Goal: Transaction & Acquisition: Purchase product/service

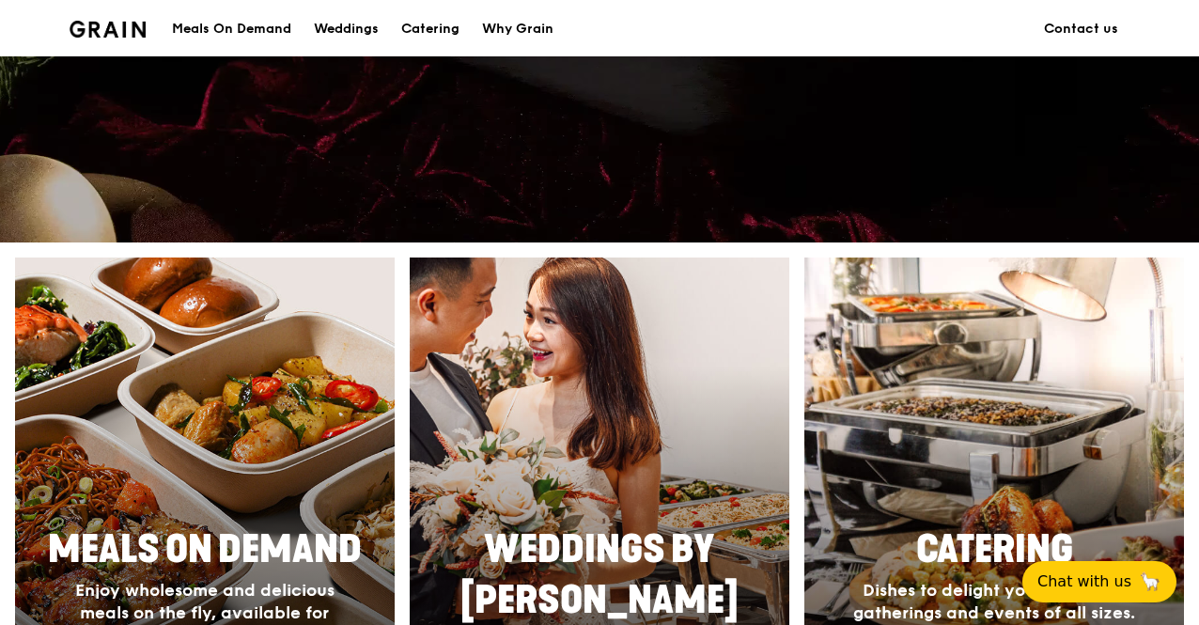
scroll to position [564, 0]
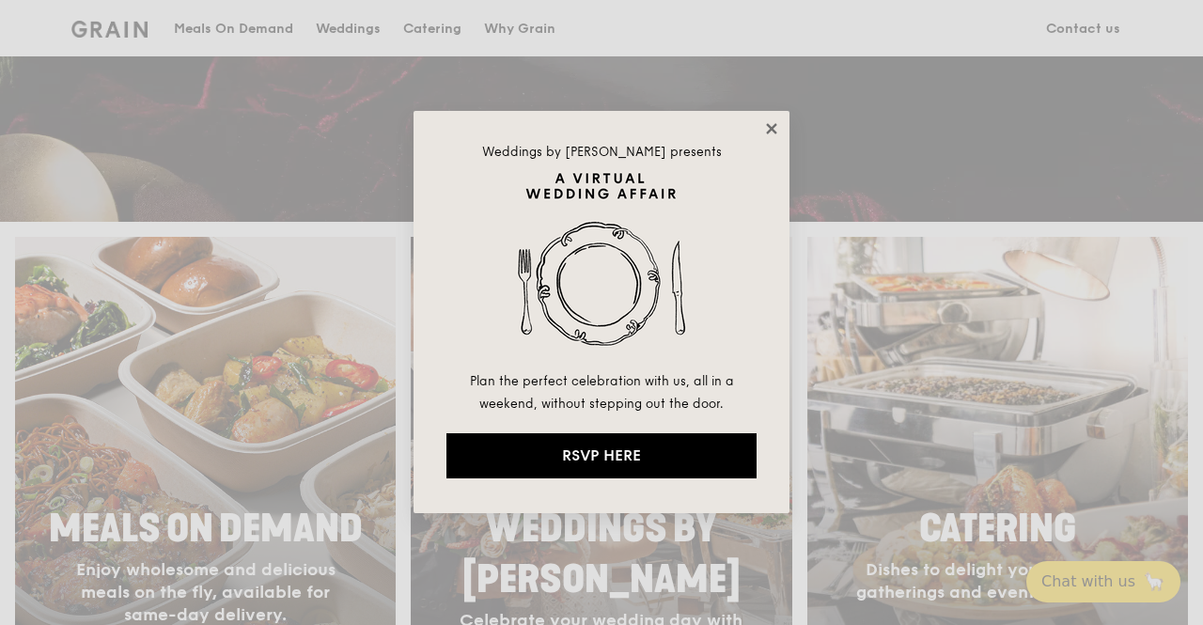
click at [771, 127] on icon at bounding box center [771, 128] width 10 height 10
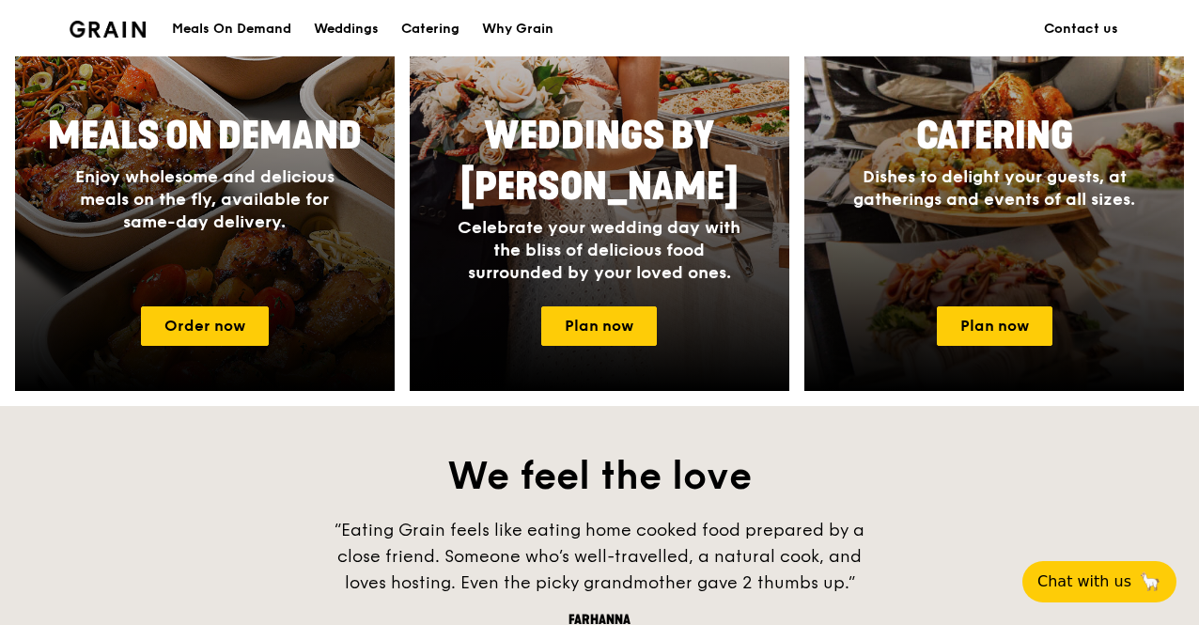
scroll to position [940, 0]
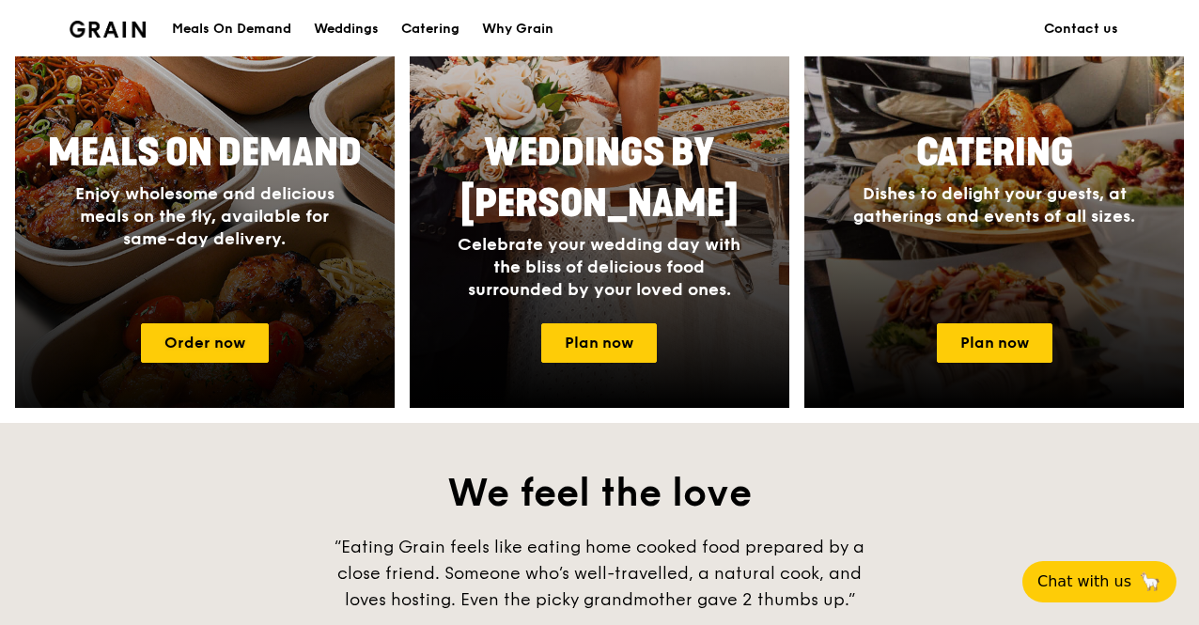
click at [274, 347] on div at bounding box center [204, 134] width 417 height 601
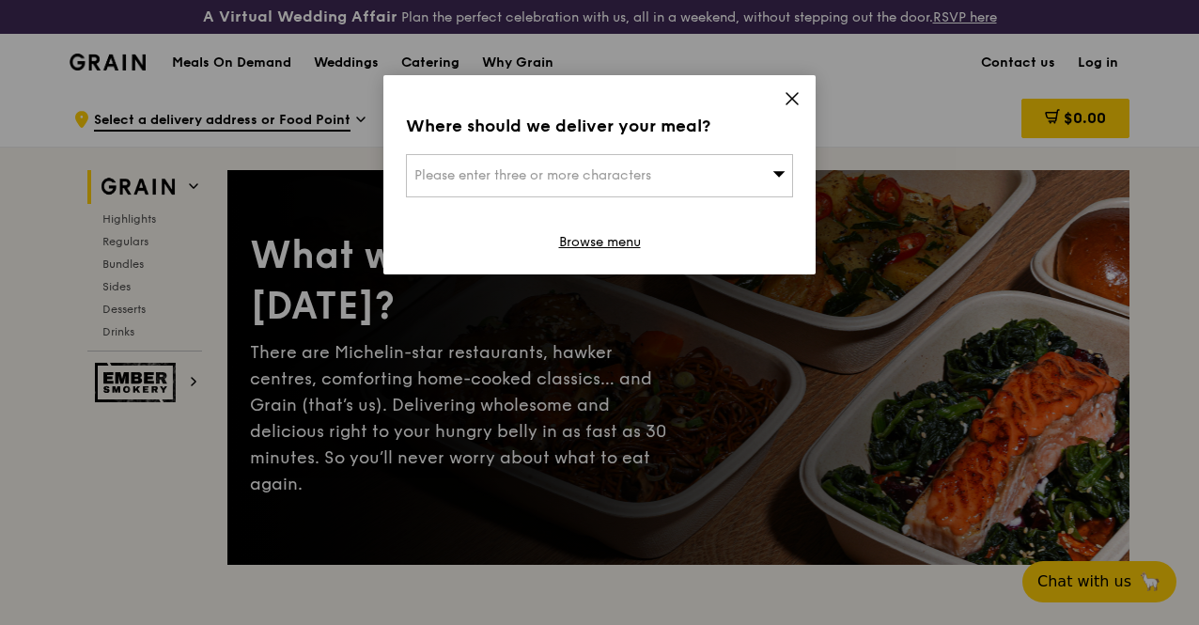
click at [767, 101] on div "Where should we deliver your meal? Please enter three or more characters Browse…" at bounding box center [599, 174] width 432 height 199
click at [791, 95] on icon at bounding box center [792, 98] width 17 height 17
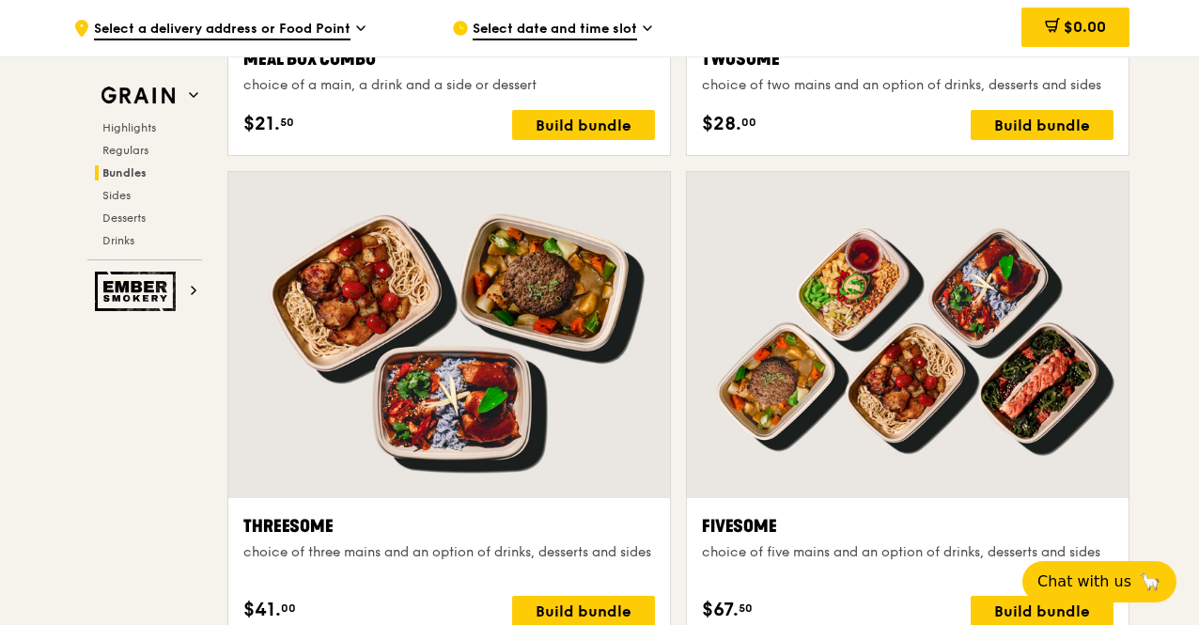
scroll to position [3289, 0]
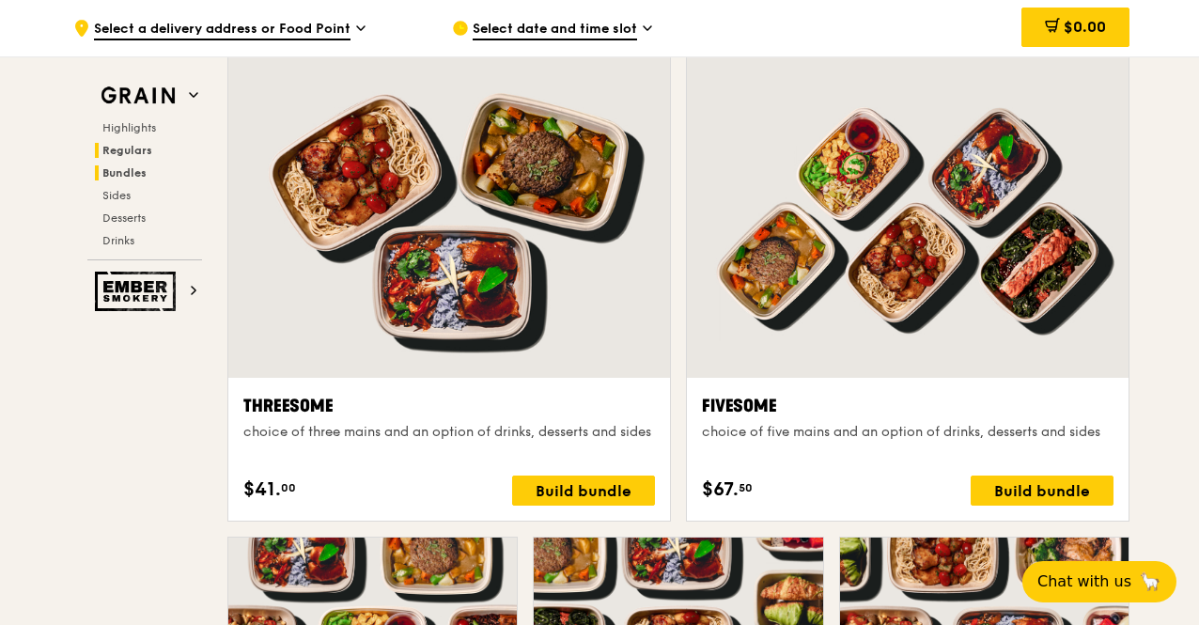
click at [145, 148] on span "Regulars" at bounding box center [127, 150] width 50 height 13
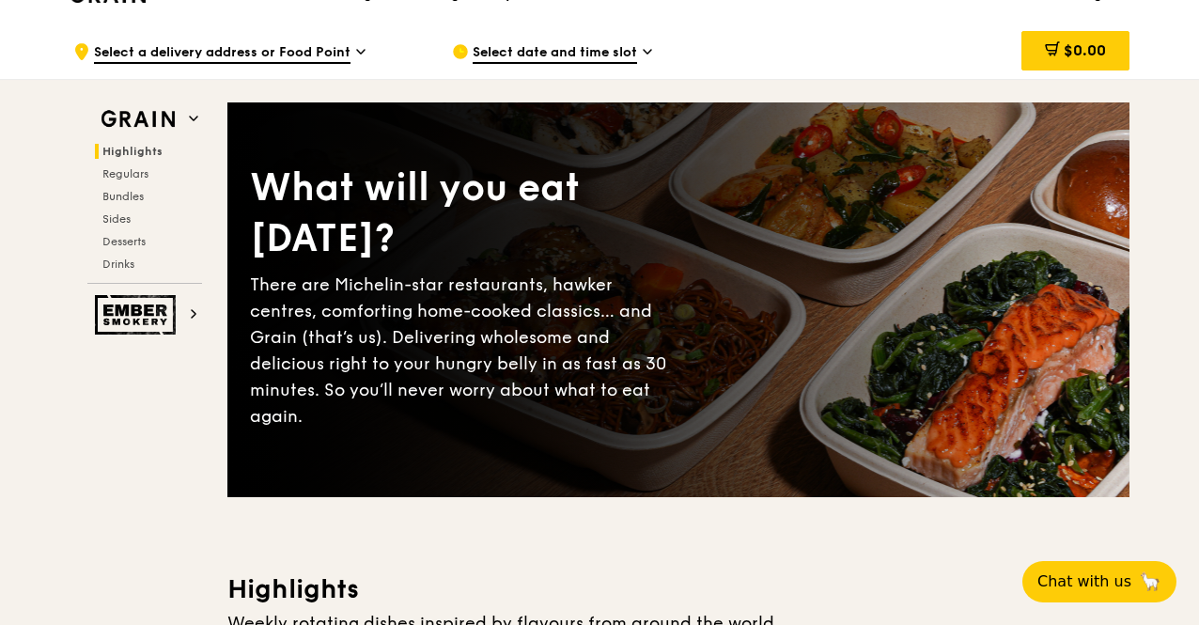
scroll to position [0, 0]
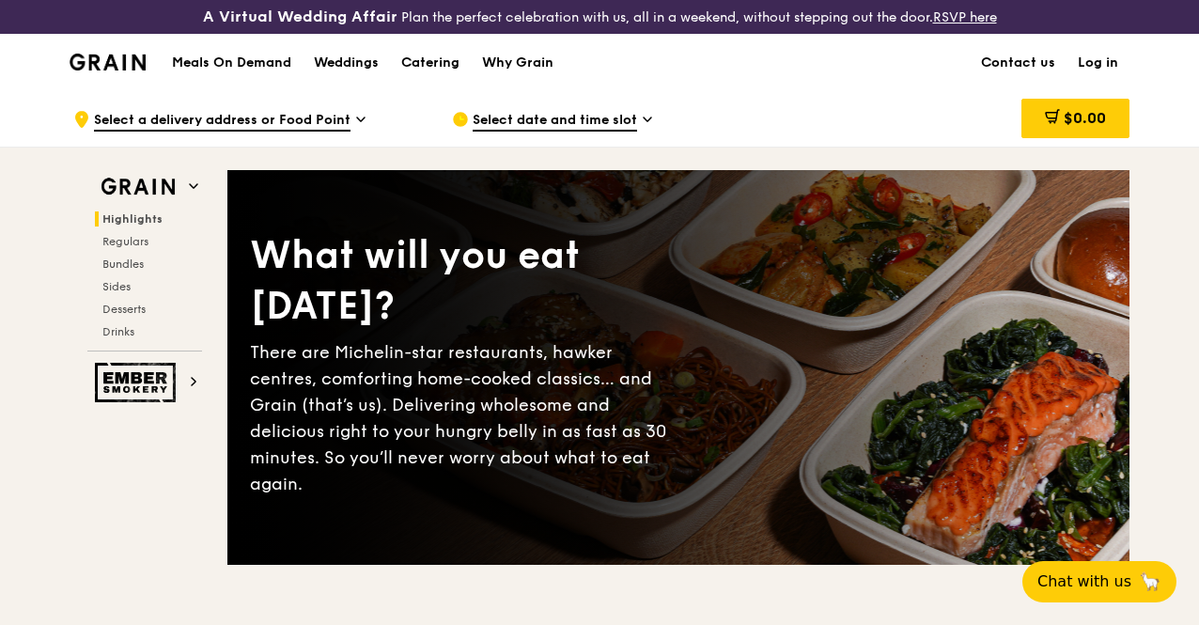
click at [330, 129] on span "Select a delivery address or Food Point" at bounding box center [222, 121] width 257 height 21
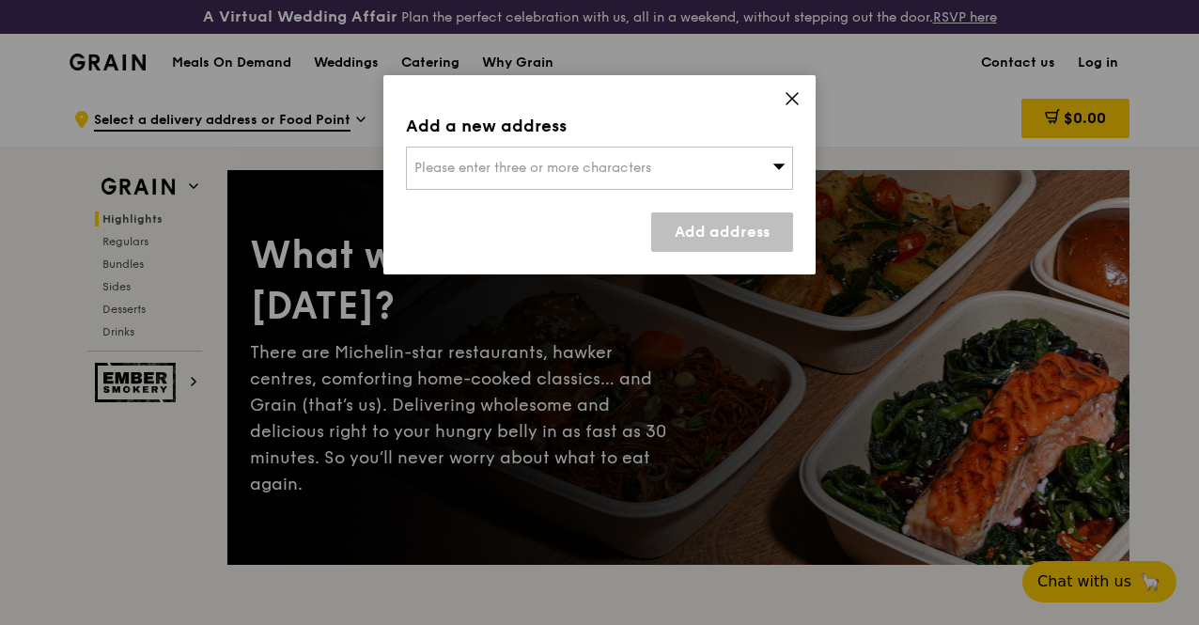
click at [780, 110] on div "Add a new address Please enter three or more characters Add address" at bounding box center [599, 174] width 432 height 199
click at [791, 102] on icon at bounding box center [792, 98] width 17 height 17
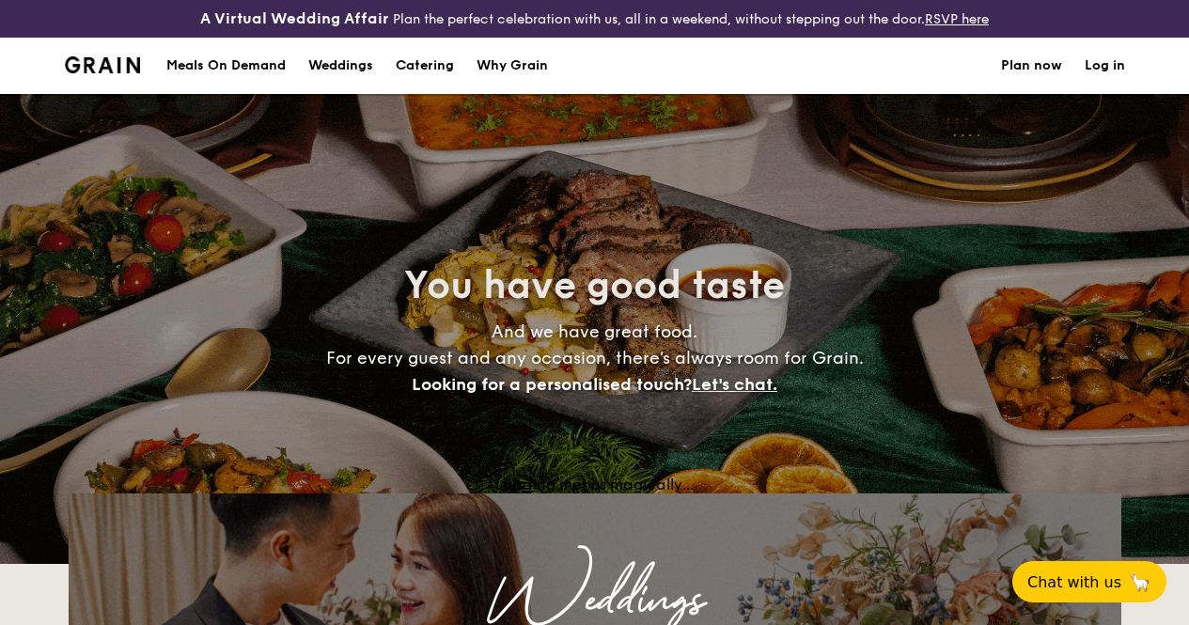
select select
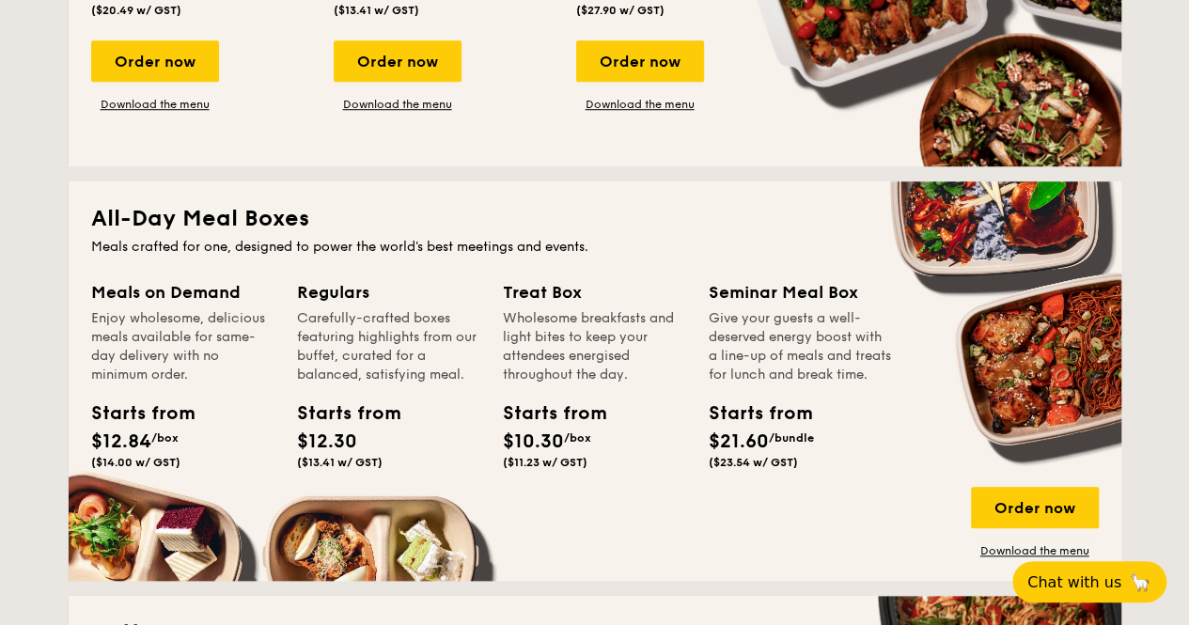
scroll to position [846, 0]
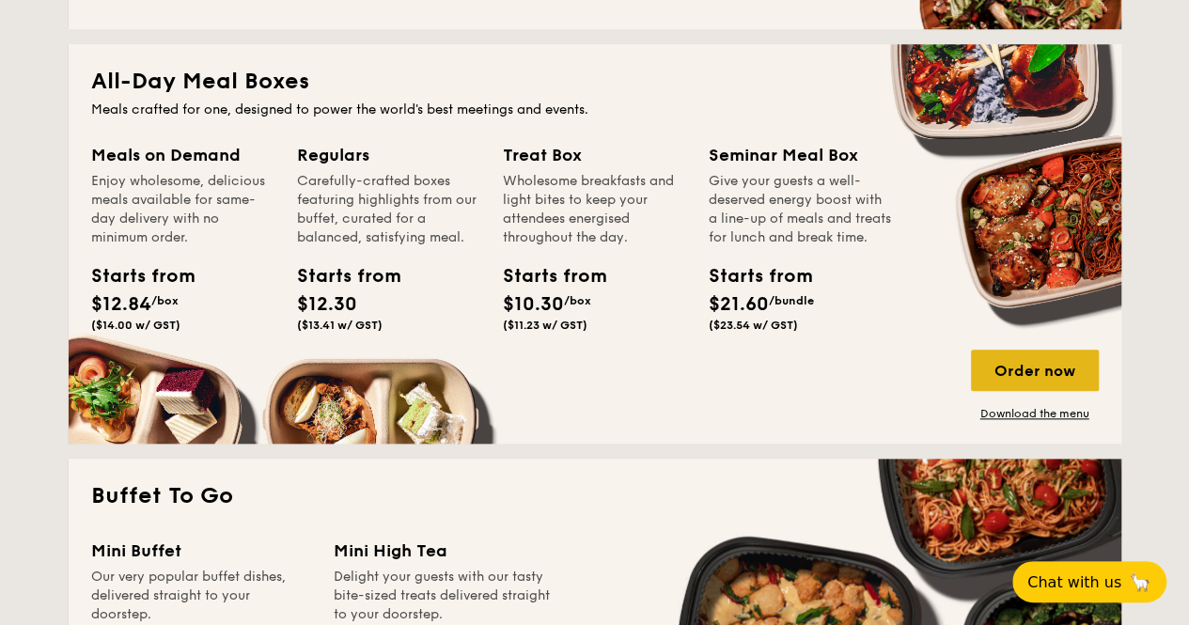
click at [1047, 386] on div "Order now" at bounding box center [1035, 370] width 128 height 41
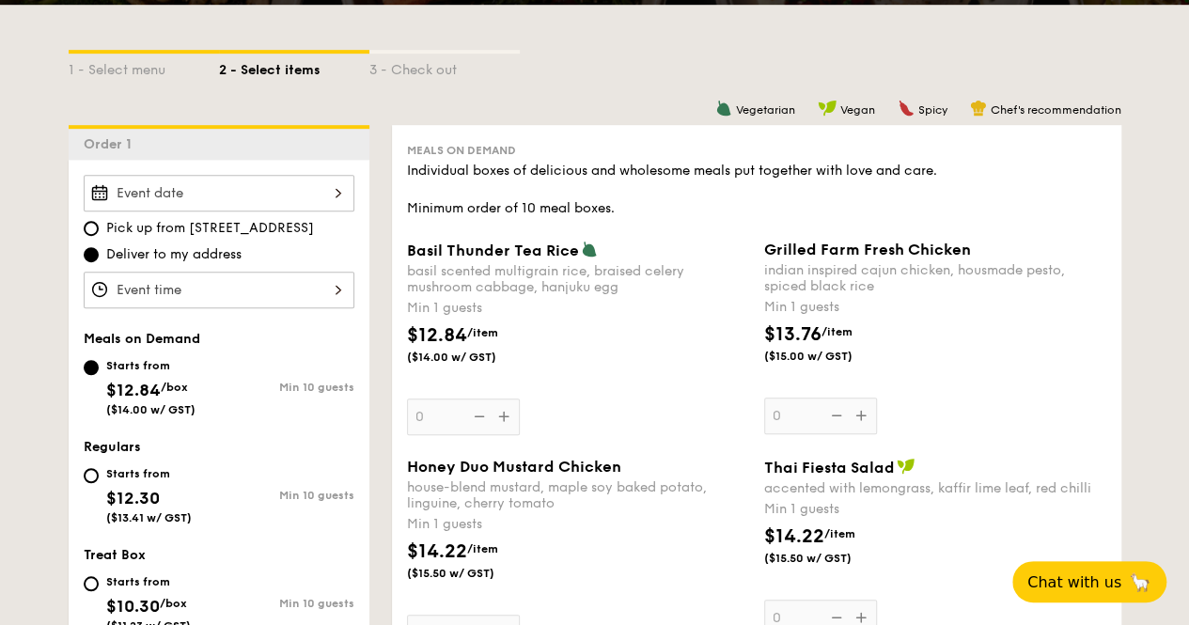
scroll to position [442, 0]
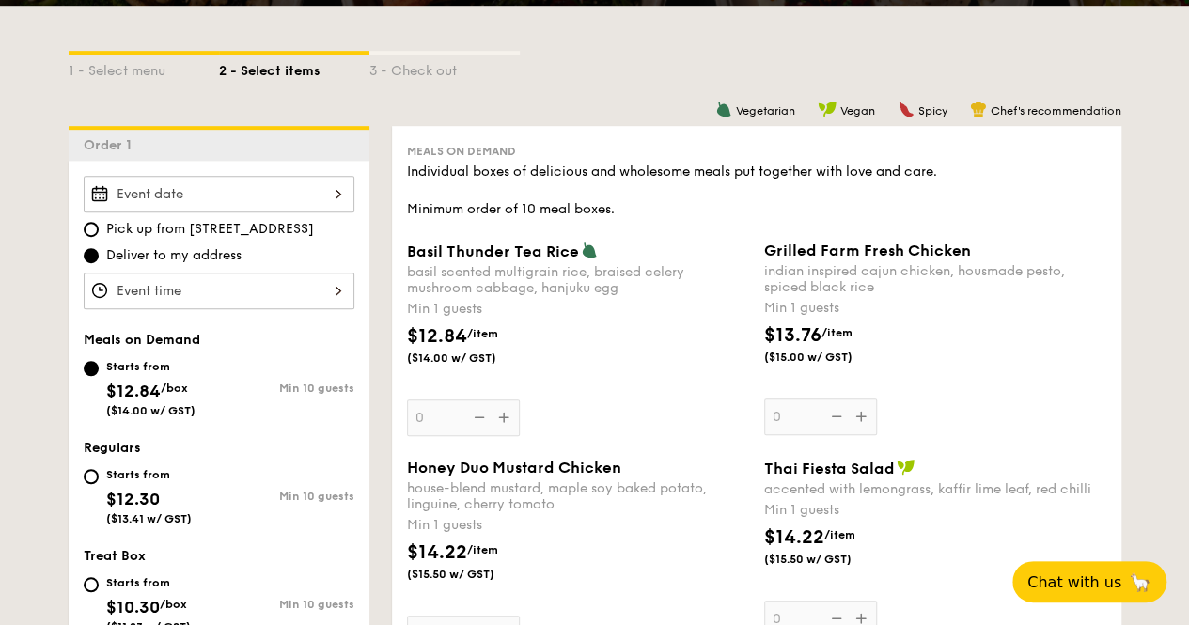
click at [327, 212] on div at bounding box center [219, 194] width 271 height 37
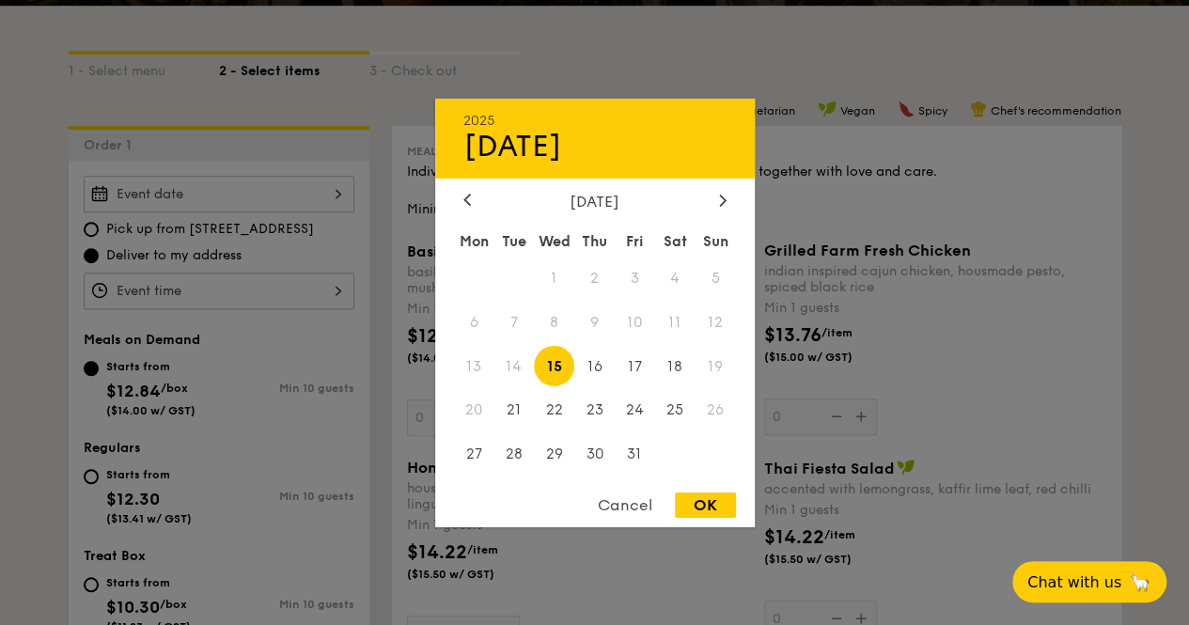
click at [709, 508] on div "OK" at bounding box center [705, 504] width 61 height 25
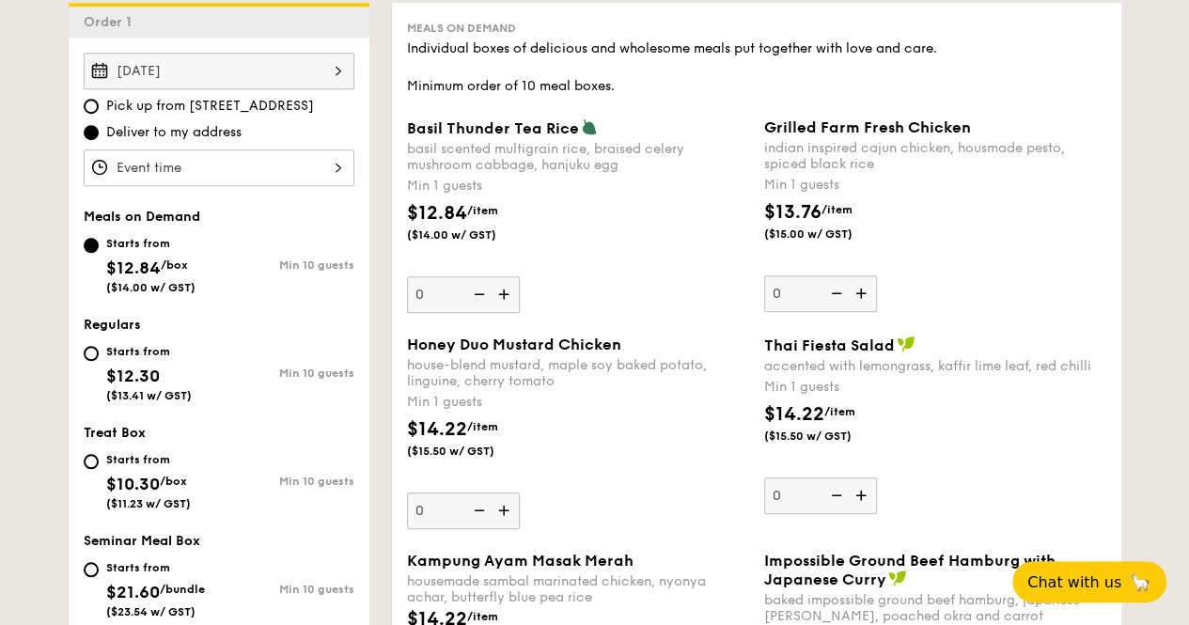
scroll to position [536, 0]
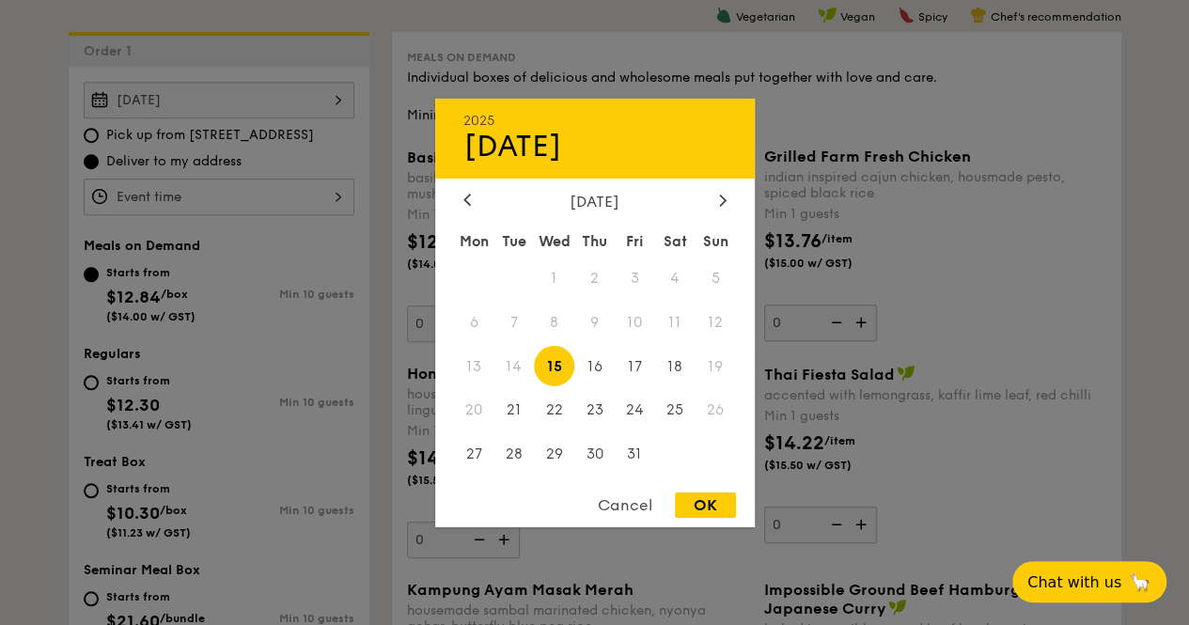
click at [231, 102] on div "Oct 15, 2025 2025 Oct 15 October 2025 Mon Tue Wed Thu Fri Sat Sun 1 2 3 4 5 6 7…" at bounding box center [219, 100] width 271 height 37
click at [593, 371] on span "16" at bounding box center [594, 366] width 40 height 40
click at [726, 508] on div "OK" at bounding box center [705, 504] width 61 height 25
type input "[DATE]"
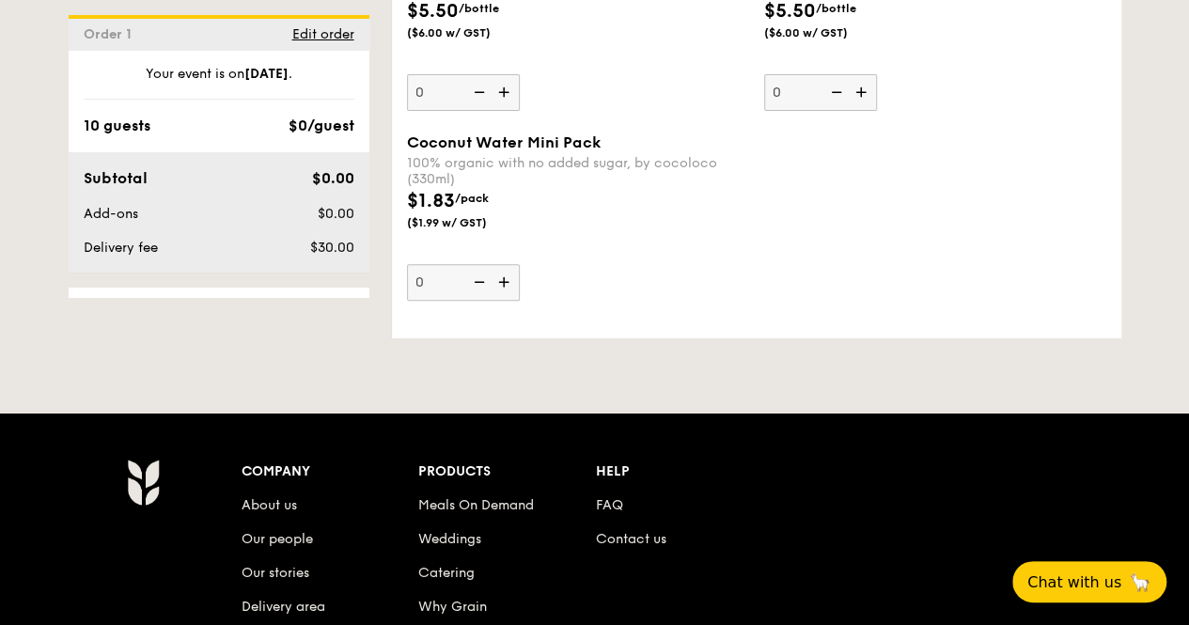
scroll to position [4169, 0]
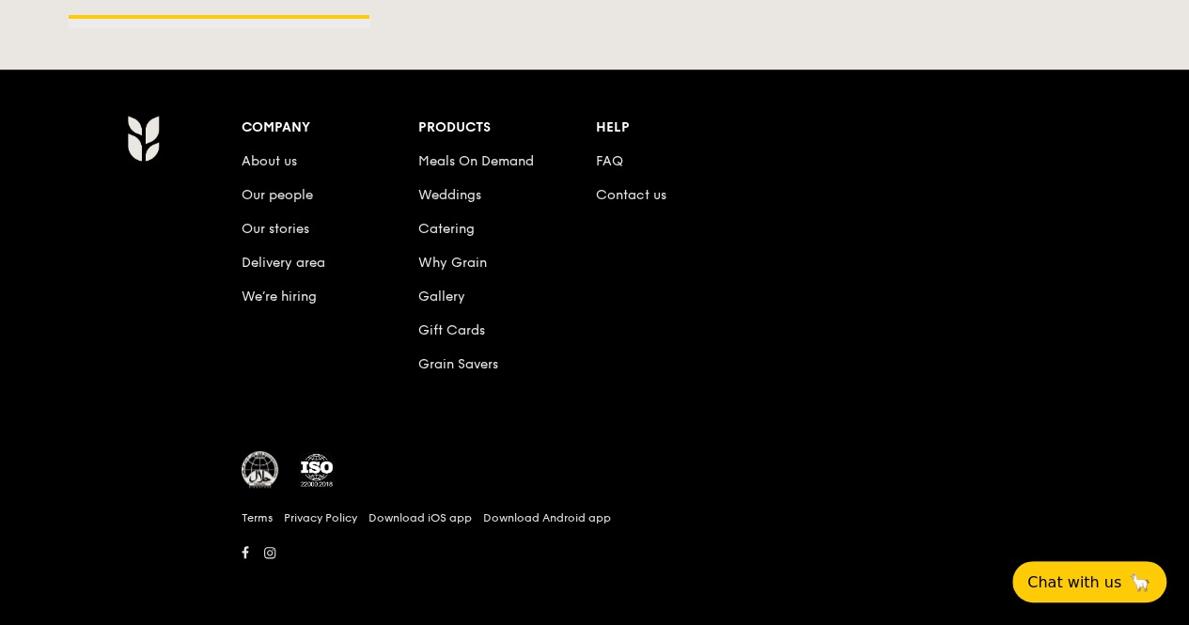
select select
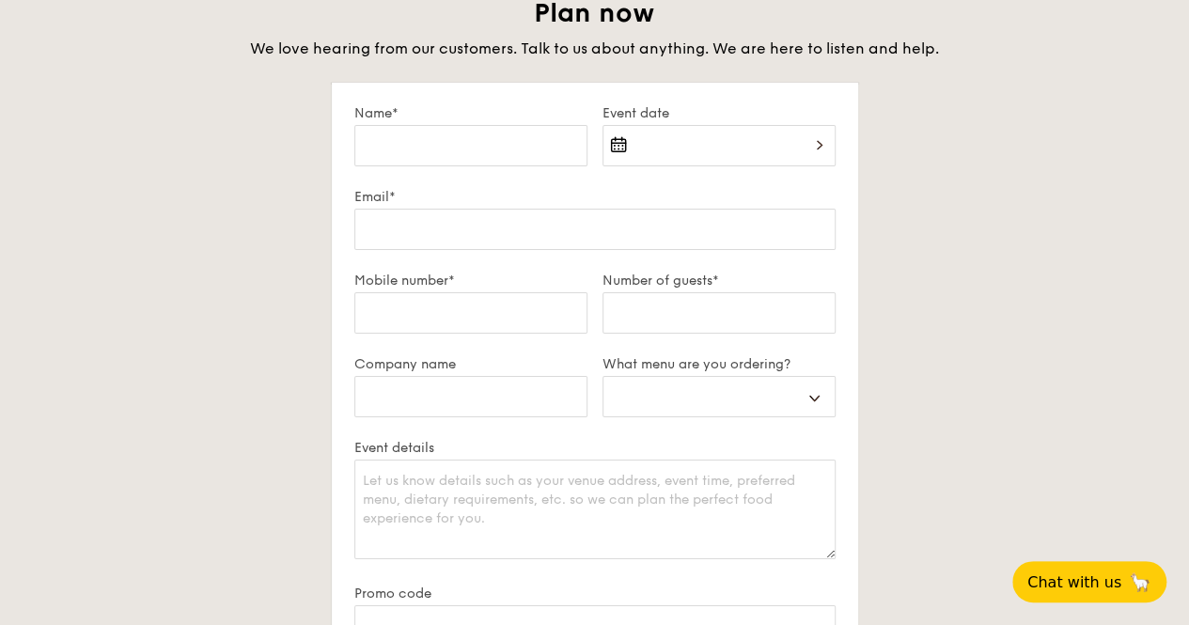
scroll to position [3290, 0]
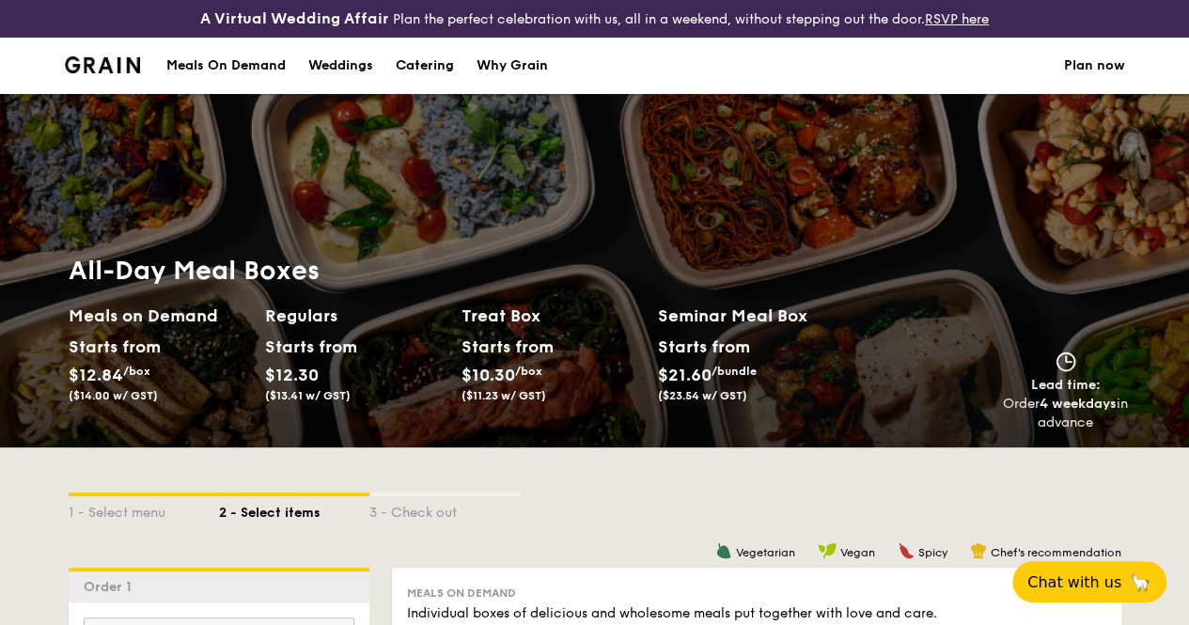
scroll to position [470, 0]
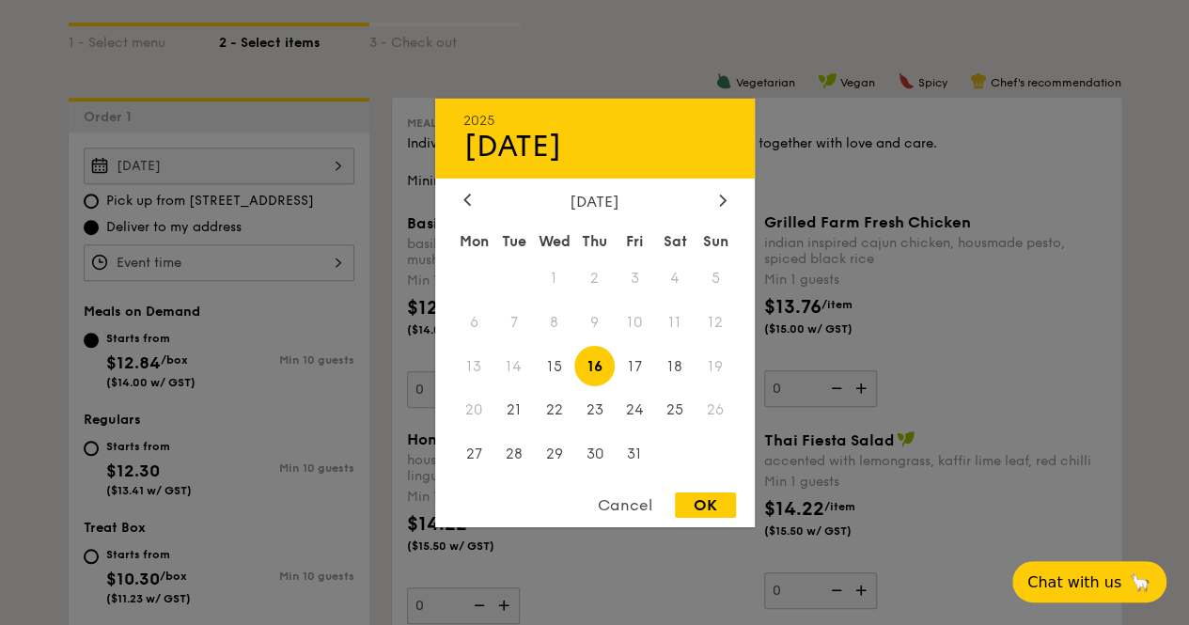
click at [260, 178] on div "[DATE] 2025 Oct [DATE] Tue Wed Thu Fri Sat Sun 1 2 3 4 5 6 7 8 9 10 11 12 13 14…" at bounding box center [219, 166] width 271 height 37
click at [566, 377] on span "15" at bounding box center [554, 366] width 40 height 40
click at [710, 505] on div "OK" at bounding box center [705, 504] width 61 height 25
type input "[DATE]"
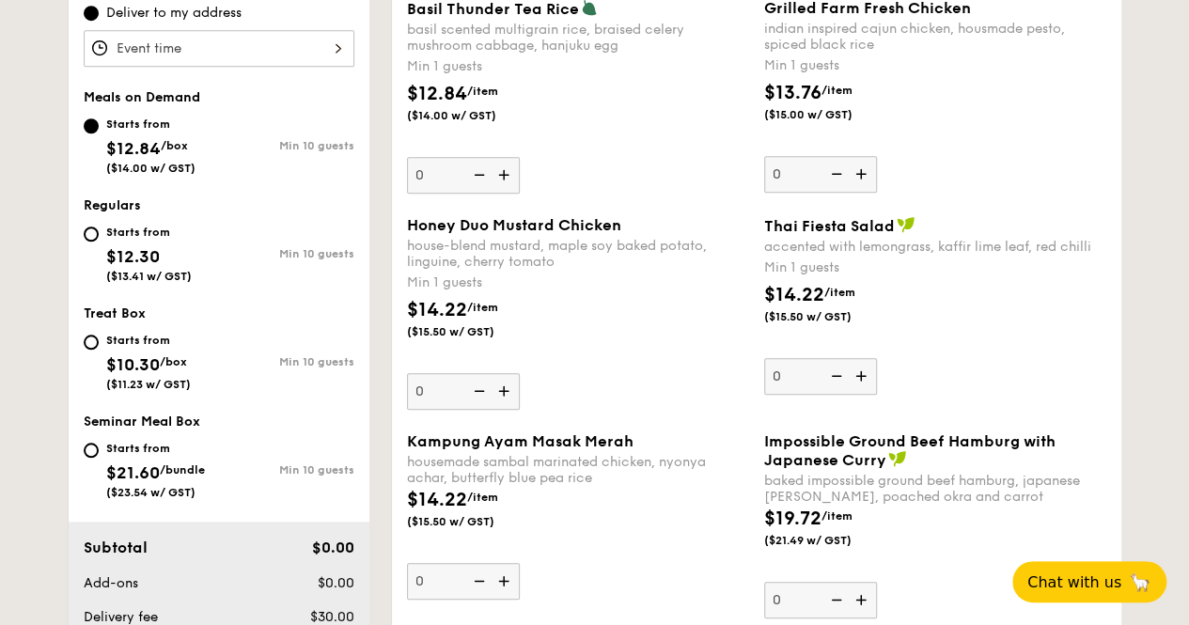
scroll to position [658, 0]
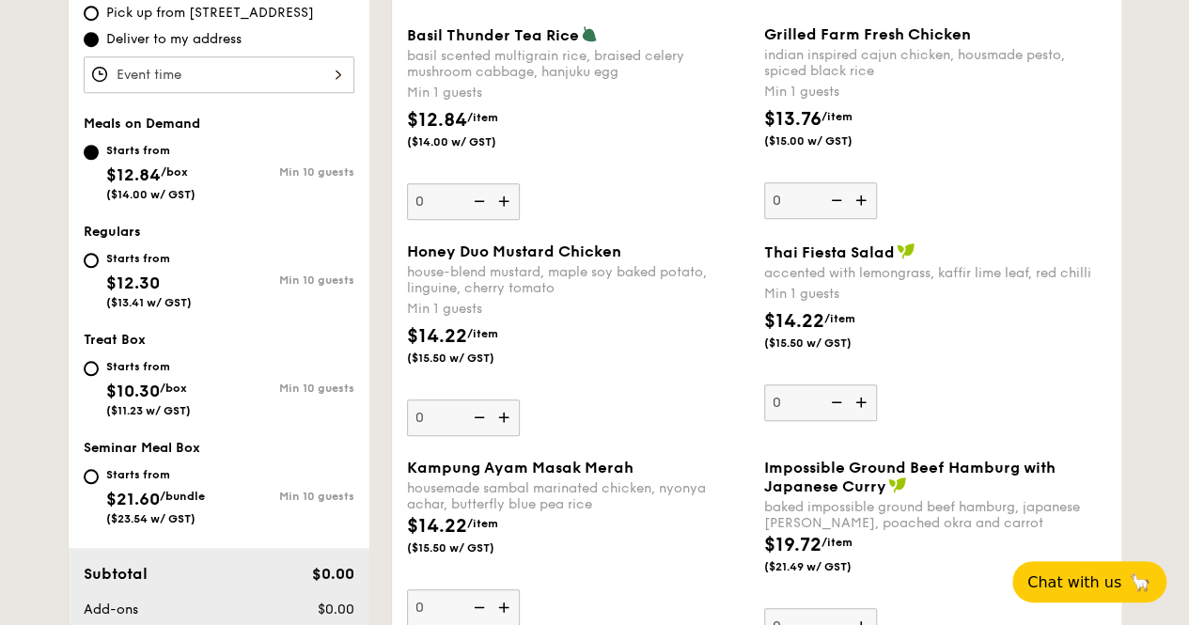
click at [103, 272] on div "Starts from $12.30 ($13.41 w/ GST)" at bounding box center [151, 278] width 135 height 62
click at [99, 268] on input "Starts from $12.30 ($13.41 w/ GST) Min 10 guests" at bounding box center [91, 260] width 15 height 15
radio input "true"
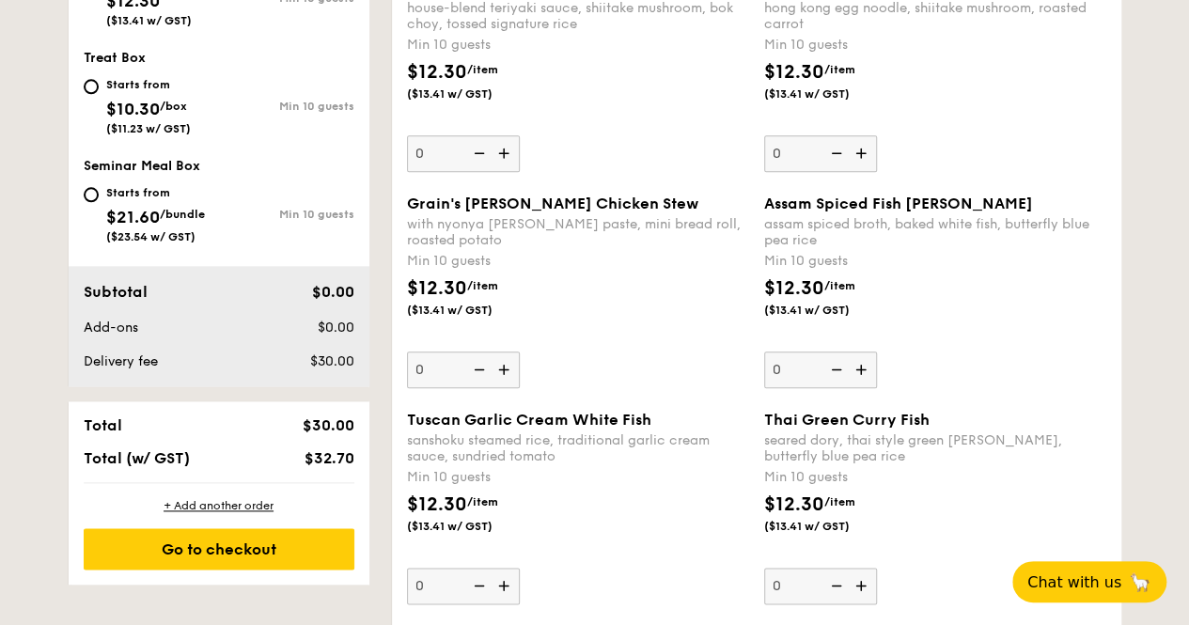
scroll to position [470, 0]
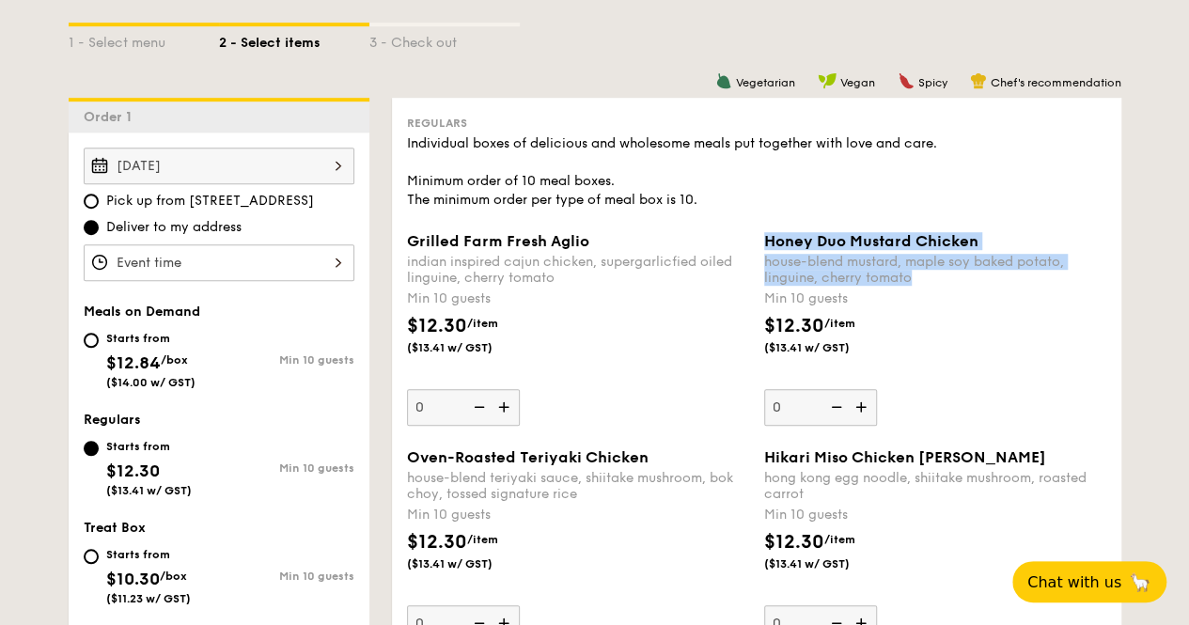
drag, startPoint x: 760, startPoint y: 258, endPoint x: 950, endPoint y: 300, distance: 194.3
click at [950, 300] on div "Honey Duo Mustard Chicken house-blend mustard, maple soy baked potato, linguine…" at bounding box center [935, 329] width 357 height 194
copy div "Honey Duo Mustard Chicken house-blend mustard, maple soy baked potato, linguine…"
click at [293, 184] on div "[DATE]" at bounding box center [219, 166] width 271 height 37
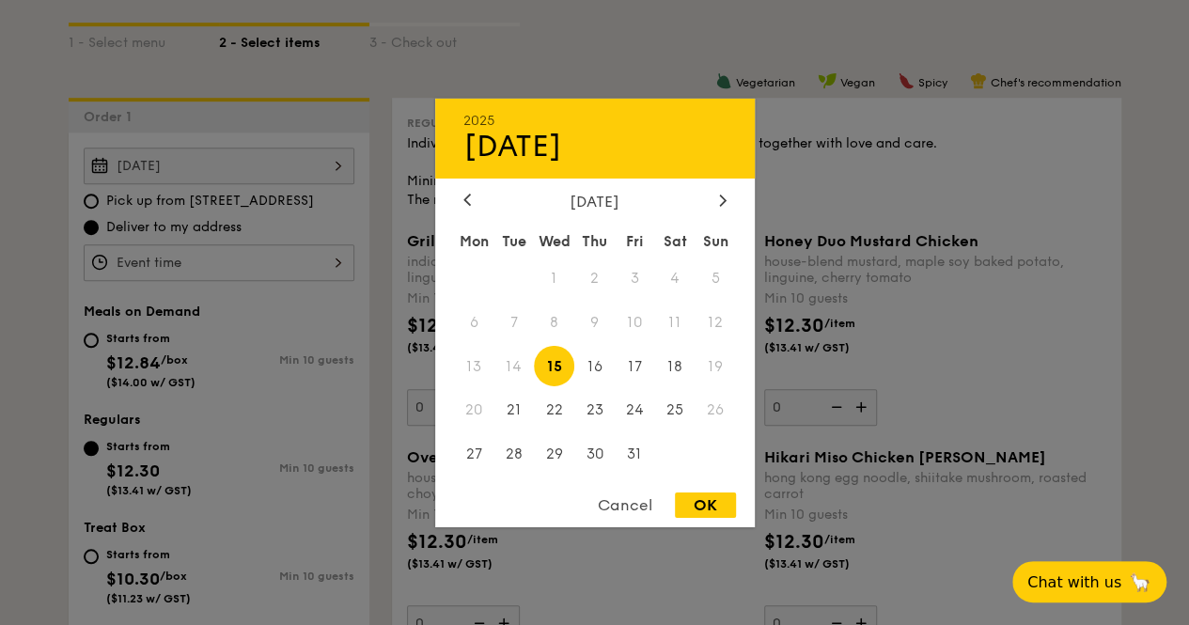
click at [293, 187] on div at bounding box center [594, 312] width 1189 height 625
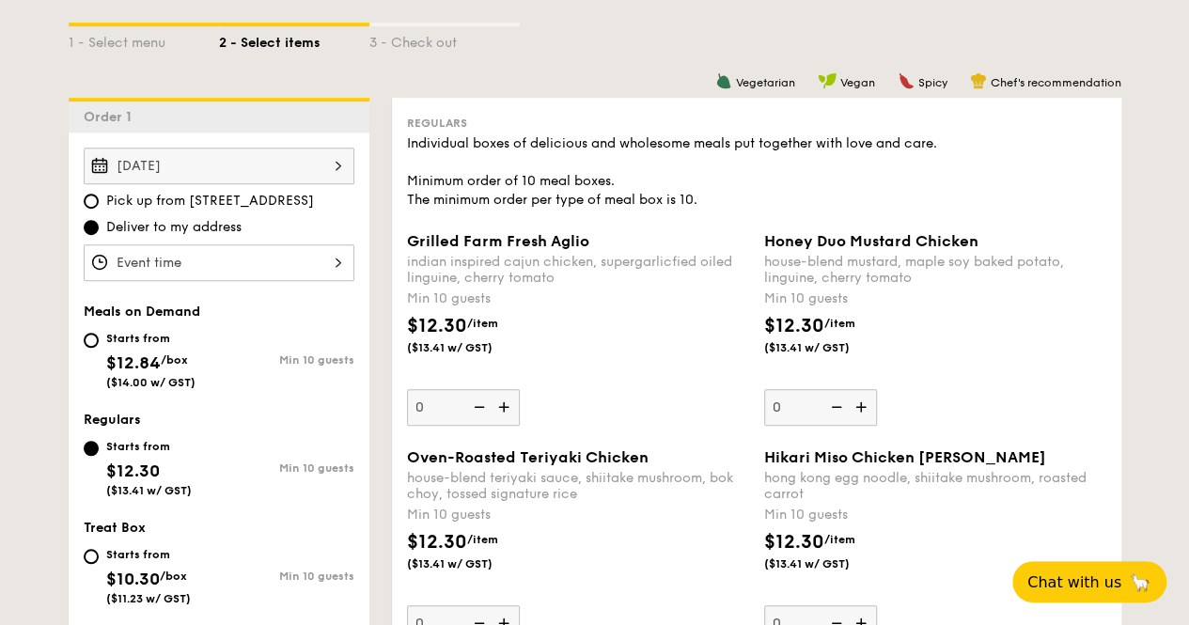
click at [206, 370] on div "Starts from $12.84 /box ($14.00 w/ GST)" at bounding box center [151, 358] width 135 height 62
click at [99, 348] on input "Starts from $12.84 /box ($14.00 w/ GST) Min 10 guests" at bounding box center [91, 340] width 15 height 15
radio input "true"
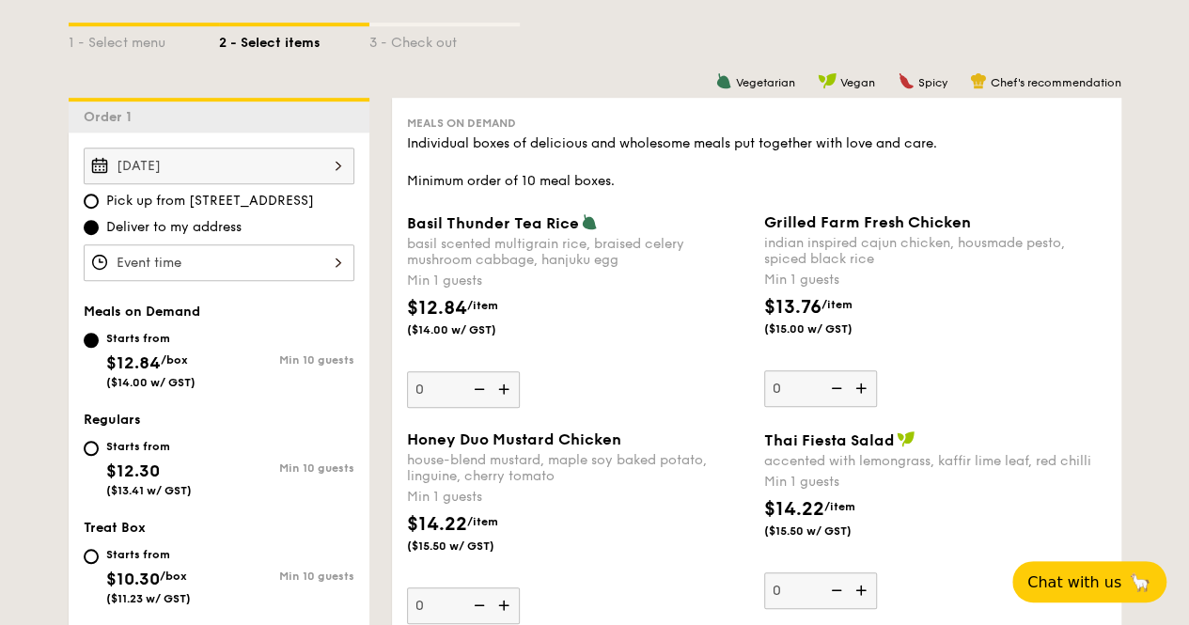
click at [218, 172] on div "[DATE]" at bounding box center [219, 166] width 271 height 37
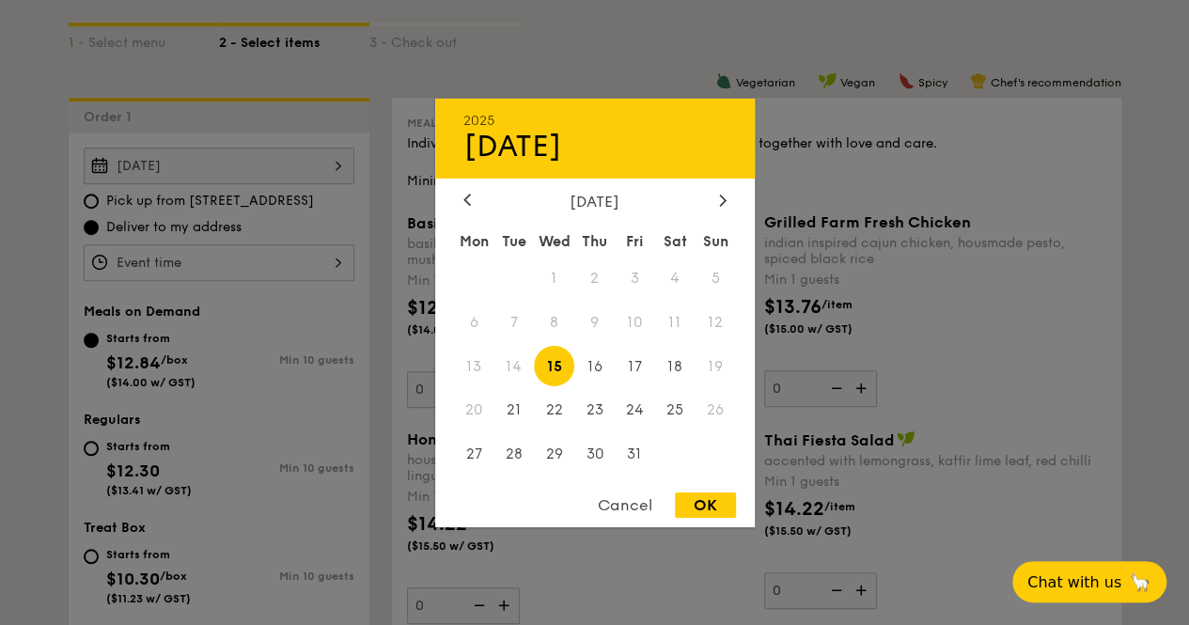
click at [135, 455] on div at bounding box center [594, 312] width 1189 height 625
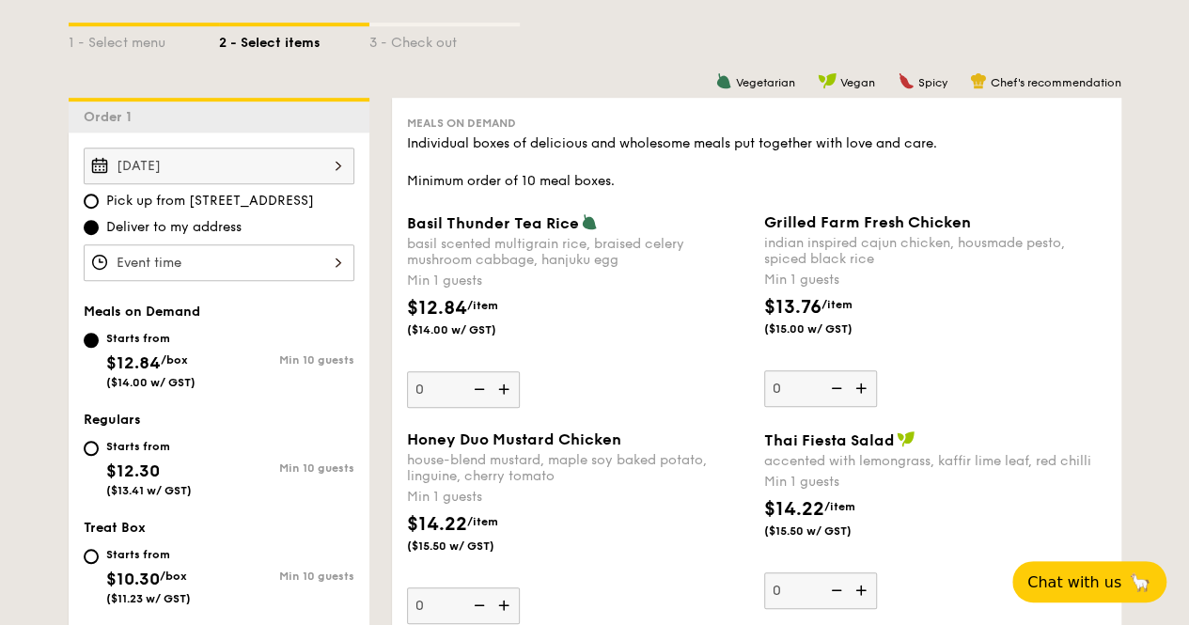
click at [79, 463] on div "Starts from $12.30 ($13.41 w/ GST) Min 10 guests" at bounding box center [219, 471] width 286 height 73
click at [86, 453] on div "Starts from $12.30 ($13.41 w/ GST)" at bounding box center [151, 466] width 135 height 62
click at [86, 453] on input "Starts from $12.30 ($13.41 w/ GST) Min 10 guests" at bounding box center [91, 448] width 15 height 15
radio input "true"
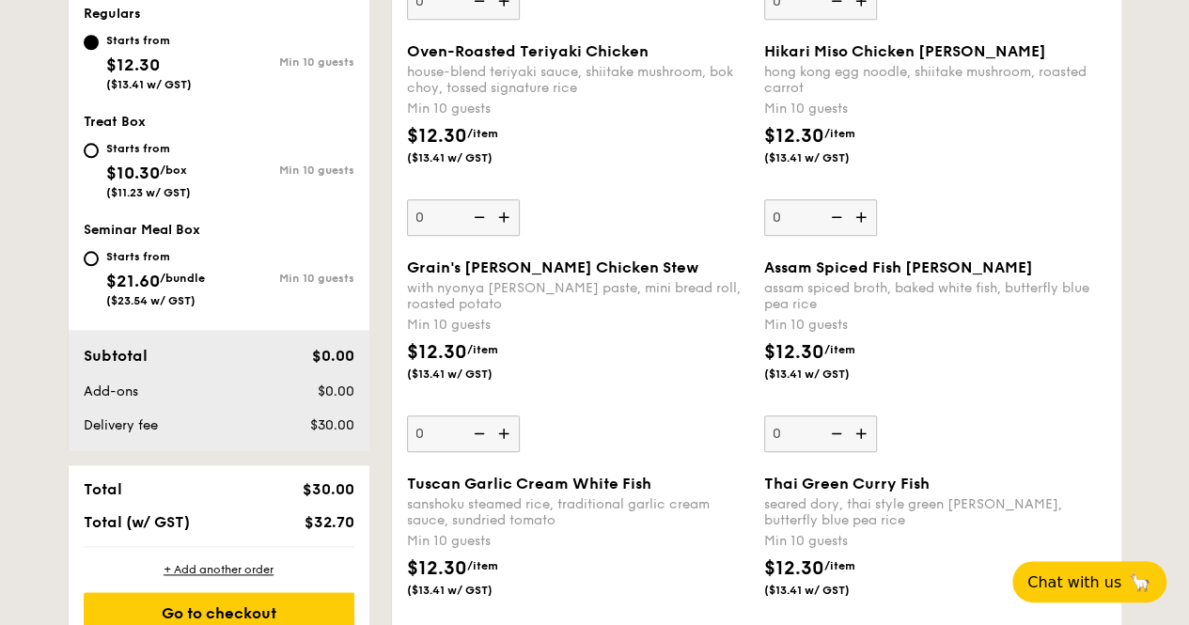
scroll to position [940, 0]
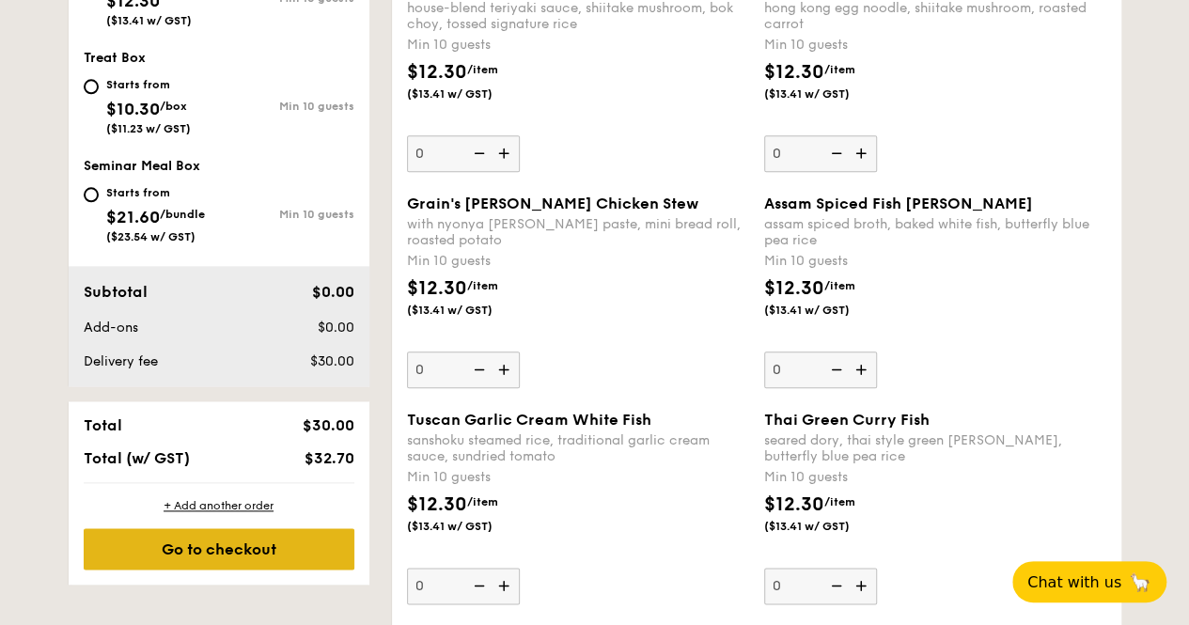
click at [303, 567] on div "Go to checkout" at bounding box center [219, 548] width 271 height 41
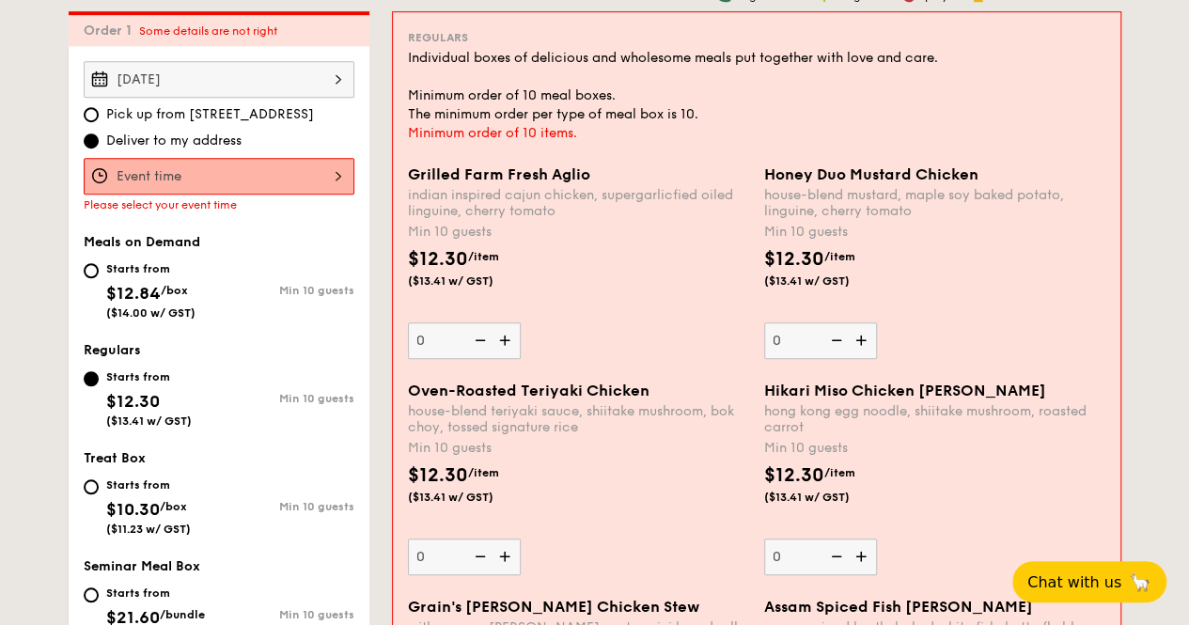
scroll to position [555, 0]
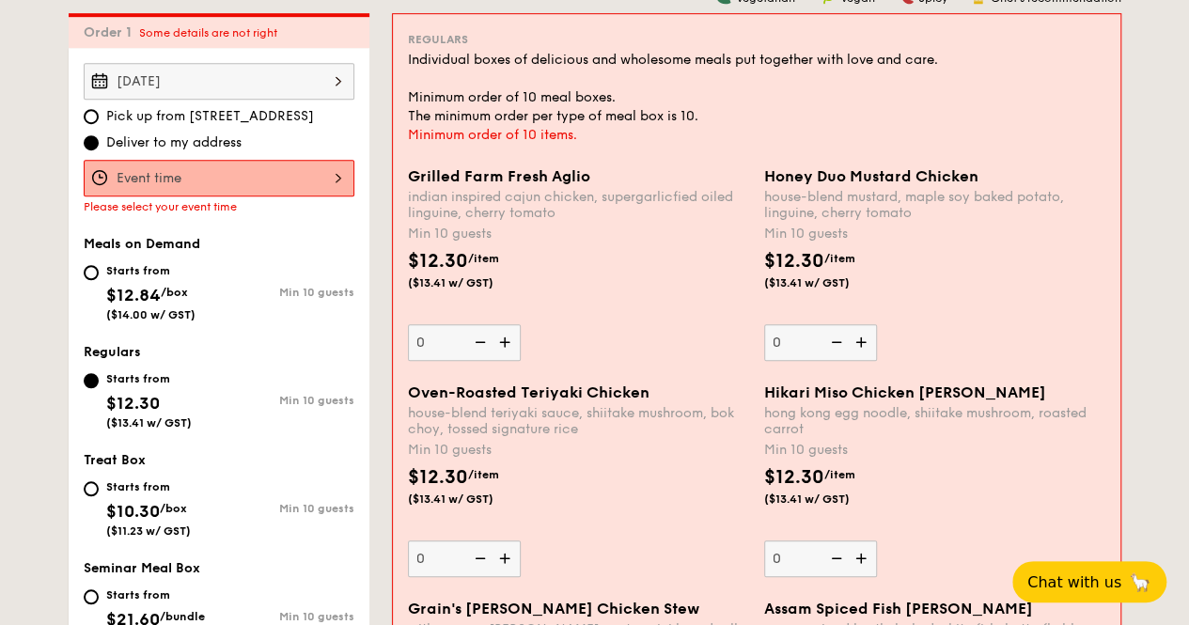
click at [857, 358] on img at bounding box center [863, 342] width 28 height 36
click at [857, 358] on input "0" at bounding box center [820, 342] width 113 height 37
type input "10"
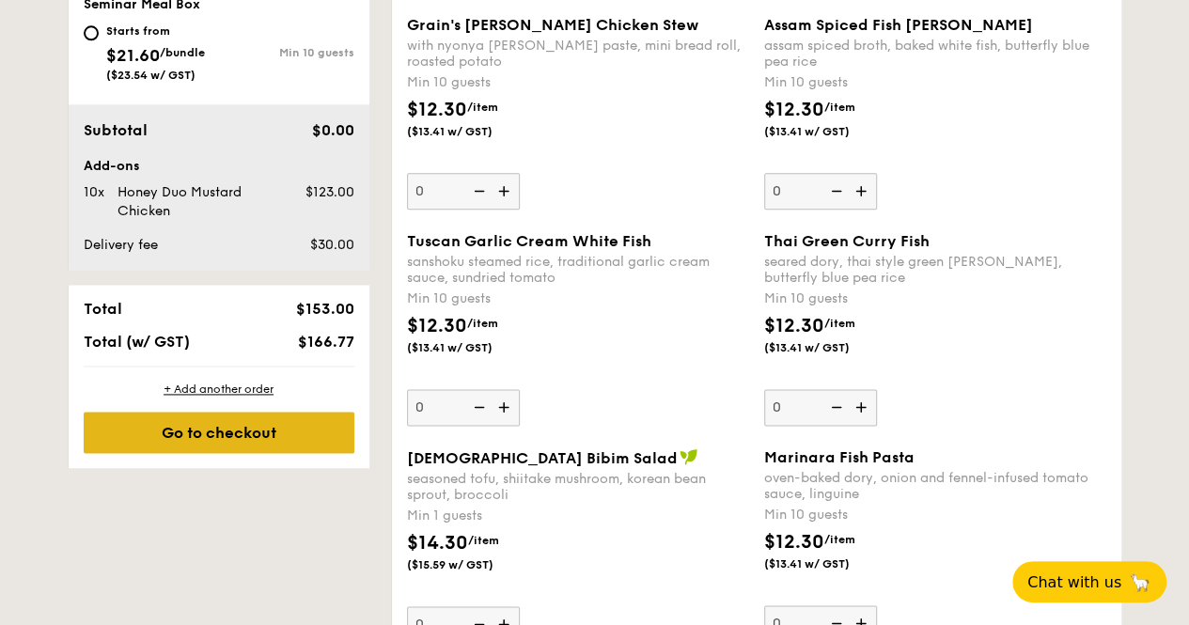
click at [244, 453] on div "Go to checkout" at bounding box center [219, 432] width 271 height 41
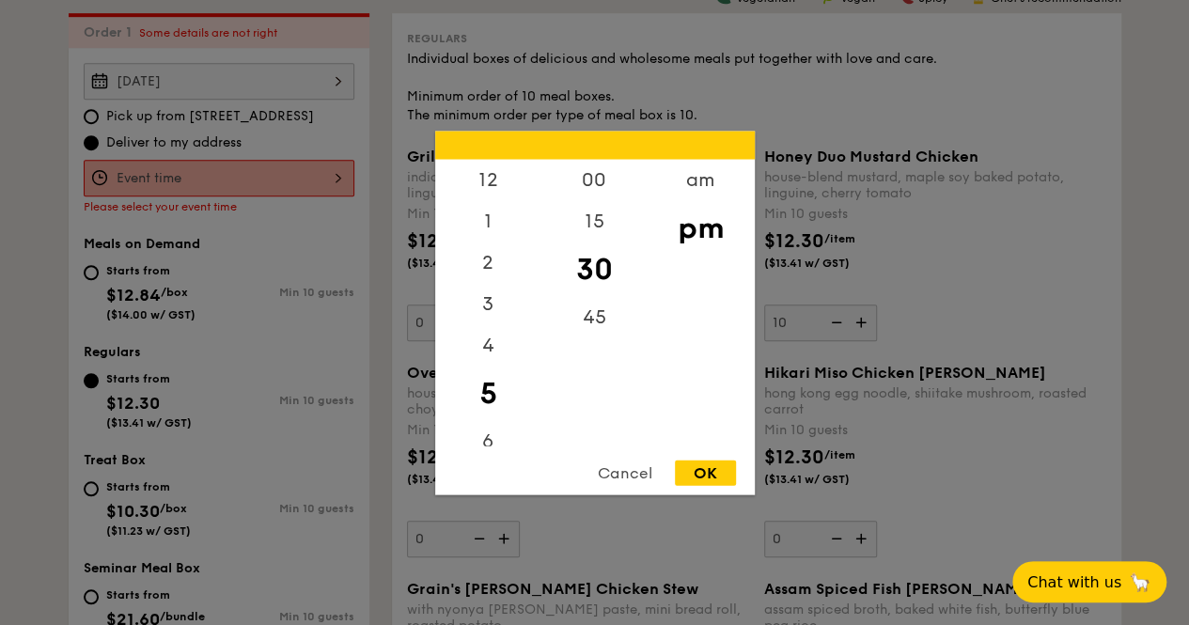
click at [252, 195] on div "12 1 2 3 4 5 6 7 8 9 10 11 00 15 30 45 am pm Cancel OK" at bounding box center [219, 178] width 271 height 37
click at [485, 189] on div "12" at bounding box center [488, 186] width 106 height 55
click at [586, 193] on div "00" at bounding box center [594, 186] width 106 height 55
click at [690, 470] on div "OK" at bounding box center [705, 472] width 61 height 25
type input "12:00PM"
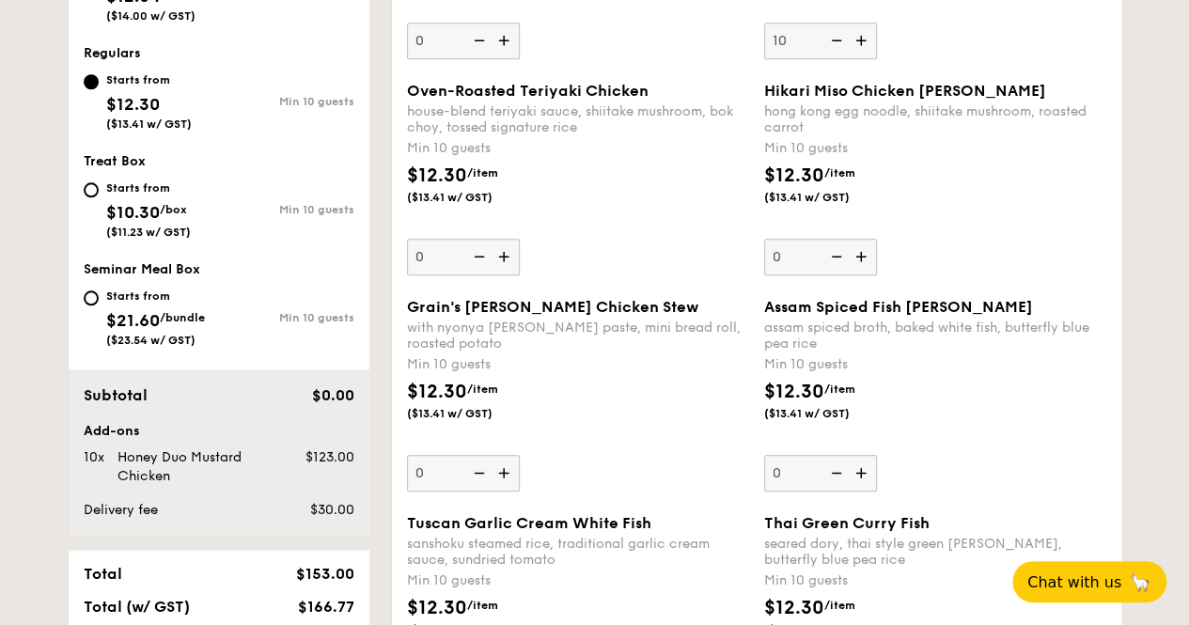
scroll to position [1118, 0]
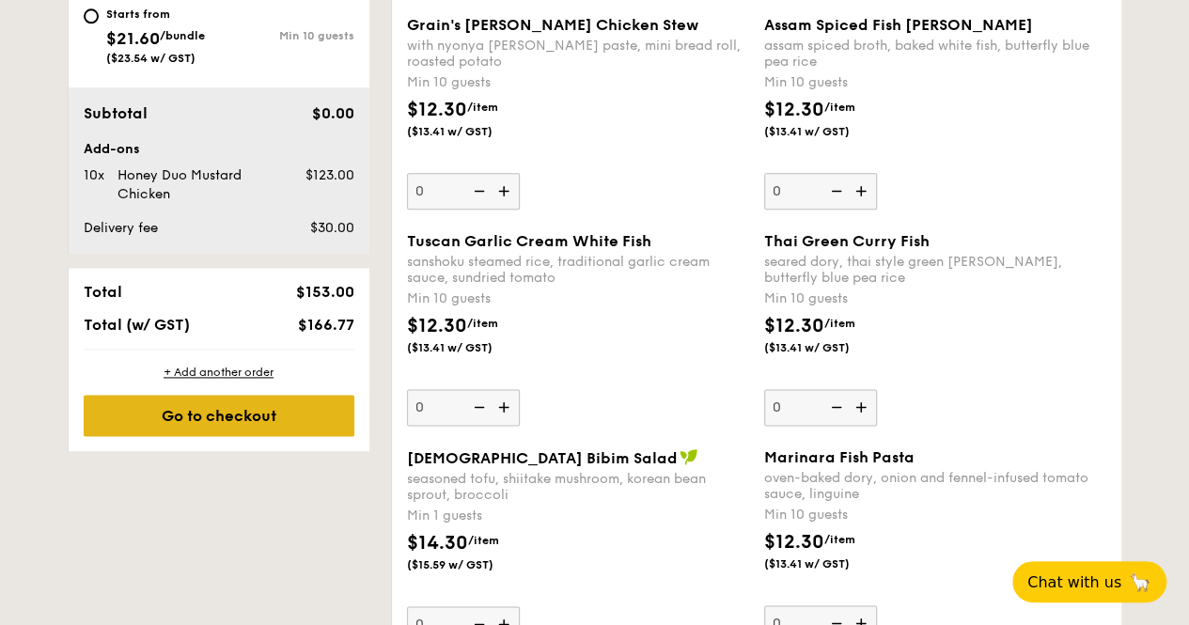
click at [228, 430] on div "Go to checkout" at bounding box center [219, 415] width 271 height 41
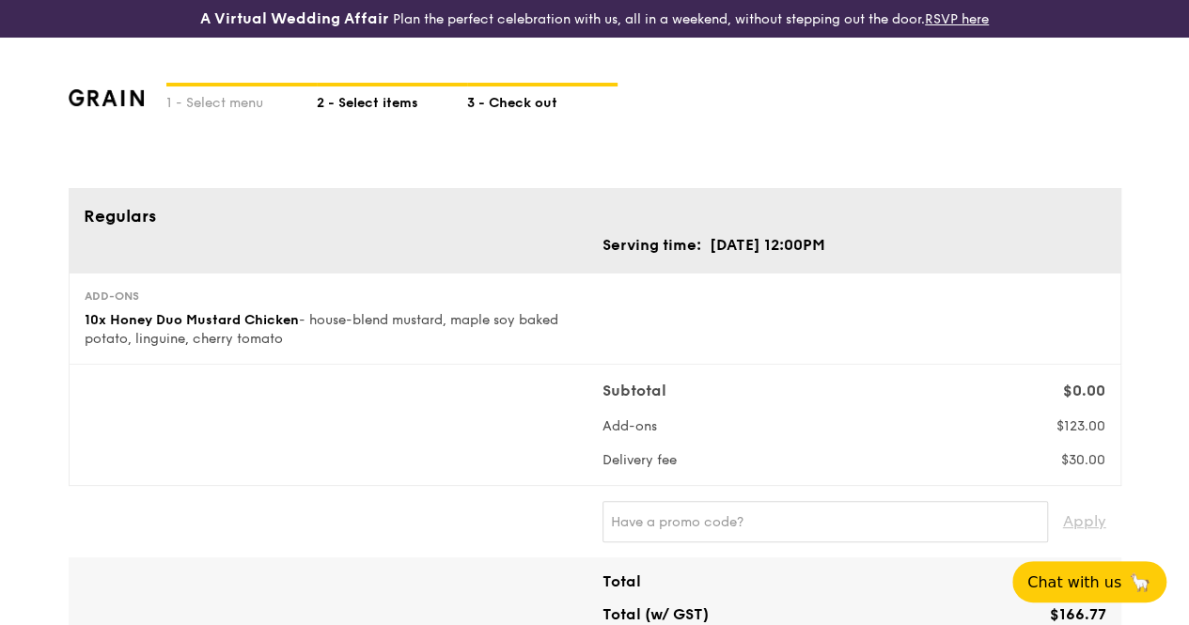
click at [398, 113] on div "2 - Select items" at bounding box center [392, 99] width 150 height 26
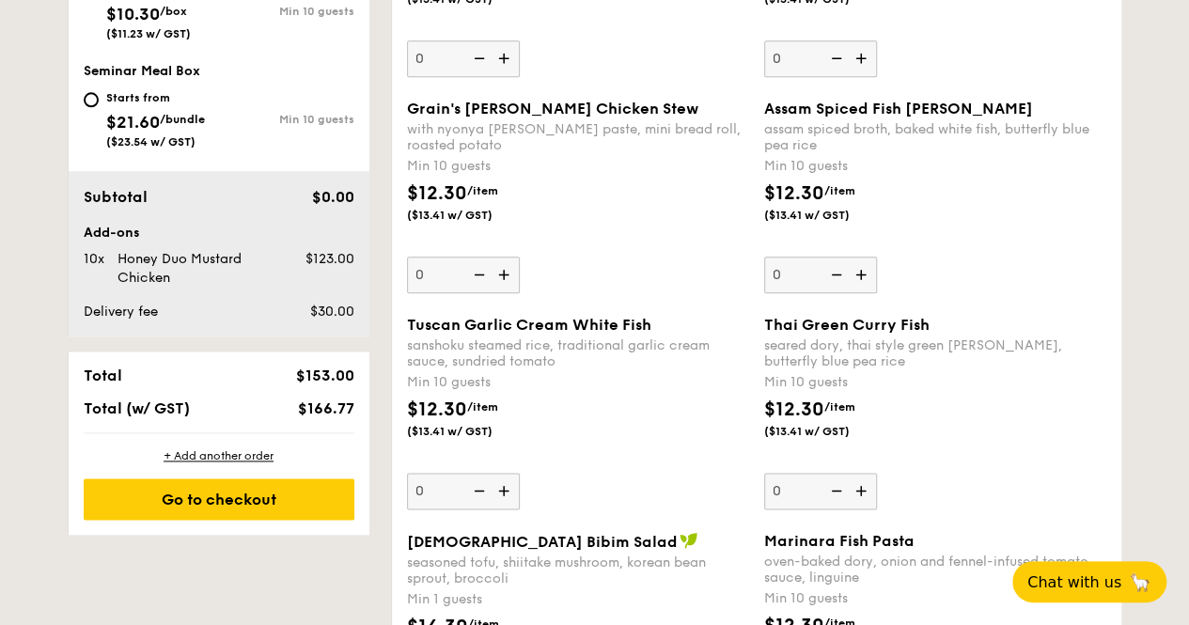
scroll to position [1128, 0]
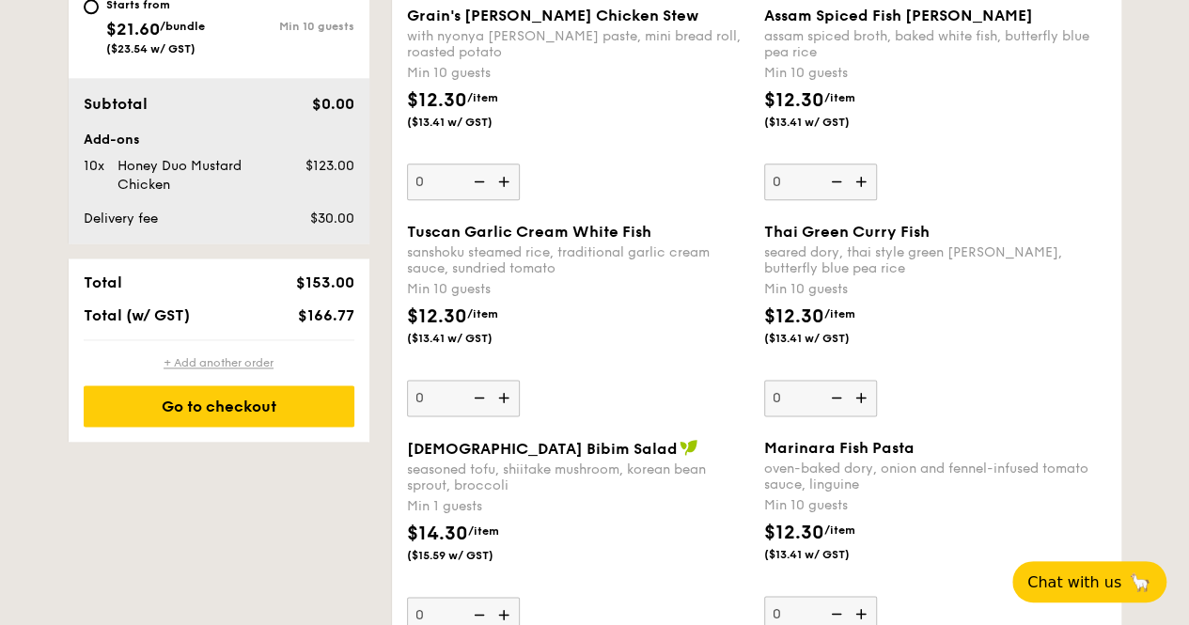
click at [252, 370] on div "+ Add another order" at bounding box center [219, 362] width 271 height 15
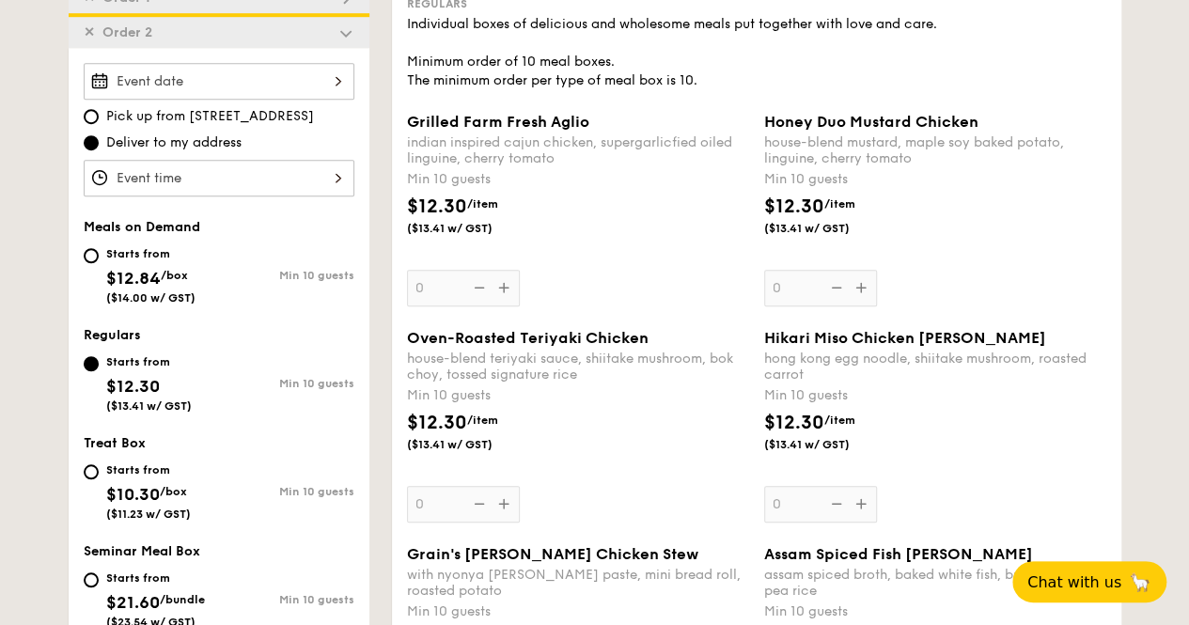
scroll to position [401, 0]
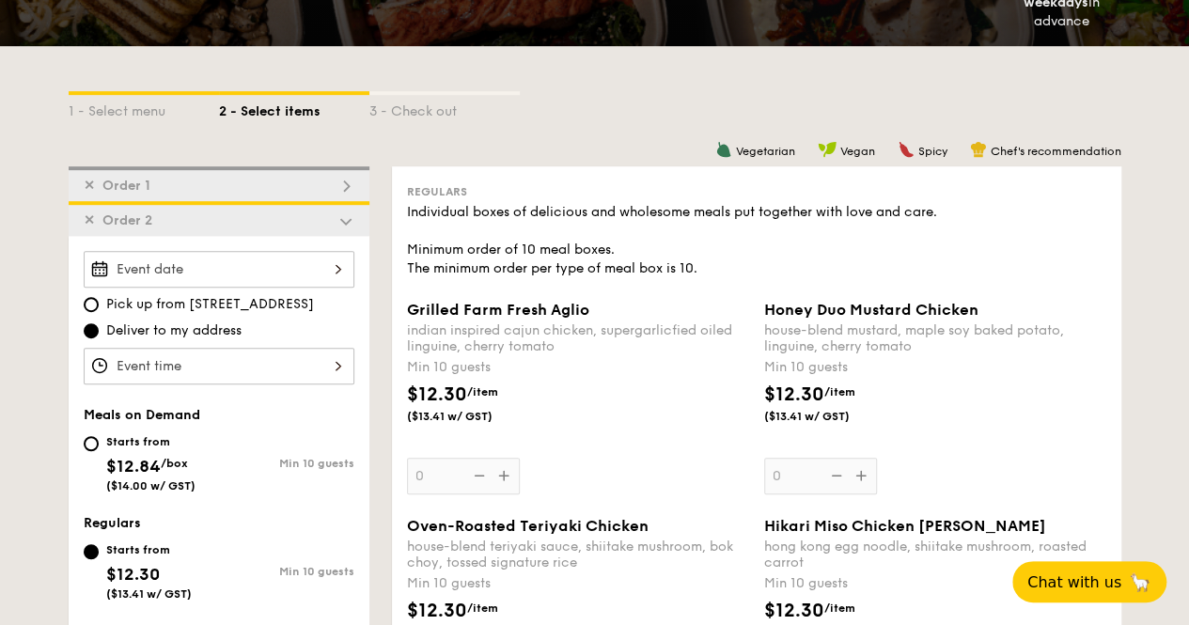
click at [348, 195] on img at bounding box center [345, 186] width 17 height 17
type input "10"
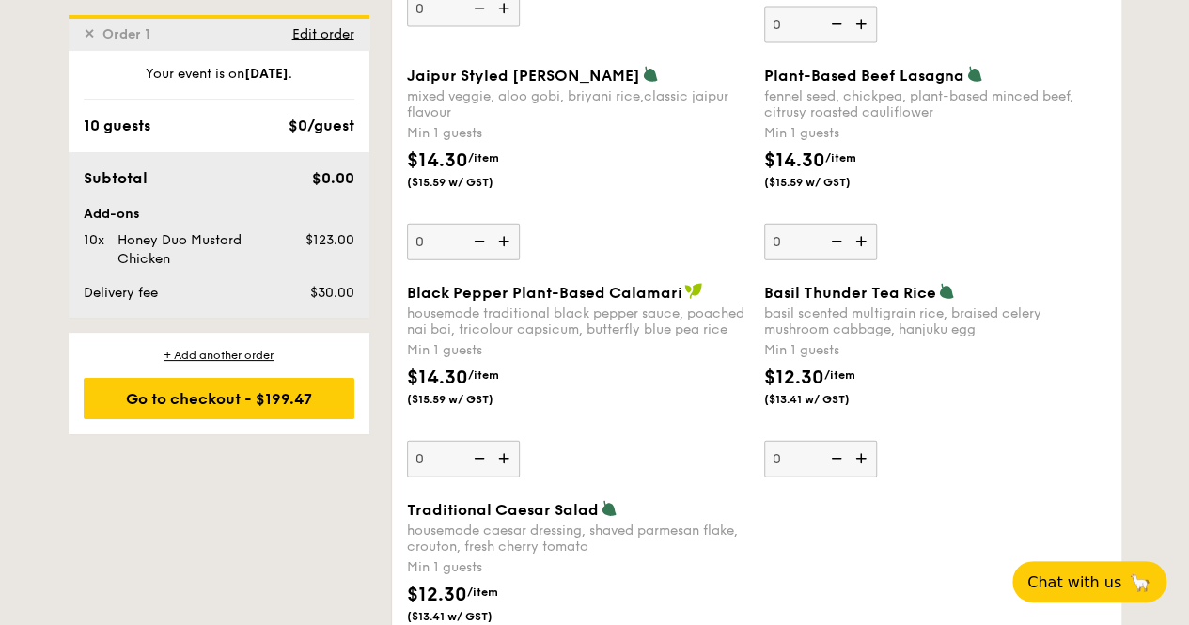
scroll to position [2246, 0]
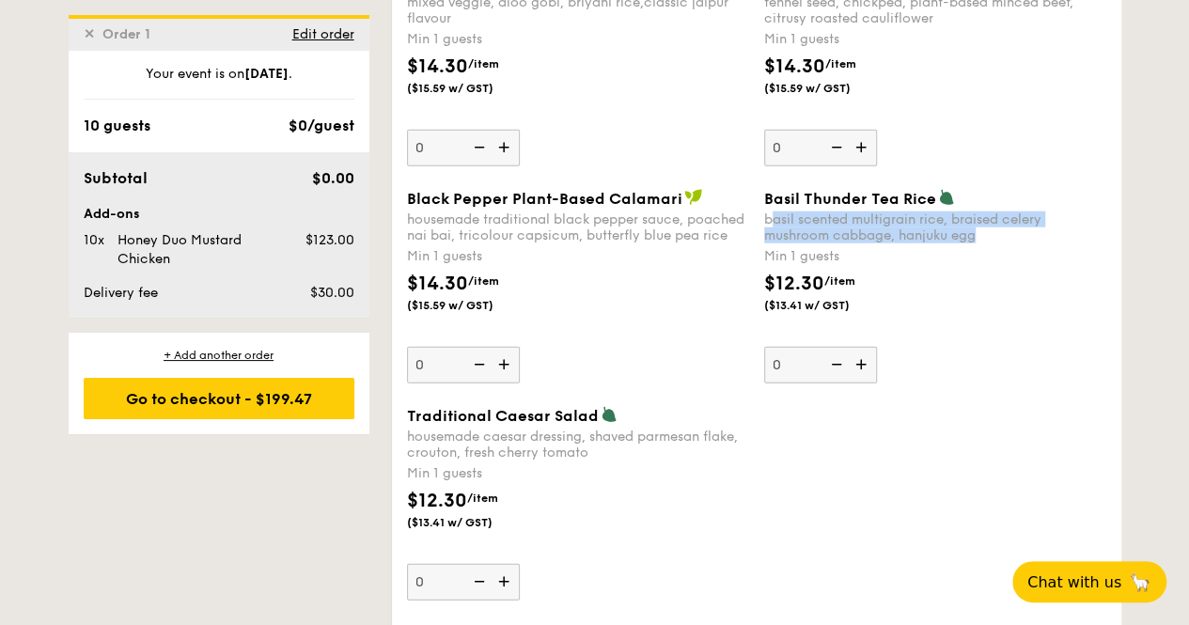
drag, startPoint x: 983, startPoint y: 244, endPoint x: 768, endPoint y: 222, distance: 216.4
click at [768, 222] on div "basil scented multigrain rice, braised celery mushroom cabbage, hanjuku egg" at bounding box center [935, 227] width 342 height 32
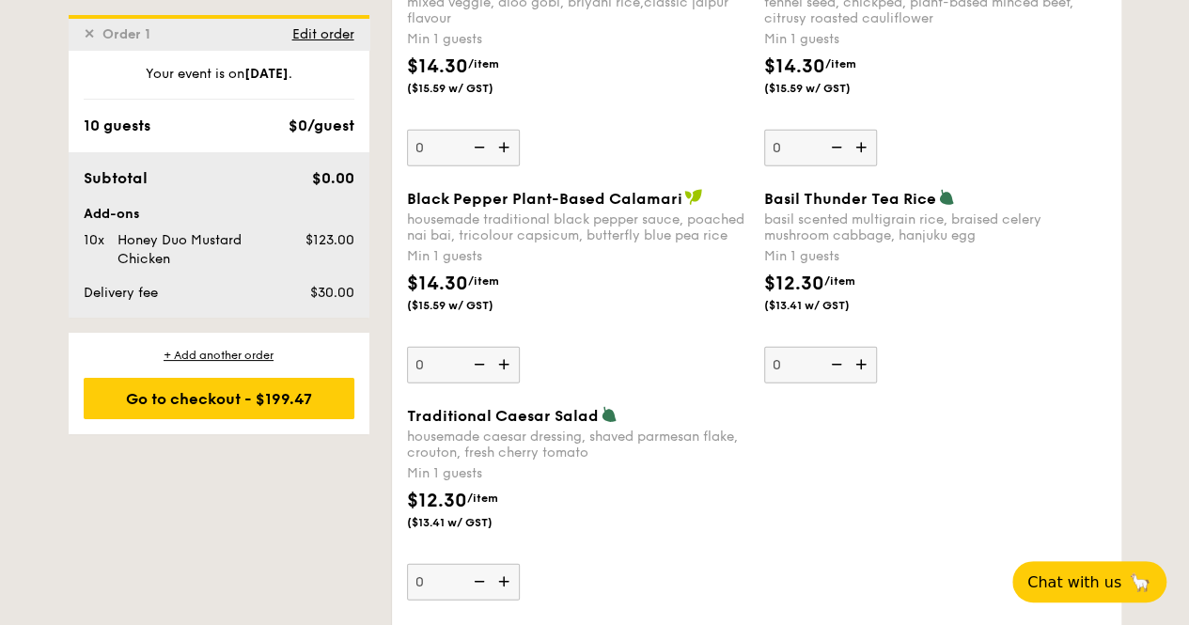
click at [914, 275] on div "Basil Thunder Tea [PERSON_NAME] scented multigrain rice, braised celery mushroo…" at bounding box center [935, 286] width 342 height 195
click at [877, 347] on input "0" at bounding box center [820, 365] width 113 height 37
click at [936, 243] on div "basil scented multigrain rice, braised celery mushroom cabbage, hanjuku egg" at bounding box center [935, 227] width 342 height 32
click at [877, 347] on input "0" at bounding box center [820, 365] width 113 height 37
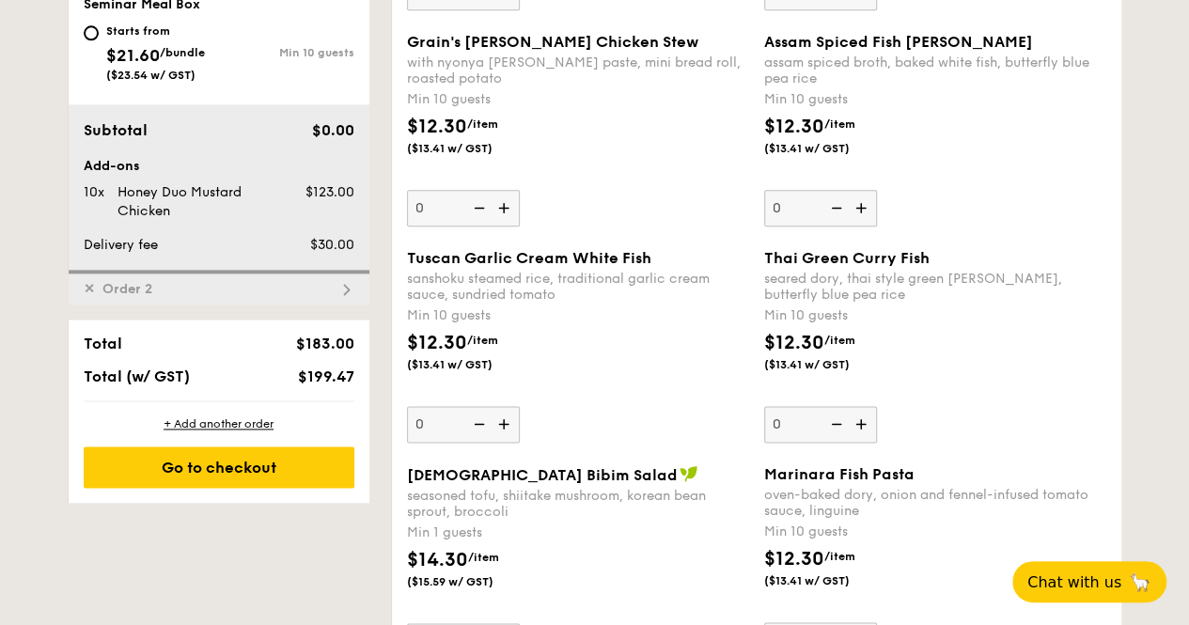
scroll to position [1118, 0]
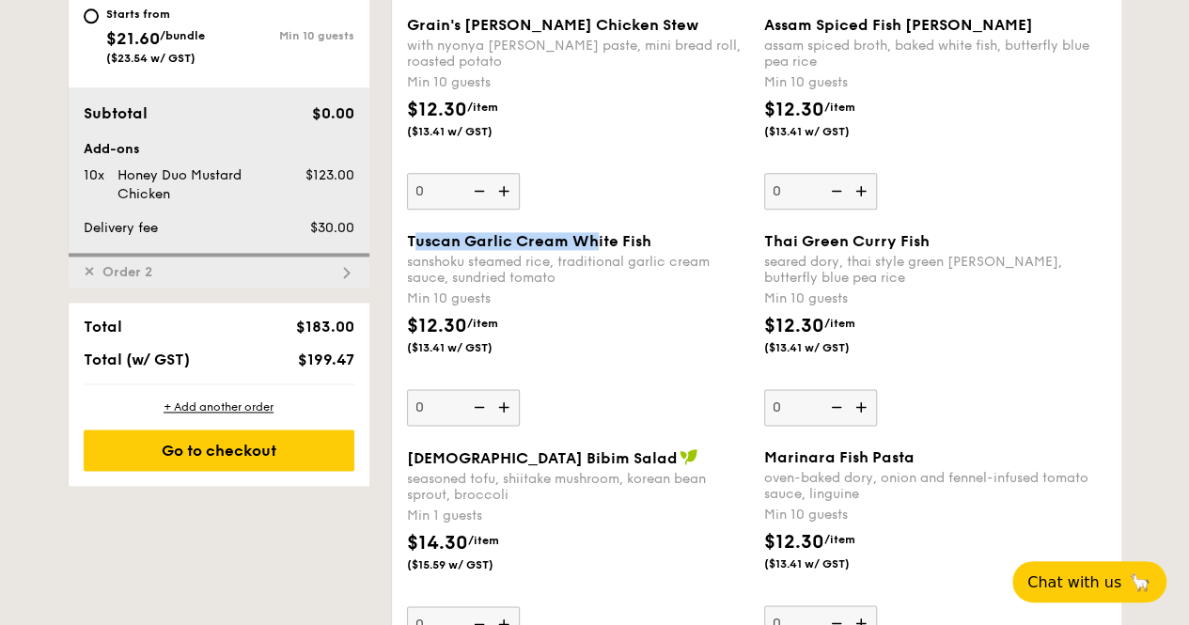
drag, startPoint x: 411, startPoint y: 251, endPoint x: 597, endPoint y: 250, distance: 186.1
click at [597, 250] on span "Tuscan Garlic Cream White Fish" at bounding box center [529, 241] width 244 height 18
click at [601, 249] on span "Tuscan Garlic Cream White Fish" at bounding box center [529, 241] width 244 height 18
click at [520, 389] on input "0" at bounding box center [463, 407] width 113 height 37
click at [603, 286] on div "sanshoku steamed rice, traditional garlic cream sauce, sundried tomato" at bounding box center [578, 270] width 342 height 32
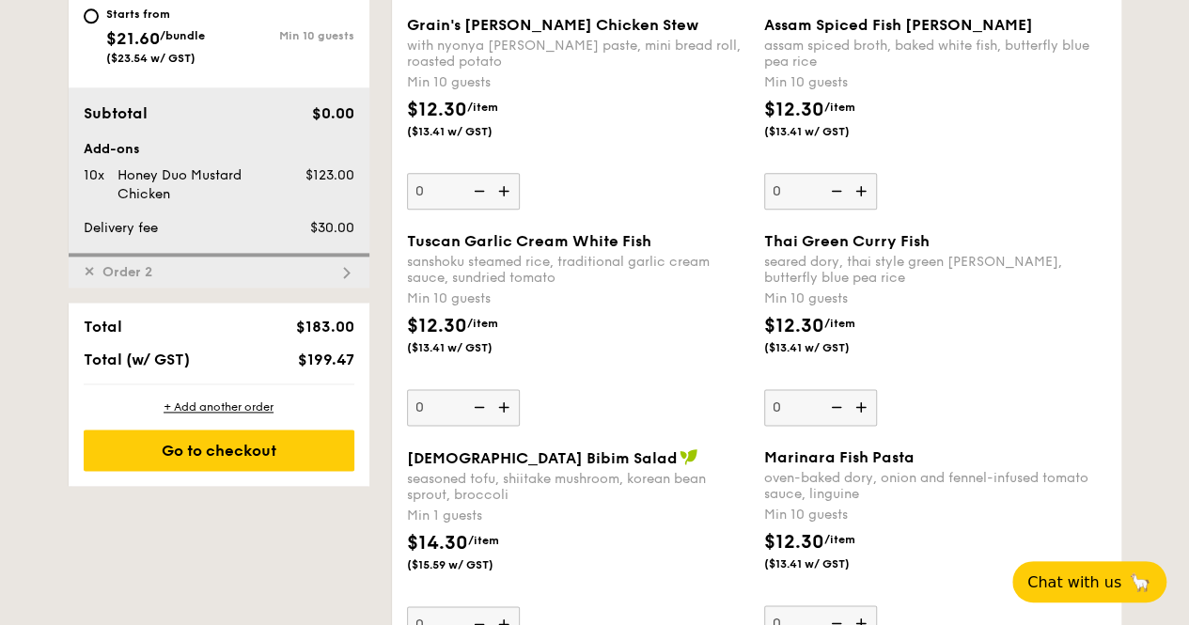
click at [520, 389] on input "0" at bounding box center [463, 407] width 113 height 37
click at [608, 286] on div "sanshoku steamed rice, traditional garlic cream sauce, sundried tomato" at bounding box center [578, 270] width 342 height 32
click at [520, 389] on input "0" at bounding box center [463, 407] width 113 height 37
click at [508, 419] on img at bounding box center [506, 407] width 28 height 36
click at [508, 419] on input "0" at bounding box center [463, 407] width 113 height 37
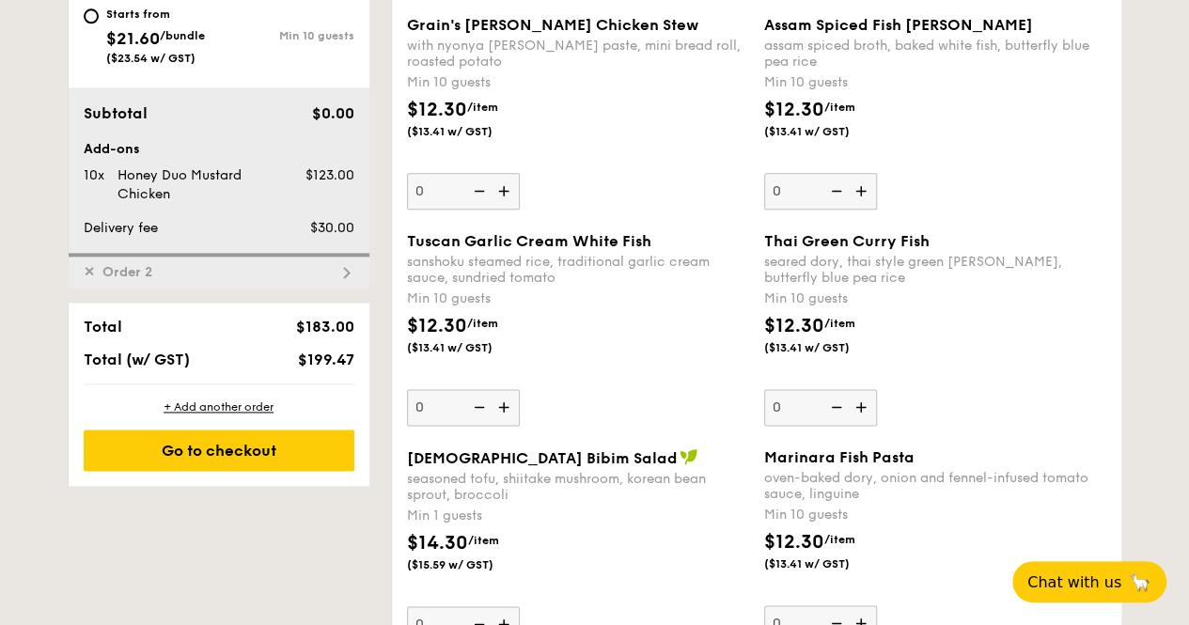
type input "10"
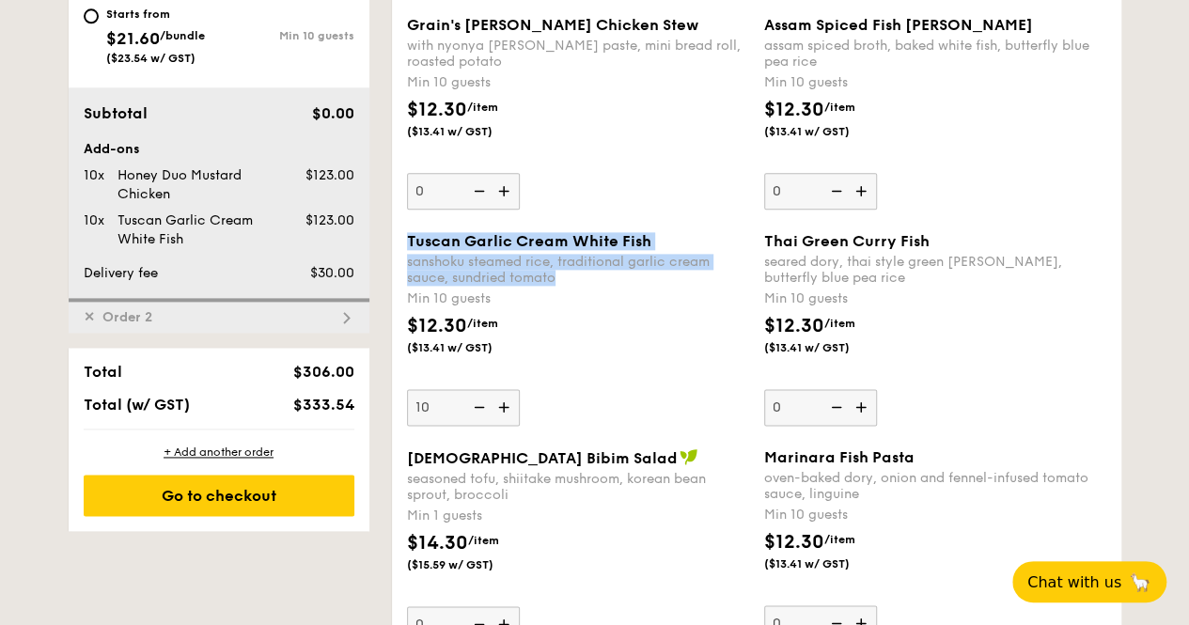
drag, startPoint x: 406, startPoint y: 249, endPoint x: 565, endPoint y: 293, distance: 164.9
click at [565, 286] on div "Tuscan Garlic Cream White Fish sanshoku steamed rice, traditional garlic cream …" at bounding box center [578, 259] width 342 height 54
copy div "Tuscan Garlic Cream White Fish sanshoku steamed rice, traditional garlic cream …"
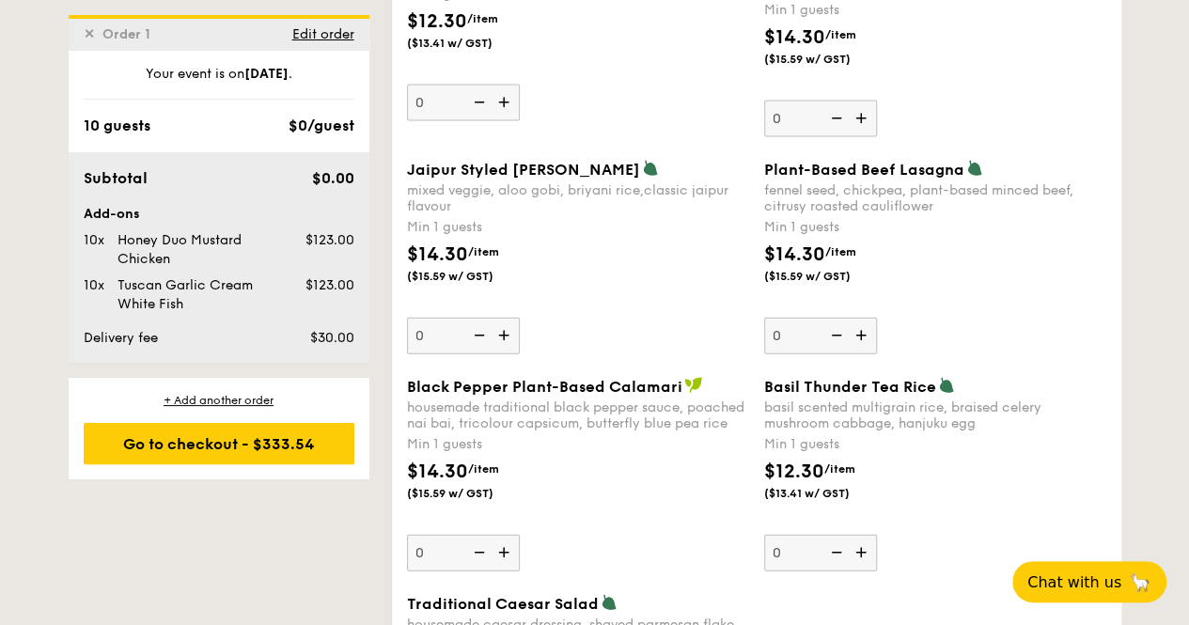
scroll to position [2152, 0]
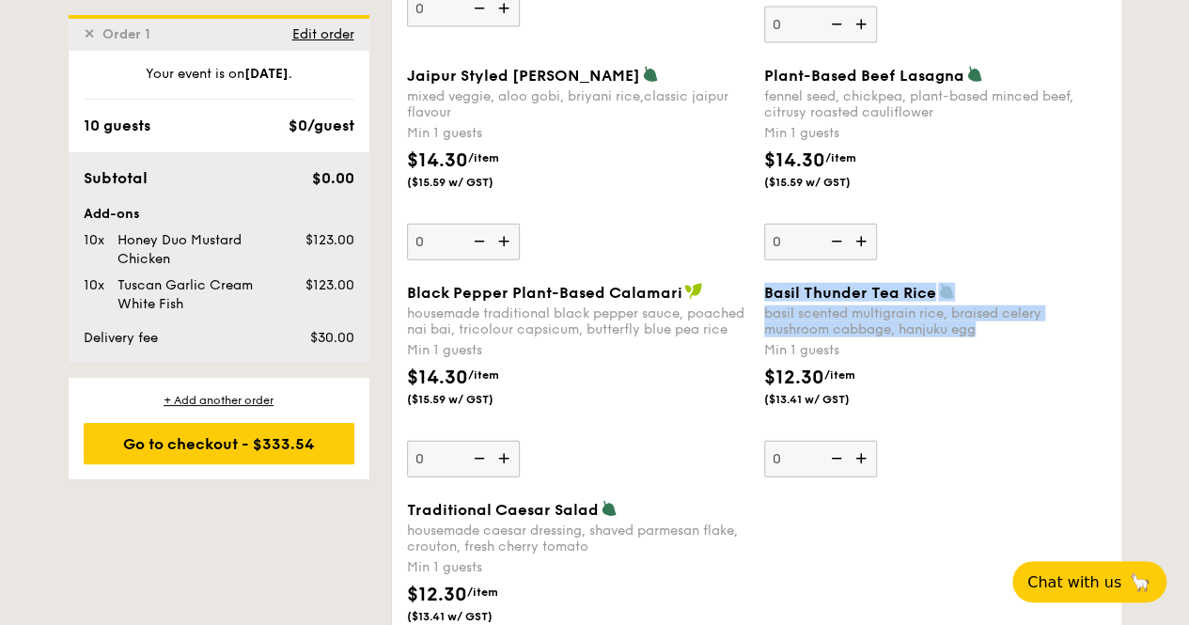
drag, startPoint x: 766, startPoint y: 296, endPoint x: 991, endPoint y: 343, distance: 229.5
click at [991, 337] on div "Basil Thunder Tea [PERSON_NAME] scented multigrain rice, braised celery mushroo…" at bounding box center [935, 310] width 342 height 55
copy div "Basil Thunder Tea [PERSON_NAME] scented multigrain rice, braised celery mushroo…"
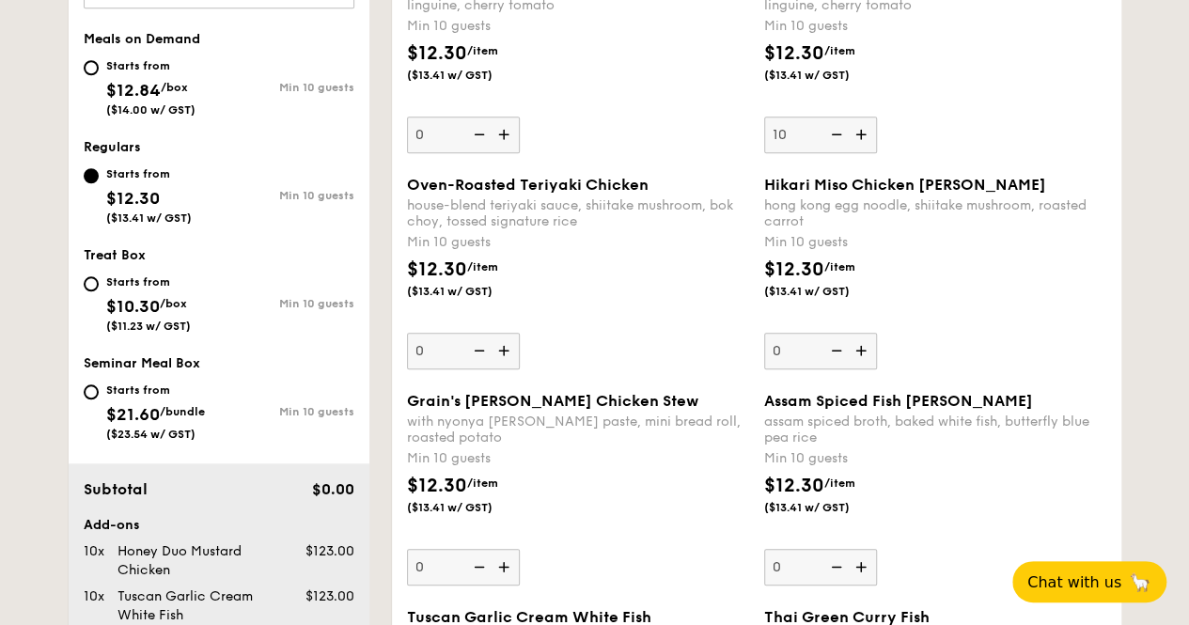
scroll to position [648, 0]
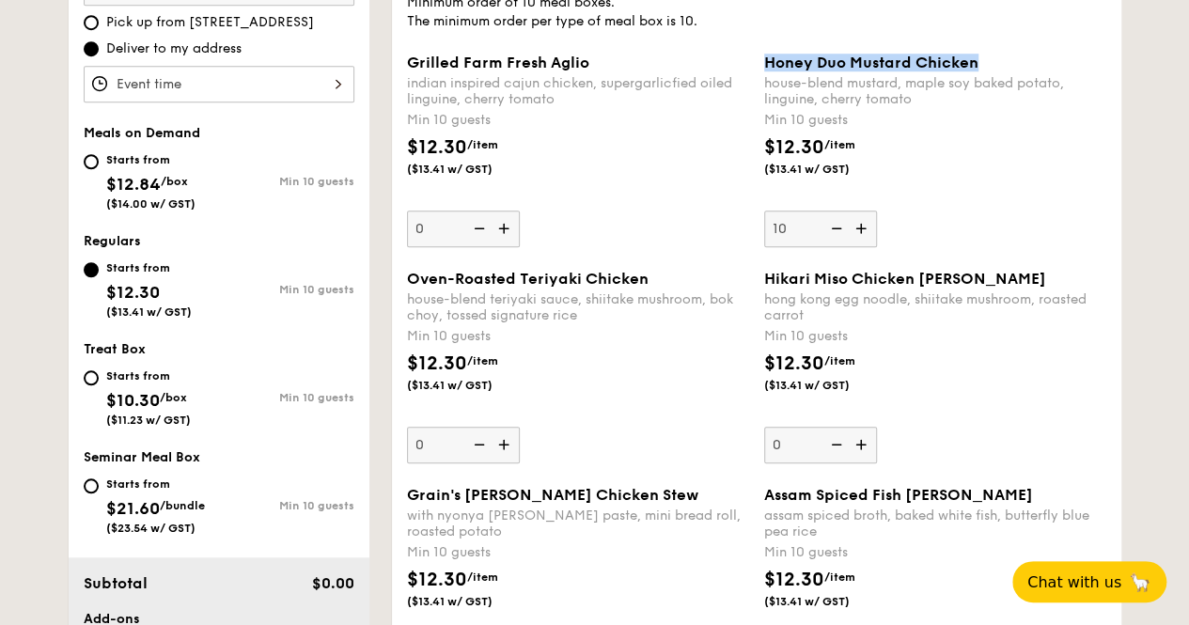
drag, startPoint x: 763, startPoint y: 76, endPoint x: 987, endPoint y: 74, distance: 223.7
click at [987, 71] on div "Honey Duo Mustard Chicken" at bounding box center [935, 63] width 342 height 18
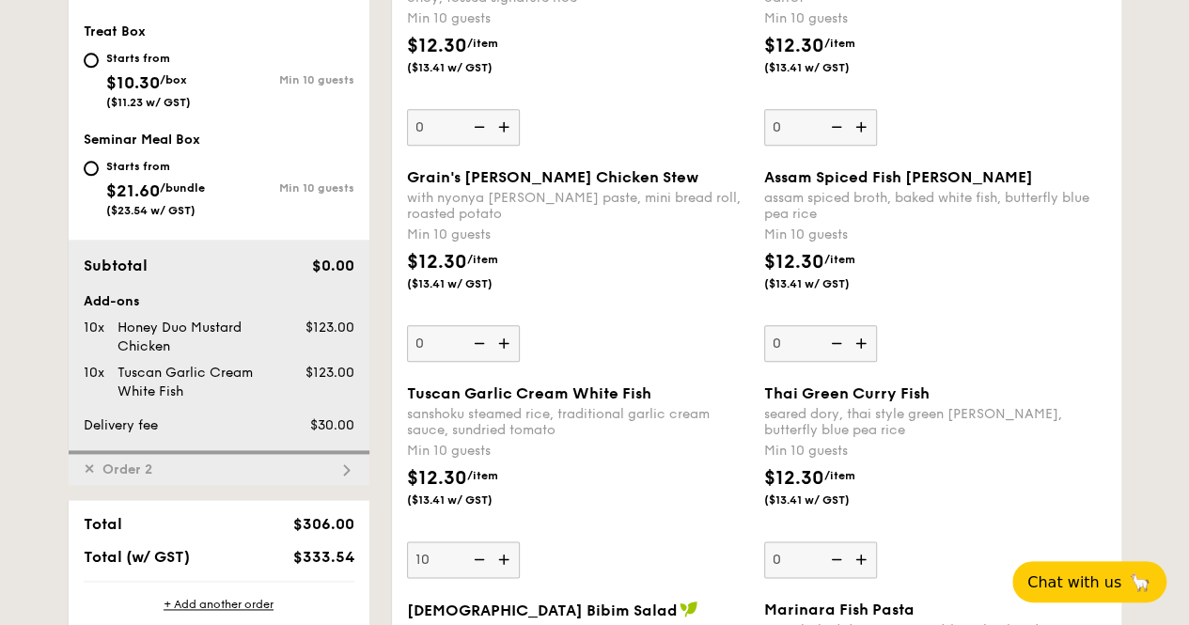
scroll to position [1118, 0]
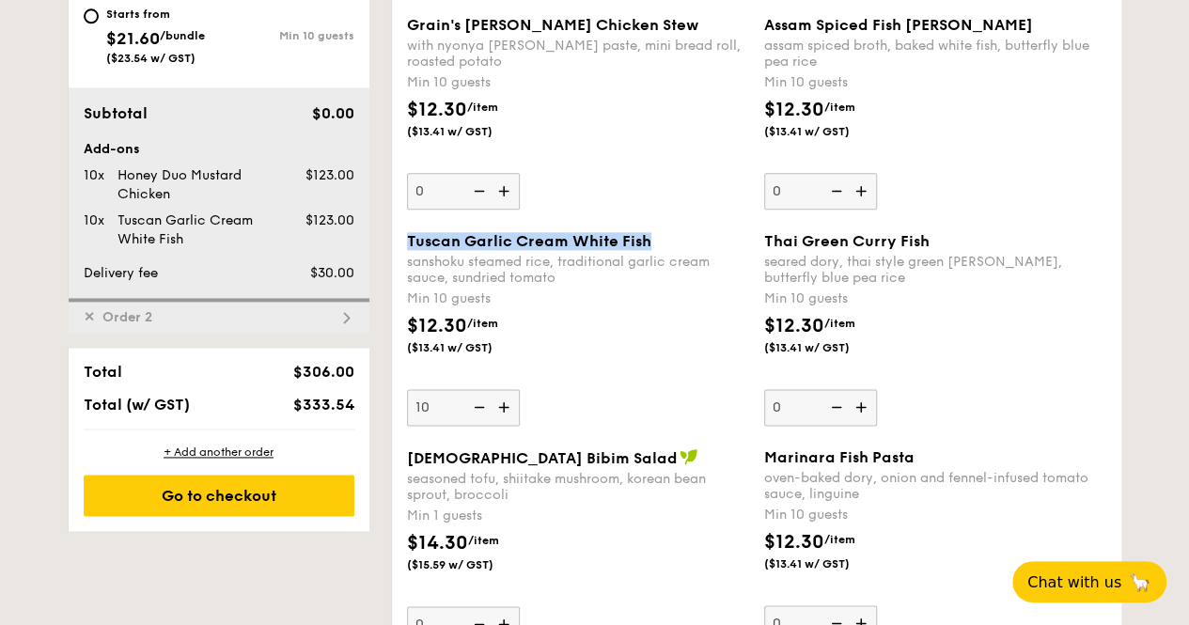
drag, startPoint x: 408, startPoint y: 253, endPoint x: 646, endPoint y: 251, distance: 237.8
click at [646, 250] on span "Tuscan Garlic Cream White Fish" at bounding box center [529, 241] width 244 height 18
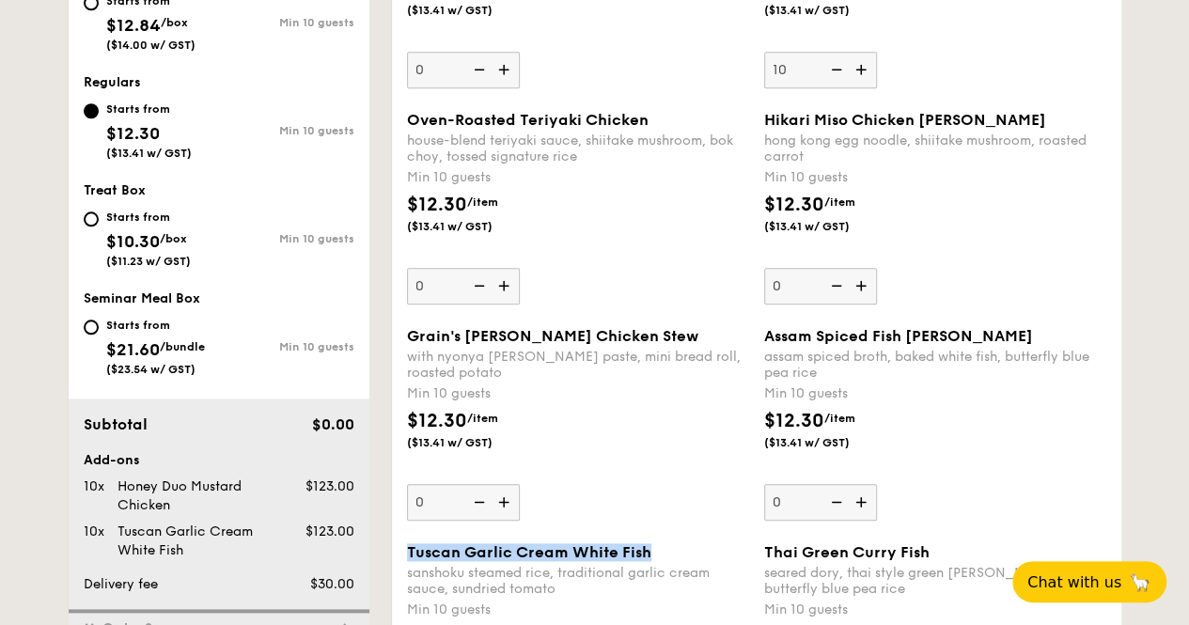
scroll to position [742, 0]
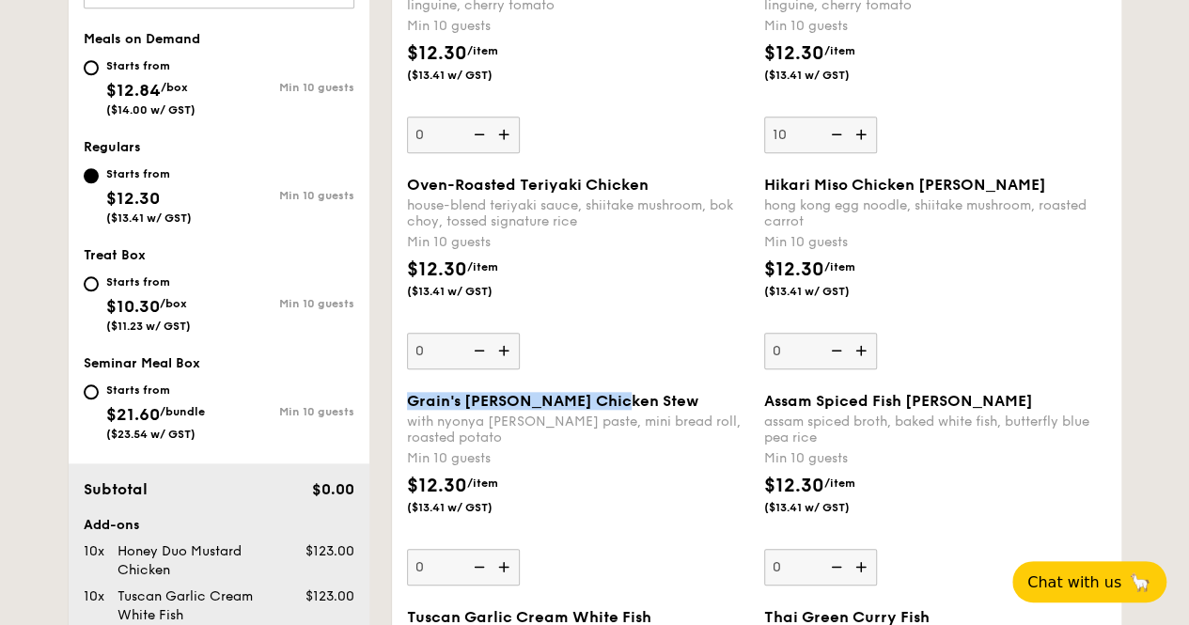
drag, startPoint x: 611, startPoint y: 413, endPoint x: 410, endPoint y: 421, distance: 201.3
click at [410, 410] on span "Grain's [PERSON_NAME] Chicken Stew" at bounding box center [552, 401] width 291 height 18
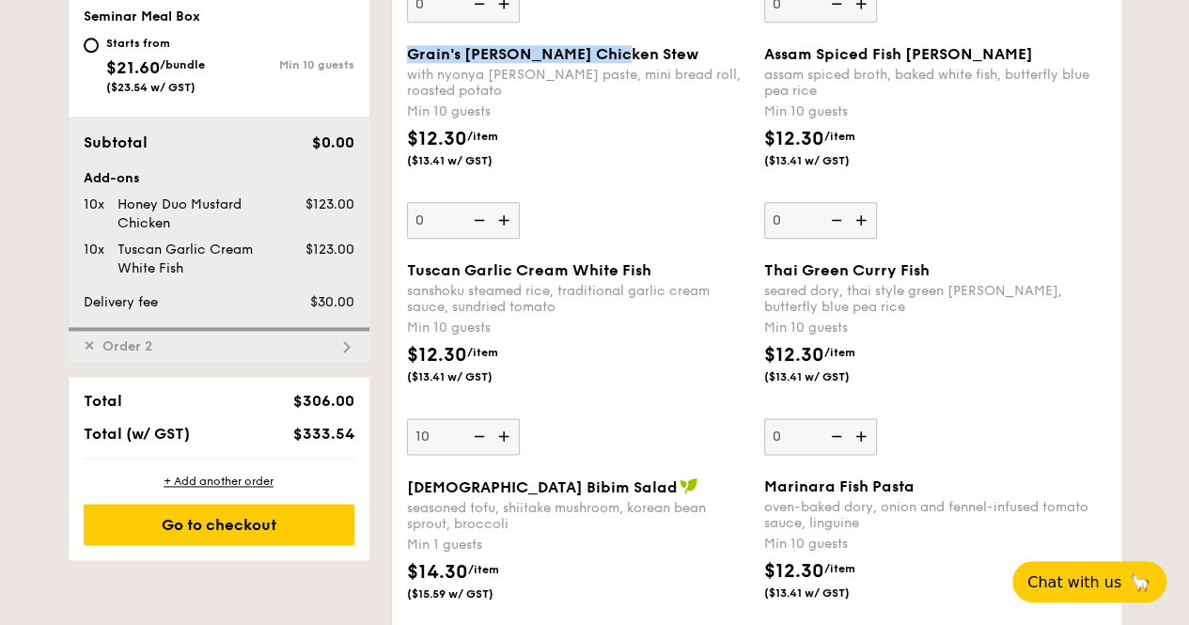
scroll to position [1118, 0]
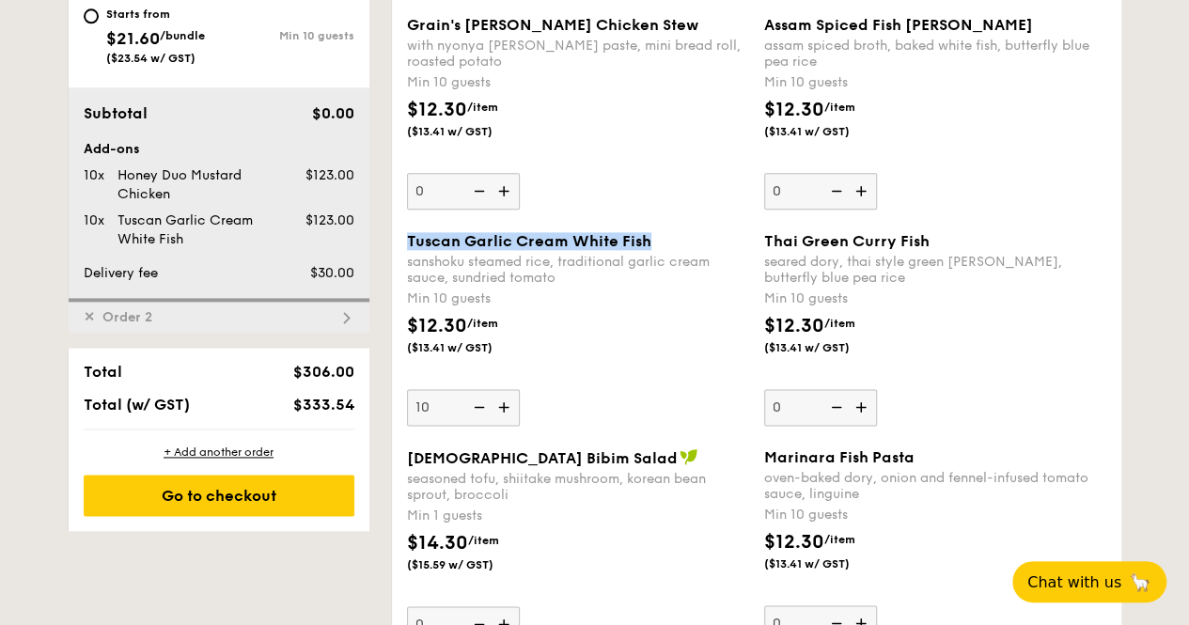
drag, startPoint x: 656, startPoint y: 256, endPoint x: 571, endPoint y: 281, distance: 88.3
click at [408, 250] on div "Tuscan Garlic Cream White Fish" at bounding box center [578, 241] width 342 height 18
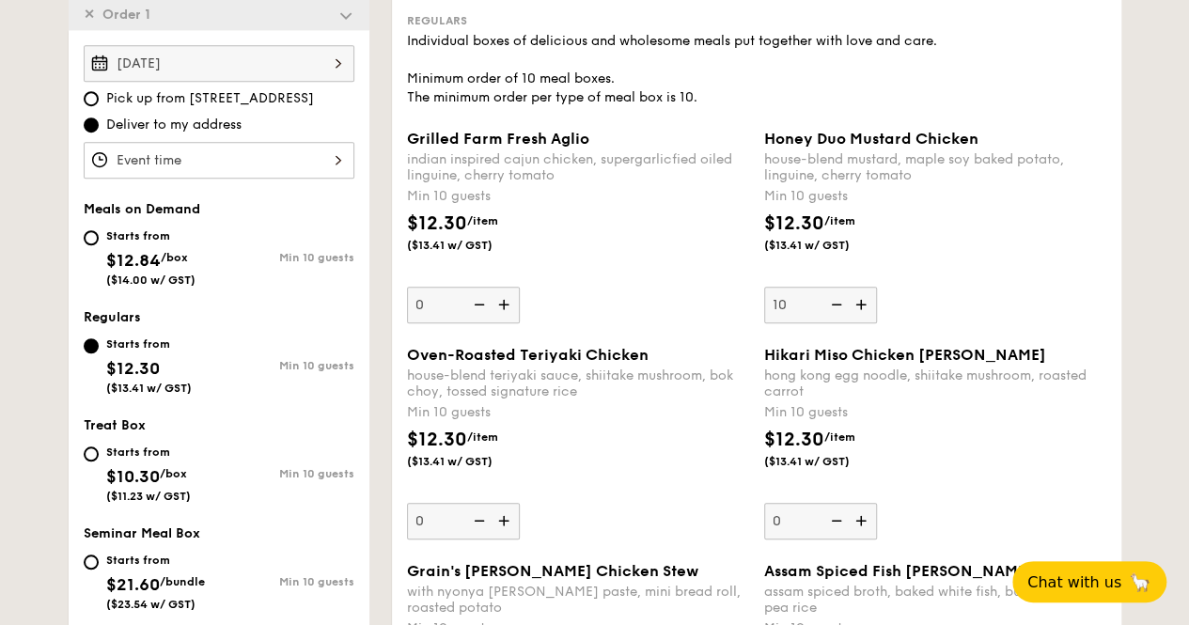
scroll to position [461, 0]
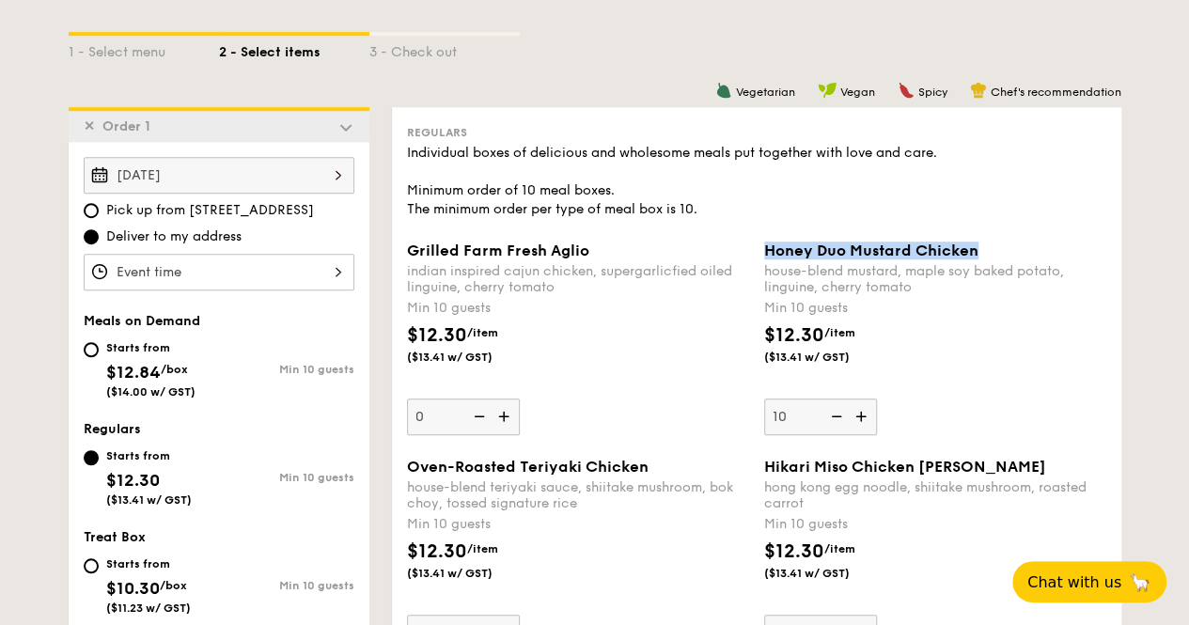
drag, startPoint x: 761, startPoint y: 265, endPoint x: 983, endPoint y: 262, distance: 221.8
click at [983, 262] on div "Honey Duo Mustard Chicken house-blend mustard, maple soy baked potato, linguine…" at bounding box center [935, 339] width 357 height 194
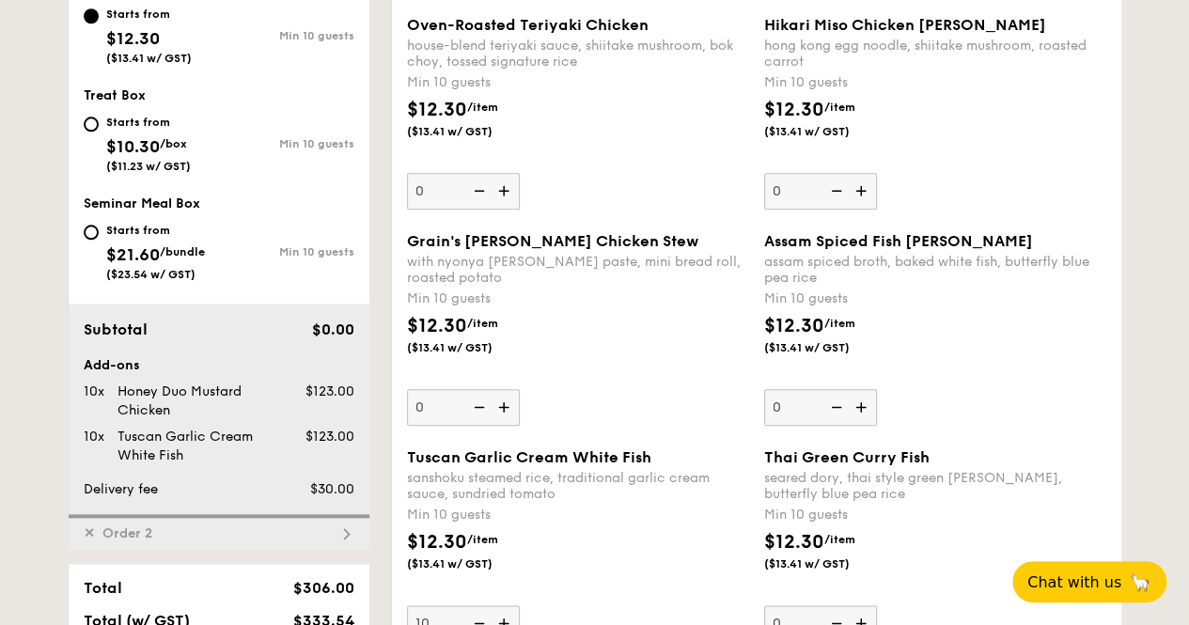
scroll to position [930, 0]
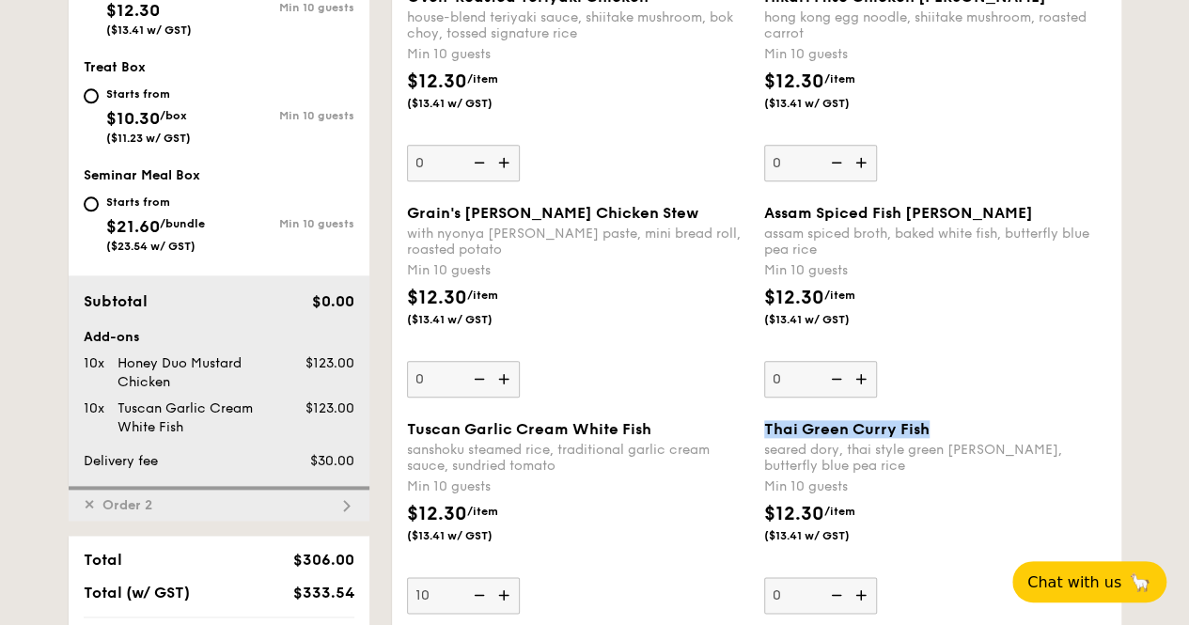
drag, startPoint x: 760, startPoint y: 443, endPoint x: 934, endPoint y: 446, distance: 173.9
click at [934, 446] on div "Thai Green [PERSON_NAME] Fish seared dory, thai style green [PERSON_NAME], butt…" at bounding box center [935, 517] width 357 height 194
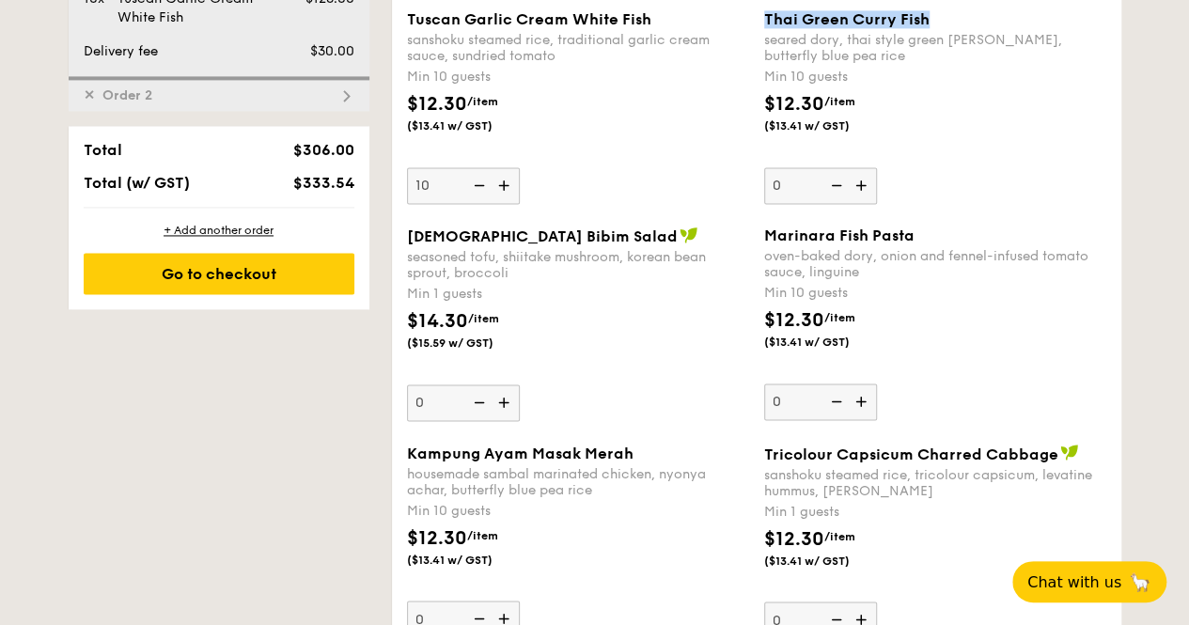
scroll to position [1212, 0]
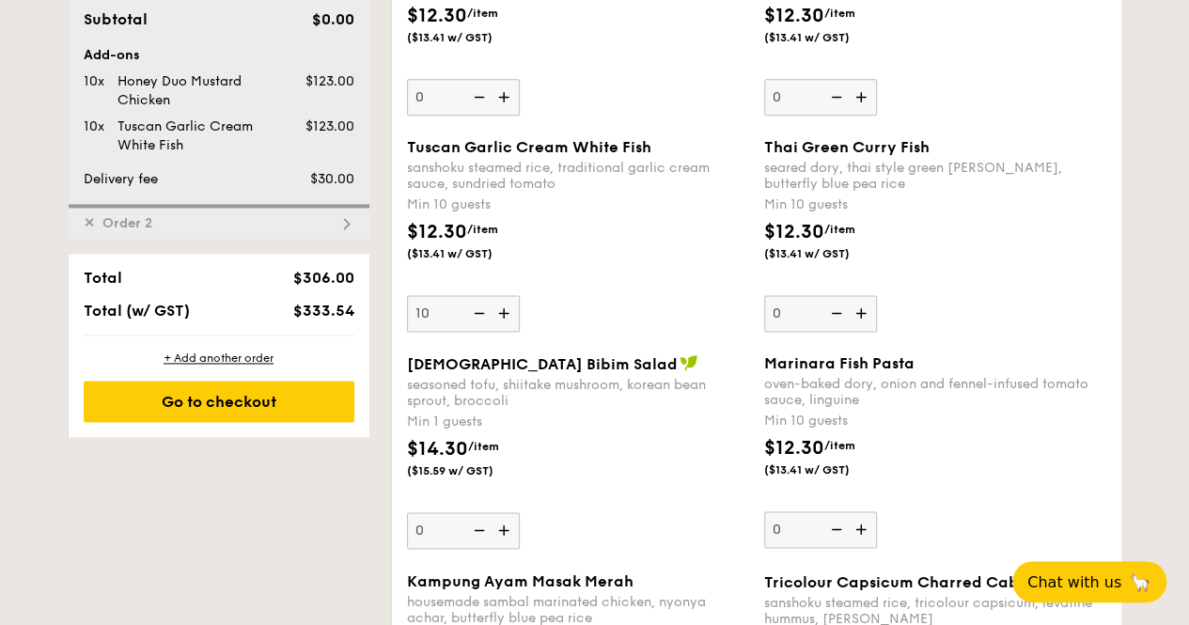
click at [761, 170] on div "Thai Green [PERSON_NAME] Fish seared dory, thai style green [PERSON_NAME], butt…" at bounding box center [935, 235] width 357 height 194
click at [765, 156] on span "Thai Green Curry Fish" at bounding box center [846, 147] width 165 height 18
click at [765, 295] on input "0" at bounding box center [820, 313] width 113 height 37
click at [763, 138] on div "Grain's [PERSON_NAME] Chicken Stew with nyonya [PERSON_NAME] paste, mini bread …" at bounding box center [756, 30] width 714 height 216
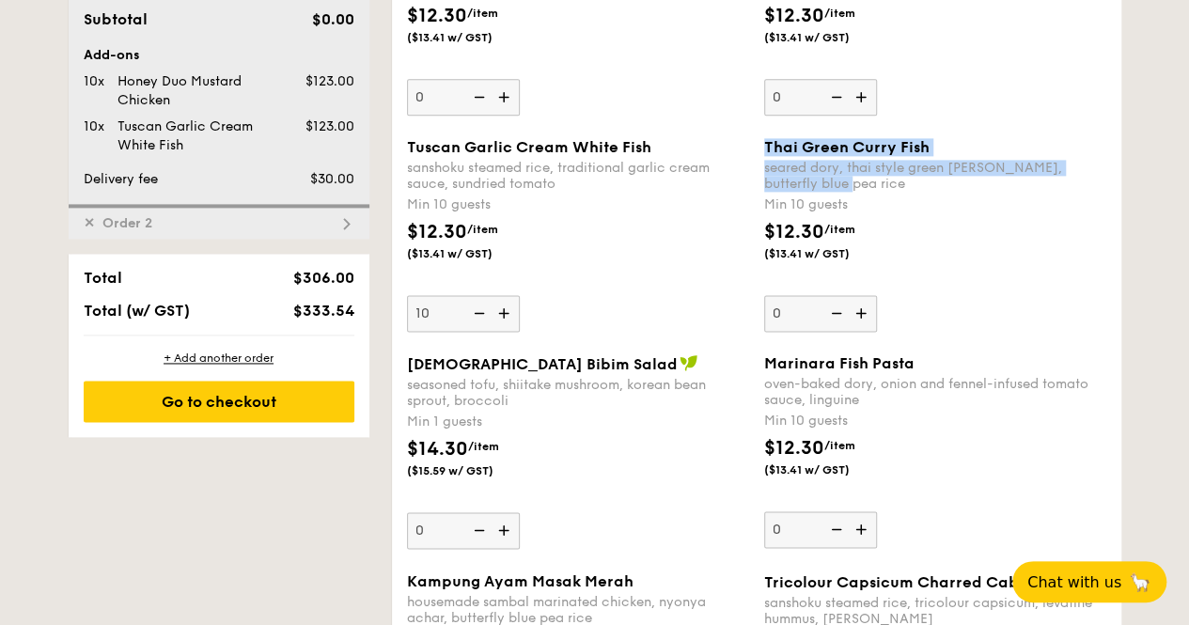
drag, startPoint x: 756, startPoint y: 152, endPoint x: 850, endPoint y: 193, distance: 102.3
click at [850, 193] on div "Thai Green [PERSON_NAME] Fish seared dory, thai style green [PERSON_NAME], butt…" at bounding box center [935, 235] width 357 height 194
copy div "Thai Green [PERSON_NAME] Fish seared dory, thai style green [PERSON_NAME], butt…"
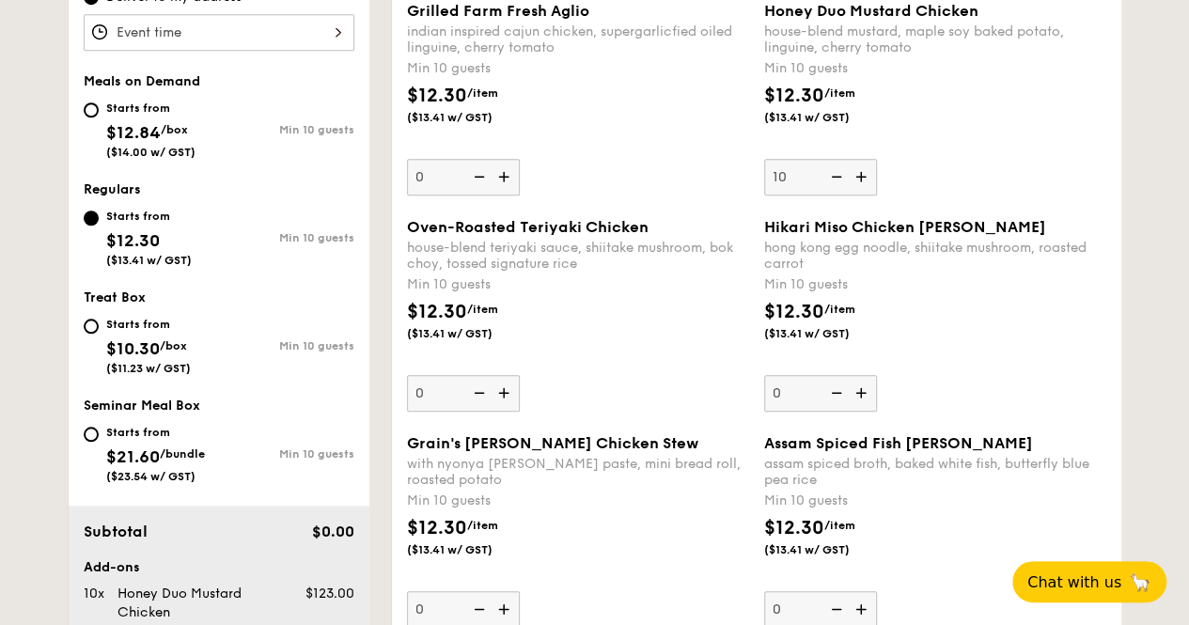
scroll to position [742, 0]
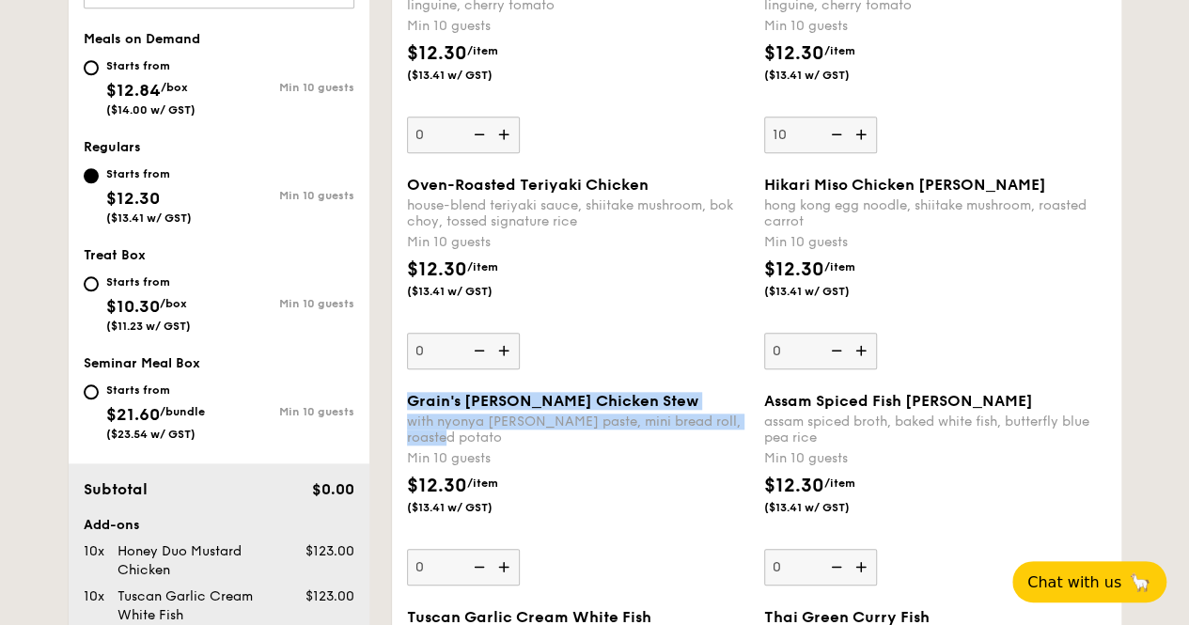
drag, startPoint x: 406, startPoint y: 414, endPoint x: 453, endPoint y: 451, distance: 60.2
click at [453, 445] on div "Grain's [PERSON_NAME] Chicken Stew with nyonya [PERSON_NAME] paste, mini bread …" at bounding box center [578, 419] width 342 height 54
copy div "Grain's [PERSON_NAME] Chicken Stew with nyonya [PERSON_NAME] paste, mini bread …"
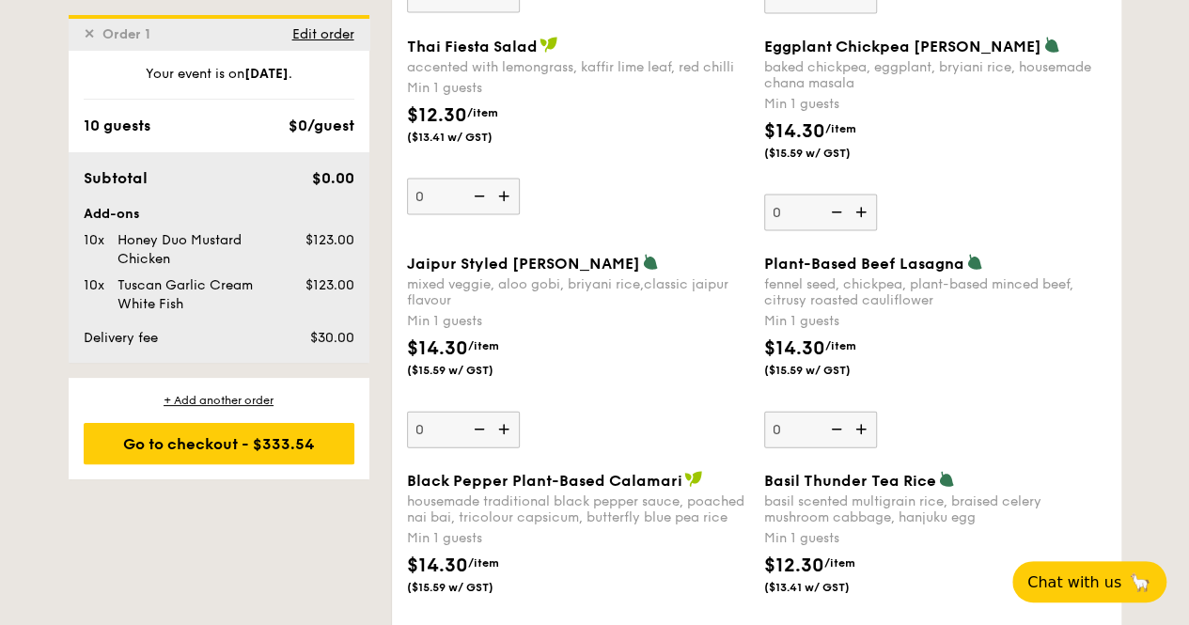
scroll to position [2152, 0]
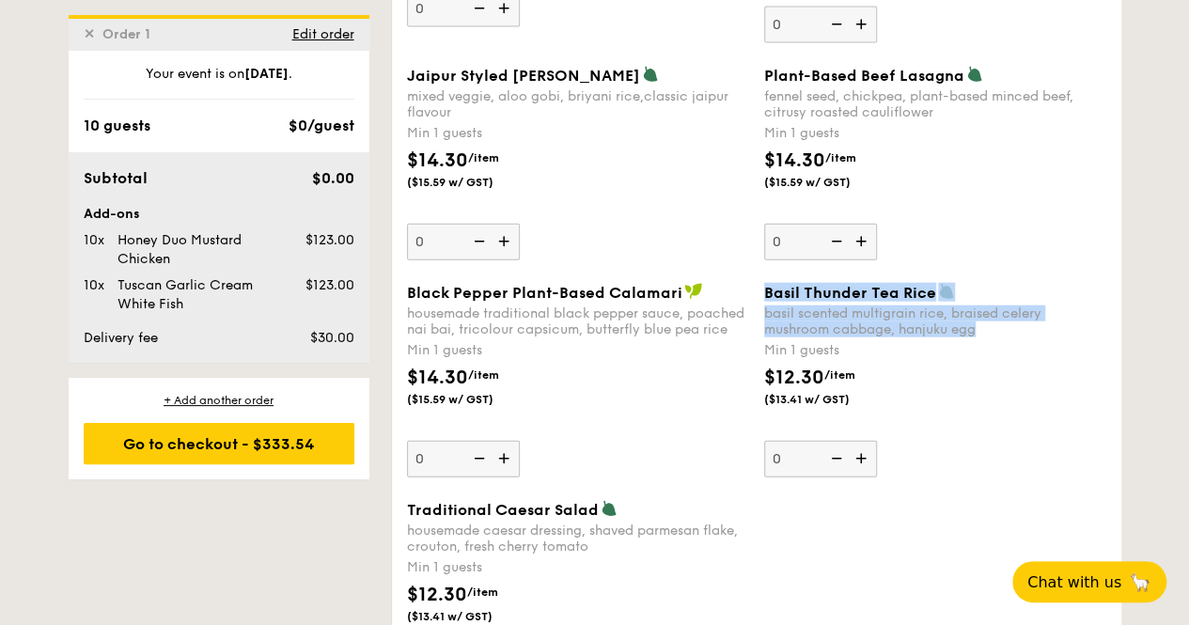
drag, startPoint x: 763, startPoint y: 300, endPoint x: 992, endPoint y: 343, distance: 233.4
click at [992, 337] on div "Basil Thunder Tea [PERSON_NAME] scented multigrain rice, braised celery mushroo…" at bounding box center [935, 310] width 342 height 55
copy div "Basil Thunder Tea [PERSON_NAME] scented multigrain rice, braised celery mushroo…"
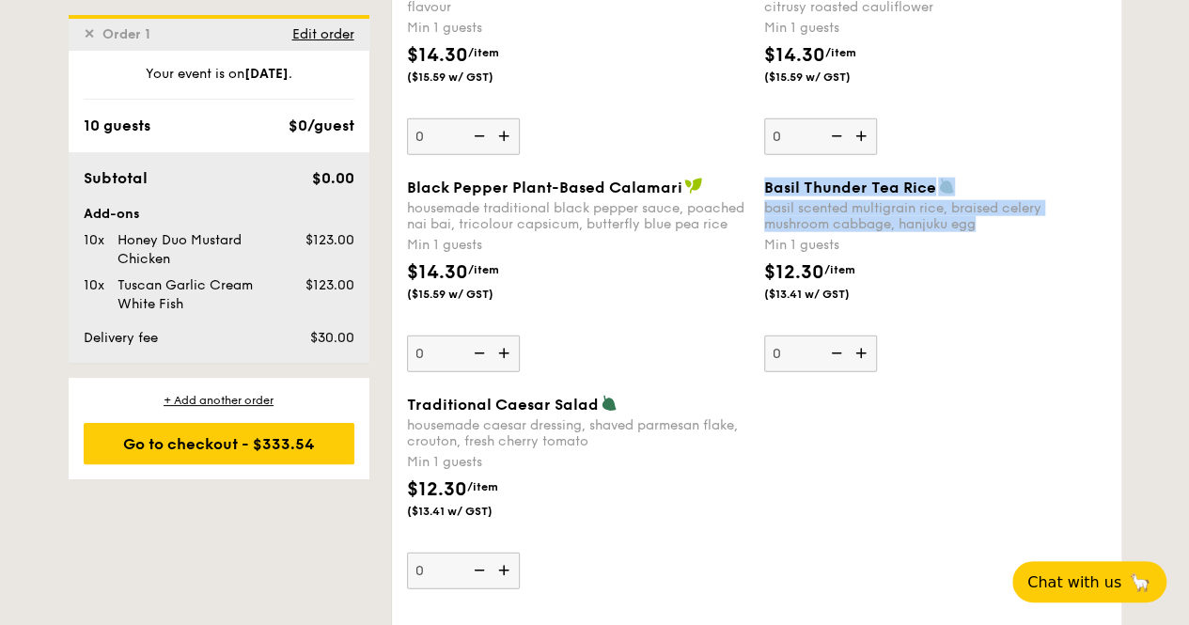
scroll to position [2434, 0]
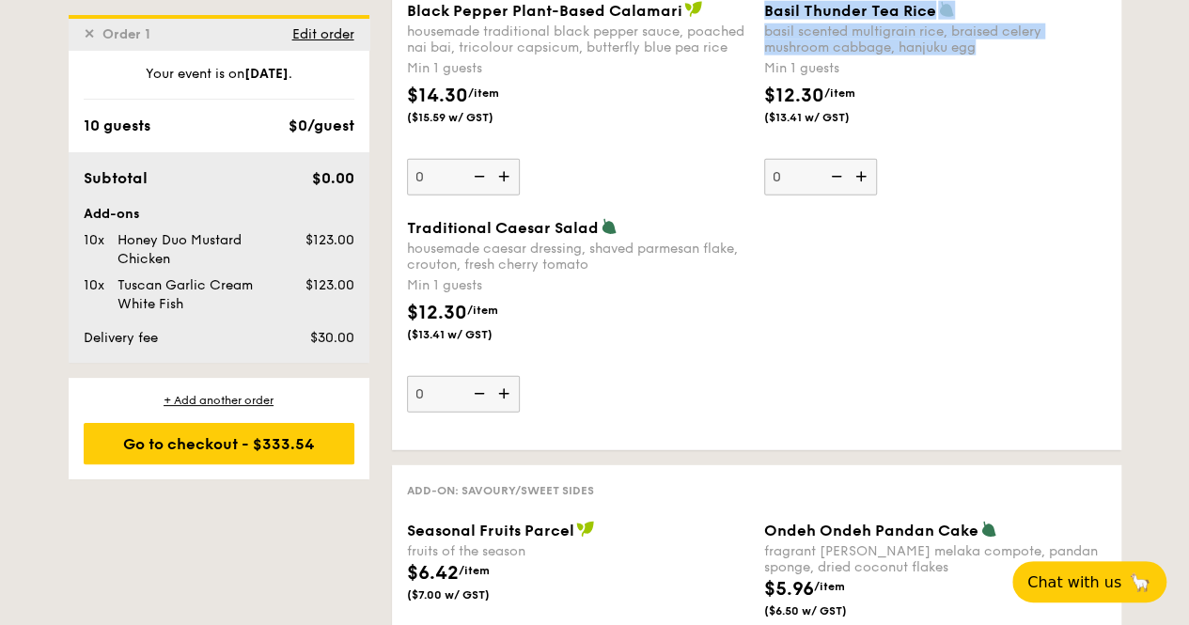
click at [867, 179] on img at bounding box center [863, 177] width 28 height 36
click at [867, 179] on input "0" at bounding box center [820, 177] width 113 height 37
type input "1"
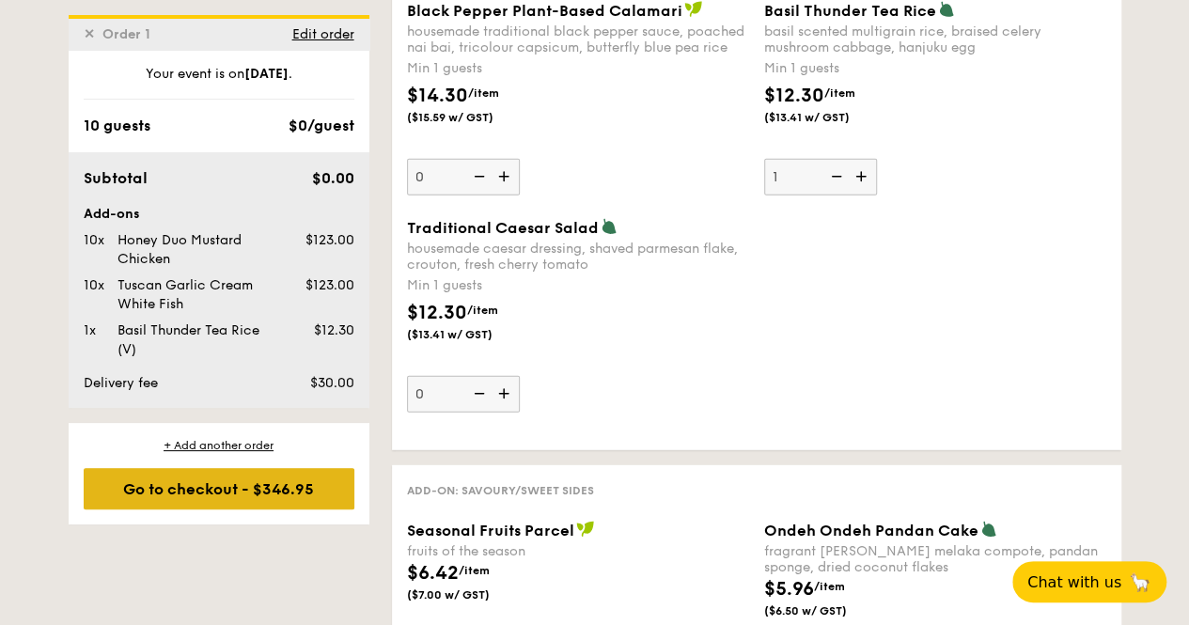
click at [251, 492] on div "Go to checkout - $346.95" at bounding box center [219, 488] width 271 height 41
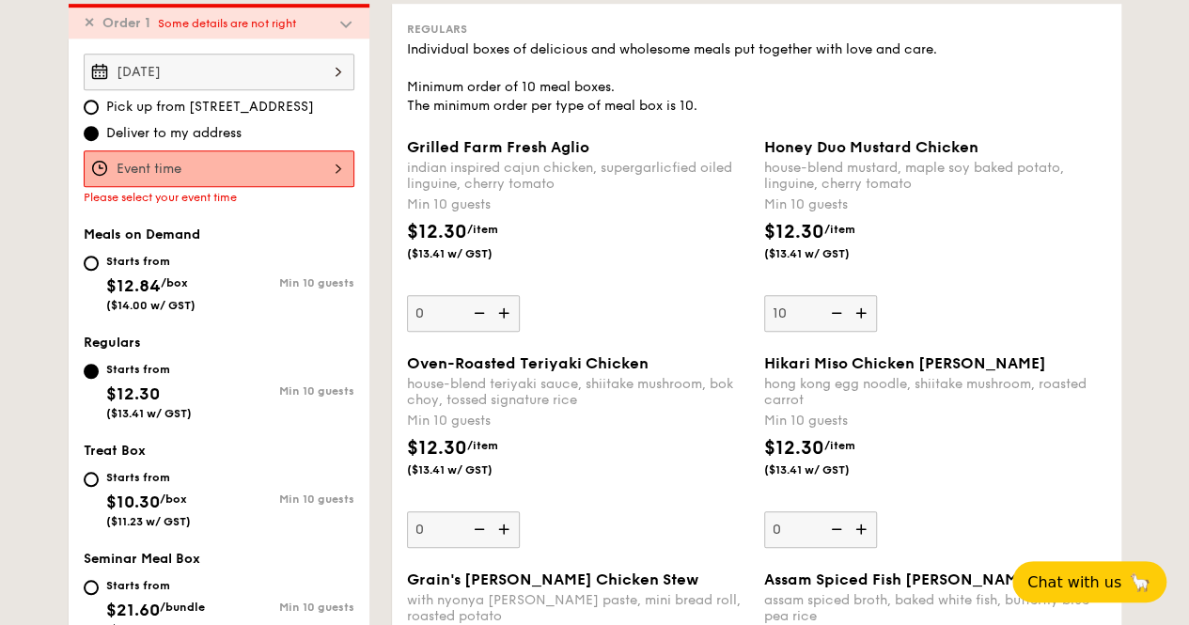
scroll to position [555, 0]
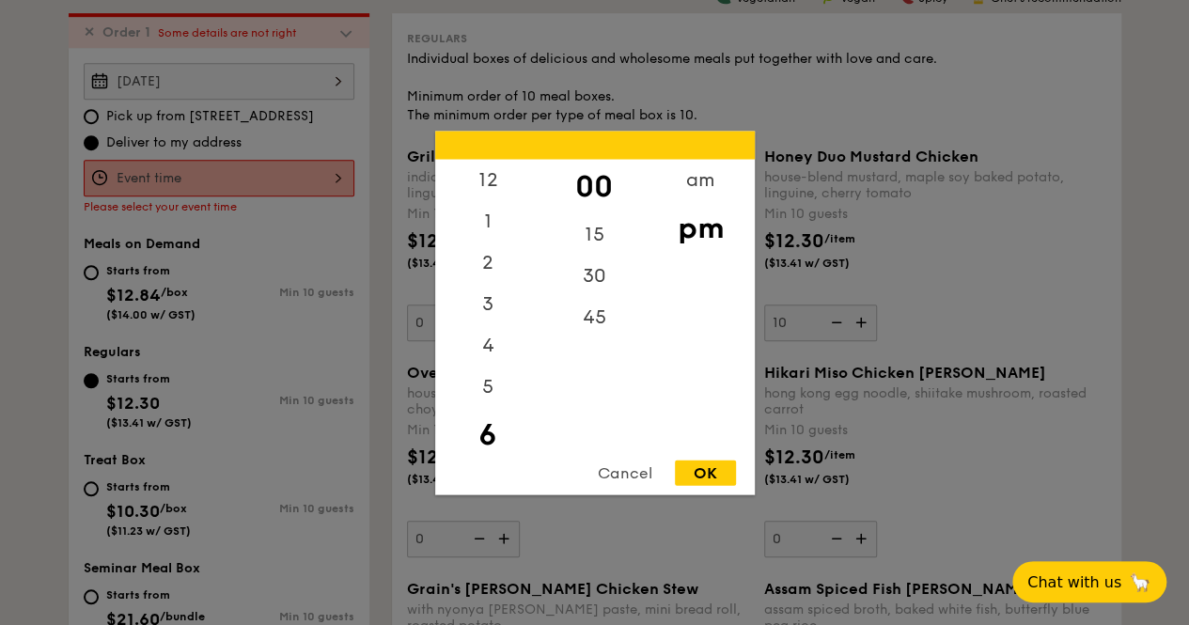
click at [209, 178] on div "12 1 2 3 4 5 6 7 8 9 10 11 00 15 30 45 am pm Cancel OK" at bounding box center [219, 178] width 271 height 37
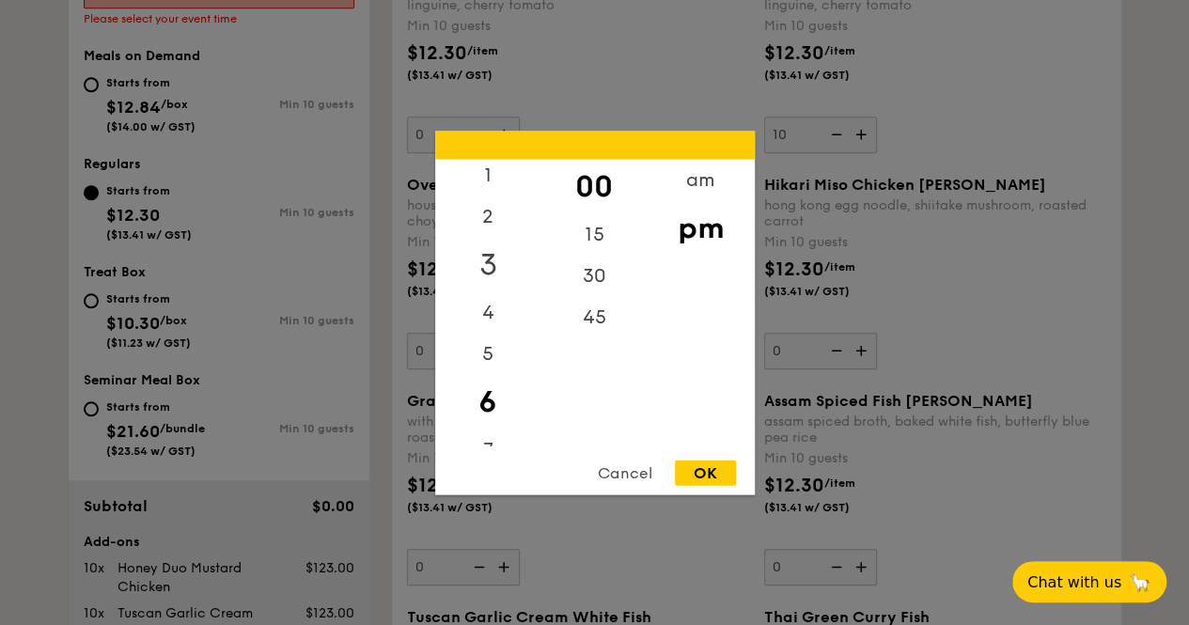
scroll to position [0, 0]
click at [486, 175] on div "12" at bounding box center [488, 186] width 106 height 55
click at [601, 277] on div "30" at bounding box center [594, 282] width 106 height 55
click at [709, 473] on div "OK" at bounding box center [705, 472] width 61 height 25
type input "12:30PM"
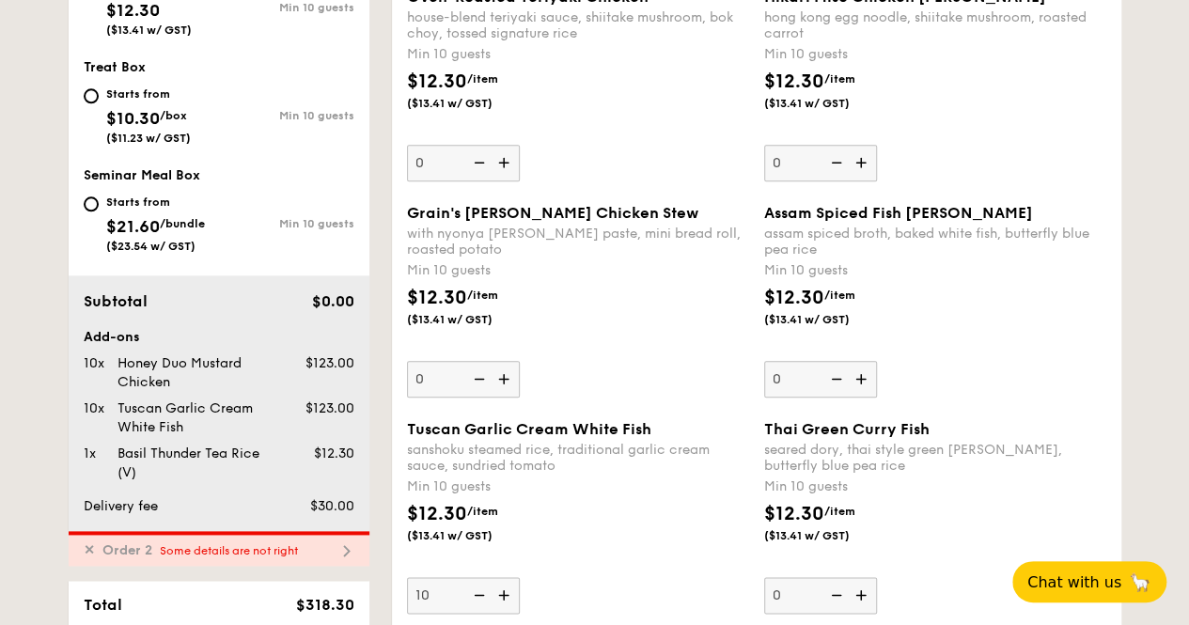
scroll to position [1400, 0]
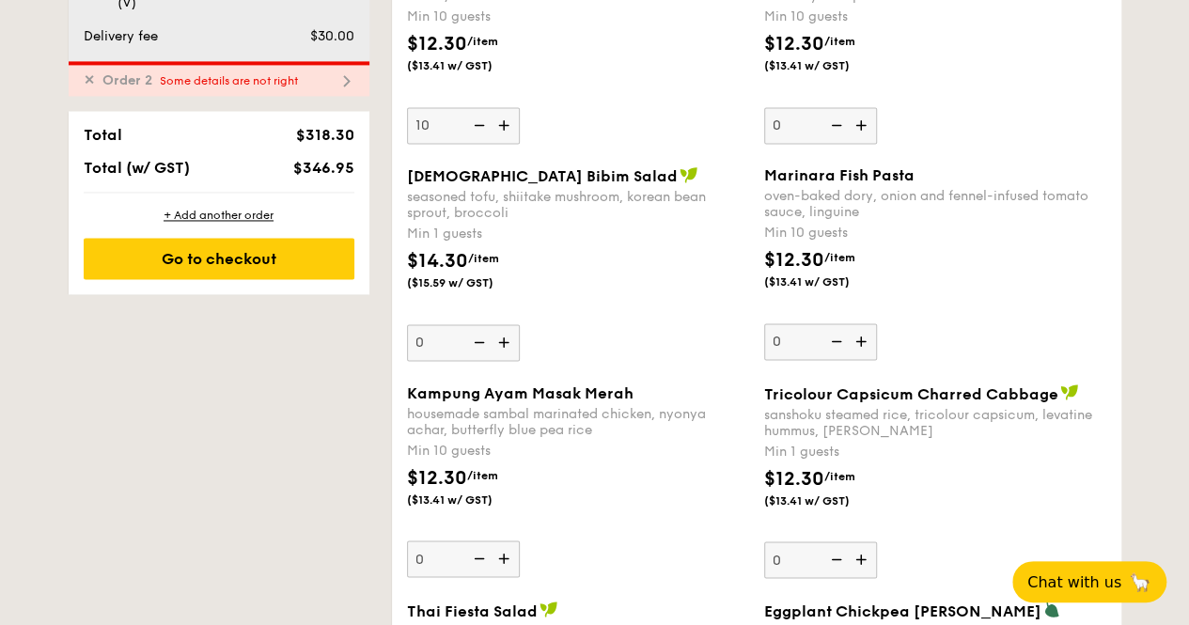
click at [84, 88] on span "✕" at bounding box center [89, 80] width 11 height 16
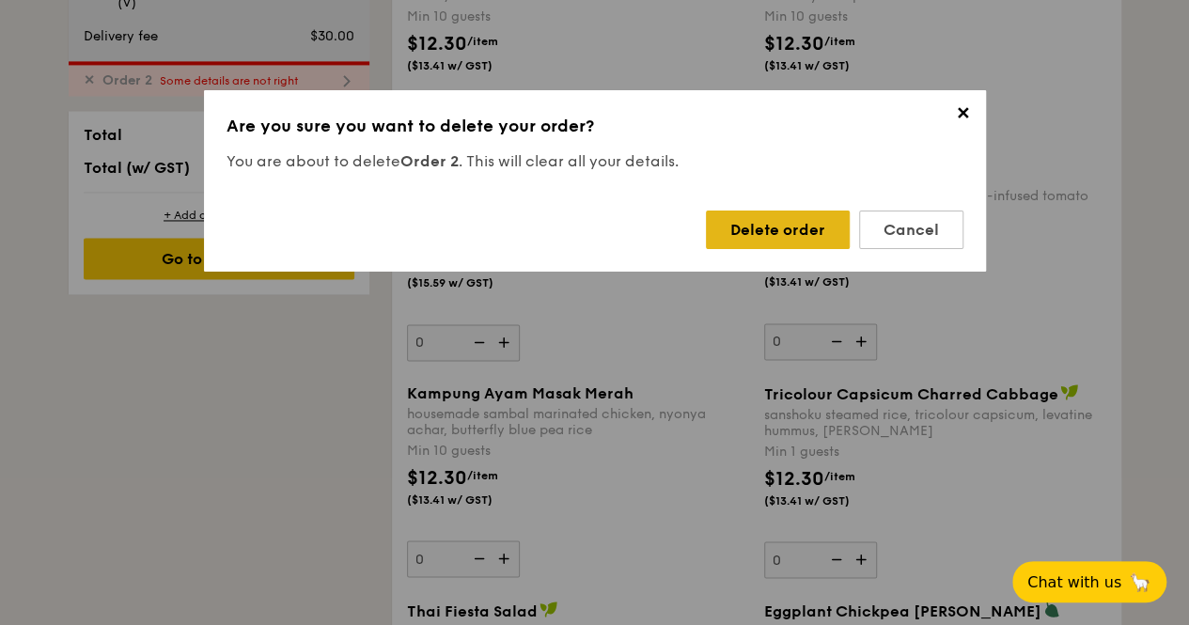
click at [761, 238] on div "Delete order" at bounding box center [778, 230] width 144 height 39
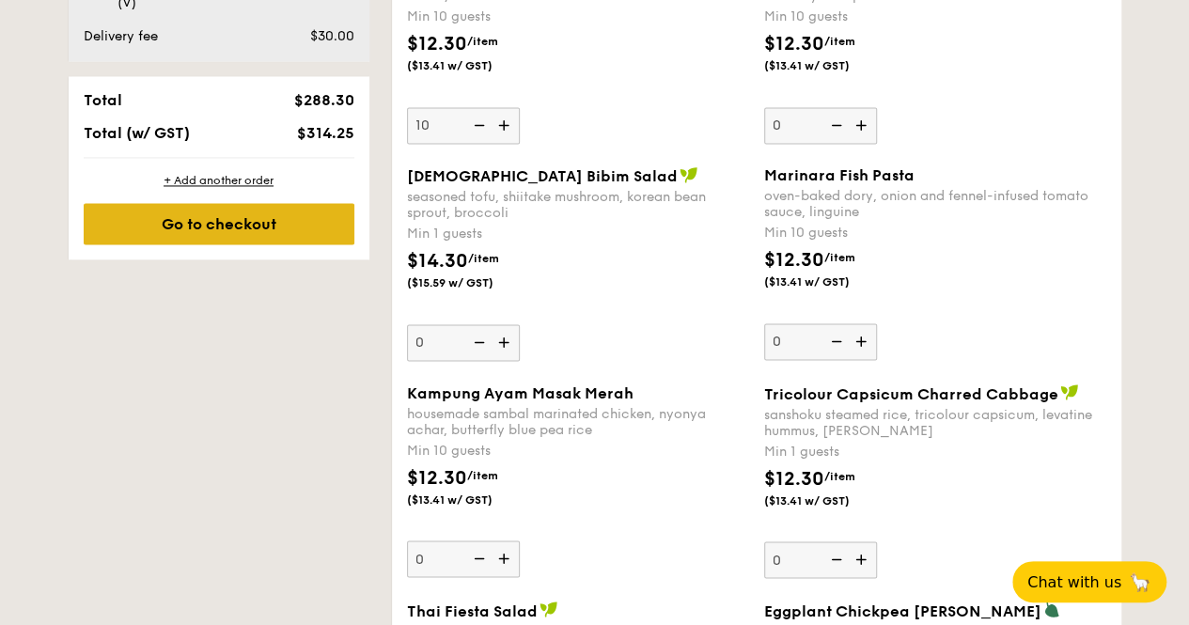
click at [263, 236] on div "Go to checkout" at bounding box center [219, 223] width 271 height 41
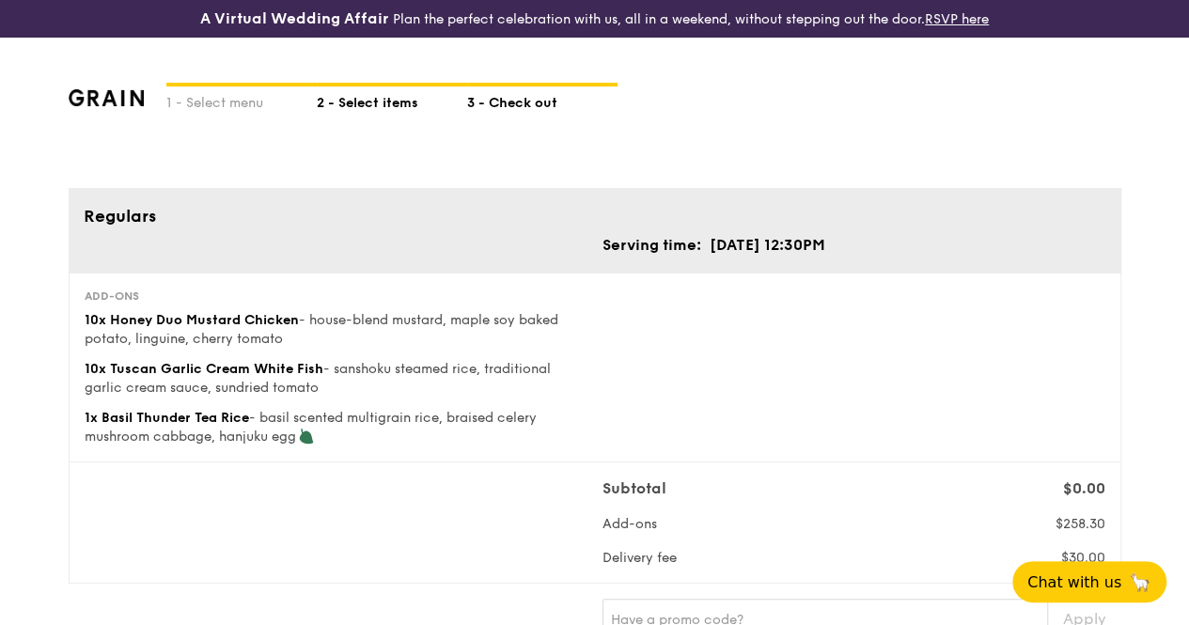
click at [351, 113] on div "2 - Select items" at bounding box center [392, 99] width 150 height 26
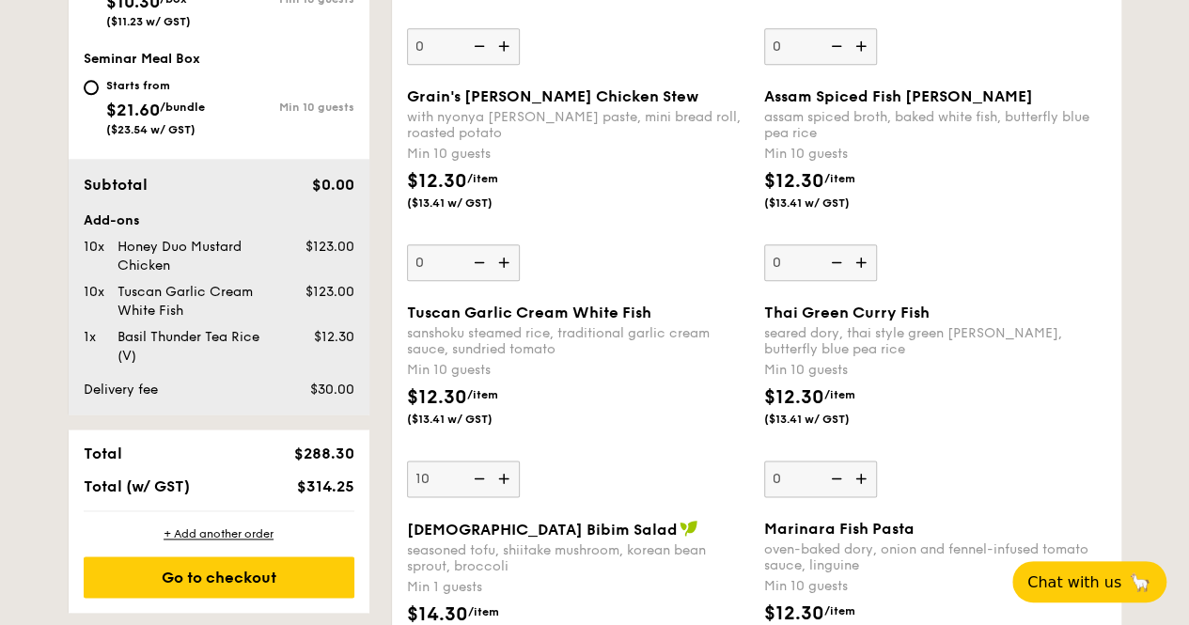
scroll to position [1128, 0]
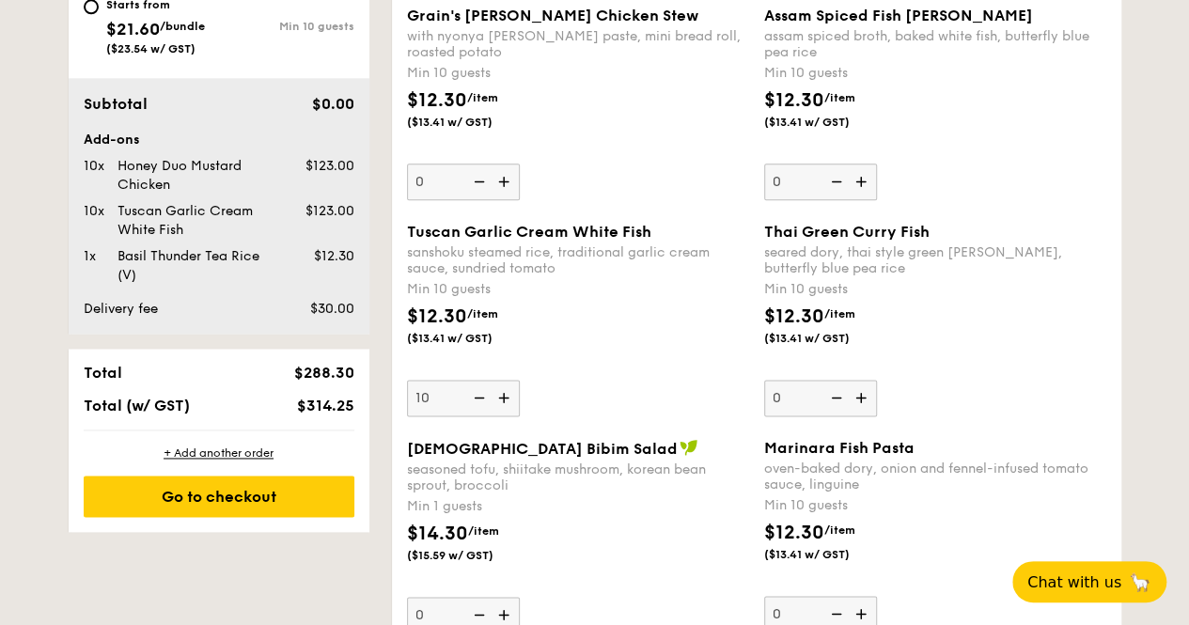
click at [482, 409] on img at bounding box center [477, 398] width 28 height 36
click at [482, 409] on input "10" at bounding box center [463, 398] width 113 height 37
type input "0"
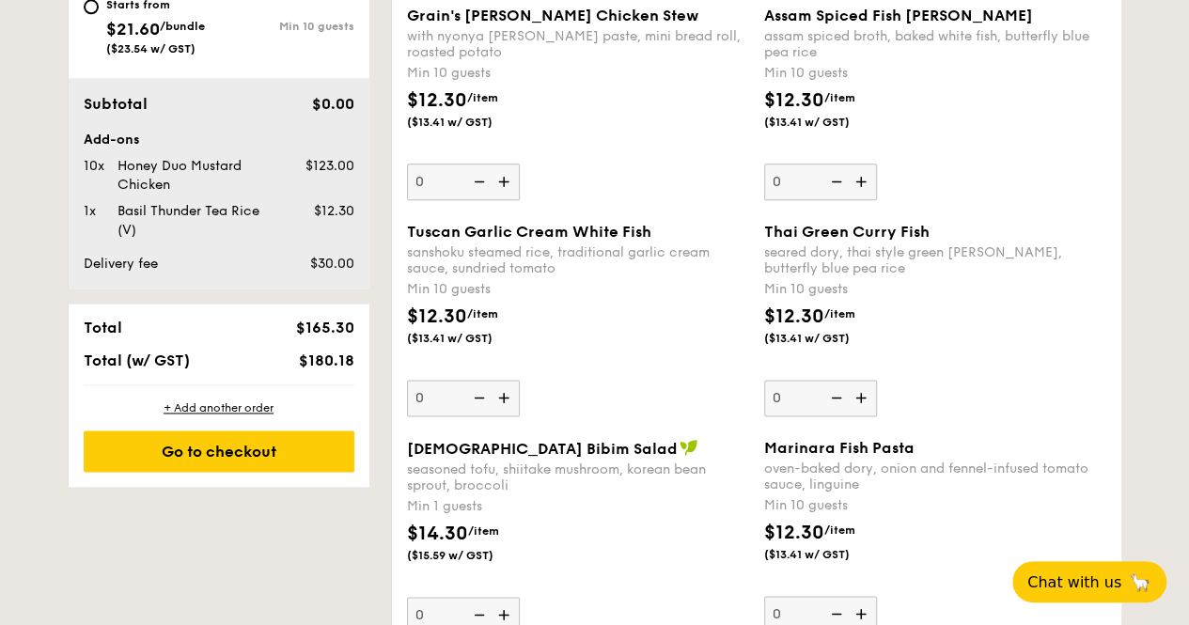
click at [865, 414] on img at bounding box center [863, 398] width 28 height 36
click at [865, 414] on input "0" at bounding box center [820, 398] width 113 height 37
type input "10"
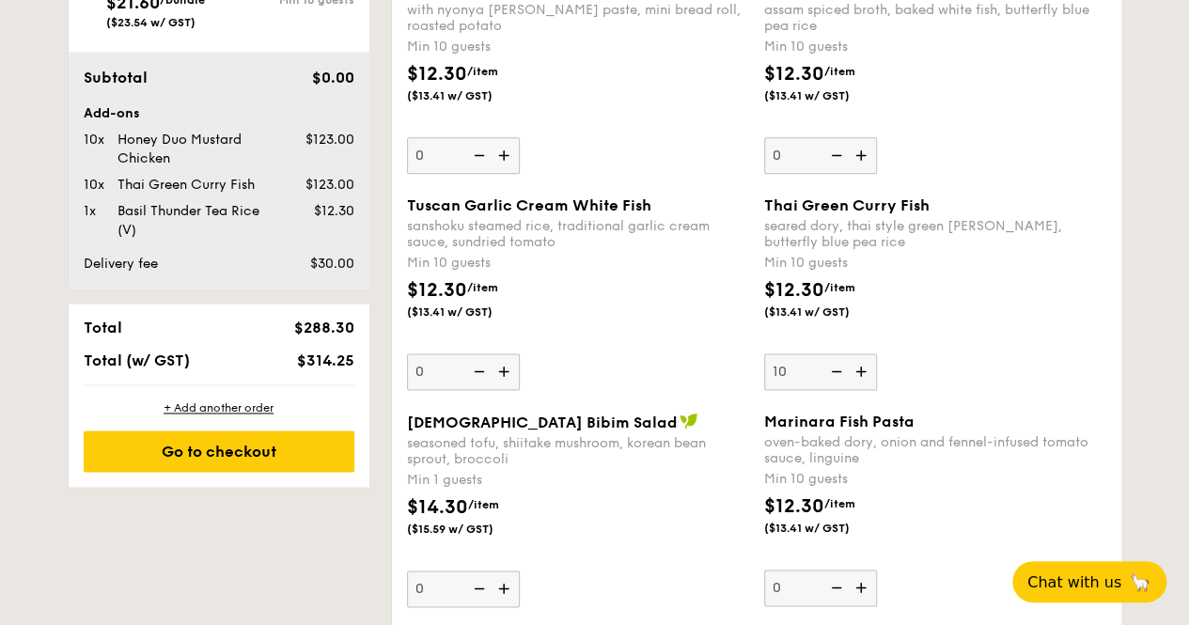
scroll to position [1410, 0]
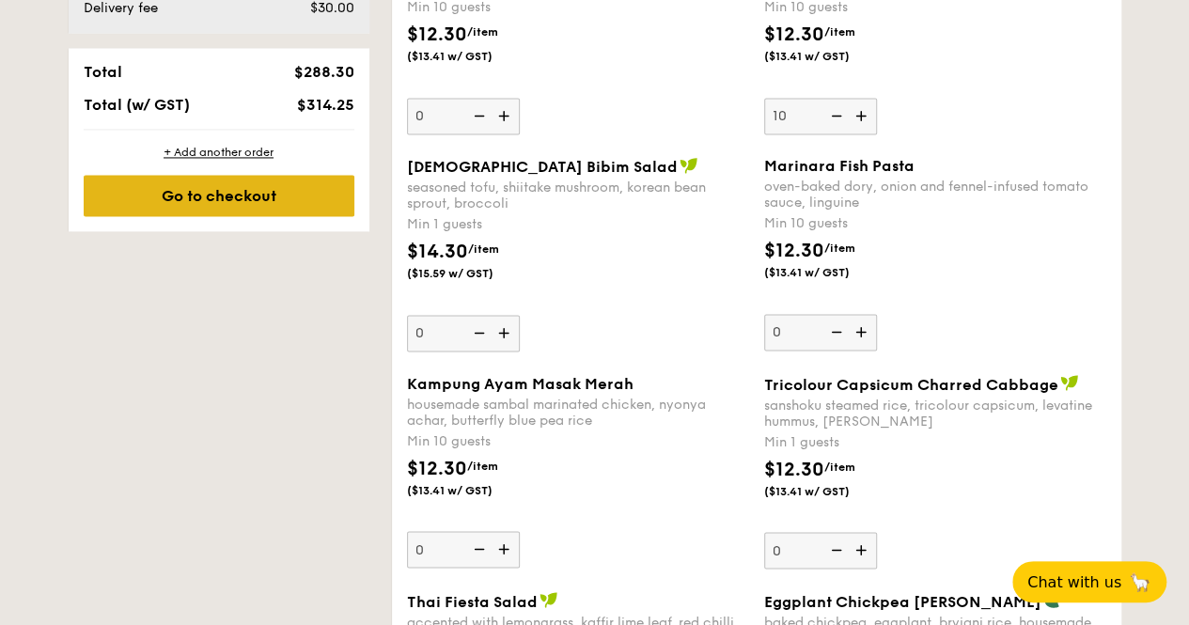
click at [278, 216] on div "Go to checkout" at bounding box center [219, 195] width 271 height 41
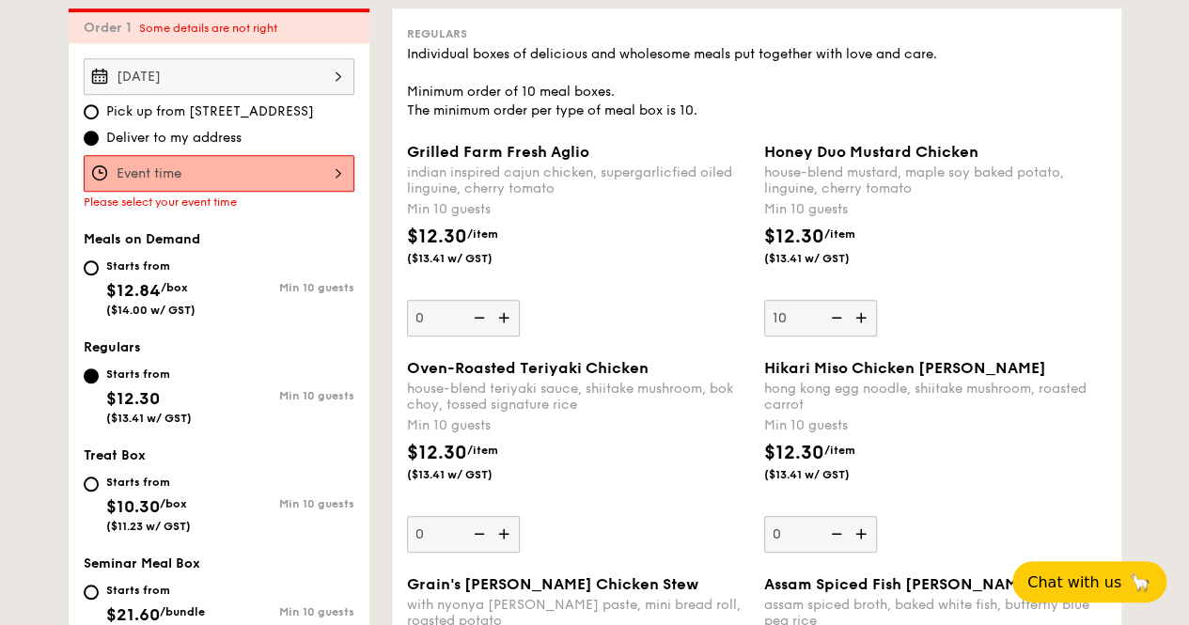
scroll to position [555, 0]
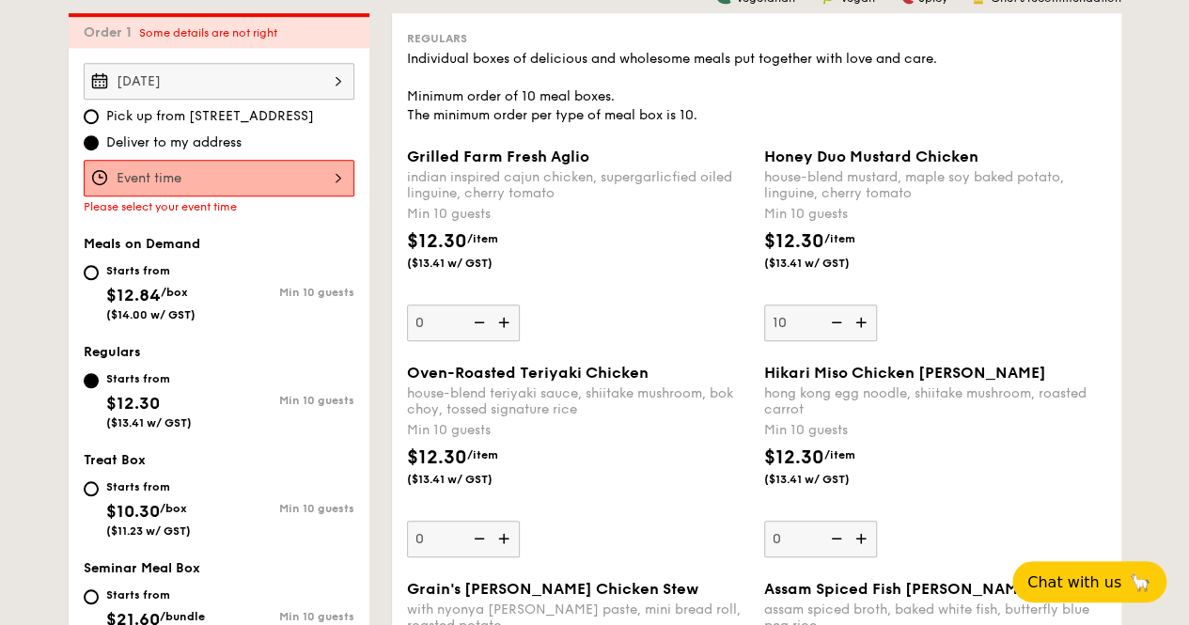
click at [222, 196] on div at bounding box center [219, 178] width 271 height 37
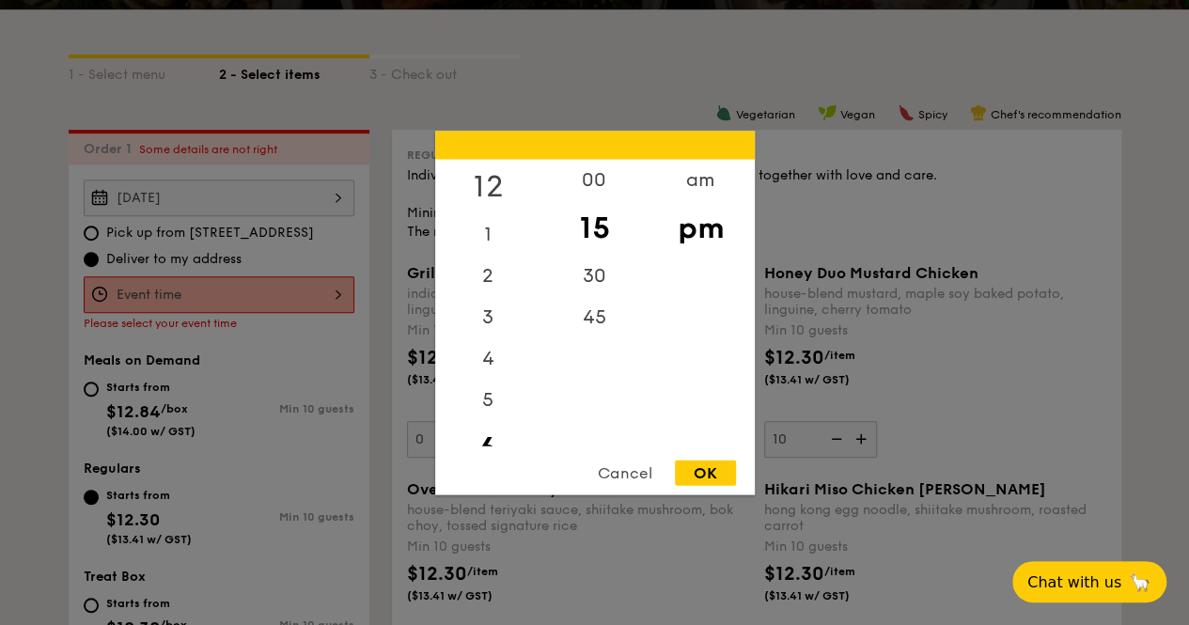
scroll to position [367, 0]
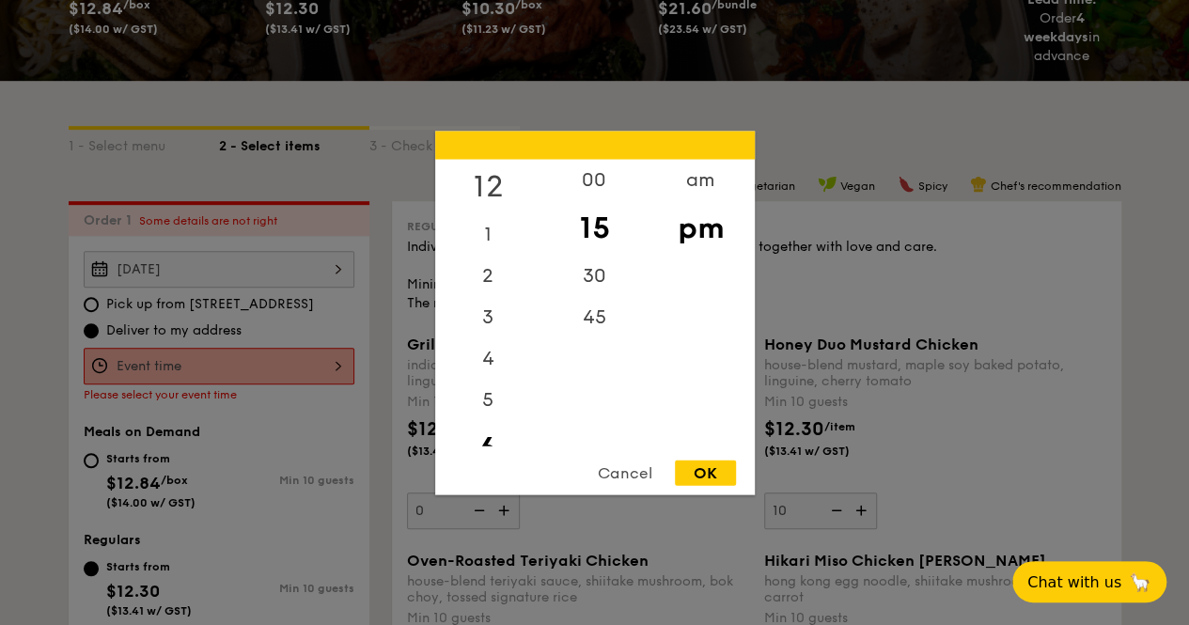
click at [500, 184] on div "12" at bounding box center [488, 186] width 106 height 55
click at [600, 290] on div "30" at bounding box center [594, 282] width 106 height 55
click at [712, 476] on div "OK" at bounding box center [705, 472] width 61 height 25
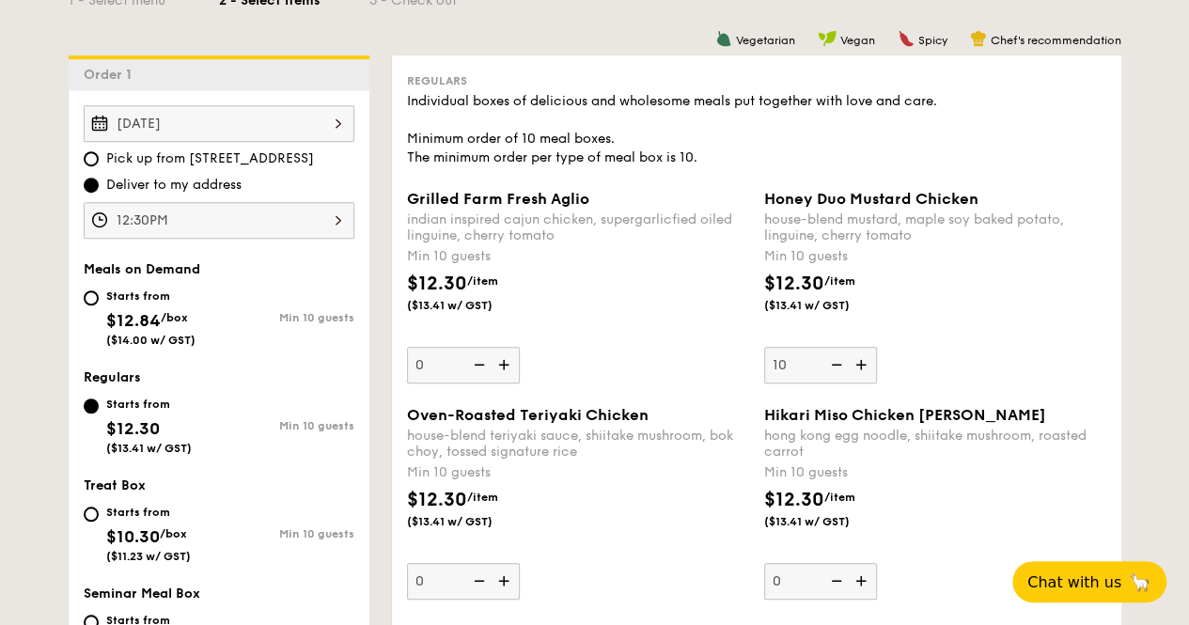
scroll to position [461, 0]
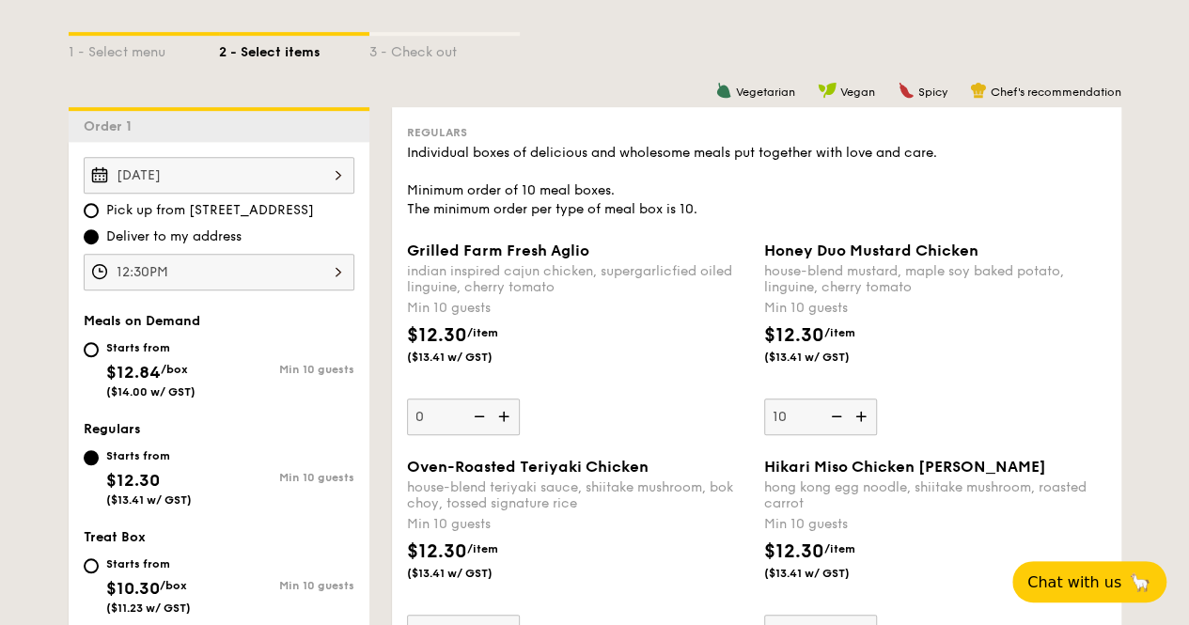
click at [244, 290] on div "12:30PM" at bounding box center [219, 272] width 271 height 37
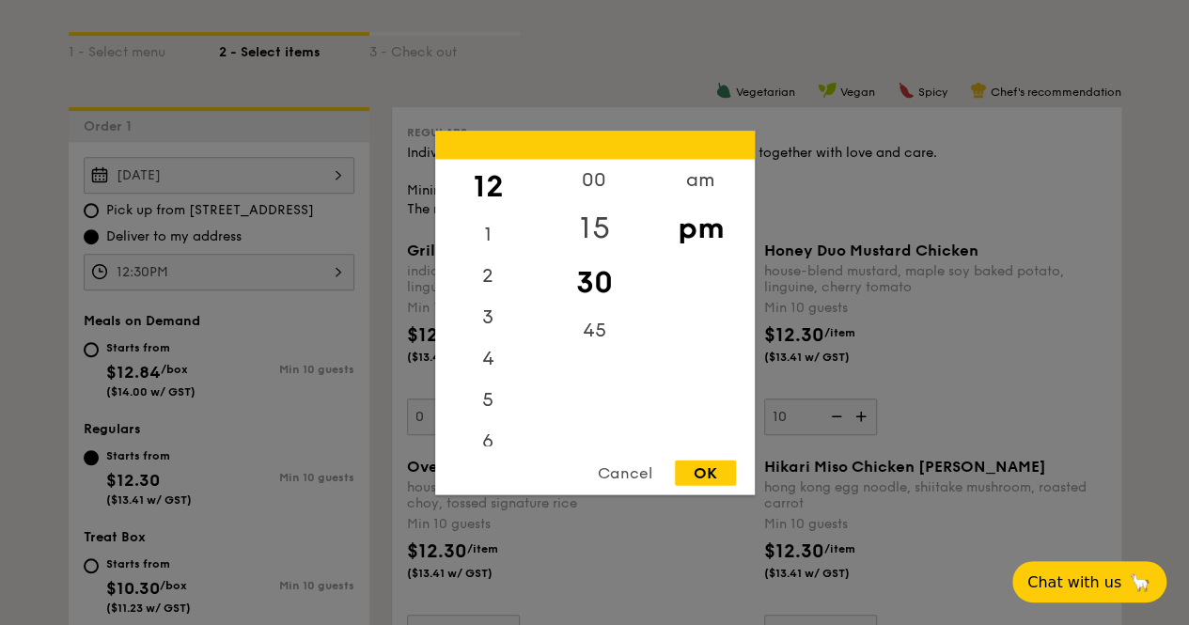
click at [579, 219] on div "15" at bounding box center [594, 227] width 106 height 55
click at [702, 468] on div "OK" at bounding box center [705, 472] width 61 height 25
type input "12:15PM"
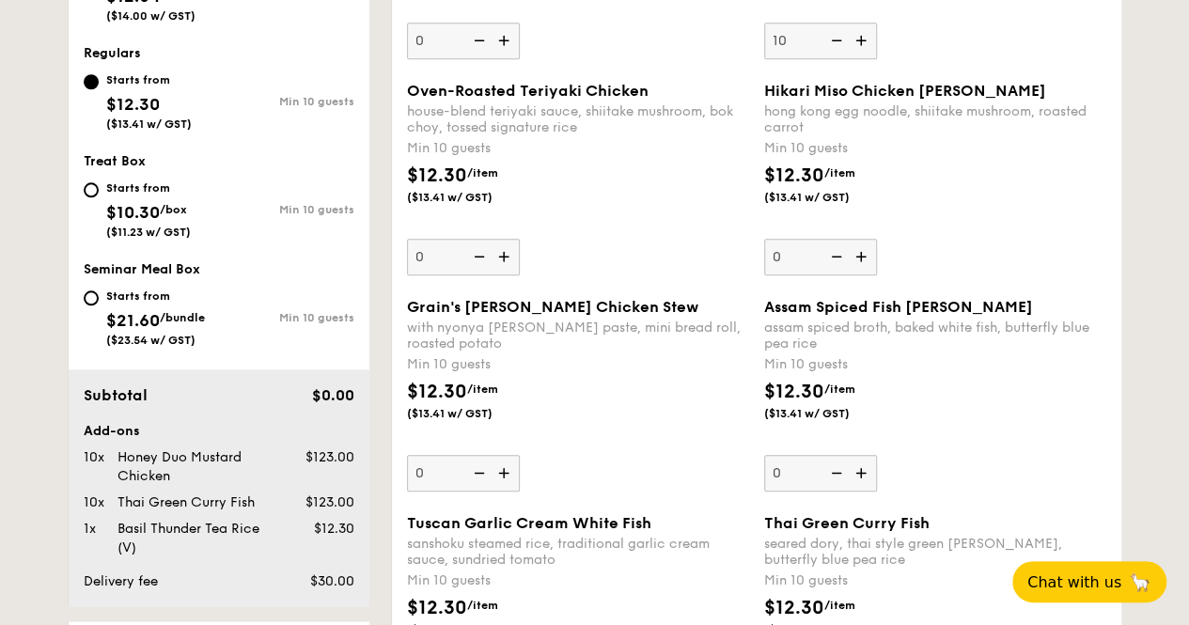
scroll to position [1118, 0]
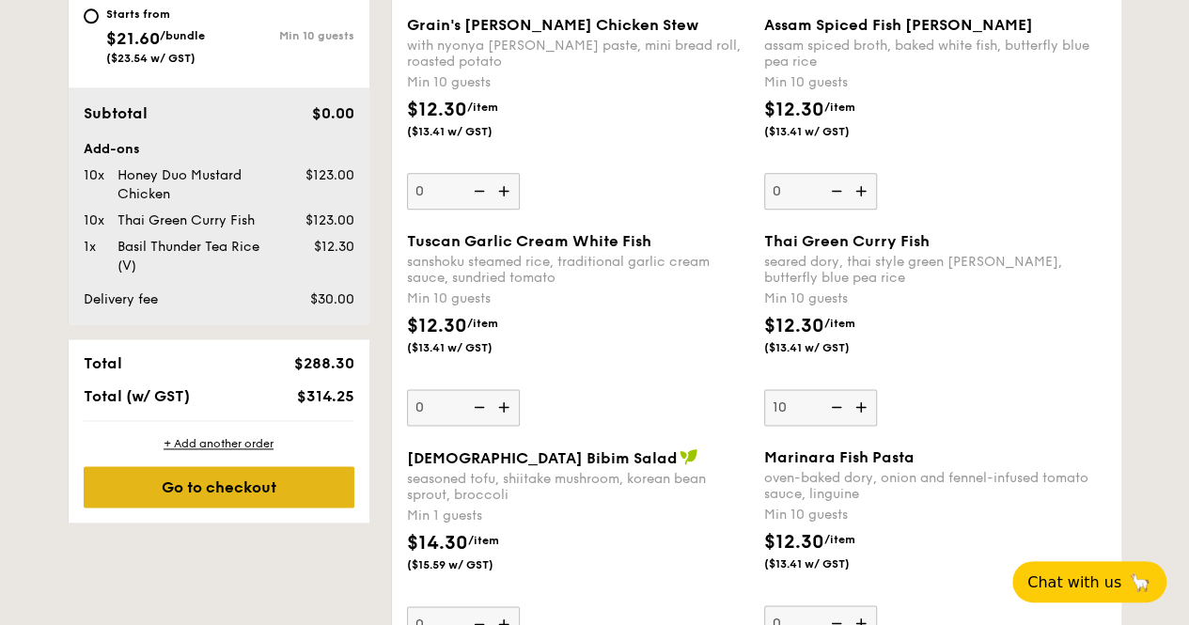
click at [234, 498] on div "Go to checkout" at bounding box center [219, 486] width 271 height 41
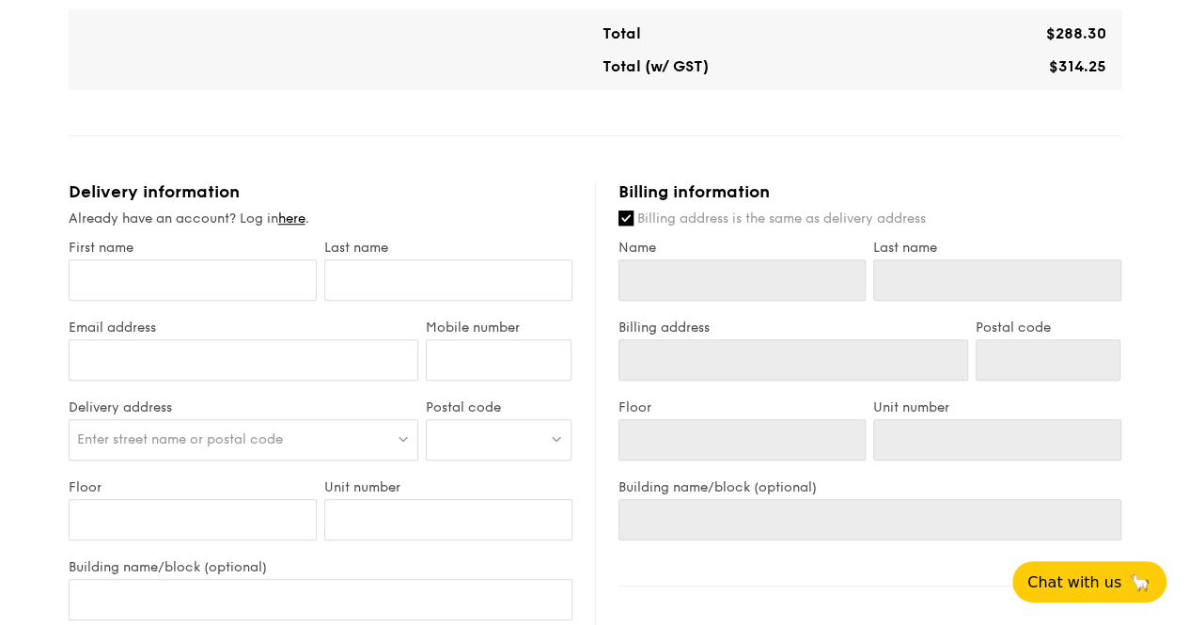
scroll to position [752, 0]
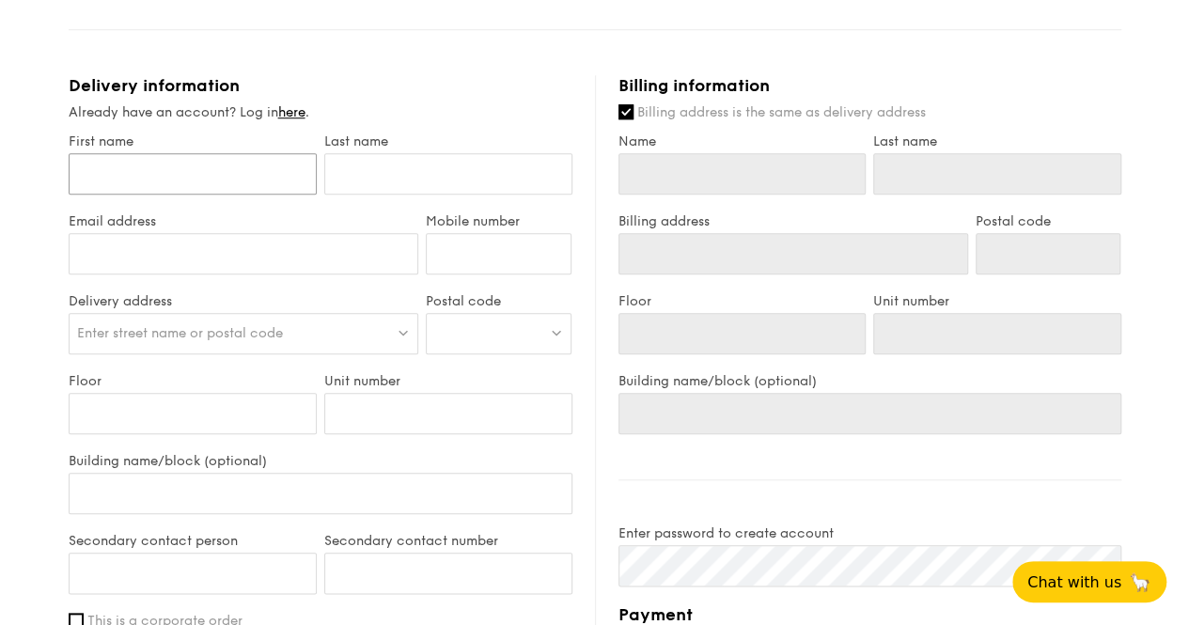
click at [175, 193] on input "First name" at bounding box center [193, 173] width 248 height 41
type input "K"
type input "Ke"
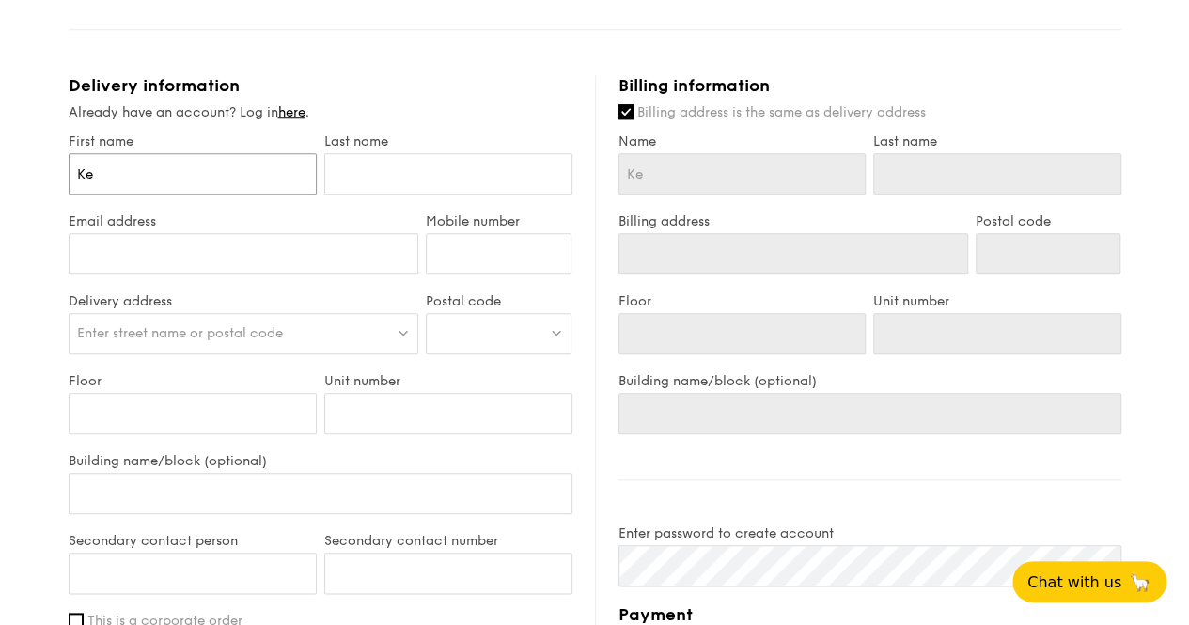
type input "Kev"
type input "[PERSON_NAME]"
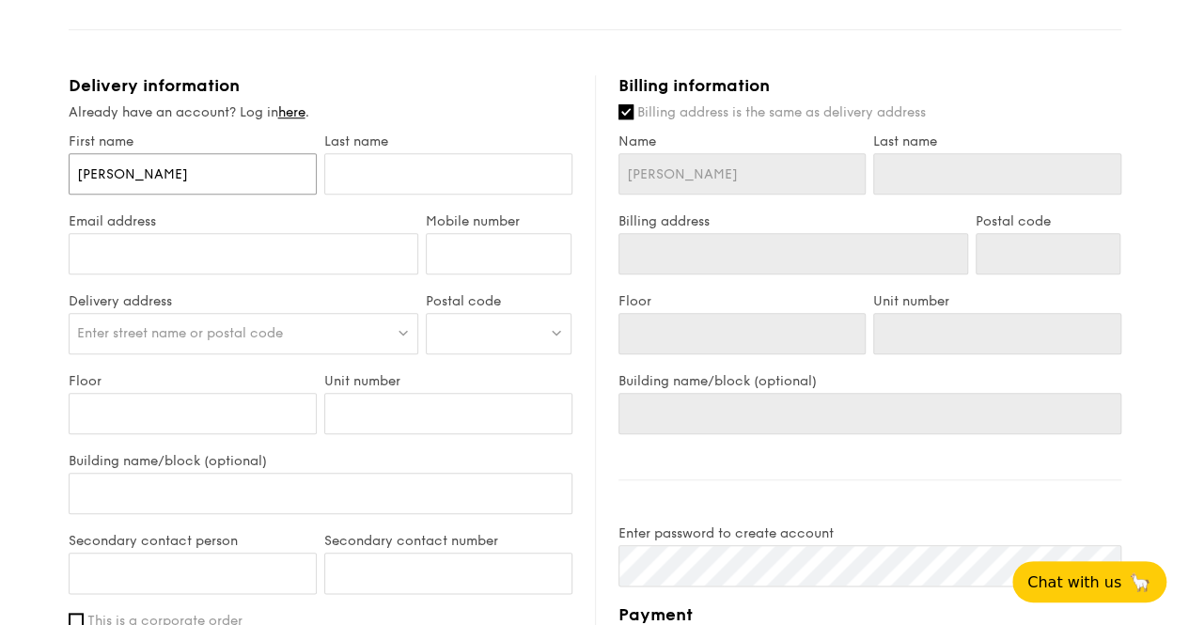
type input "[PERSON_NAME]"
type input "[PERSON_NAME] the"
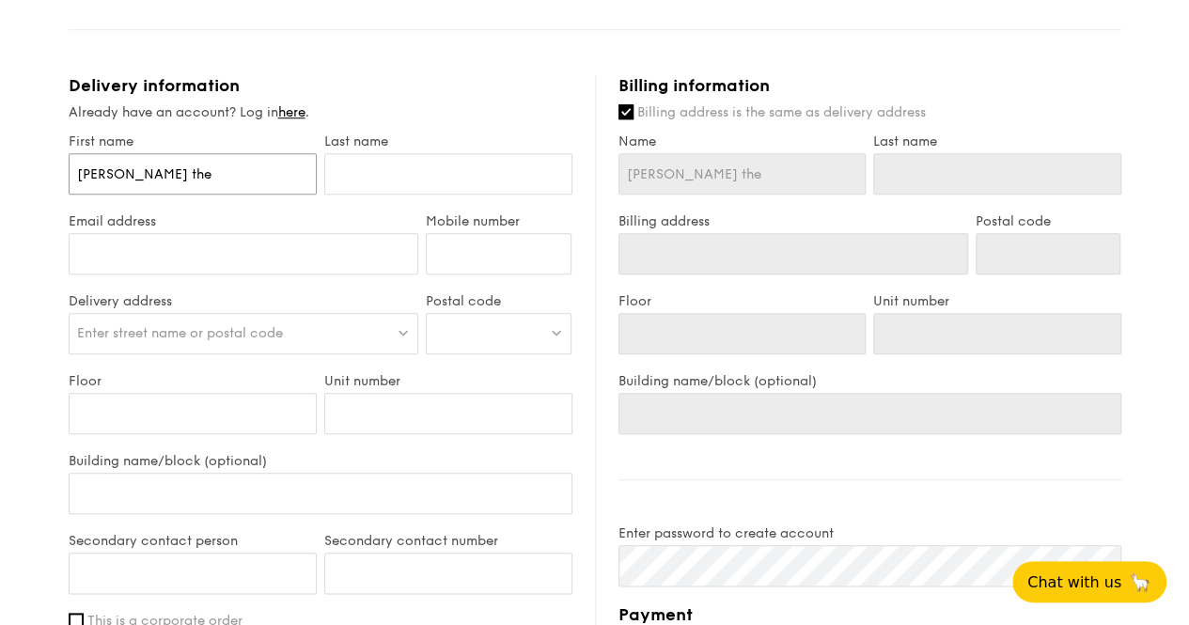
type input "[PERSON_NAME] [PERSON_NAME]"
type input "[PERSON_NAME] the"
type input "[PERSON_NAME]"
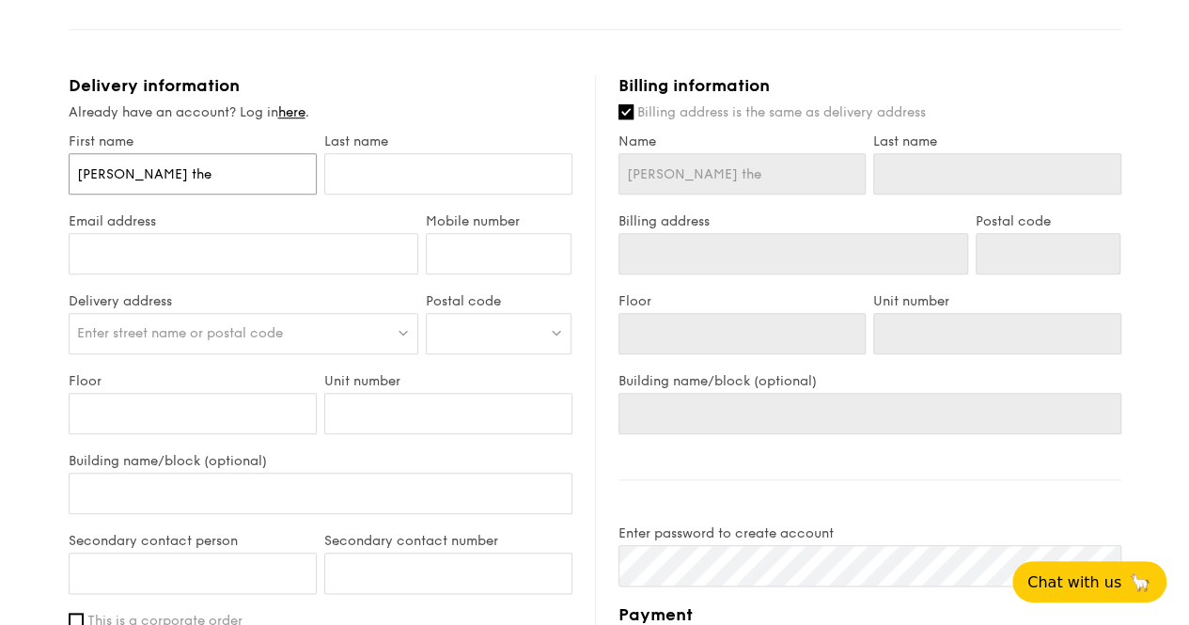
type input "[PERSON_NAME]"
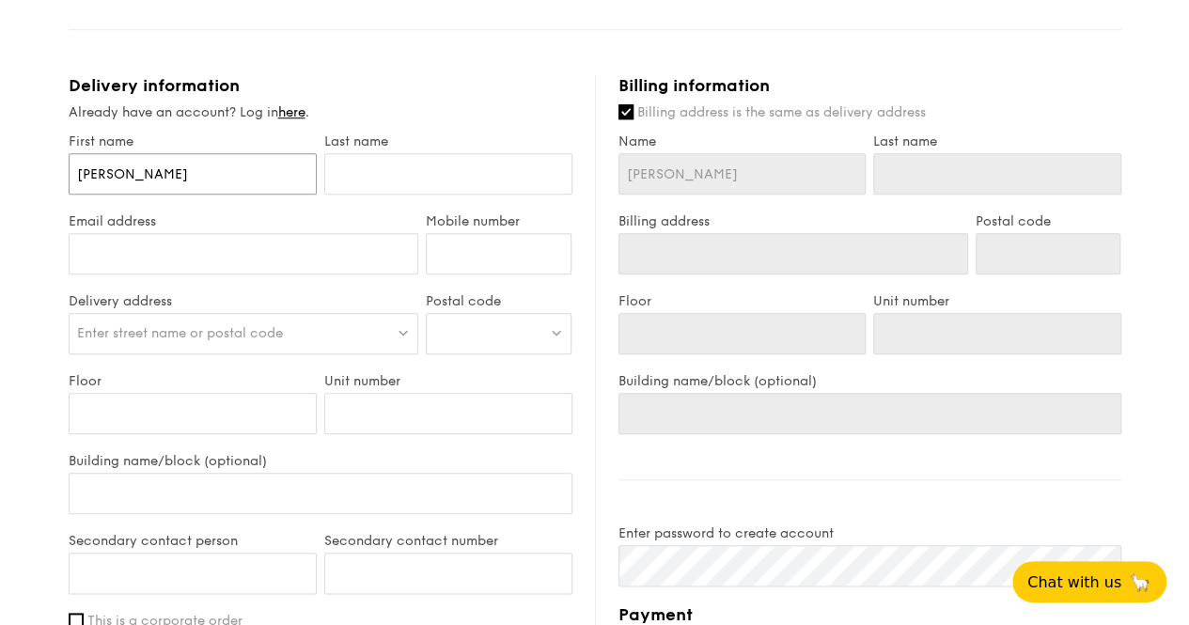
type input "[PERSON_NAME]"
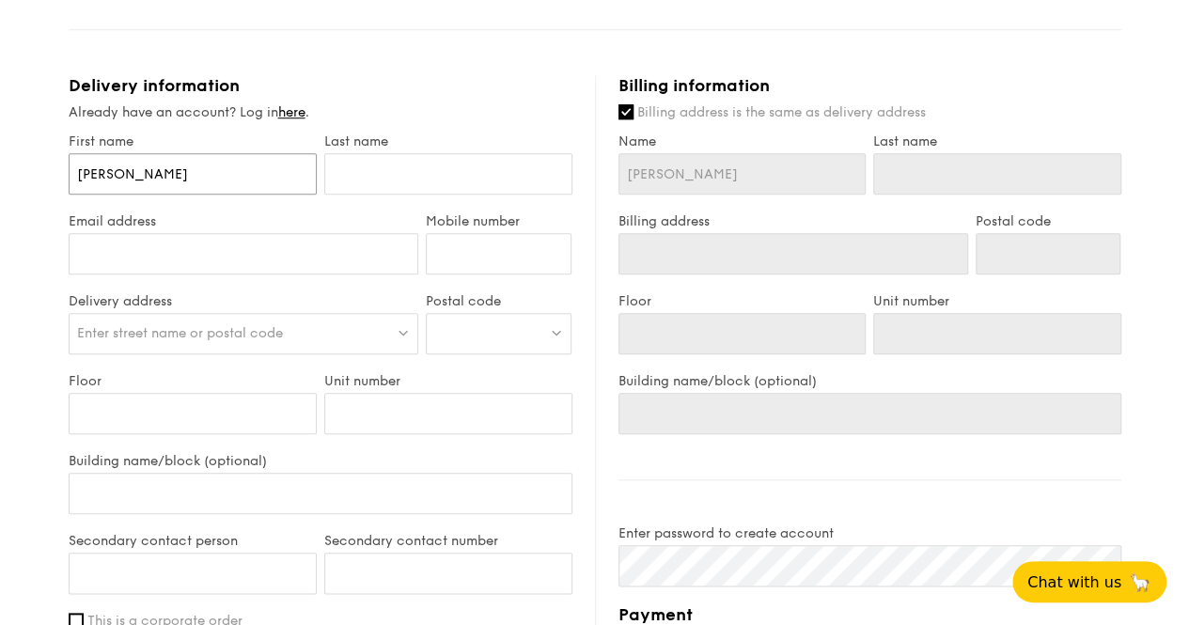
type input "[PERSON_NAME]"
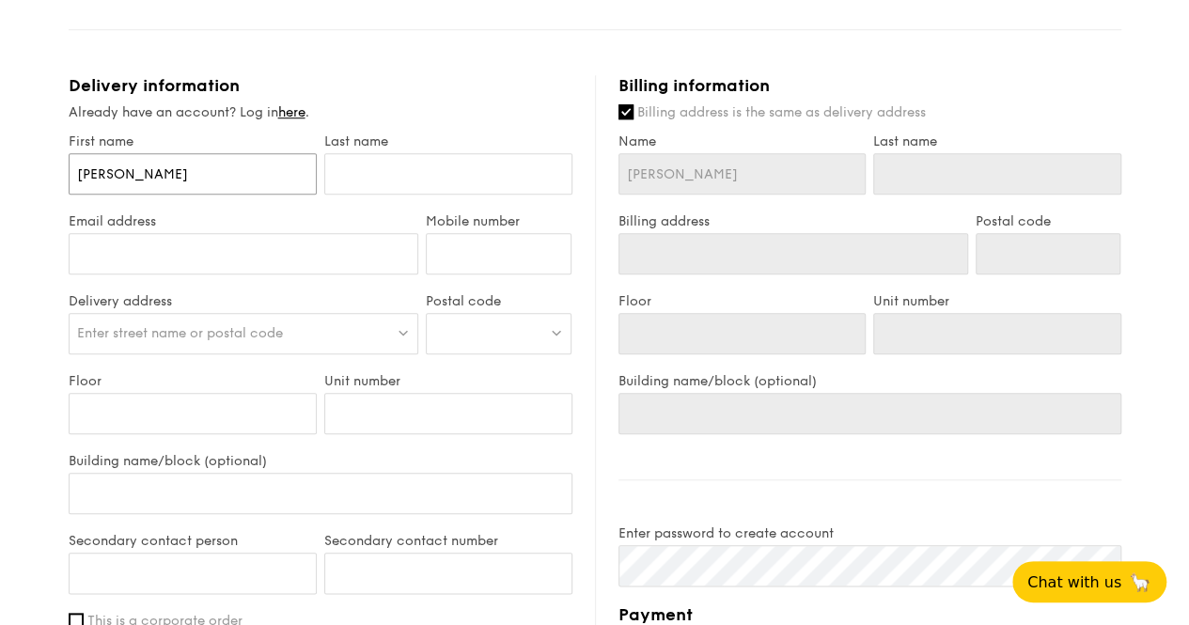
type input "[PERSON_NAME]"
type input "[PERSON_NAME] The"
type input "[PERSON_NAME] [PERSON_NAME]"
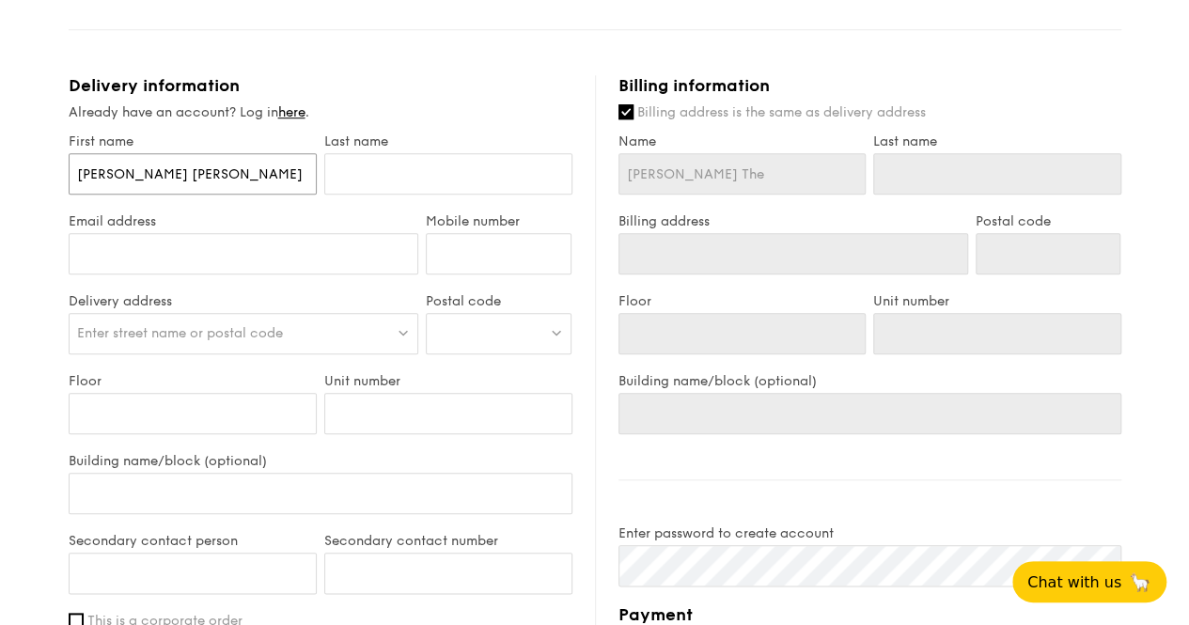
type input "[PERSON_NAME] [PERSON_NAME]"
drag, startPoint x: 237, startPoint y: 185, endPoint x: 117, endPoint y: 194, distance: 119.7
click at [117, 194] on input "[PERSON_NAME] [PERSON_NAME]" at bounding box center [193, 173] width 248 height 41
click at [117, 193] on input "[PERSON_NAME] [PERSON_NAME]" at bounding box center [193, 173] width 248 height 41
drag, startPoint x: 152, startPoint y: 184, endPoint x: 109, endPoint y: 185, distance: 43.2
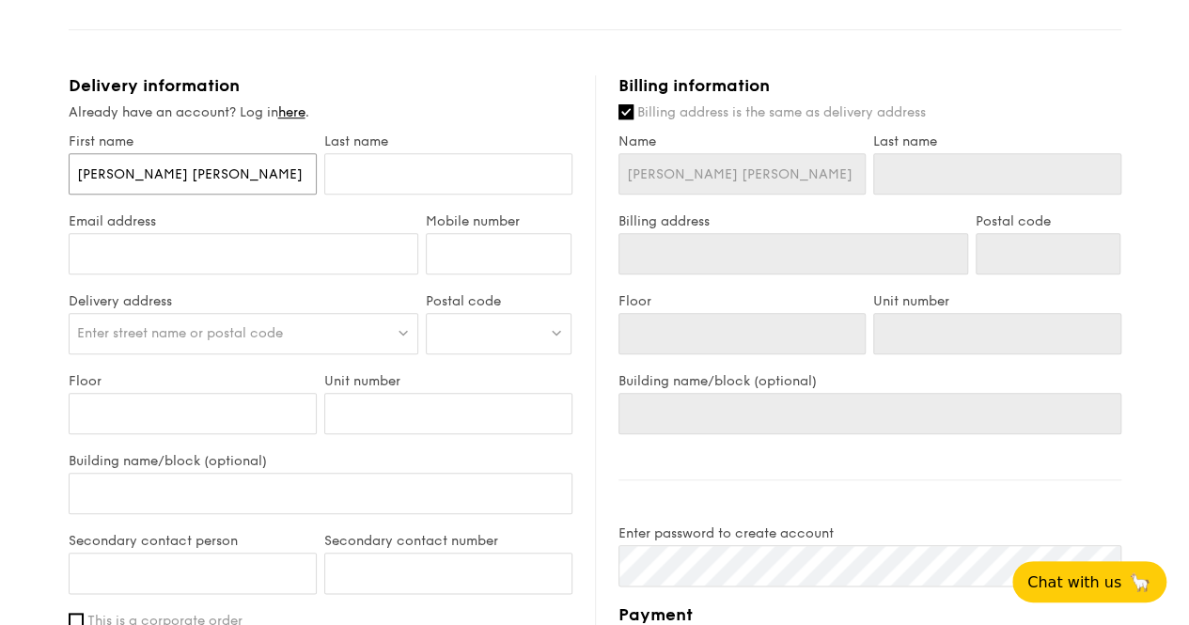
click at [109, 185] on input "[PERSON_NAME] [PERSON_NAME]" at bounding box center [193, 173] width 248 height 41
type input "[PERSON_NAME]"
click at [355, 185] on input "text" at bounding box center [448, 173] width 248 height 41
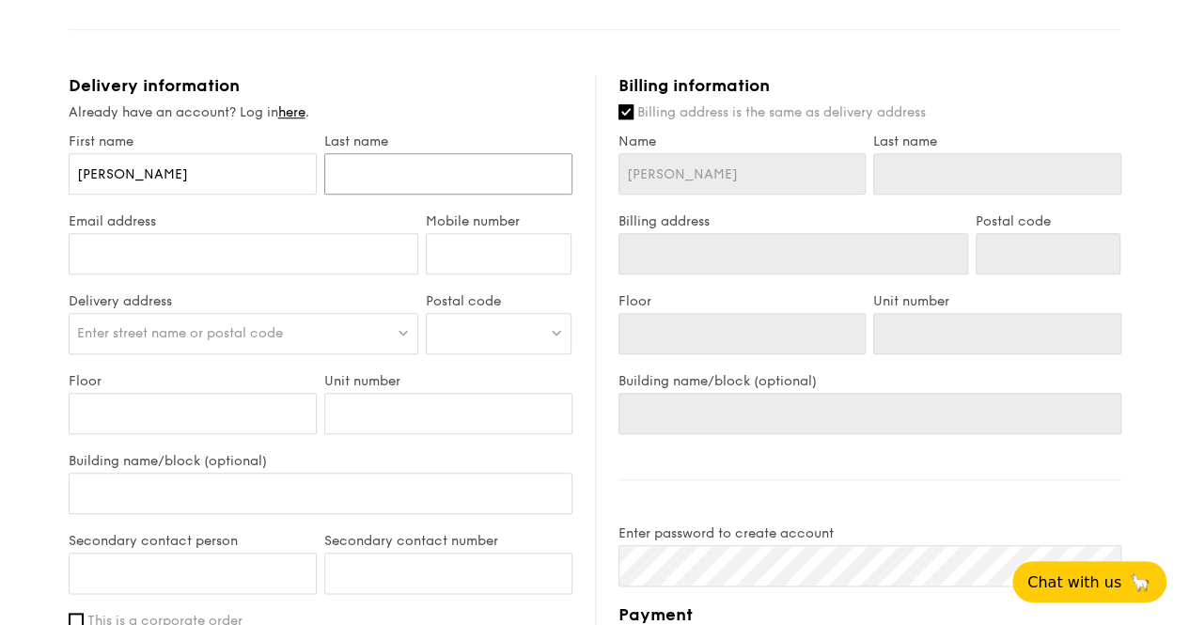
paste input "Theo"
type input "Theo"
click at [252, 274] on input "Email address" at bounding box center [244, 253] width 351 height 41
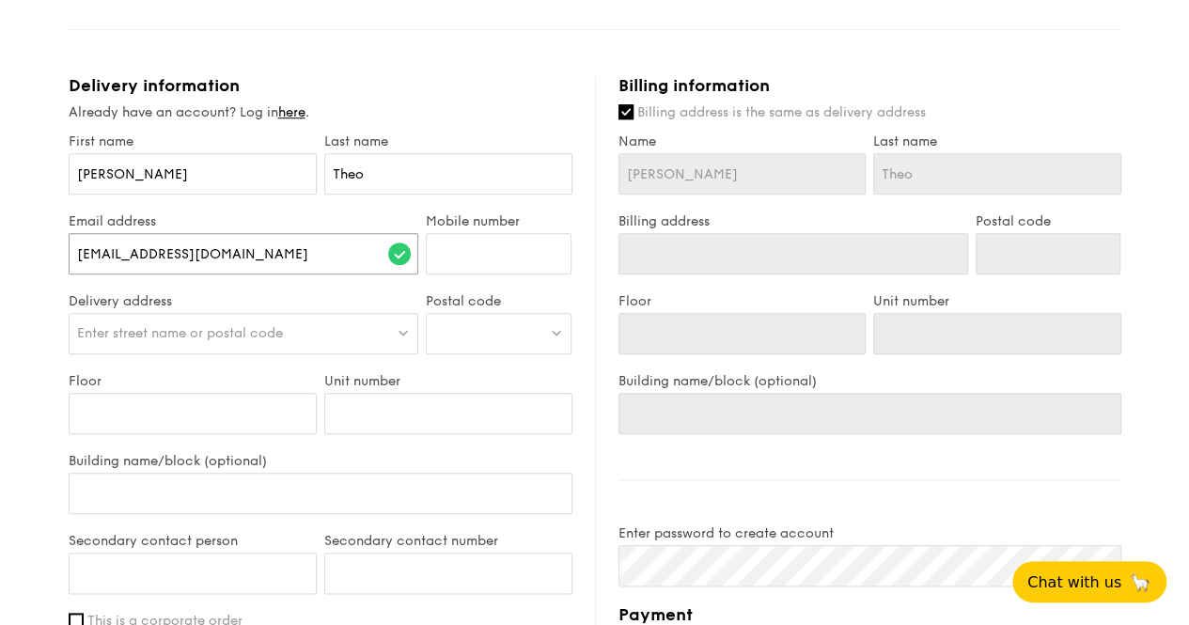
type input "[EMAIL_ADDRESS][DOMAIN_NAME]"
click at [451, 271] on input "Mobile number" at bounding box center [499, 253] width 146 height 41
type input "91431905"
click at [252, 341] on span "Enter street name or postal code" at bounding box center [180, 333] width 206 height 16
type input "s"
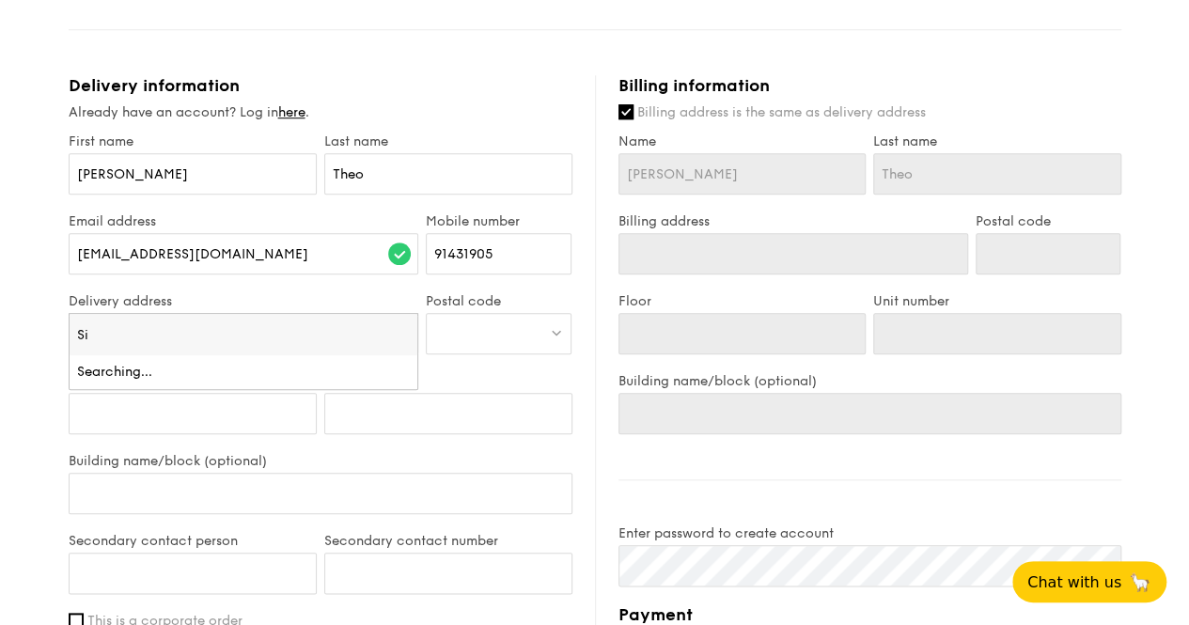
type input "S"
paste input "[STREET_ADDRESS]"
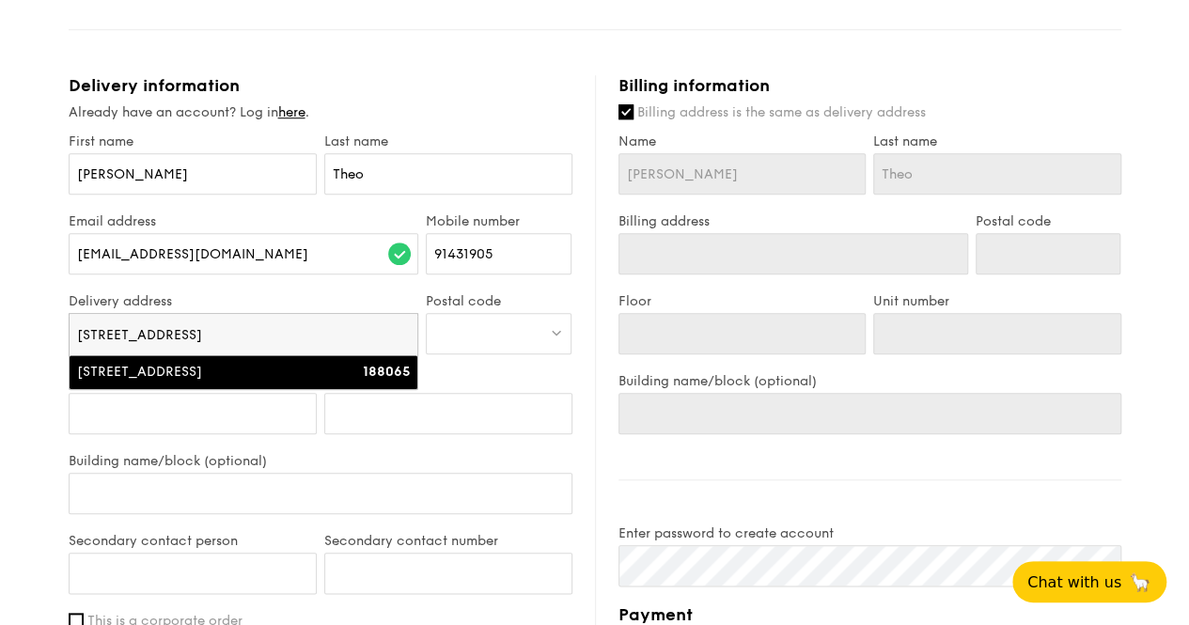
type input "[STREET_ADDRESS]"
click at [271, 382] on div "[STREET_ADDRESS]" at bounding box center [202, 372] width 250 height 19
type input "[STREET_ADDRESS]"
type input "188065"
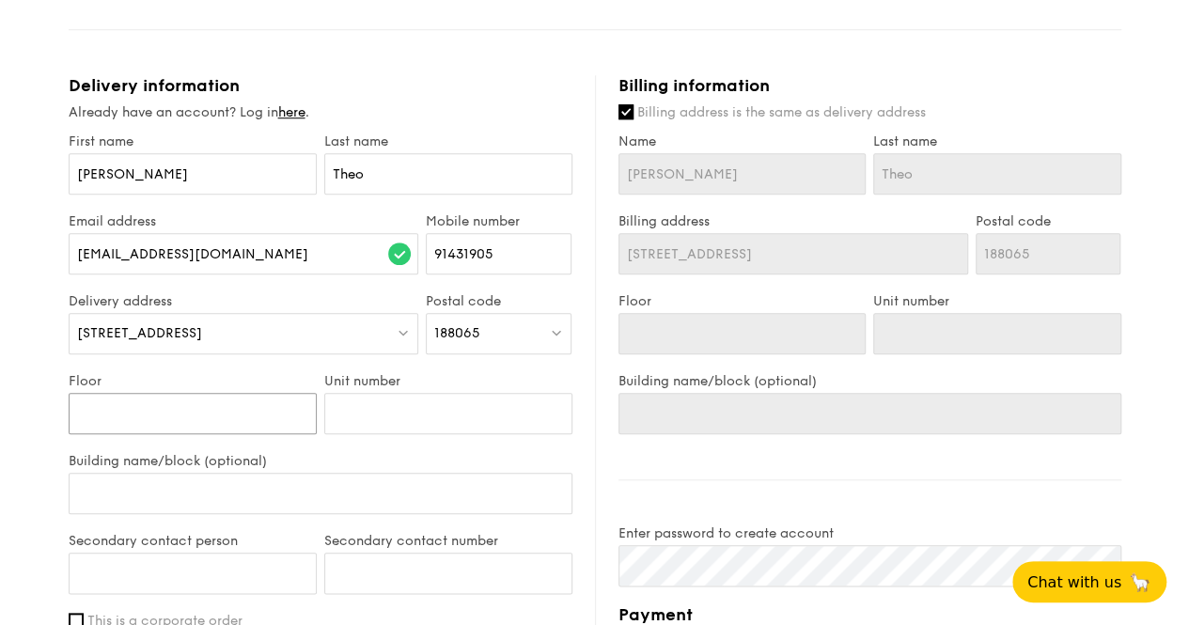
click at [211, 434] on input "Floor" at bounding box center [193, 413] width 248 height 41
type input "7"
click at [221, 509] on input "Building name/block (optional)" at bounding box center [321, 493] width 504 height 41
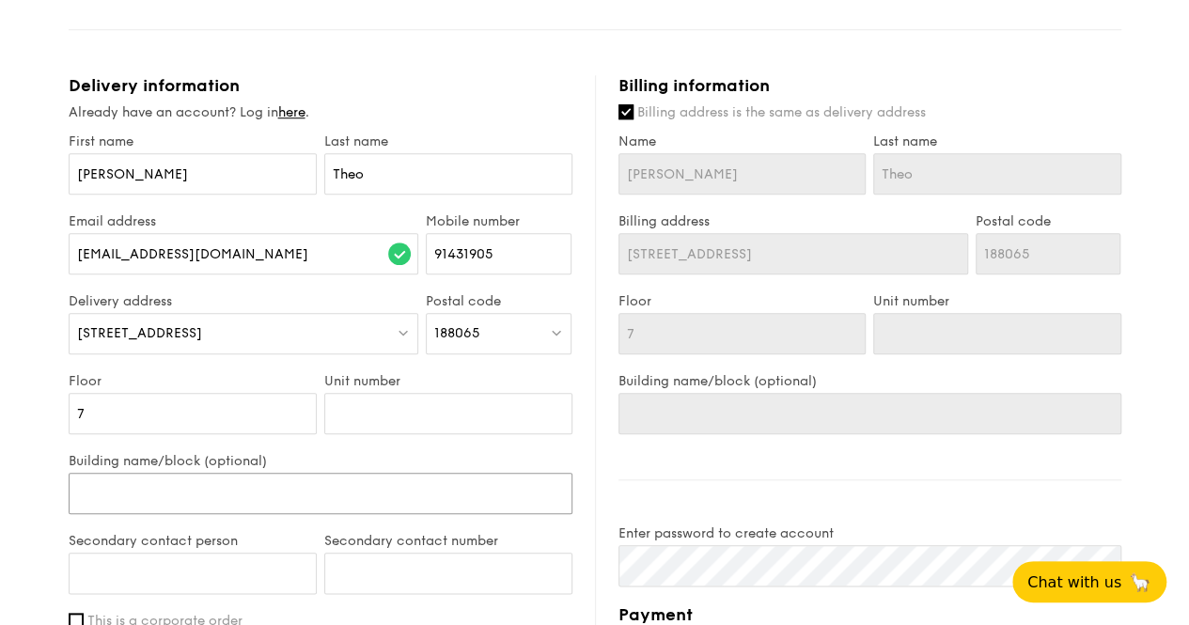
type input "S"
type input "SM"
type input "SMU"
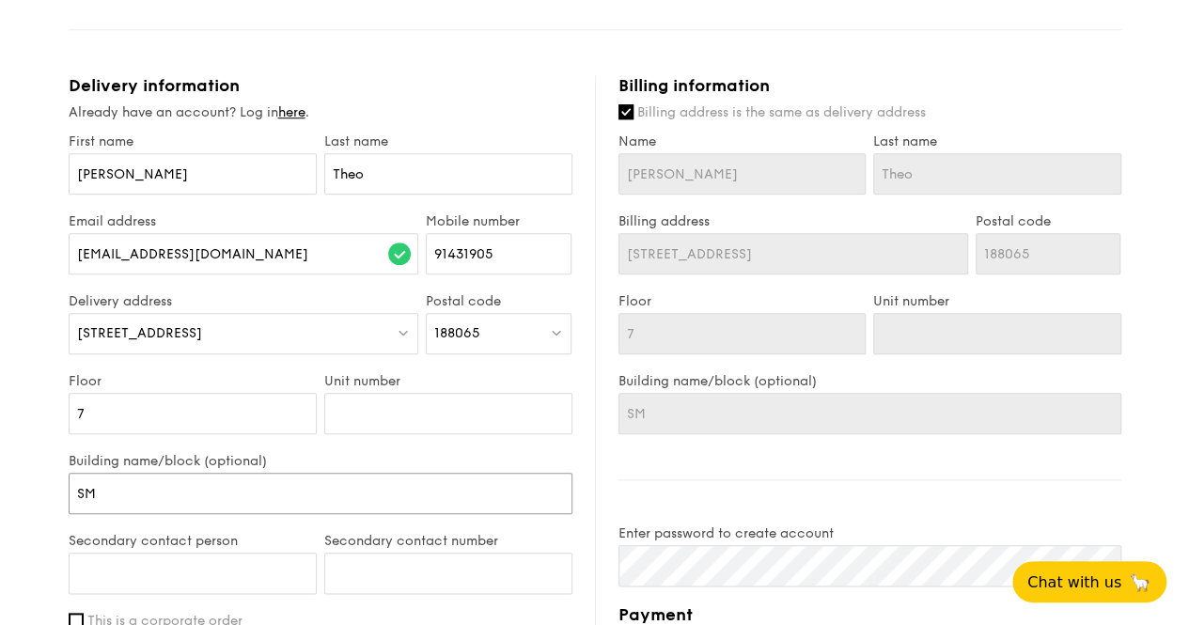
type input "SMU"
type input "SMU A"
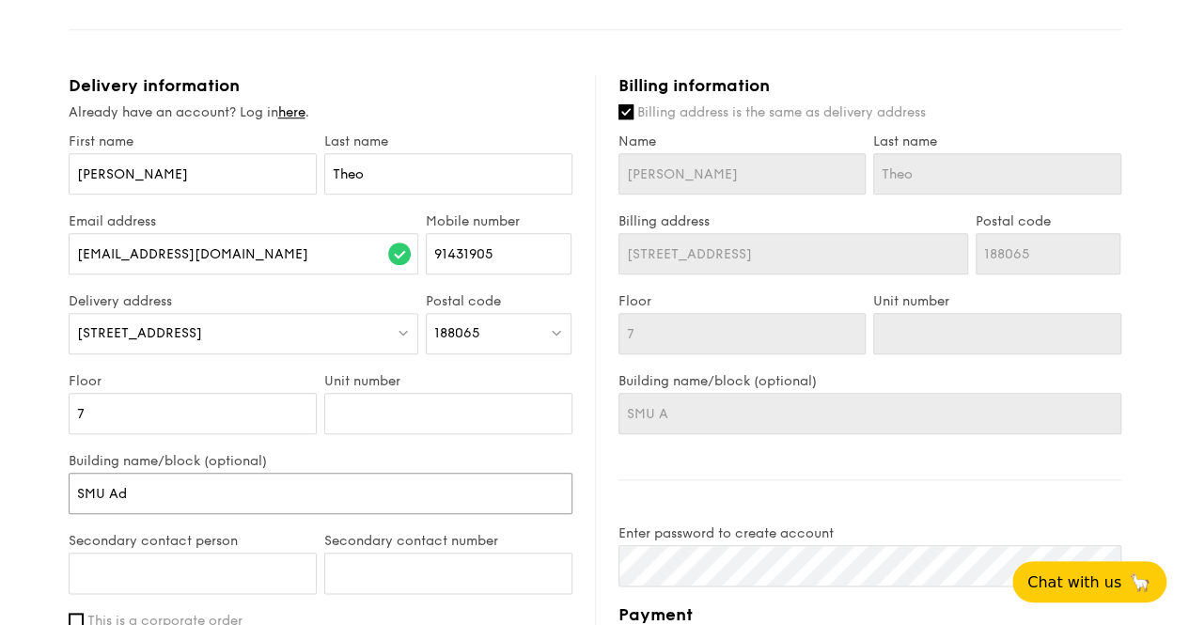
type input "SMU Adm"
type input "SMU Admi"
type input "SMU Admin"
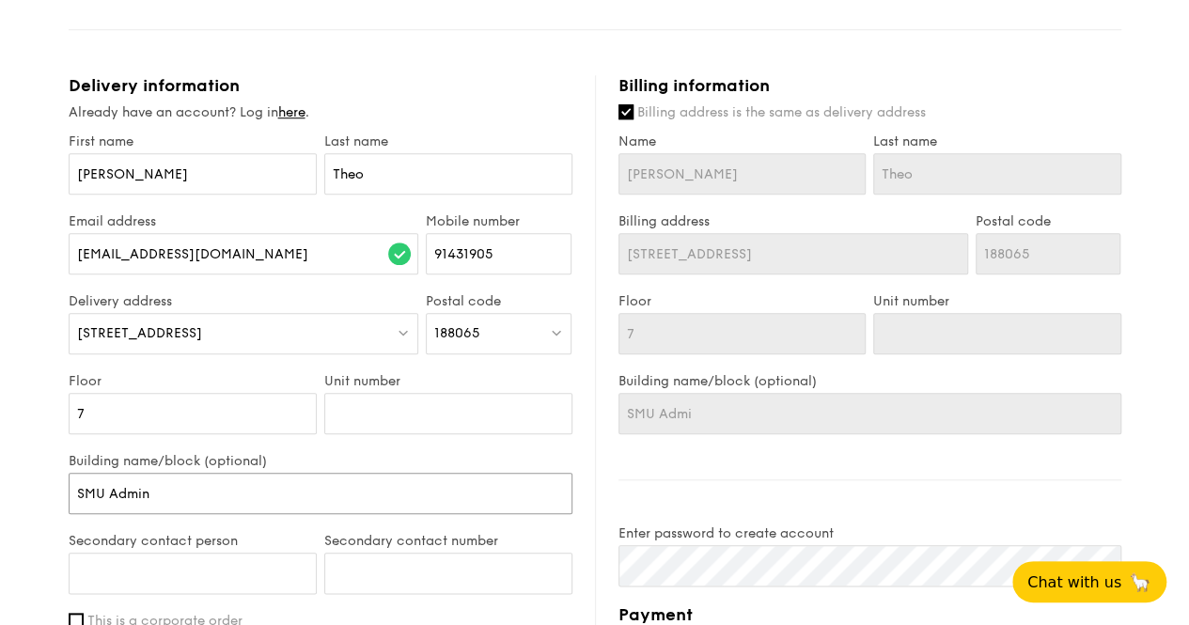
type input "SMU Admin"
type input "SMU Admin B"
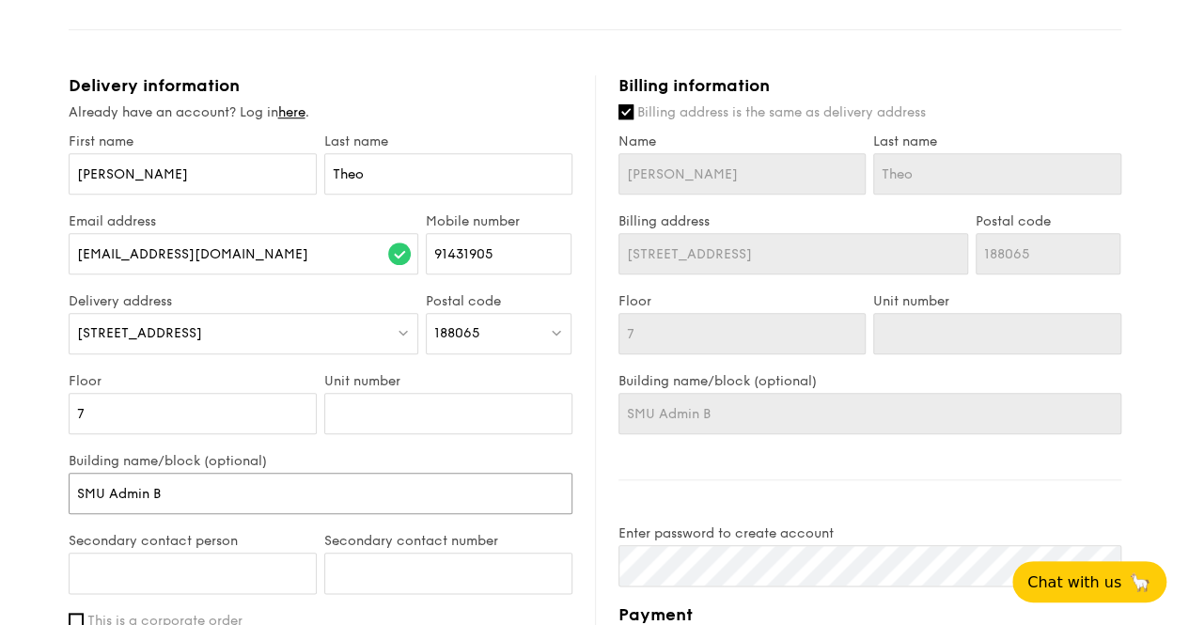
type input "SMU Admin Bu"
type input "SMU Admin [PERSON_NAME]"
type input "SMU Admin Buil"
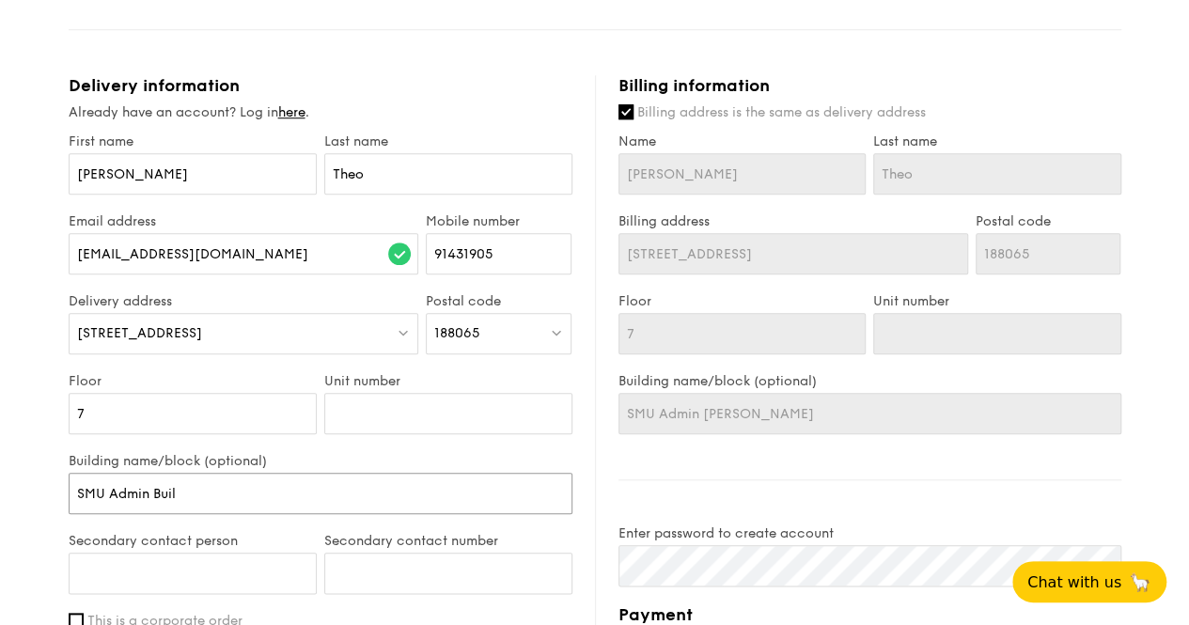
type input "SMU Admin Buil"
type input "SMU Admin Build"
type input "SMU Admin Buildin"
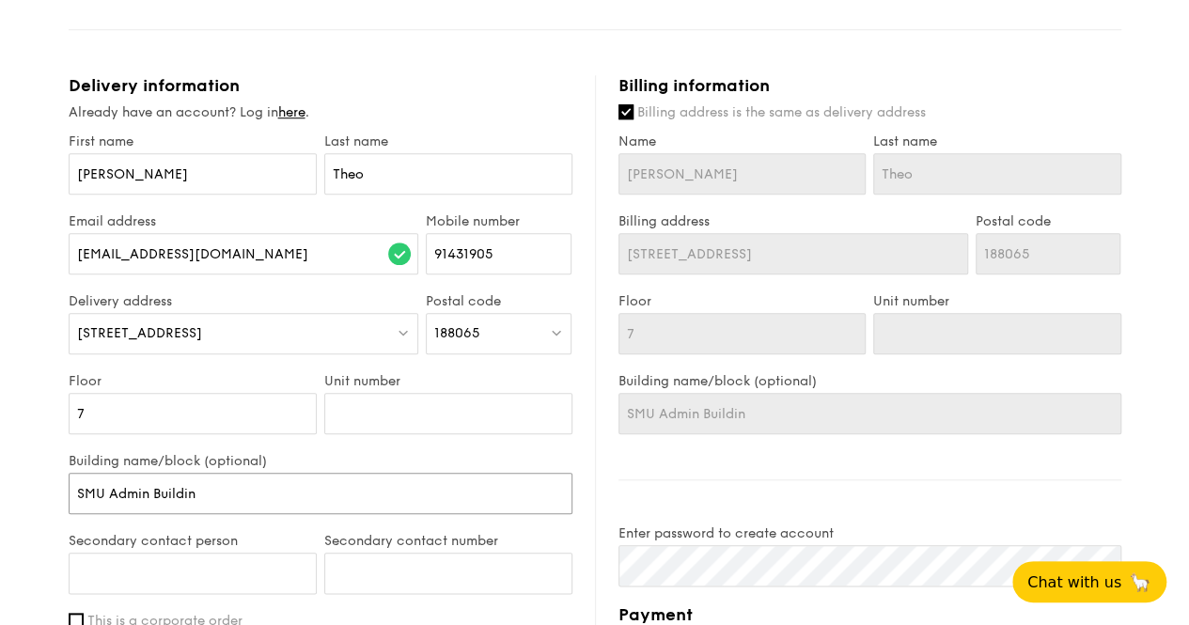
type input "SMU Admin Building"
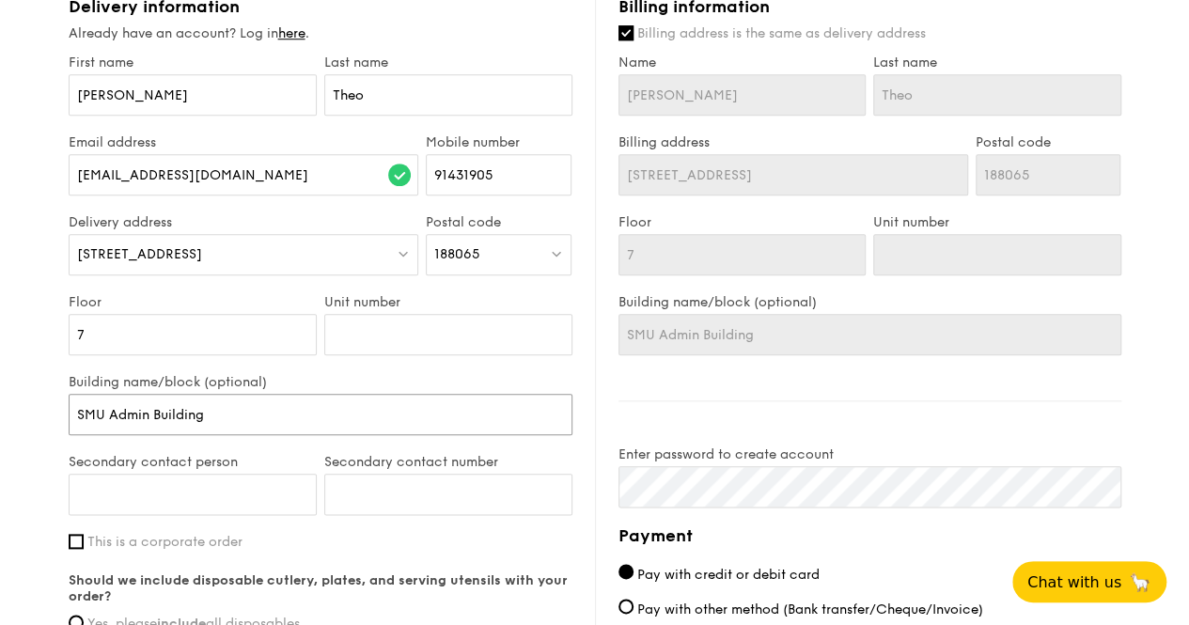
scroll to position [940, 0]
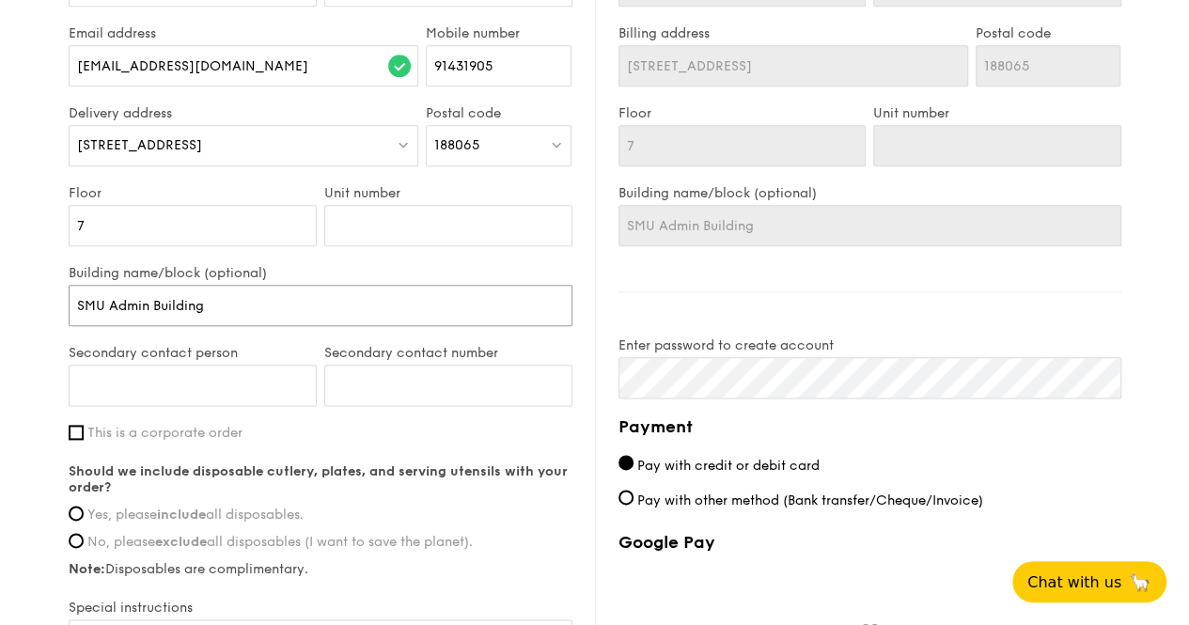
type input "SMU Admin Building"
click at [410, 398] on input "Secondary contact number" at bounding box center [448, 385] width 248 height 41
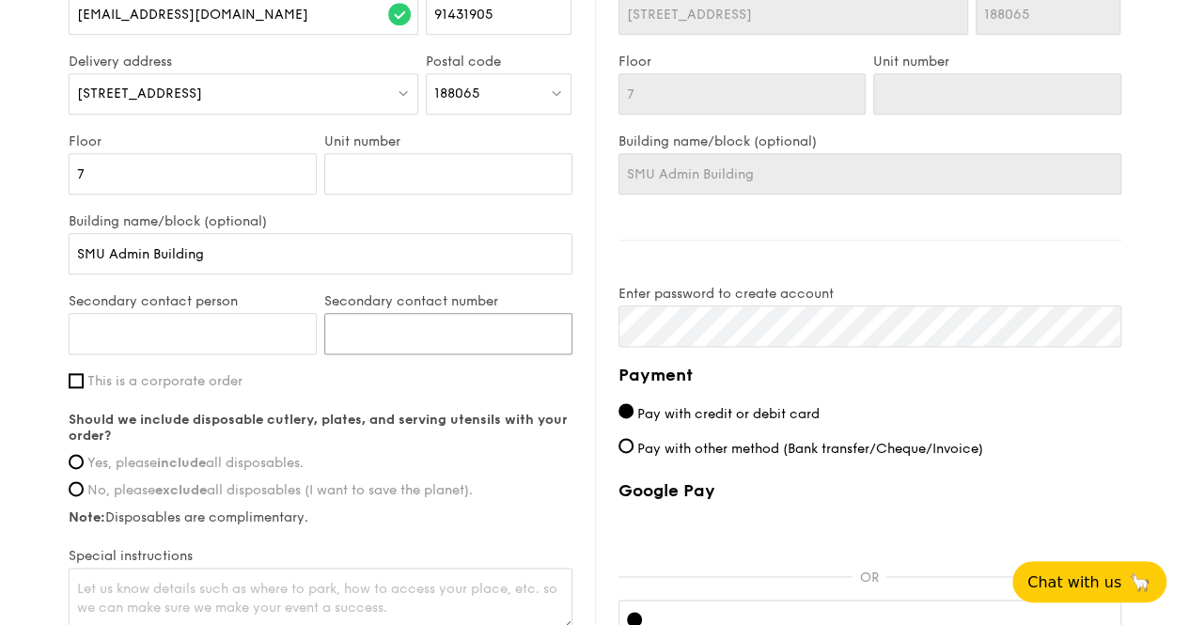
scroll to position [1034, 0]
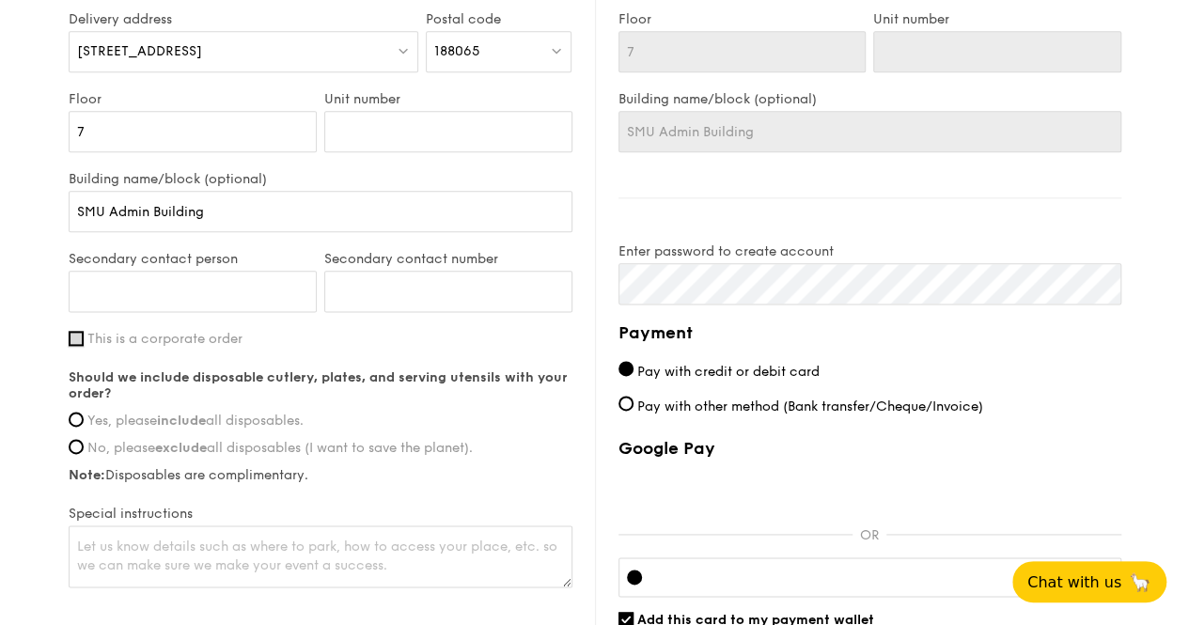
click at [72, 346] on input "This is a corporate order" at bounding box center [76, 338] width 15 height 15
checkbox input "true"
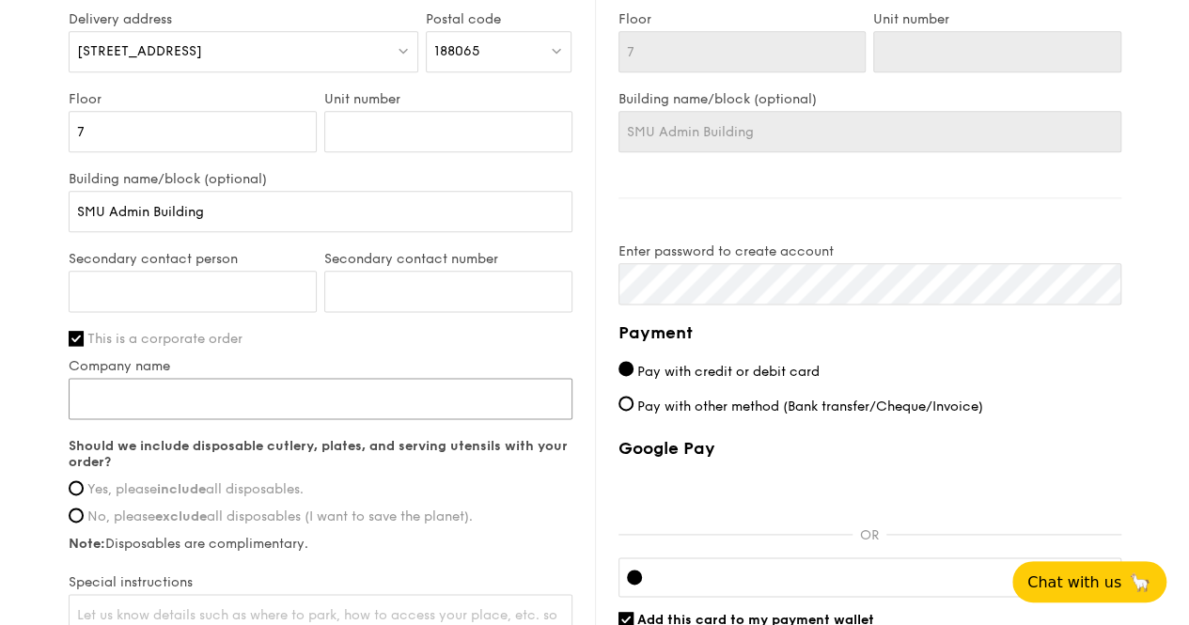
click at [182, 419] on input "Company name" at bounding box center [321, 398] width 504 height 41
type input "PSA [GEOGRAPHIC_DATA]"
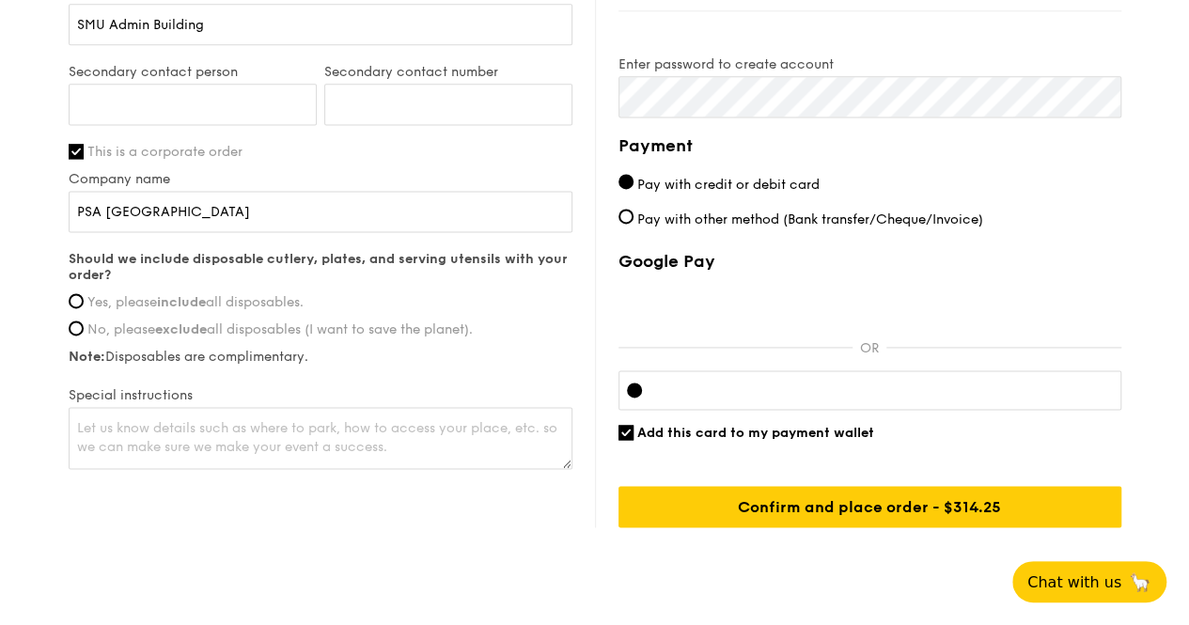
scroll to position [1222, 0]
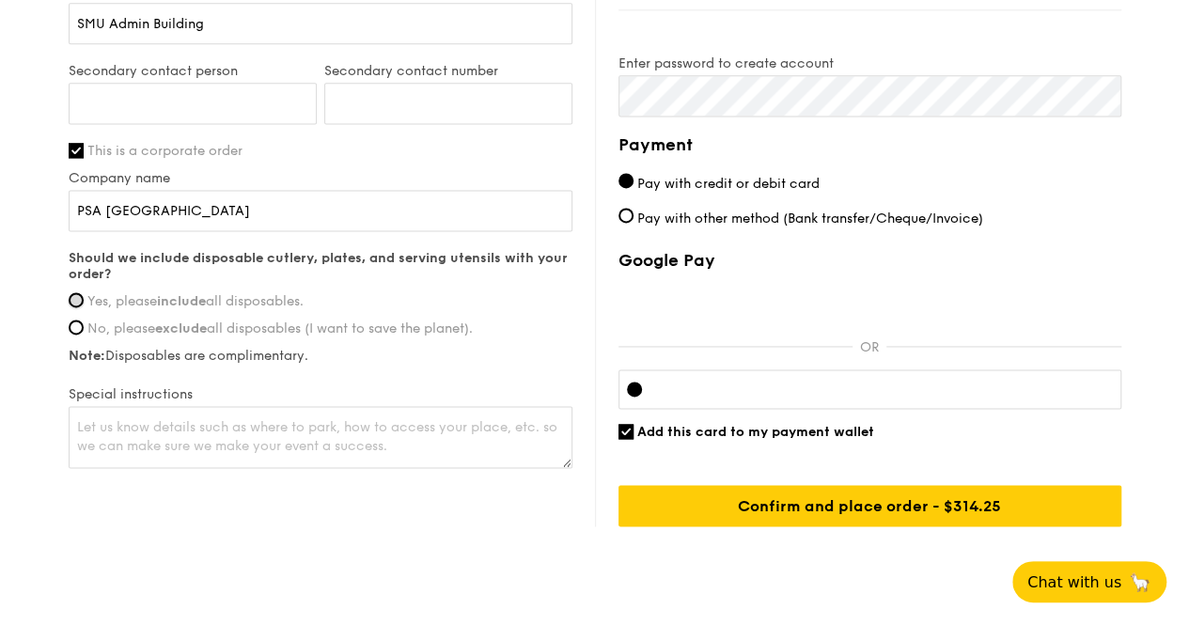
click at [70, 307] on input "Yes, please include all disposables." at bounding box center [76, 299] width 15 height 15
radio input "true"
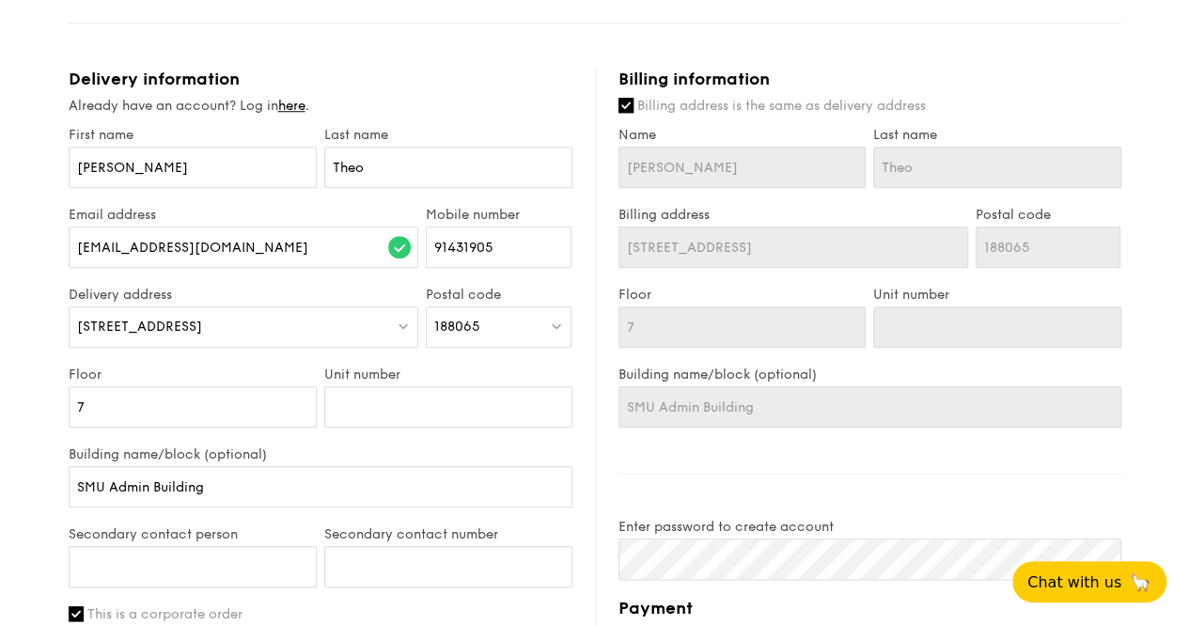
scroll to position [752, 0]
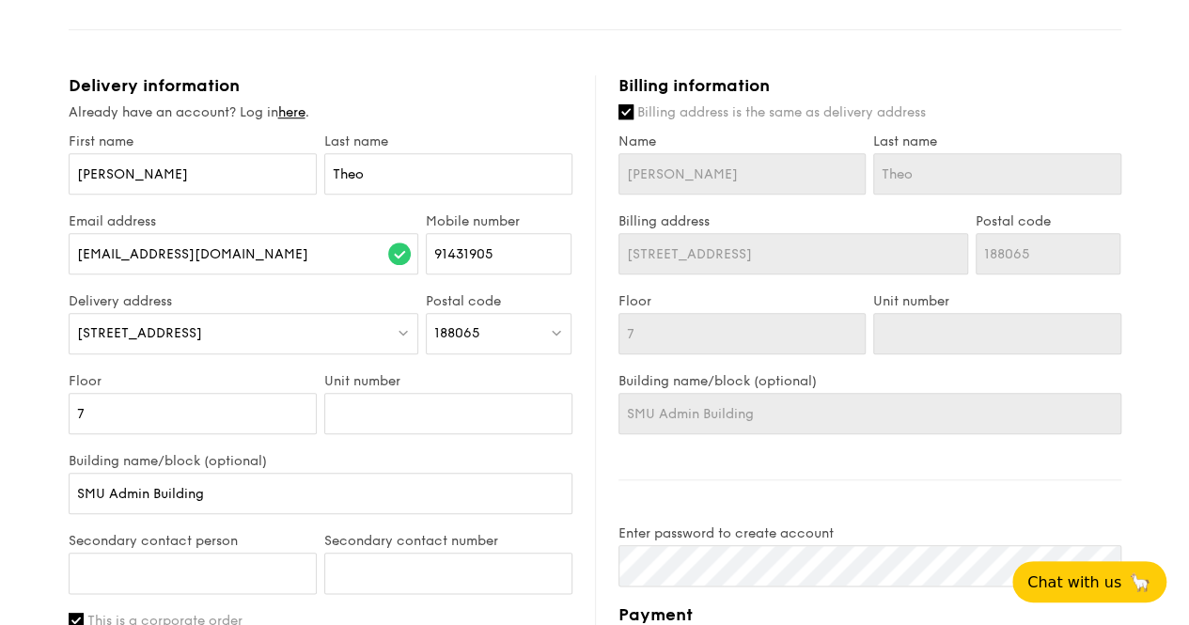
click at [621, 122] on label "Billing address is the same as delivery address" at bounding box center [869, 112] width 503 height 19
click at [621, 119] on input "Billing address is the same as delivery address" at bounding box center [625, 111] width 15 height 15
checkbox input "false"
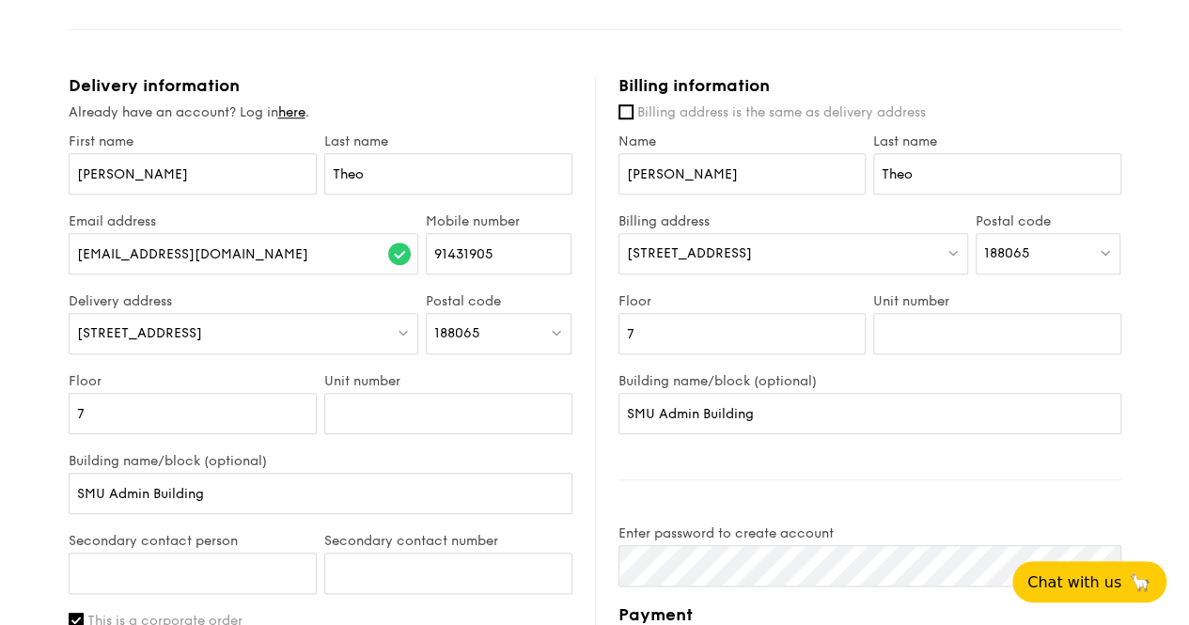
click at [939, 260] on div "[STREET_ADDRESS]" at bounding box center [793, 253] width 350 height 41
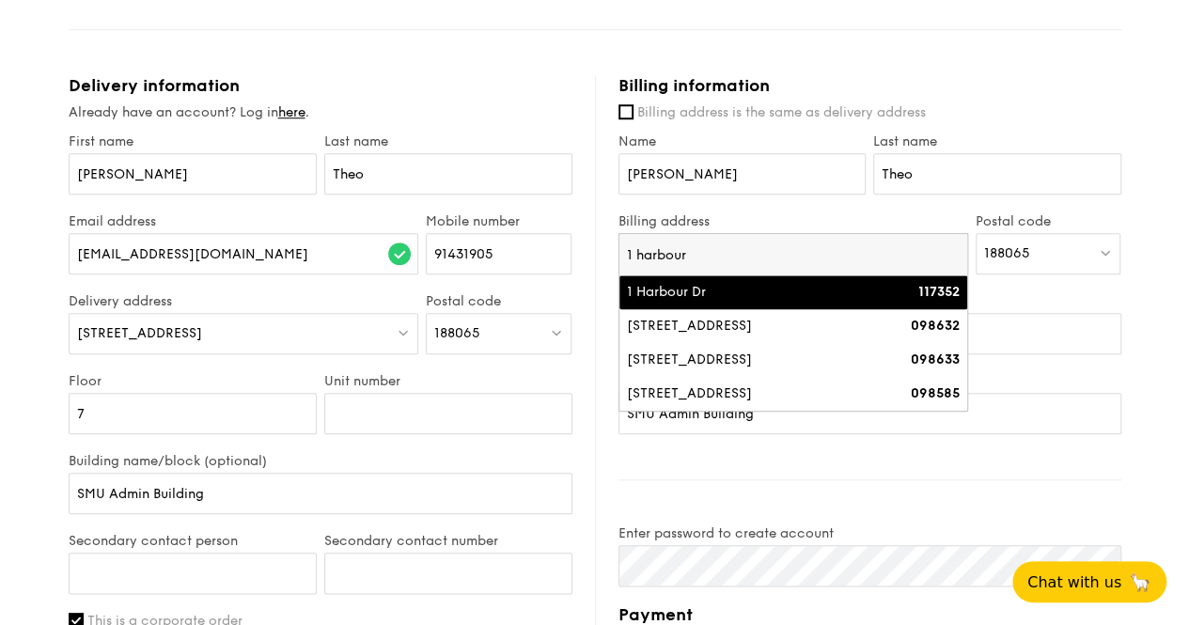
type input "1 harbour"
click at [821, 302] on div "1 Harbour Dr" at bounding box center [752, 292] width 250 height 19
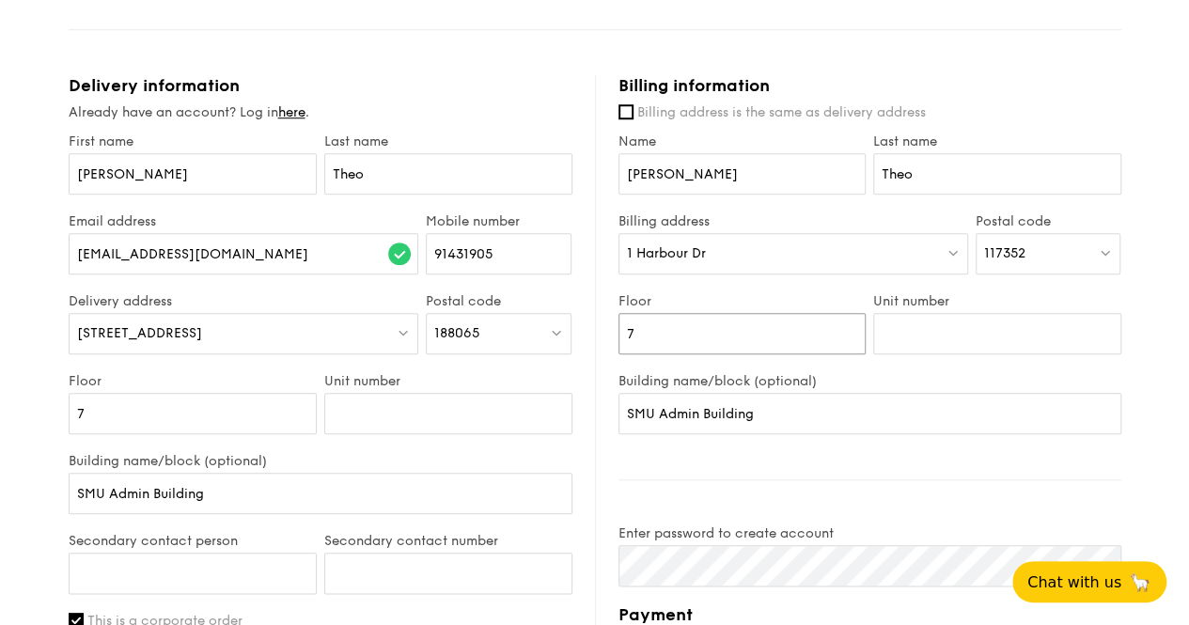
click at [773, 352] on input "7" at bounding box center [742, 333] width 248 height 41
type input "11"
drag, startPoint x: 803, startPoint y: 425, endPoint x: 614, endPoint y: 429, distance: 188.9
click at [614, 429] on div "Billing information Billing address is the same as delivery address Name [PERSO…" at bounding box center [858, 535] width 526 height 921
type input "PSA Horizons"
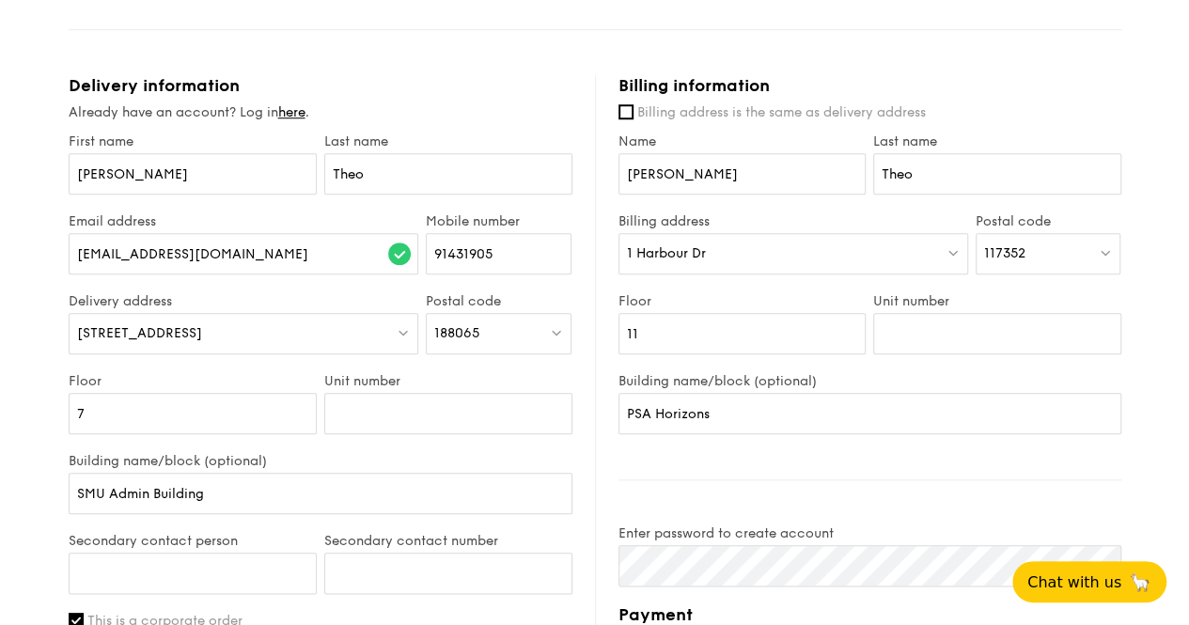
click at [823, 468] on div "Billing information Billing address is the same as delivery address Name [PERSO…" at bounding box center [858, 535] width 526 height 921
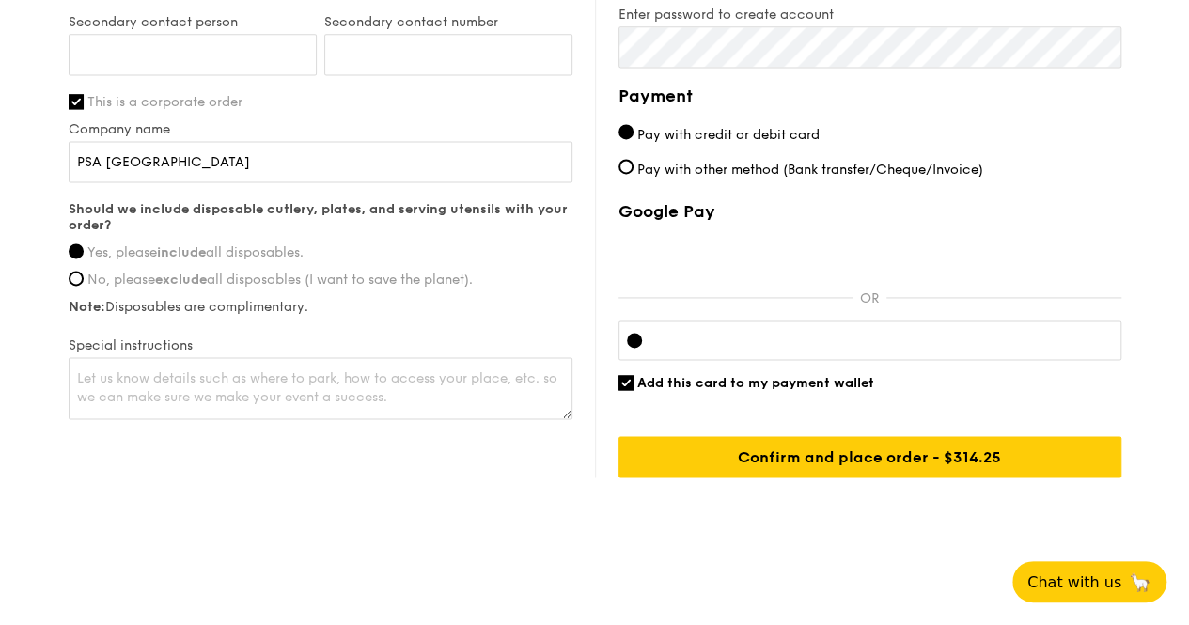
scroll to position [1285, 0]
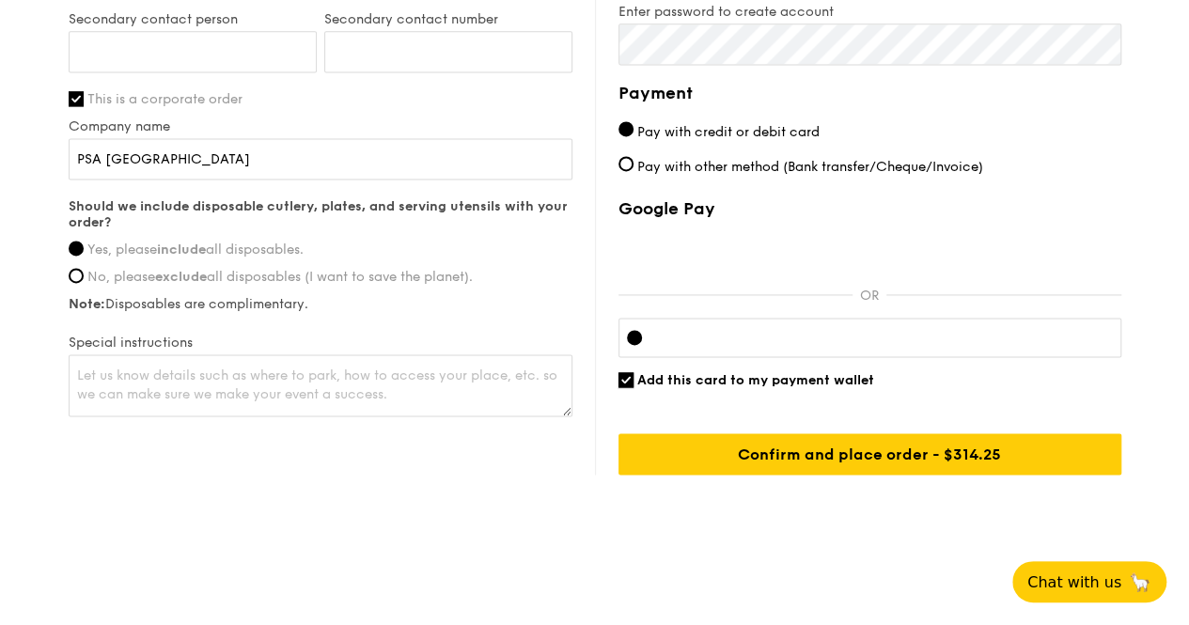
click at [628, 381] on input "Add this card to my payment wallet" at bounding box center [625, 379] width 15 height 15
checkbox input "false"
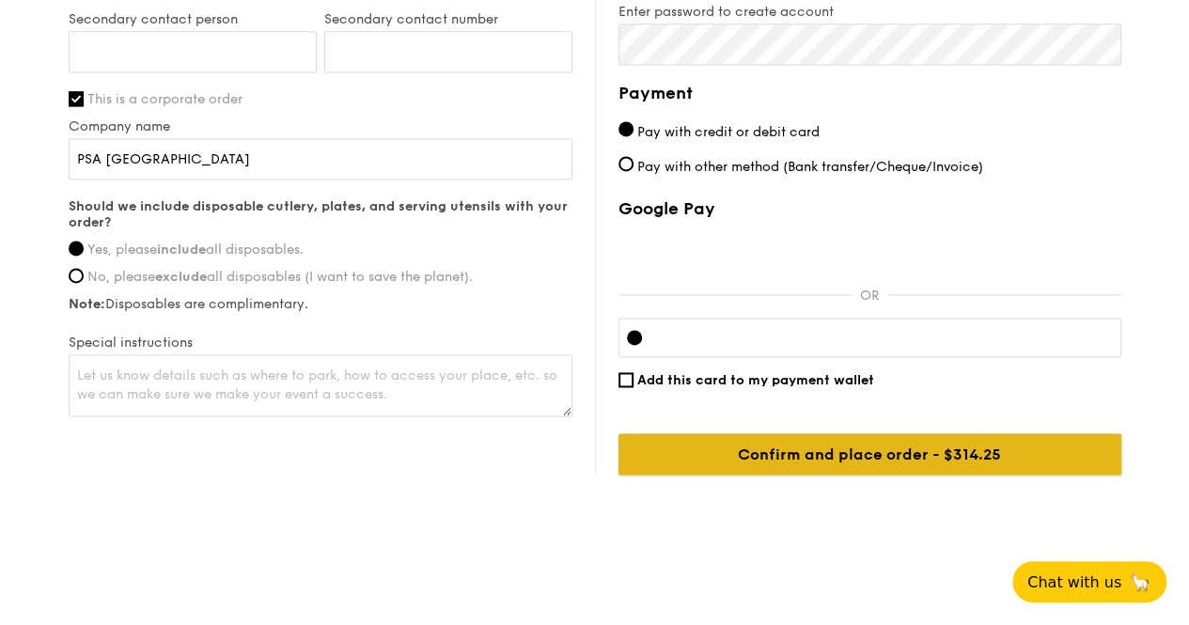
click at [735, 436] on input "Confirm and place order - $314.25" at bounding box center [869, 453] width 503 height 41
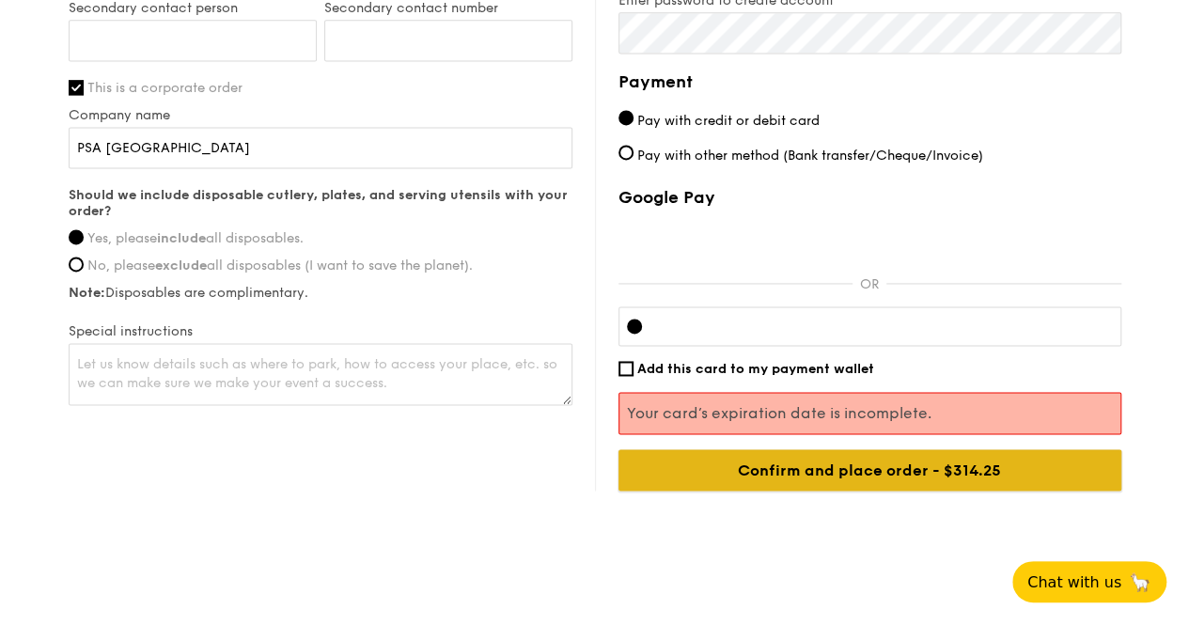
click at [836, 484] on input "Confirm and place order - $314.25" at bounding box center [869, 469] width 503 height 41
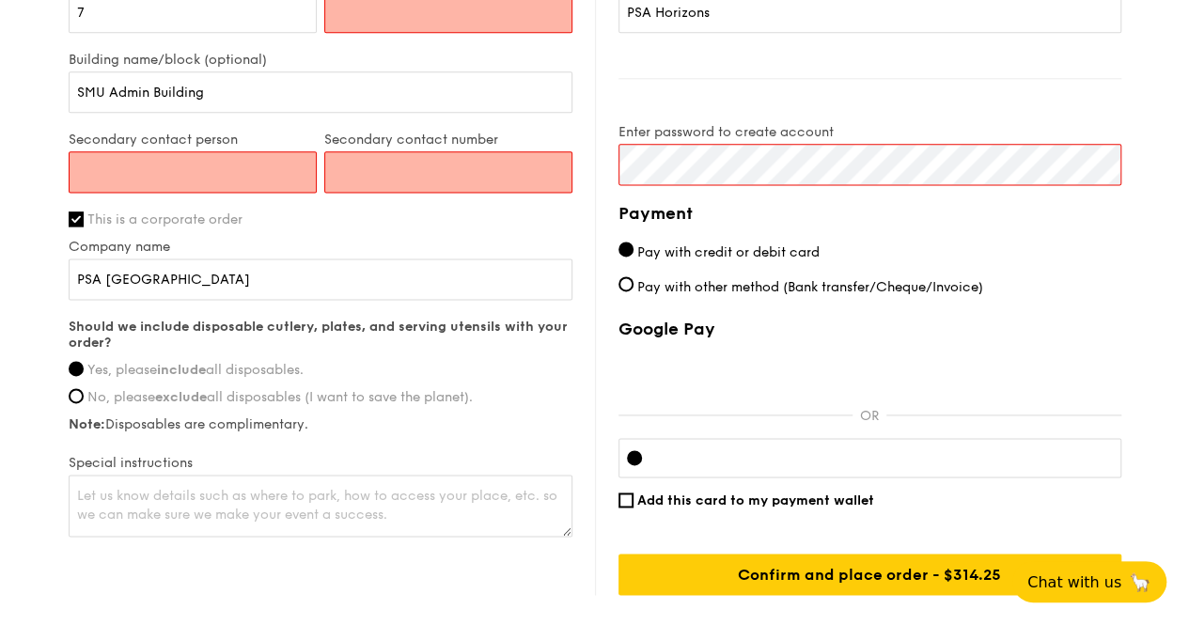
scroll to position [877, 0]
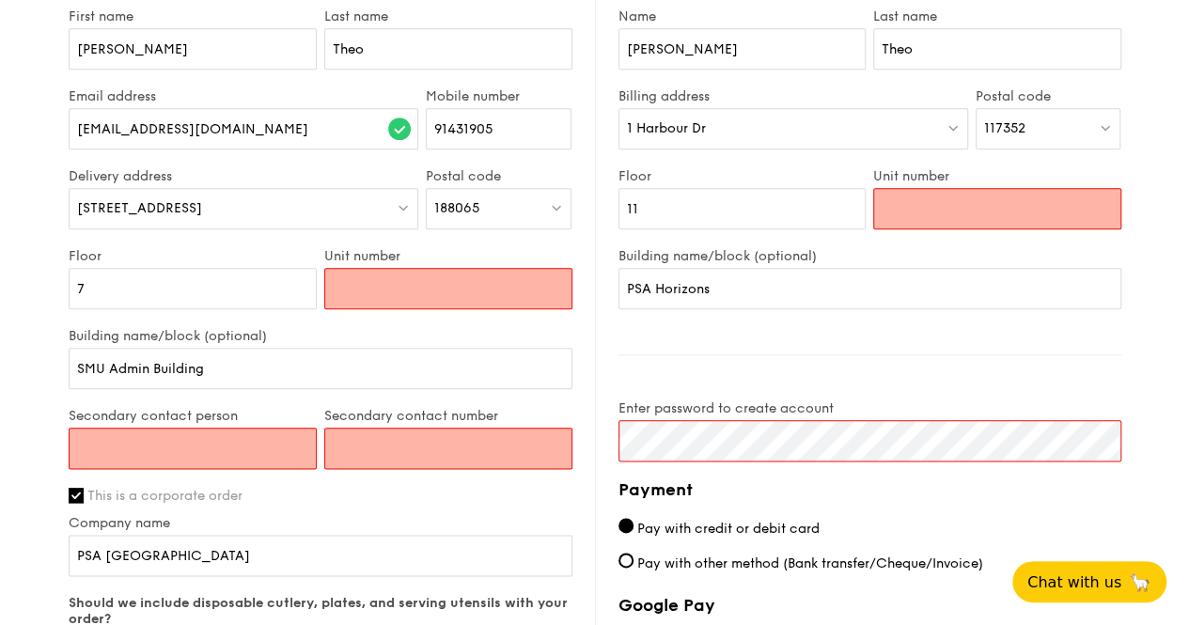
click at [423, 307] on input "Unit number" at bounding box center [448, 288] width 248 height 41
click at [974, 228] on input "Unit number" at bounding box center [997, 208] width 248 height 41
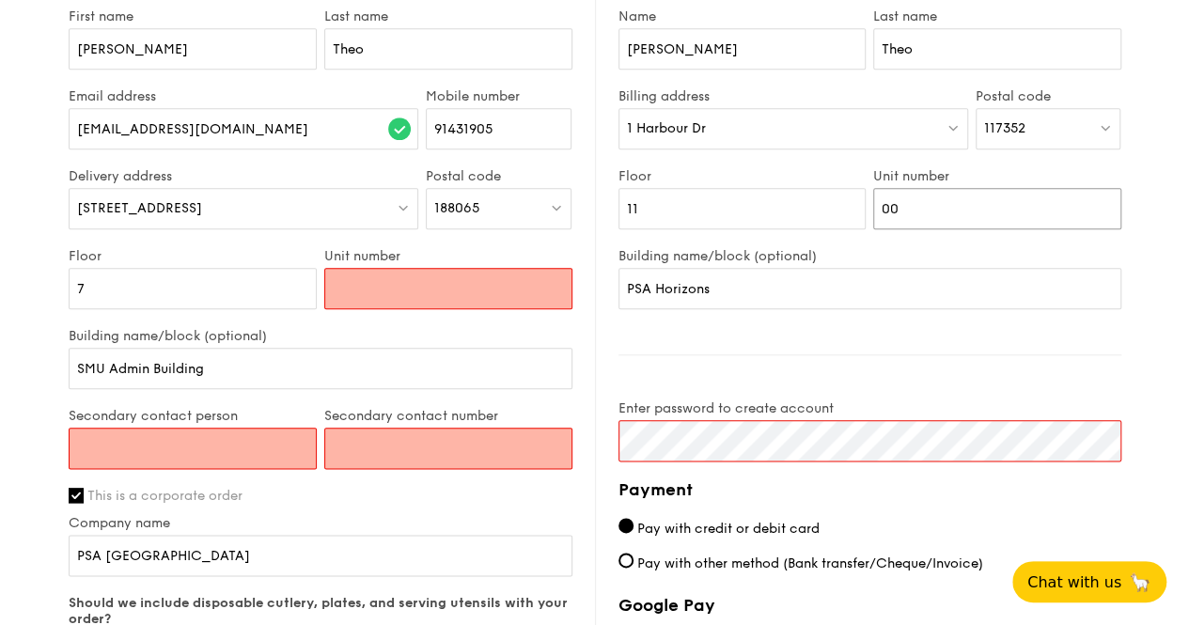
type input "00"
click at [470, 300] on input "Unit number" at bounding box center [448, 288] width 248 height 41
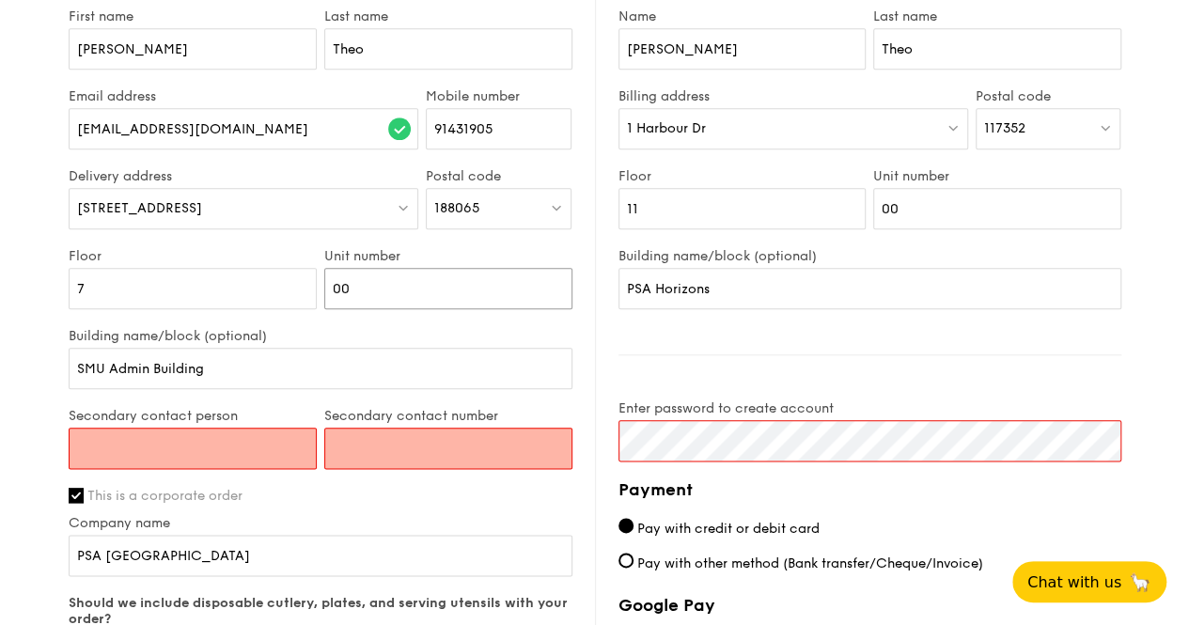
type input "00"
click at [249, 460] on input "Secondary contact person" at bounding box center [193, 448] width 248 height 41
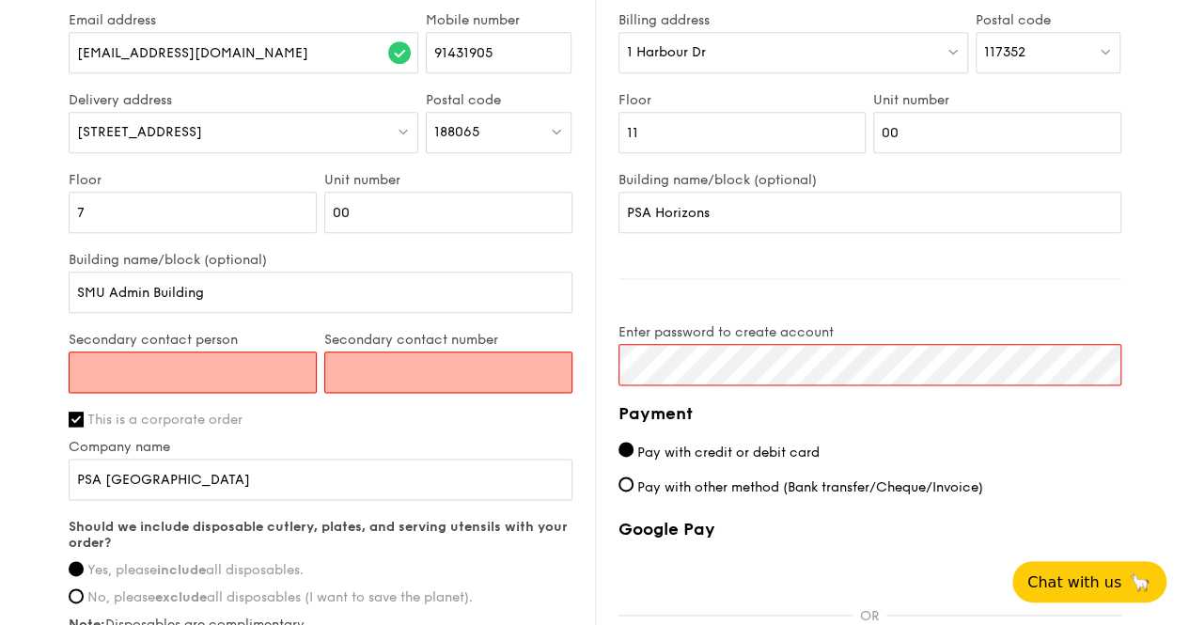
scroll to position [1065, 0]
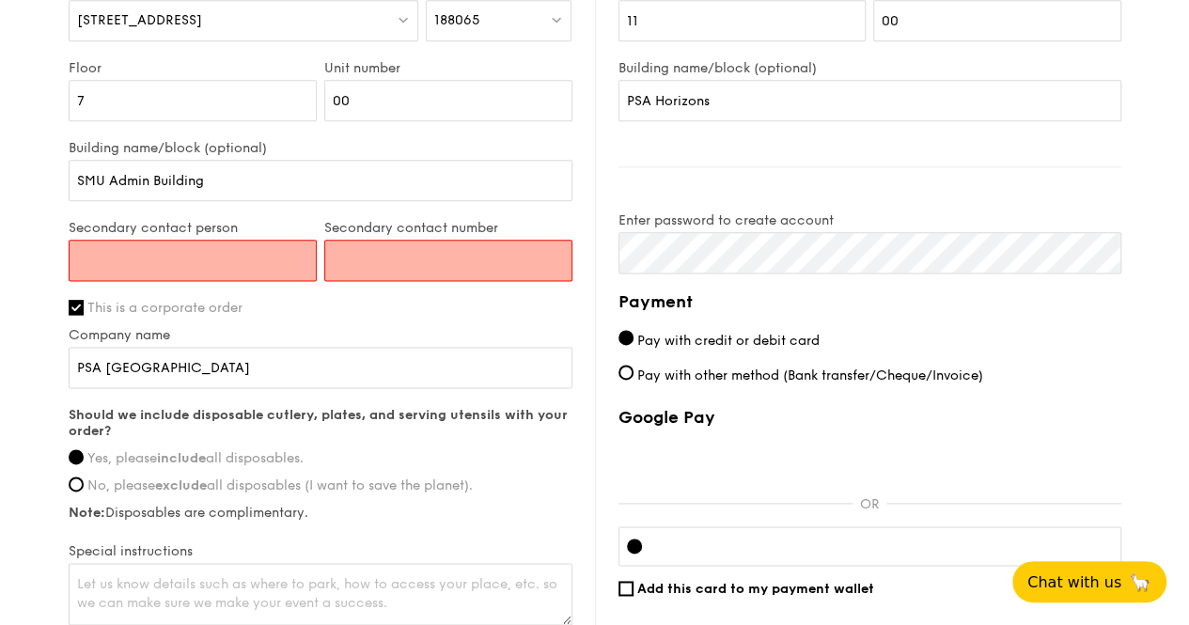
click at [254, 267] on input "Secondary contact person" at bounding box center [193, 260] width 248 height 41
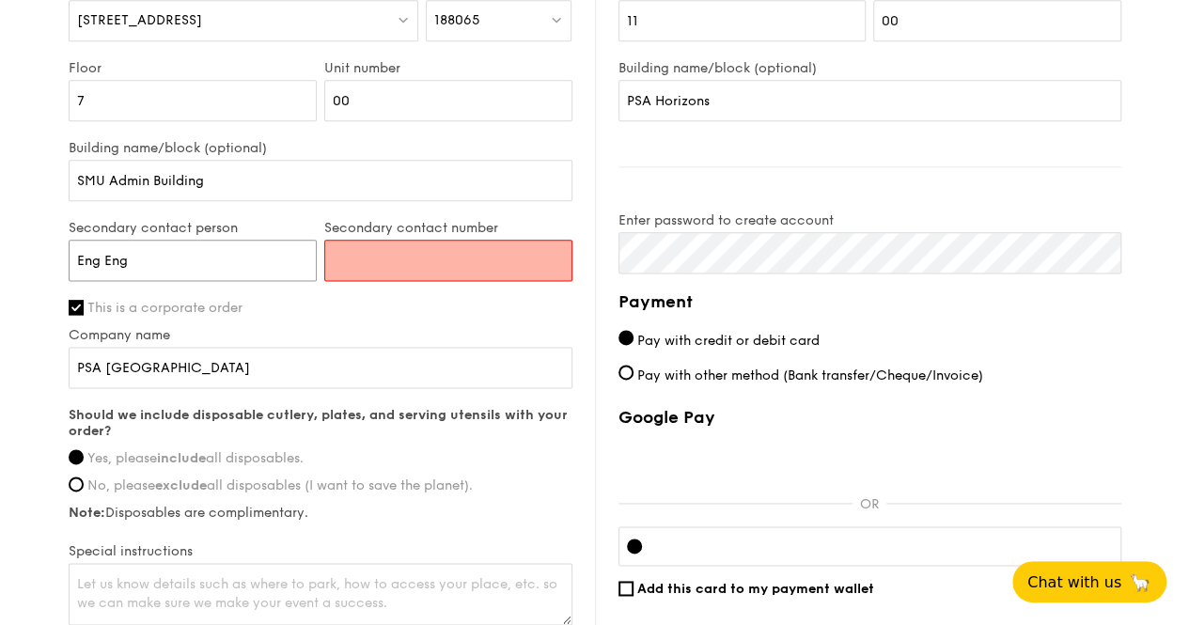
type input "Eng Eng"
click at [382, 263] on input "Secondary contact number" at bounding box center [448, 260] width 248 height 41
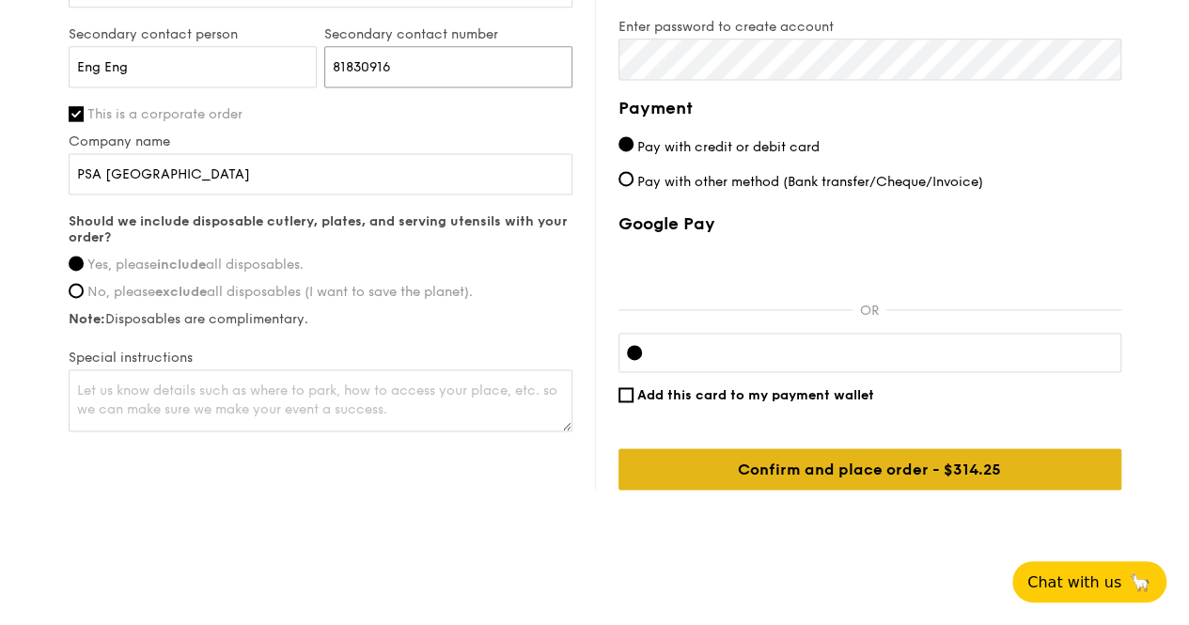
scroll to position [1285, 0]
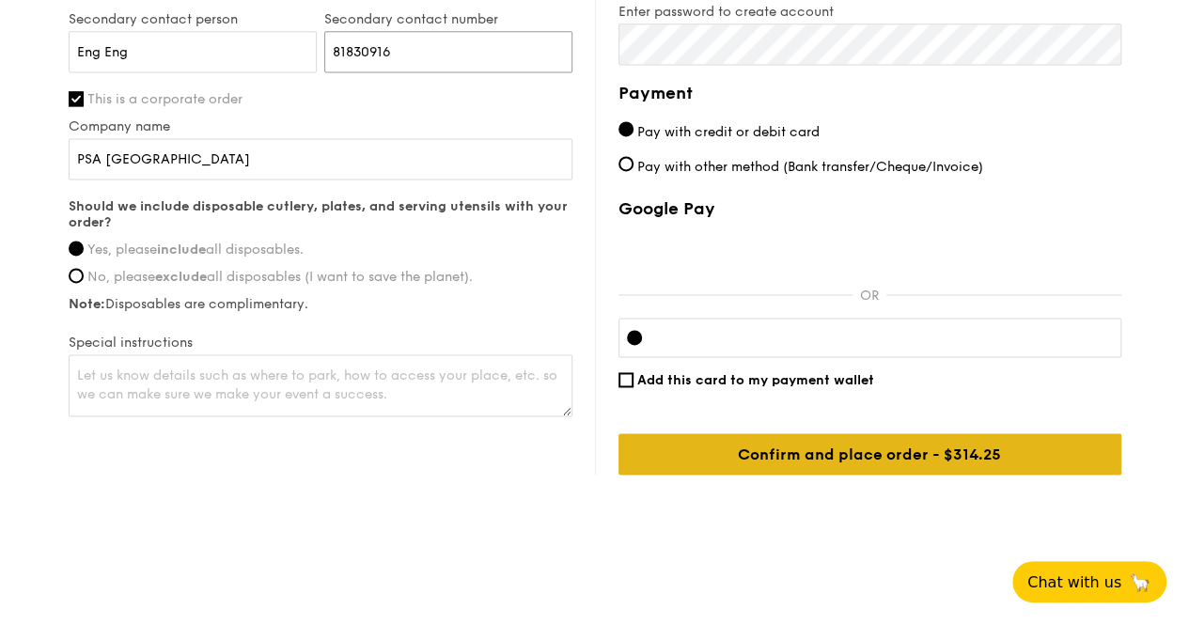
type input "81830916"
click at [784, 456] on input "Confirm and place order - $314.25" at bounding box center [869, 453] width 503 height 41
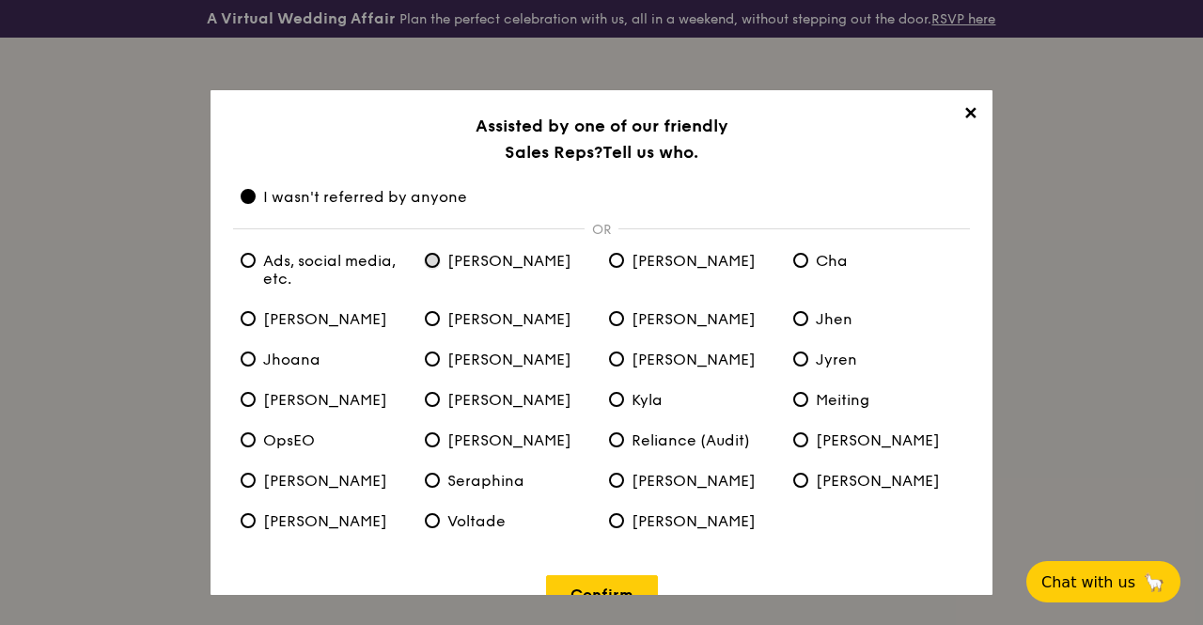
click at [431, 257] on input "[PERSON_NAME]" at bounding box center [432, 260] width 15 height 15
radio input "true"
radio anyone "false"
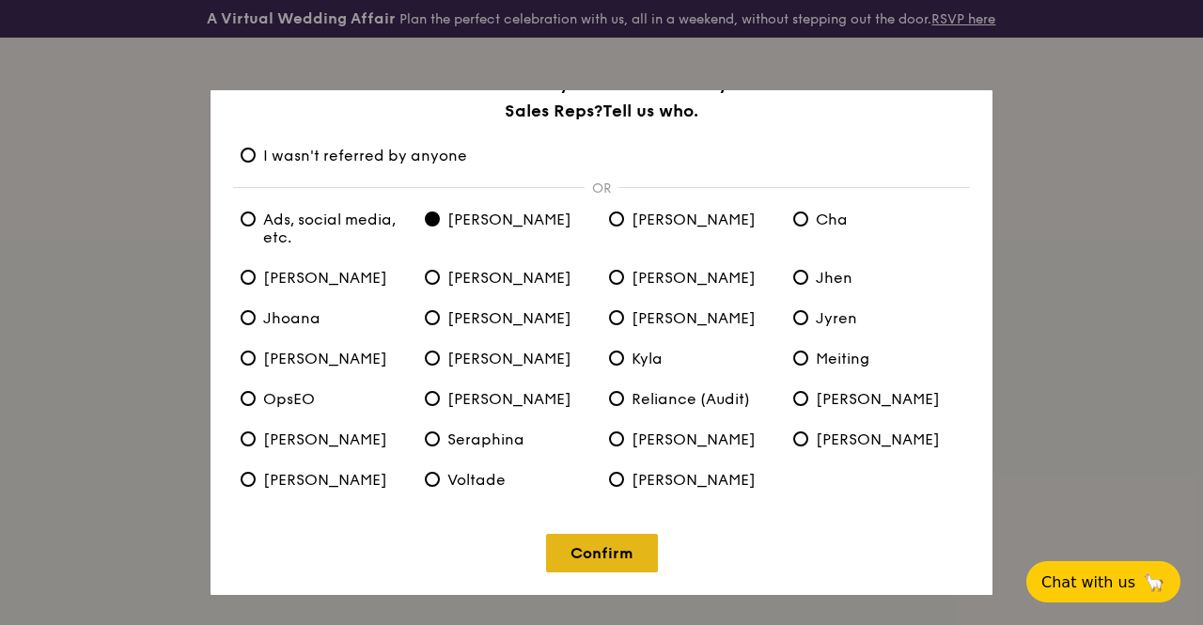
click at [617, 565] on link "Confirm" at bounding box center [602, 553] width 112 height 39
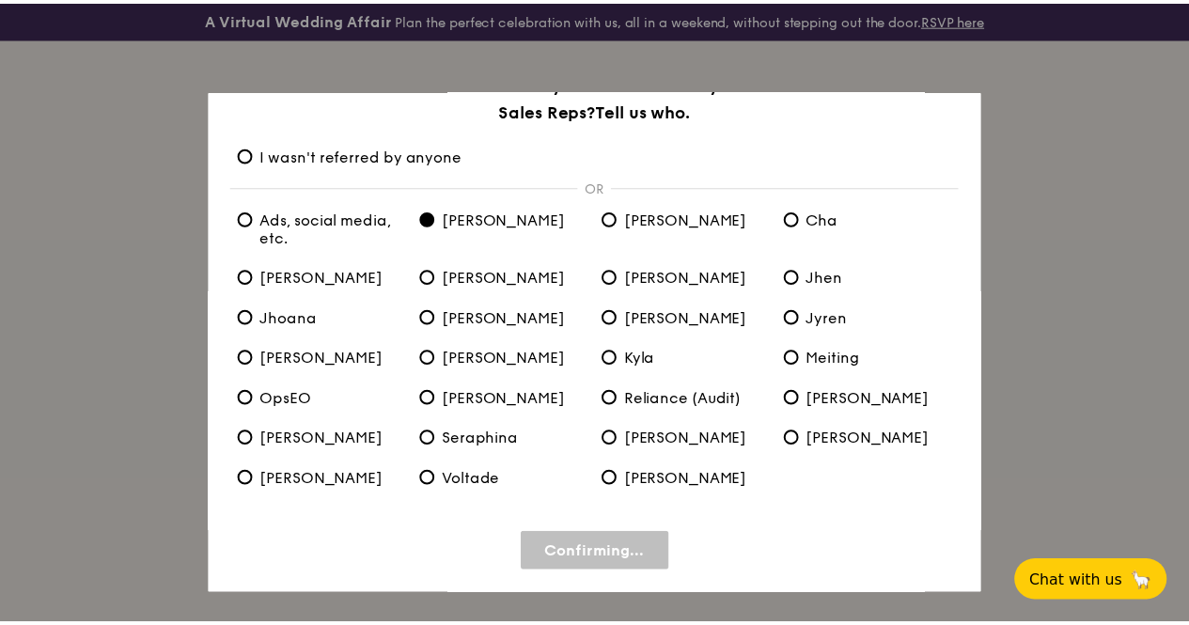
scroll to position [0, 0]
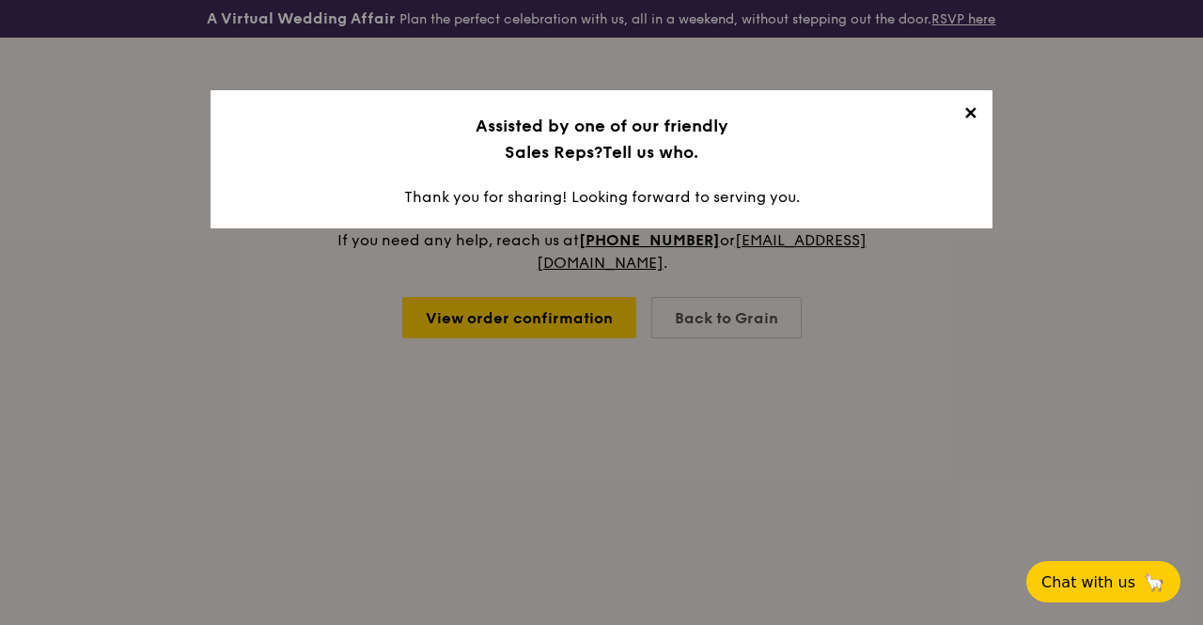
click at [969, 115] on span "✕" at bounding box center [970, 116] width 26 height 26
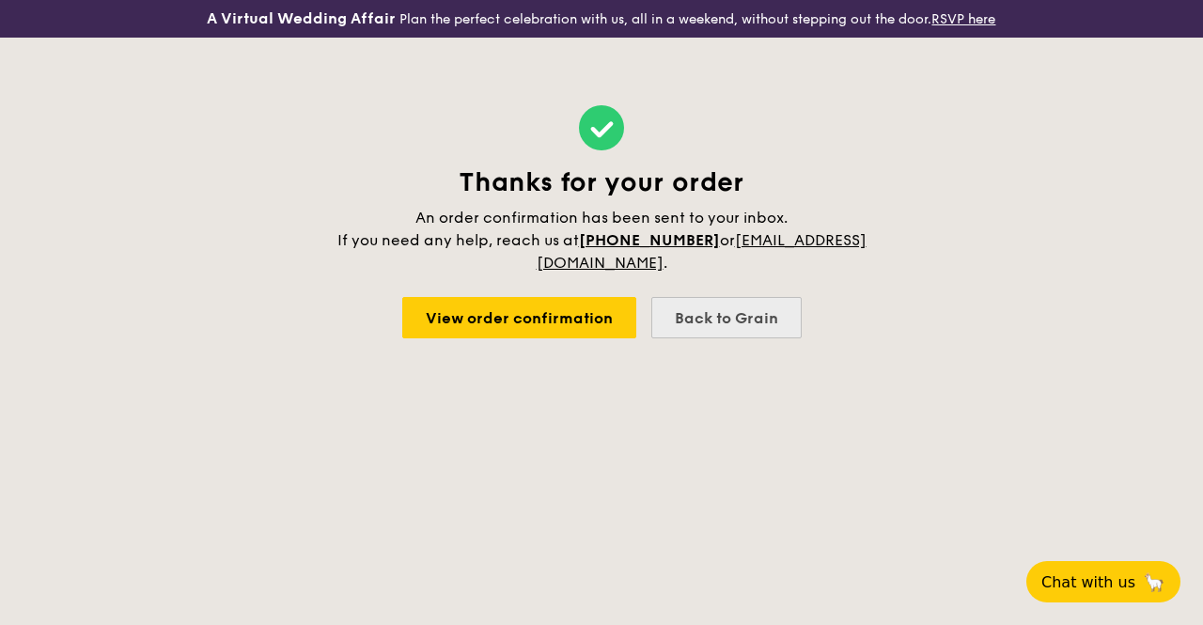
click at [709, 316] on div "Back to Grain" at bounding box center [726, 317] width 150 height 41
select select
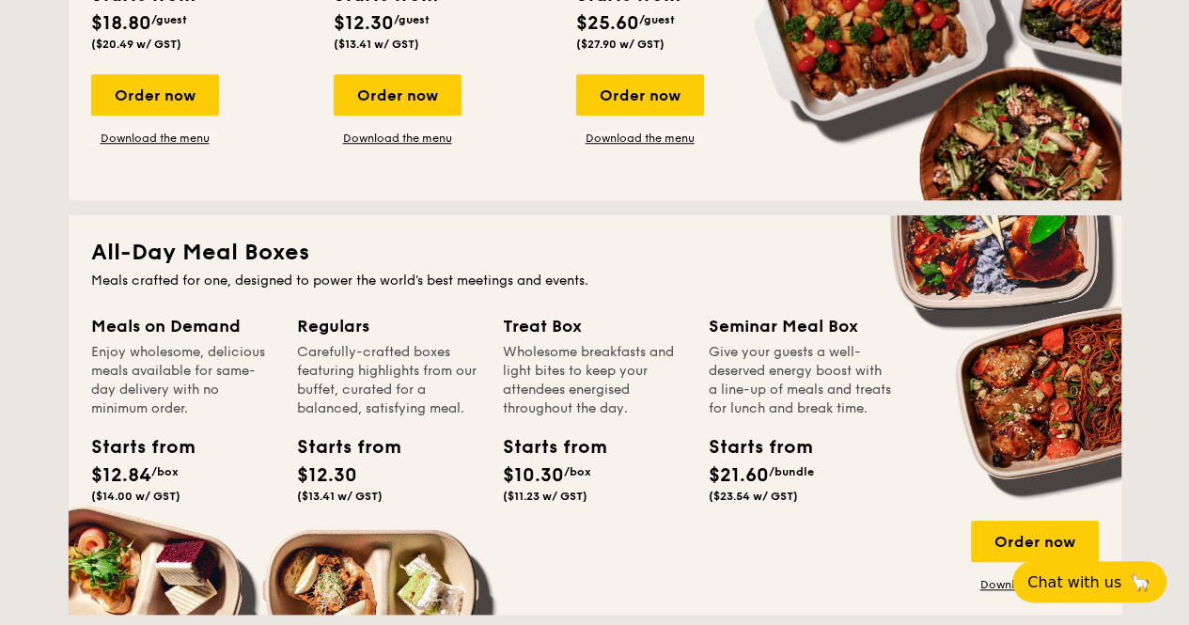
scroll to position [752, 0]
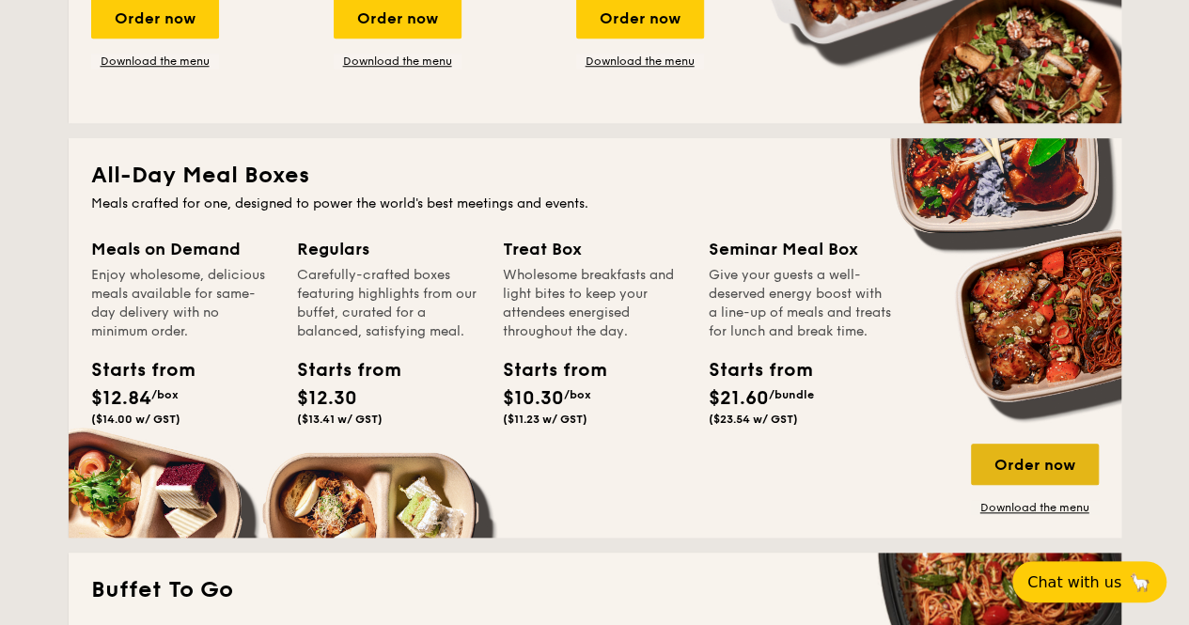
click at [1035, 485] on div "Order now" at bounding box center [1035, 464] width 128 height 41
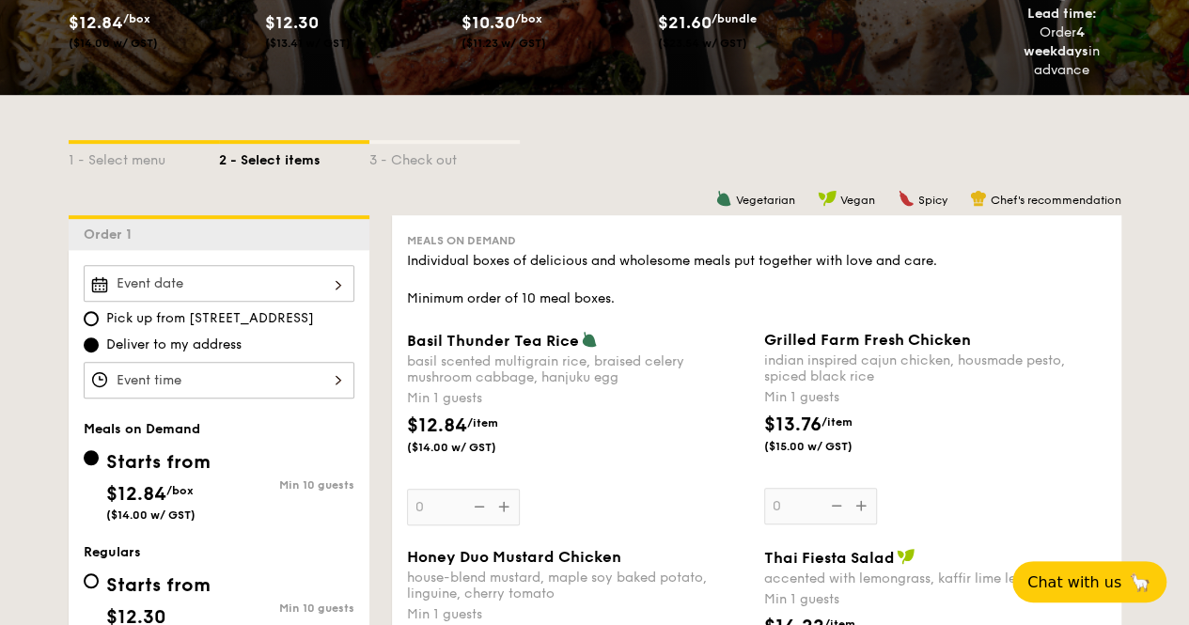
scroll to position [470, 0]
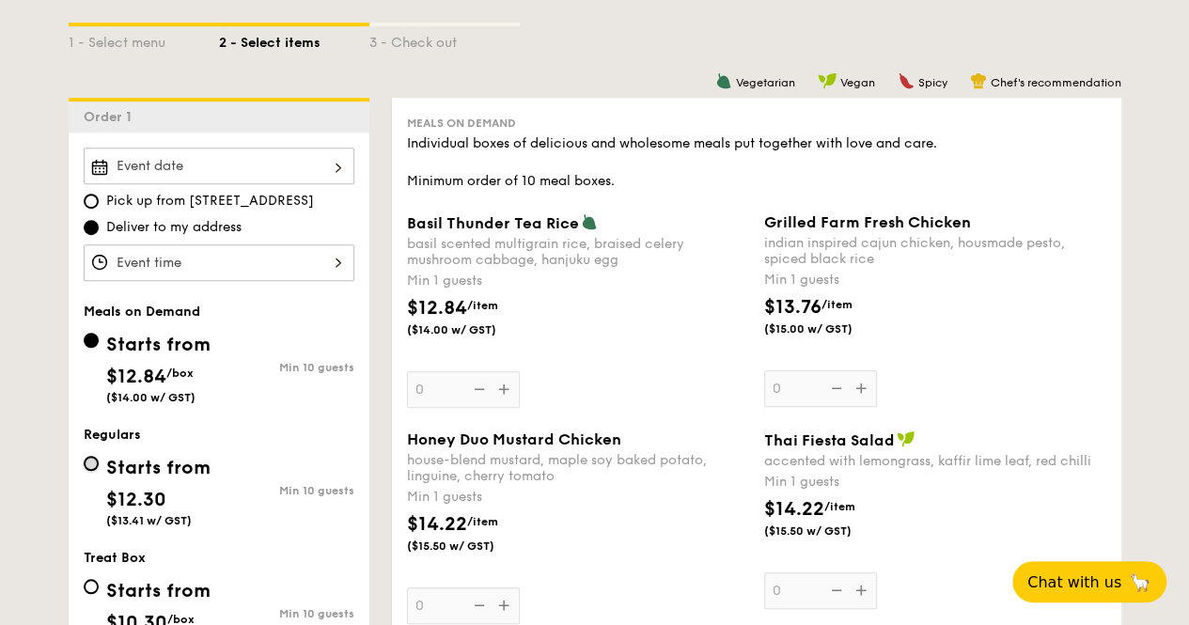
click at [87, 471] on input "Starts from $12.30 ($13.41 w/ GST) Min 10 guests" at bounding box center [91, 463] width 15 height 15
radio input "true"
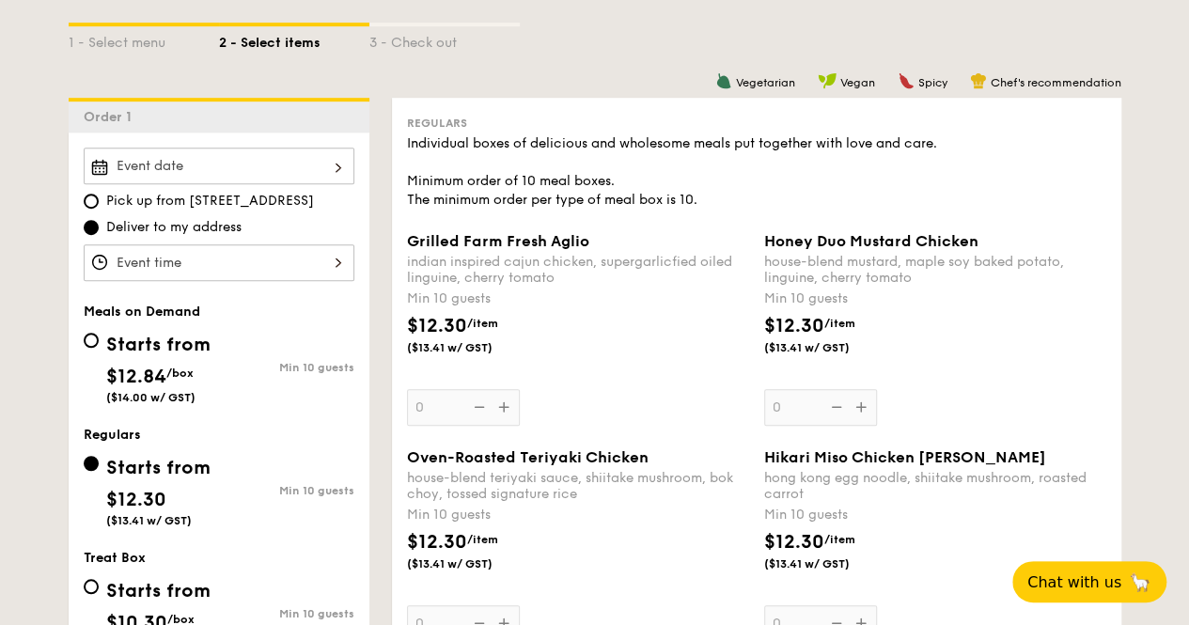
click at [173, 184] on div at bounding box center [219, 166] width 271 height 37
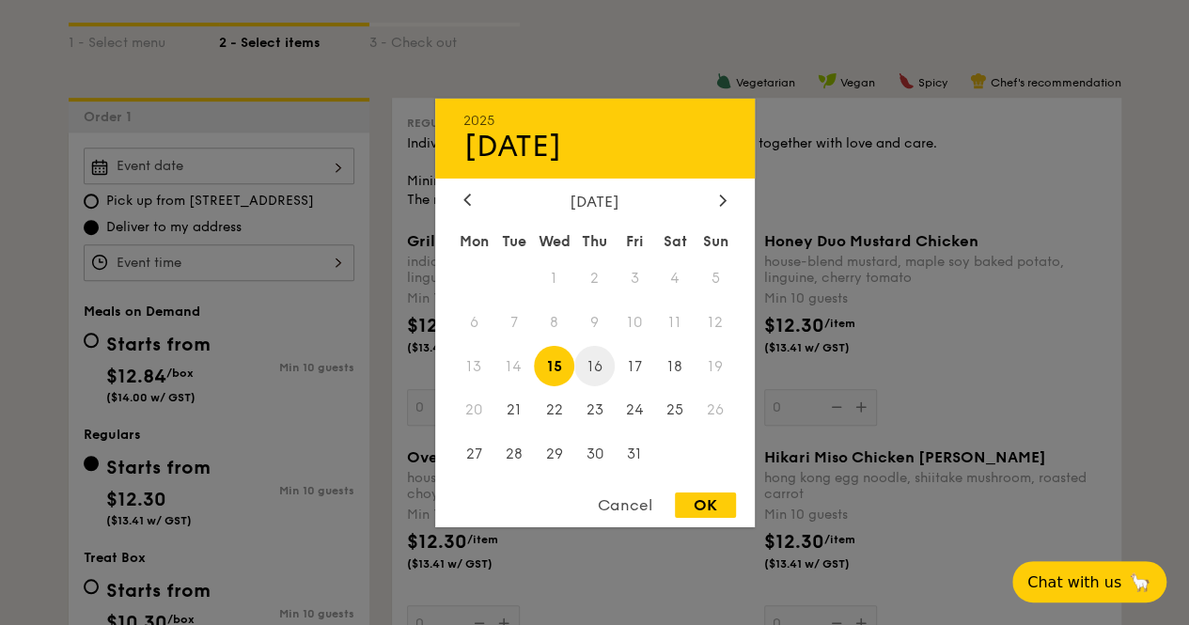
click at [598, 360] on span "16" at bounding box center [594, 366] width 40 height 40
click at [703, 507] on div "OK" at bounding box center [705, 504] width 61 height 25
type input "[DATE]"
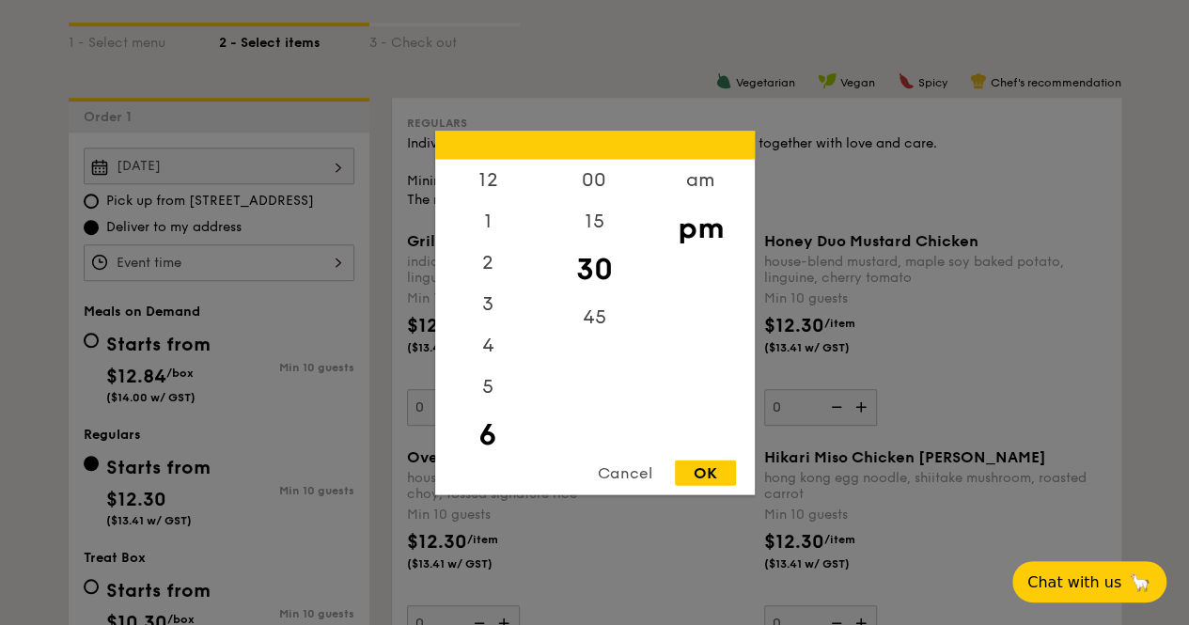
click at [248, 277] on div "12 1 2 3 4 5 6 7 8 9 10 11 00 15 30 45 am pm Cancel OK" at bounding box center [219, 262] width 271 height 37
click at [492, 182] on div "12" at bounding box center [488, 186] width 106 height 55
click at [568, 204] on div "00" at bounding box center [594, 186] width 106 height 55
click at [601, 242] on div "15" at bounding box center [594, 240] width 106 height 55
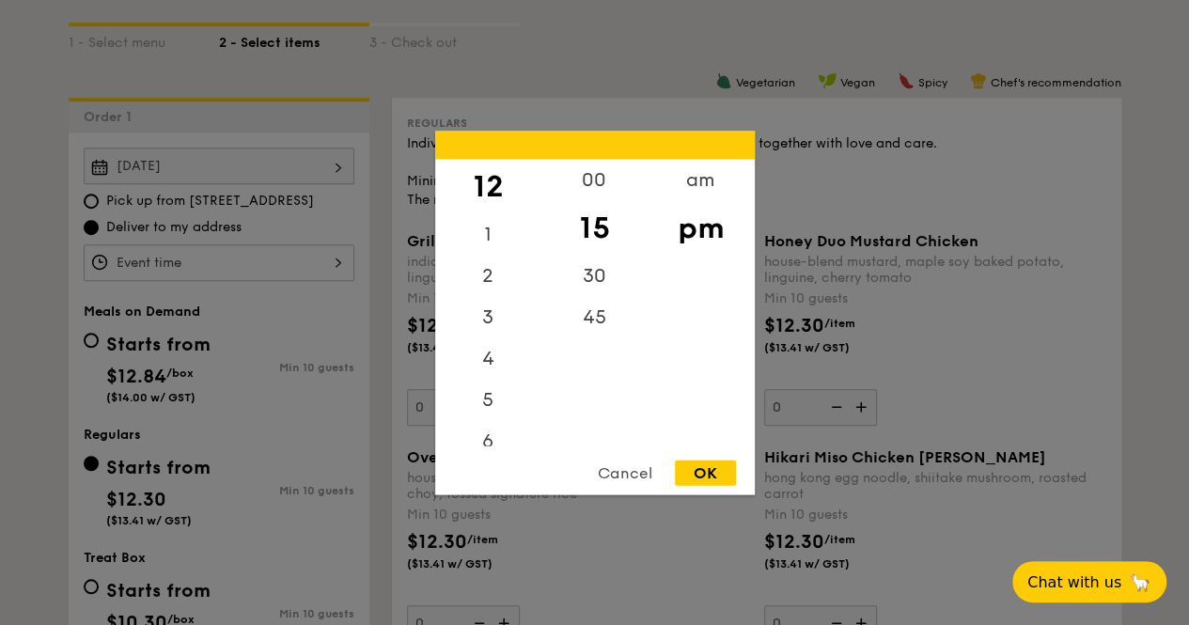
click at [692, 475] on div "OK" at bounding box center [705, 472] width 61 height 25
type input "12:15PM"
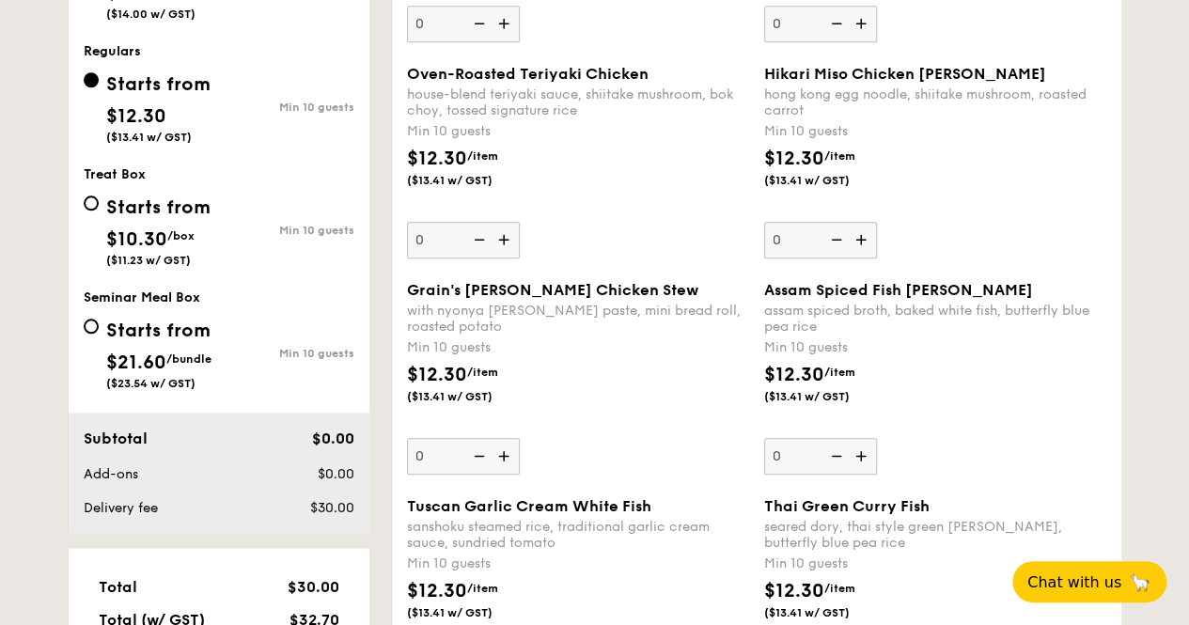
scroll to position [940, 0]
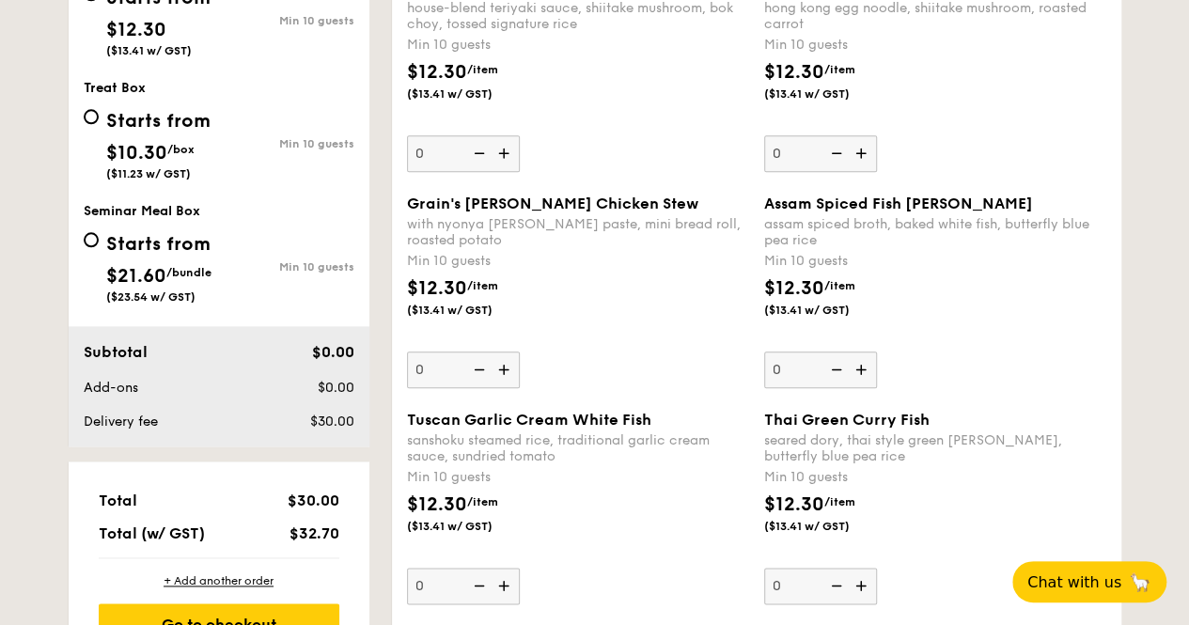
click at [508, 382] on img at bounding box center [506, 370] width 28 height 36
click at [508, 382] on input "0" at bounding box center [463, 370] width 113 height 37
type input "10"
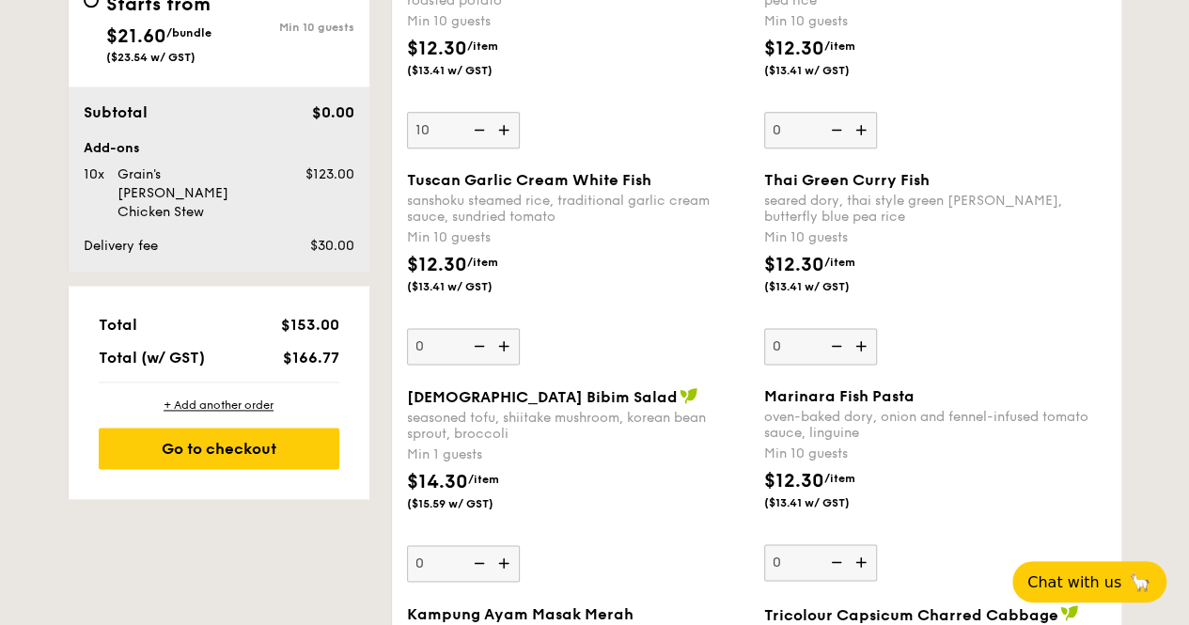
scroll to position [1222, 0]
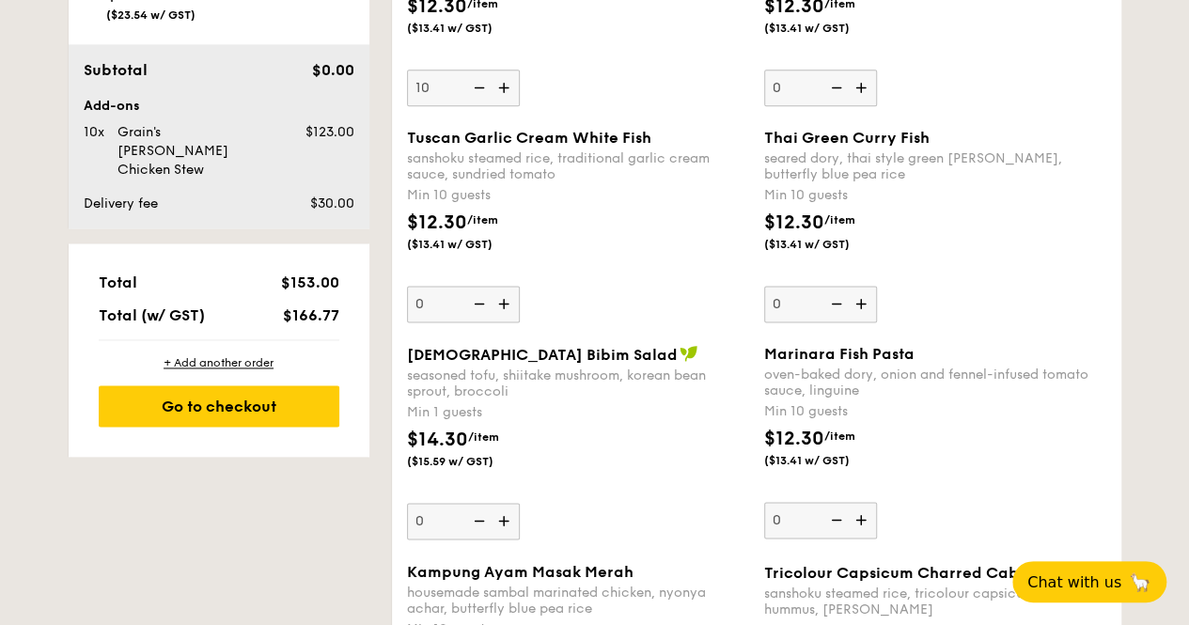
click at [503, 315] on img at bounding box center [506, 304] width 28 height 36
click at [503, 315] on input "0" at bounding box center [463, 304] width 113 height 37
type input "10"
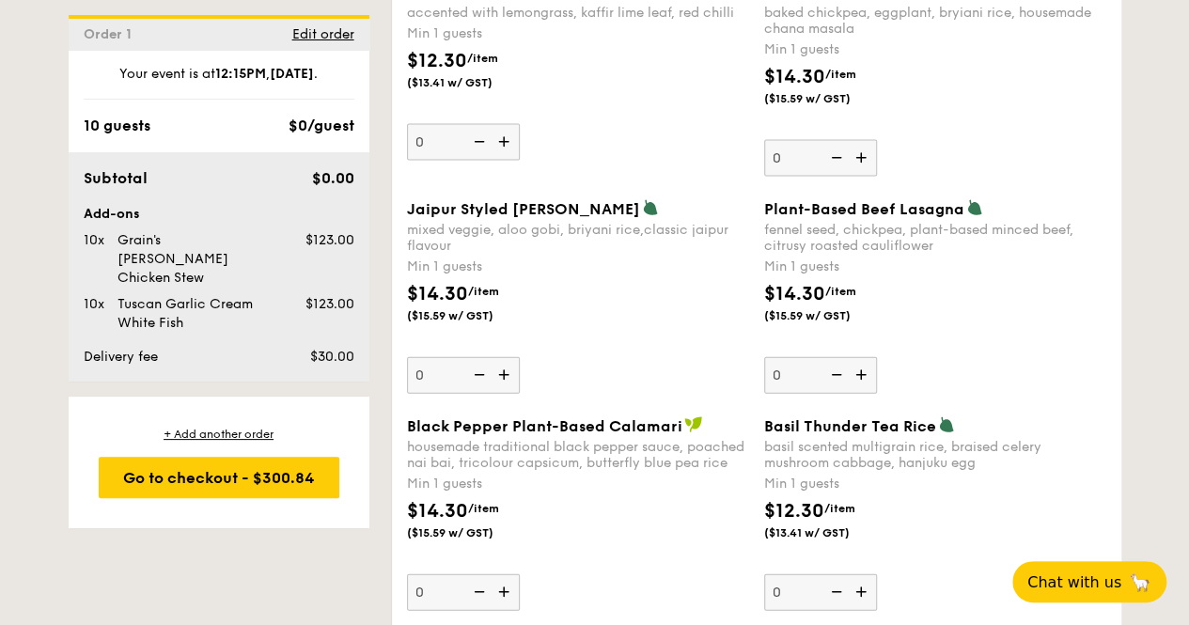
scroll to position [2162, 0]
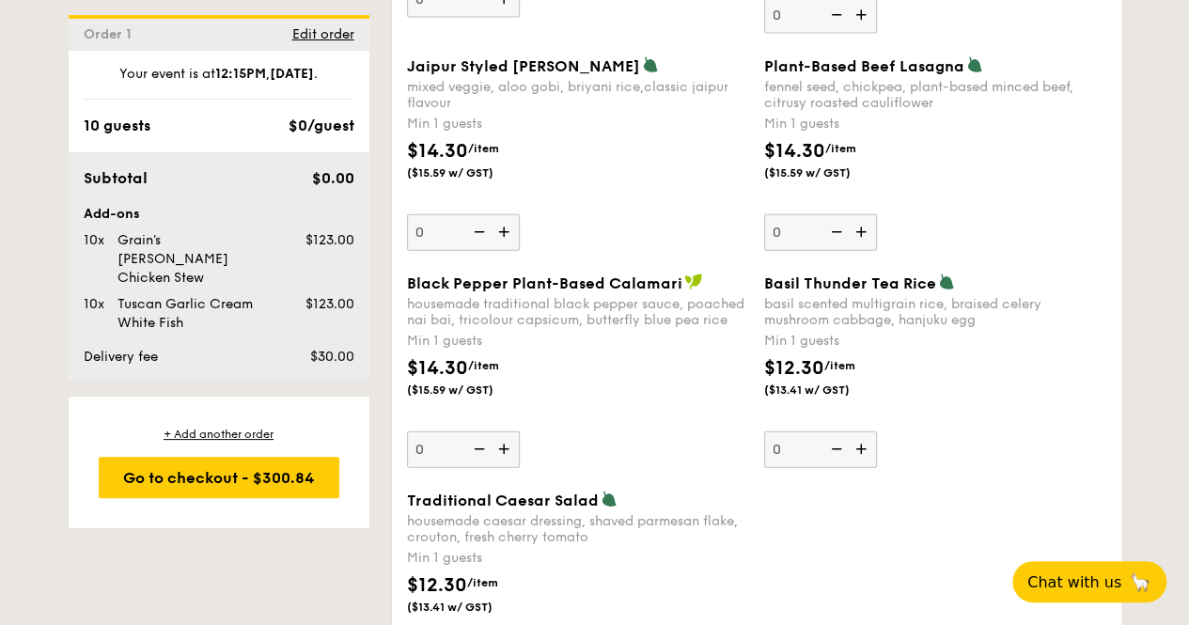
click at [865, 458] on img at bounding box center [863, 449] width 28 height 36
click at [865, 458] on input "0" at bounding box center [820, 449] width 113 height 37
type input "1"
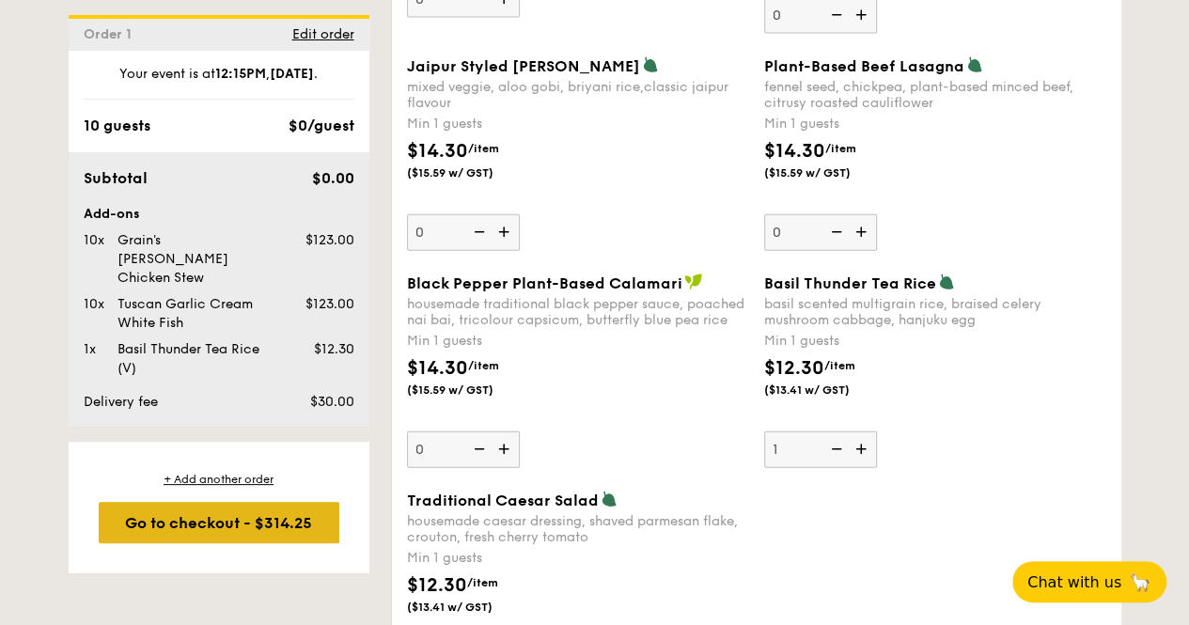
click at [268, 504] on div "Go to checkout - $314.25" at bounding box center [219, 522] width 241 height 41
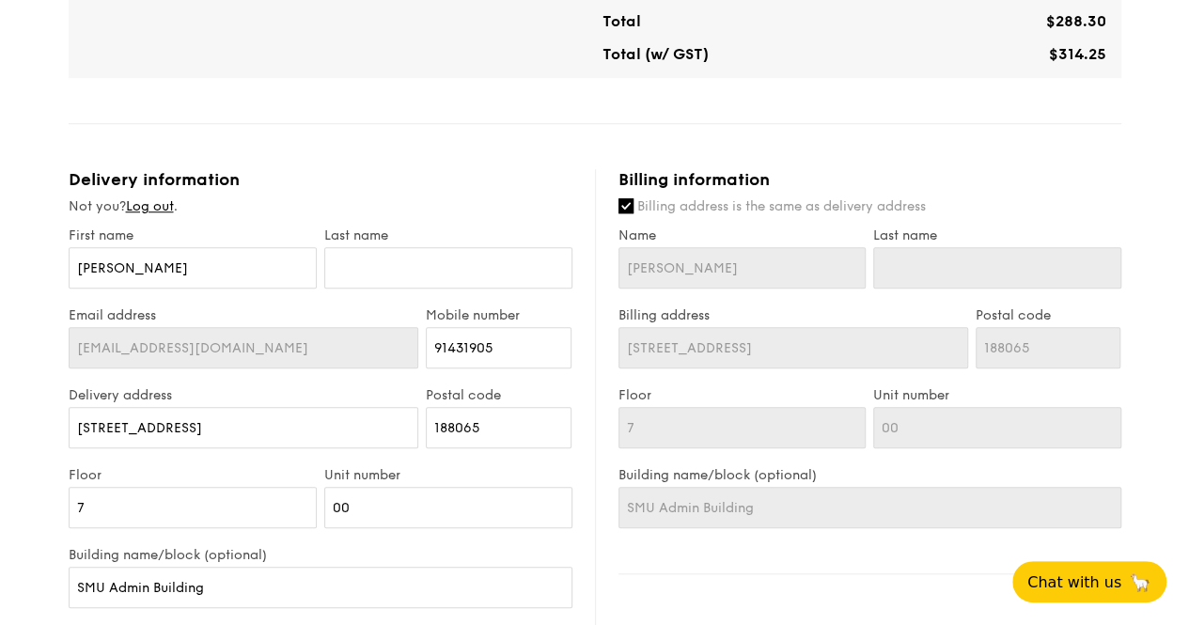
scroll to position [752, 0]
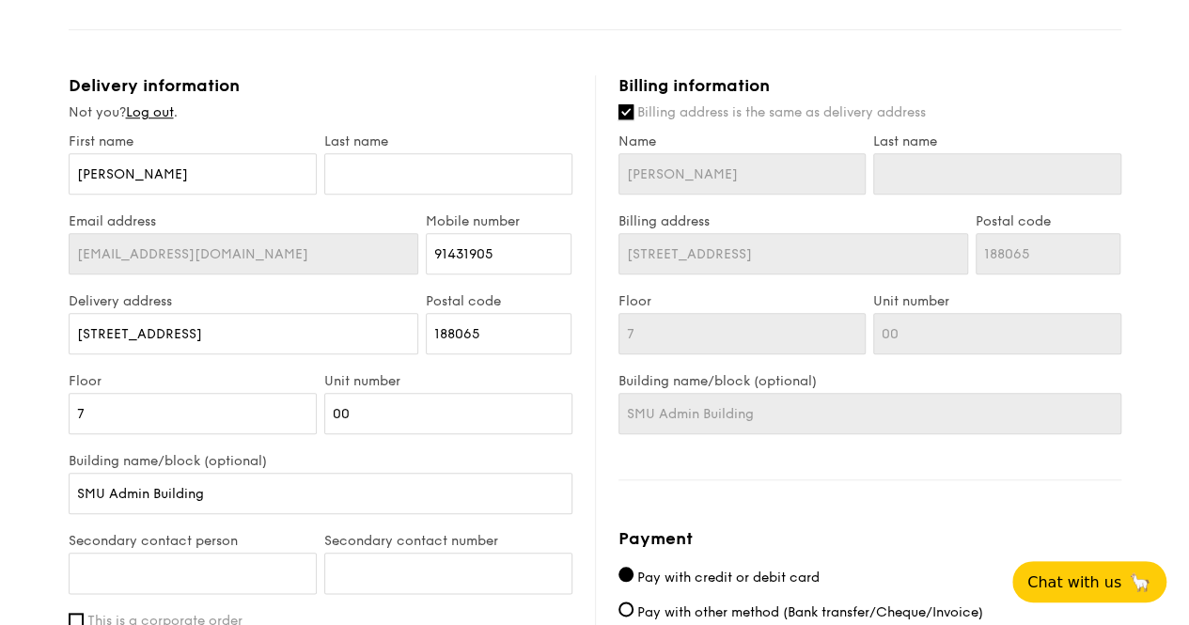
click at [620, 119] on input "Billing address is the same as delivery address" at bounding box center [625, 111] width 15 height 15
checkbox input "false"
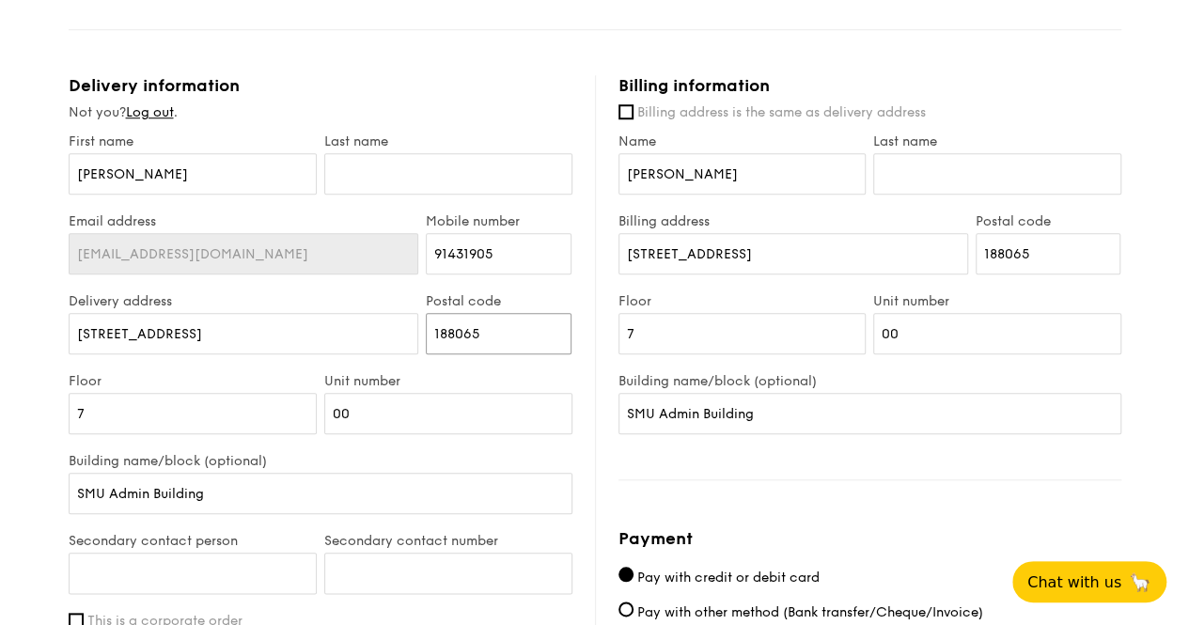
click at [523, 345] on input "188065" at bounding box center [499, 333] width 146 height 41
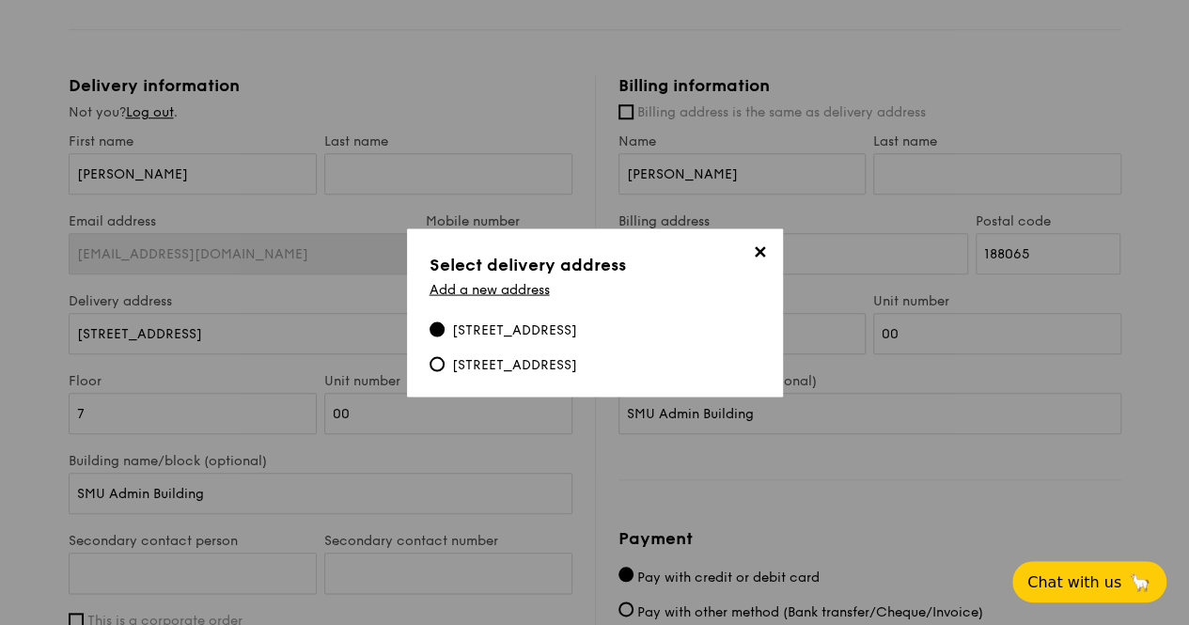
click at [561, 370] on div "[STREET_ADDRESS]" at bounding box center [514, 364] width 125 height 19
click at [445, 370] on input "[STREET_ADDRESS]" at bounding box center [437, 363] width 15 height 15
type input "11"
type input "PSA Horizons"
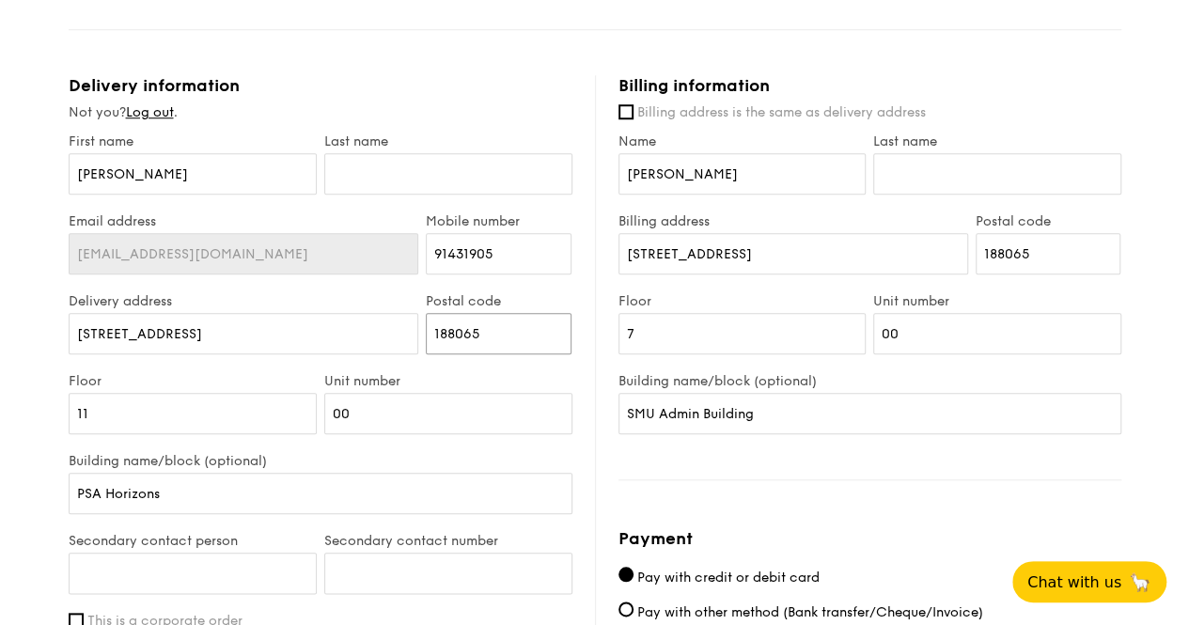
drag, startPoint x: 481, startPoint y: 344, endPoint x: 426, endPoint y: 344, distance: 55.5
click at [426, 344] on input "188065" at bounding box center [499, 333] width 146 height 41
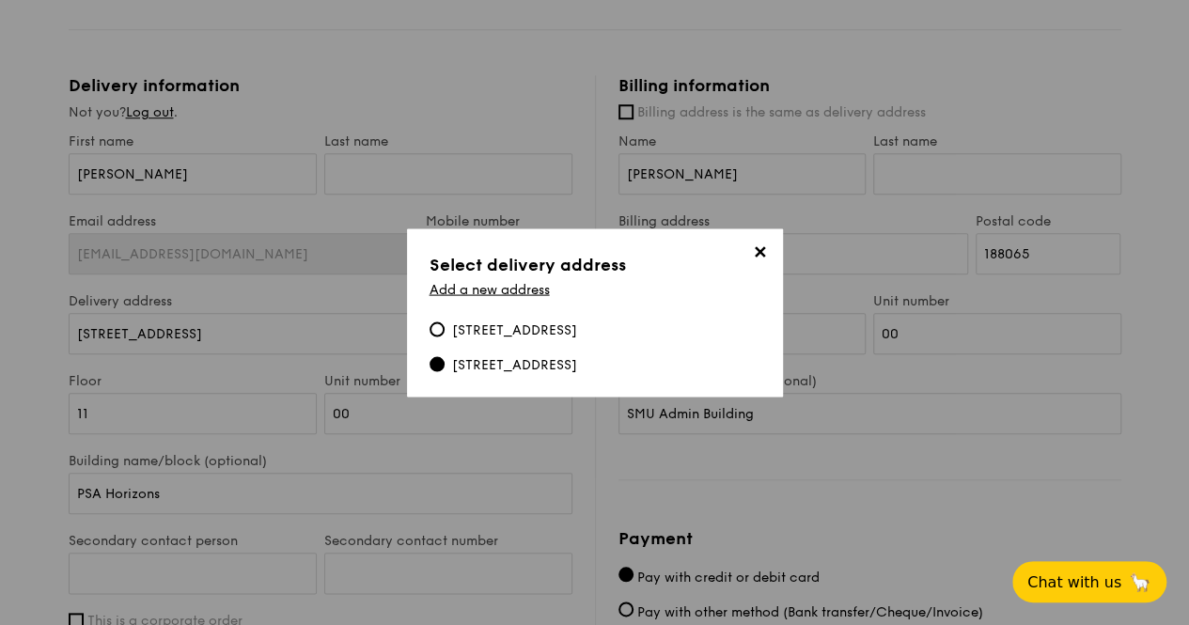
click at [755, 243] on span "✕" at bounding box center [760, 255] width 26 height 26
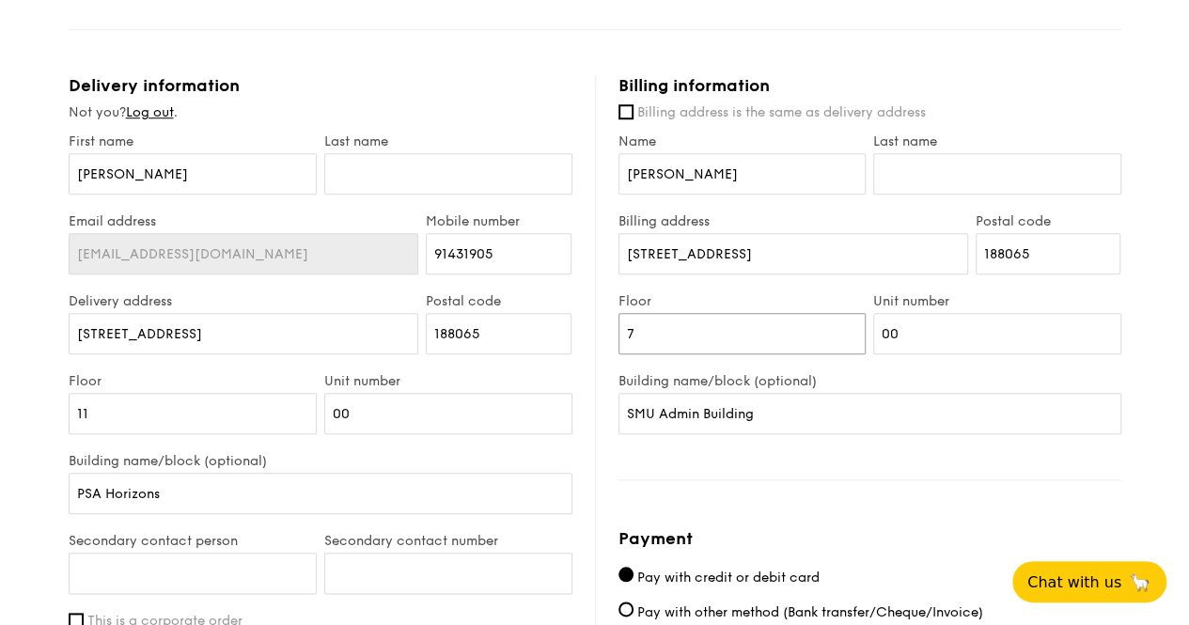
click at [737, 336] on input "7" at bounding box center [742, 333] width 248 height 41
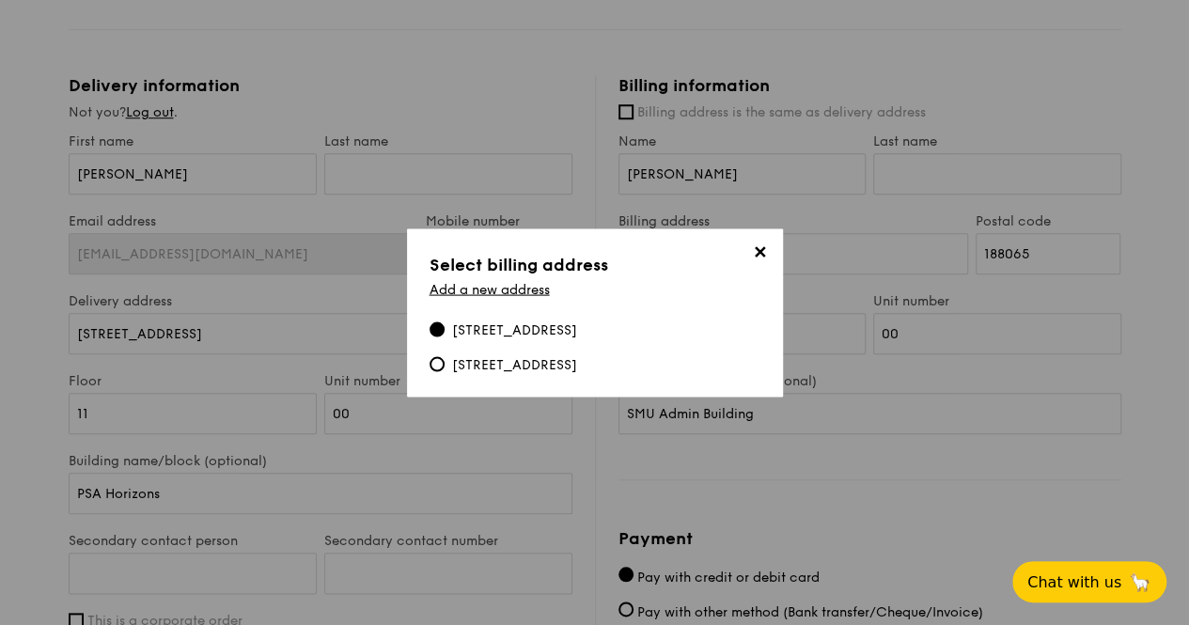
click at [434, 364] on div "[STREET_ADDRESS]" at bounding box center [504, 364] width 148 height 19
click at [434, 364] on input "[STREET_ADDRESS]" at bounding box center [437, 363] width 15 height 15
type input "11"
type input "PSA Horizons"
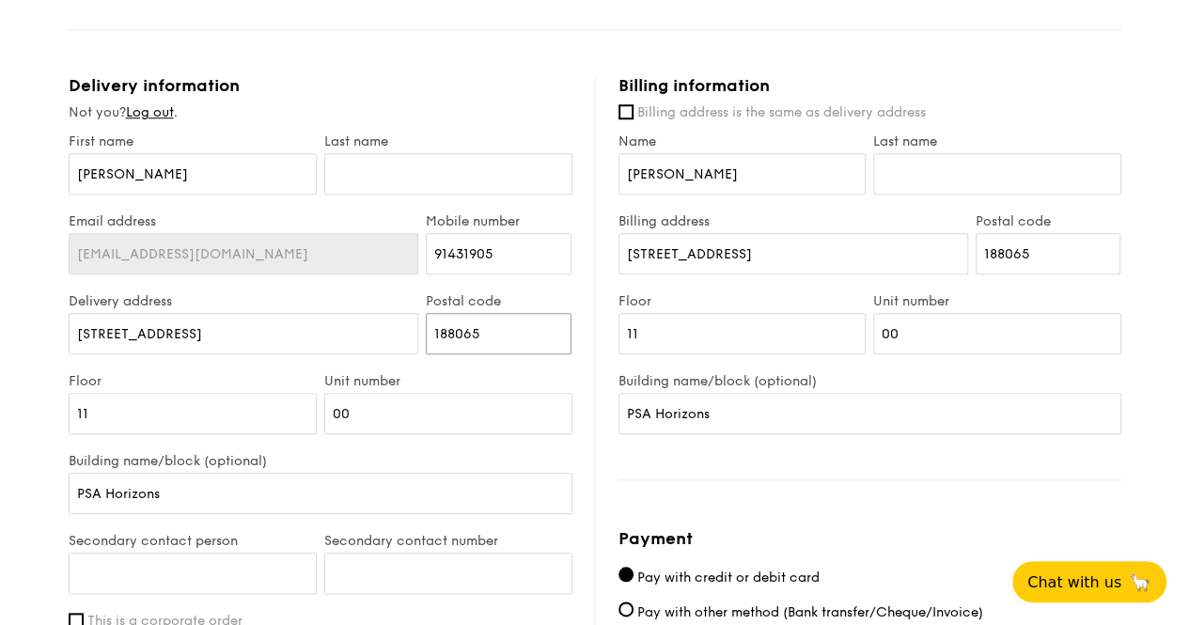
click at [513, 338] on input "188065" at bounding box center [499, 333] width 146 height 41
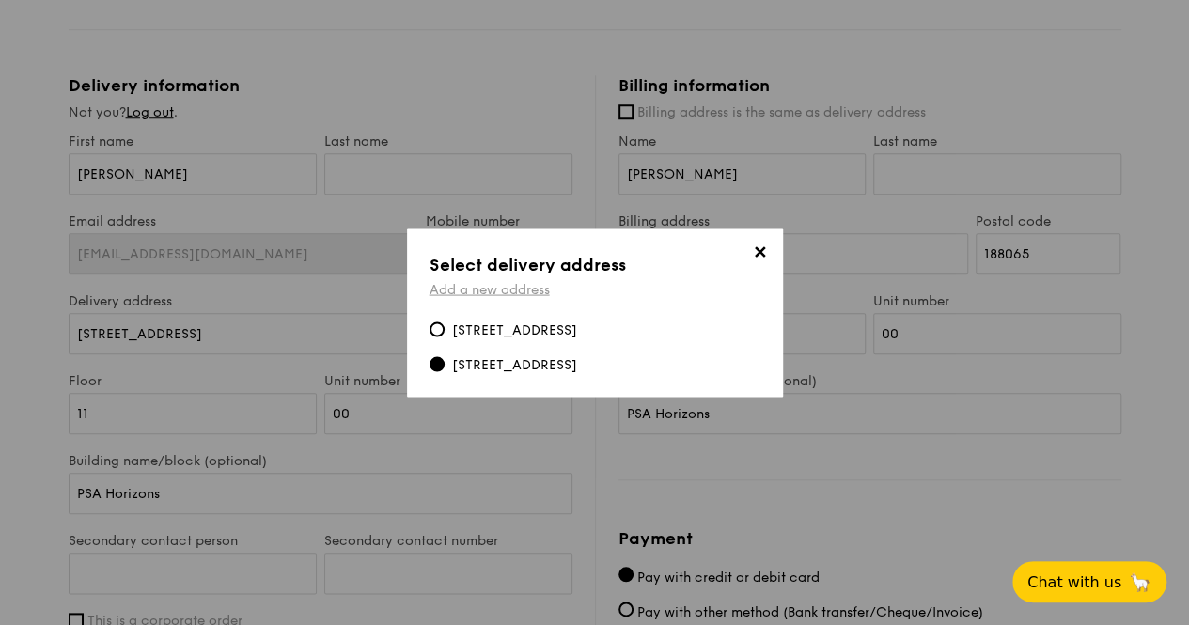
click at [524, 281] on link "Add a new address" at bounding box center [490, 289] width 120 height 16
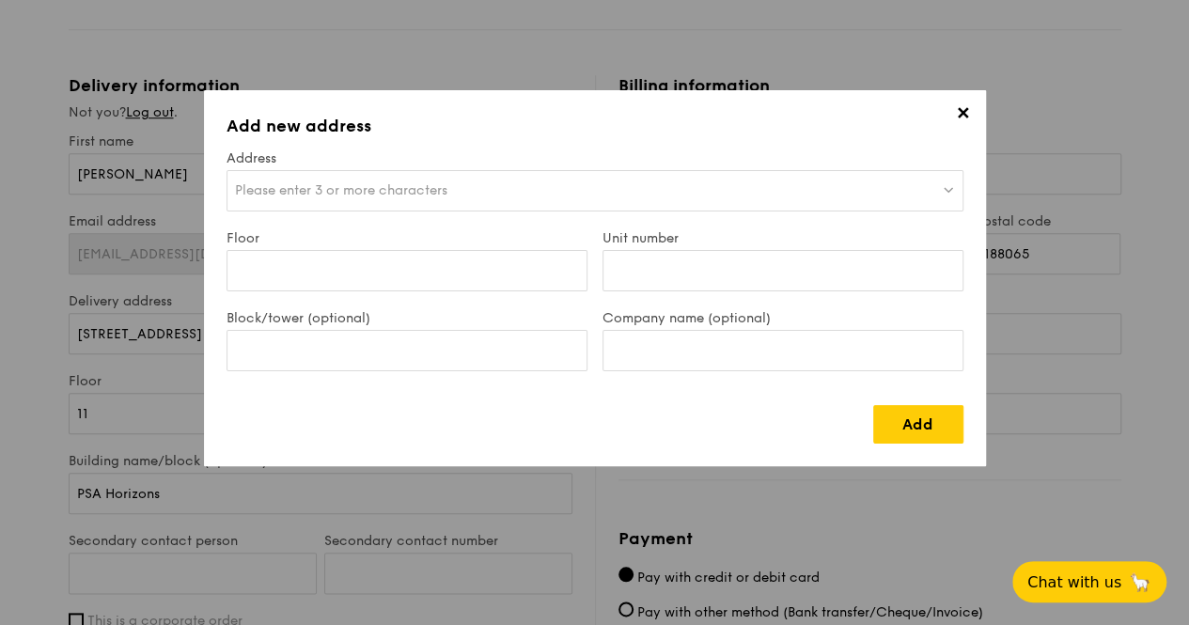
click at [455, 185] on div "Please enter 3 or more characters" at bounding box center [595, 190] width 737 height 41
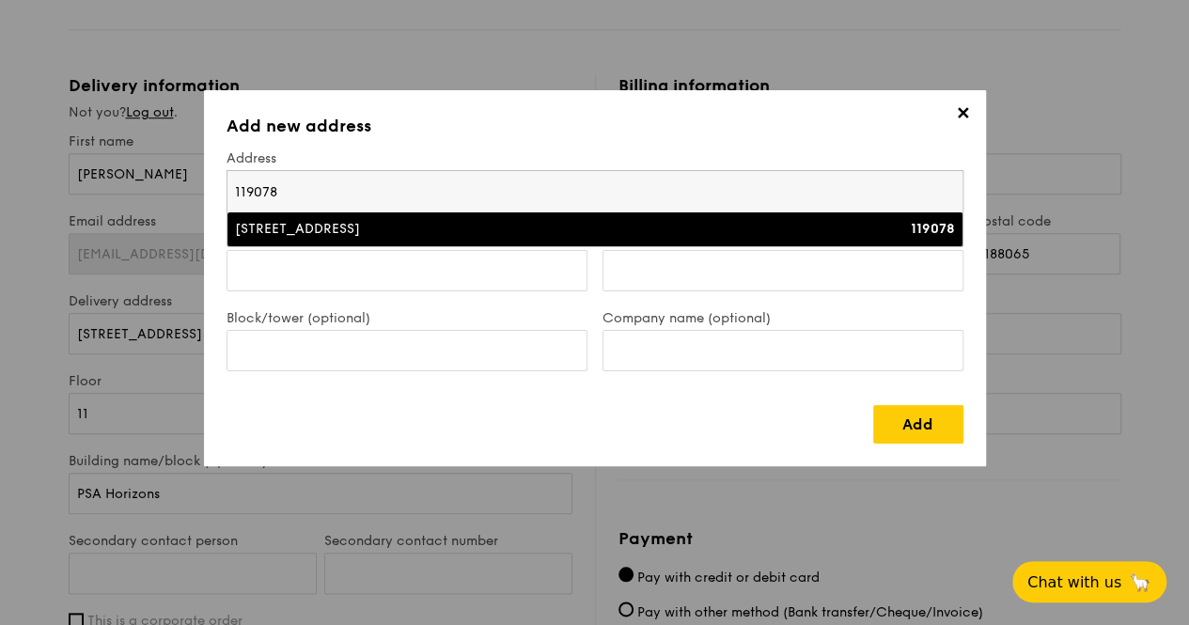
type input "119078"
click at [430, 227] on div "[STREET_ADDRESS]" at bounding box center [505, 229] width 540 height 19
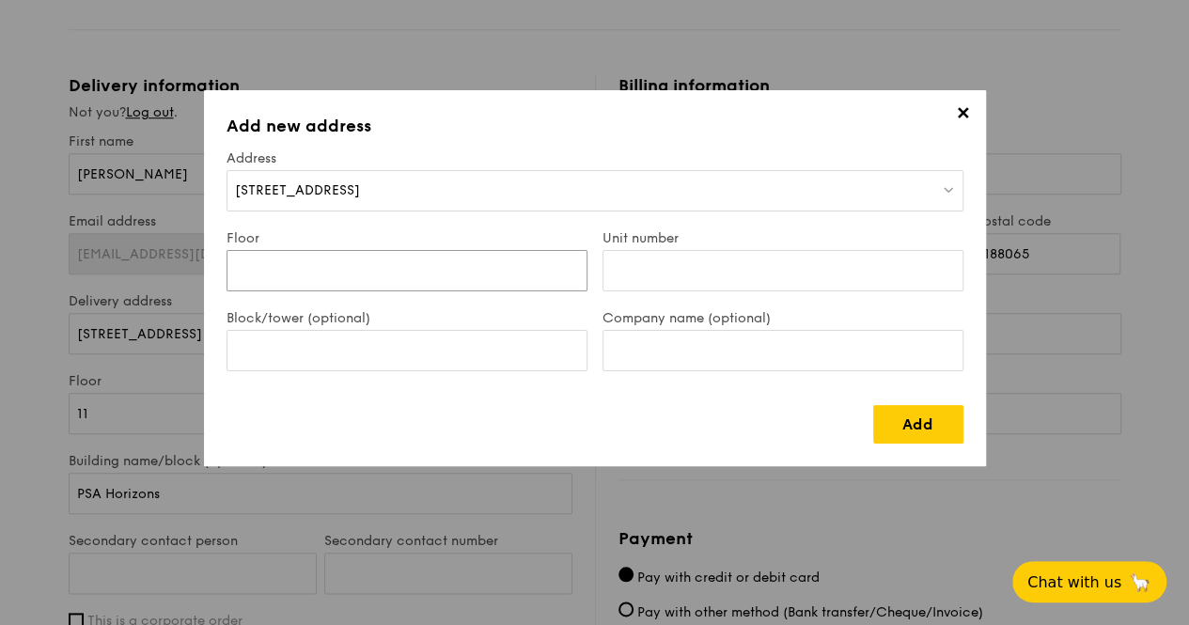
click at [432, 257] on input "Floor" at bounding box center [407, 270] width 361 height 41
click at [469, 271] on input "Floor" at bounding box center [407, 270] width 361 height 41
type input "4"
click at [664, 282] on input "Unit number" at bounding box center [782, 270] width 361 height 41
type input "-"
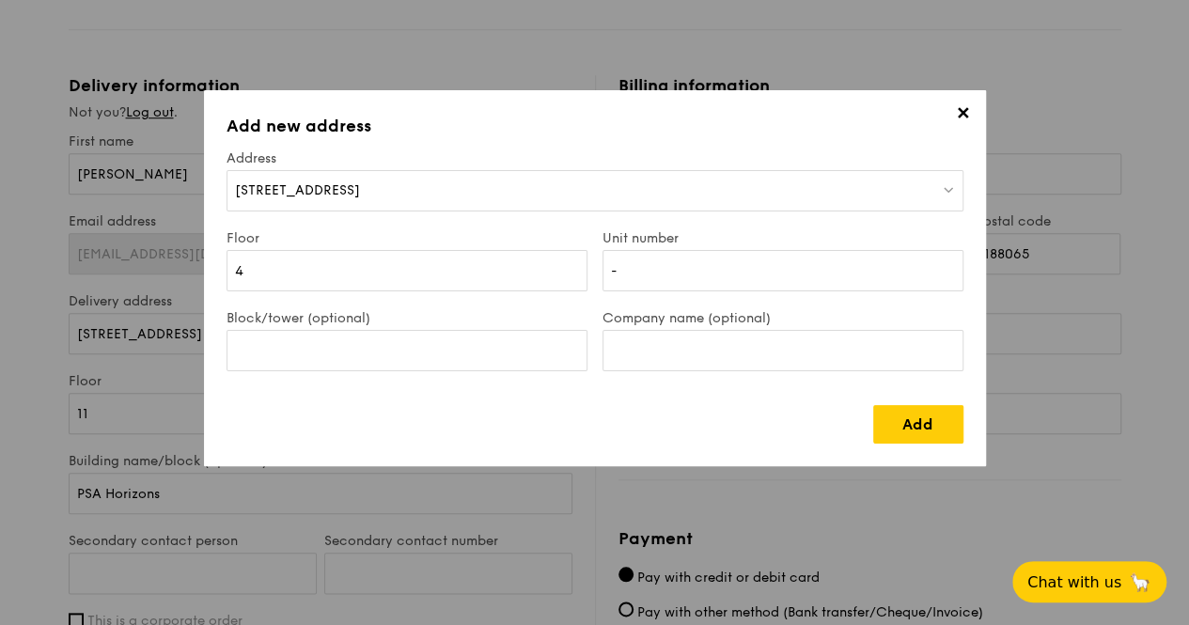
click at [452, 326] on div "Block/tower (optional)" at bounding box center [407, 350] width 376 height 80
click at [459, 345] on input "Block/tower (optional)" at bounding box center [407, 350] width 361 height 41
click at [621, 353] on input "Company name (optional)" at bounding box center [782, 350] width 361 height 41
click at [955, 114] on span "✕" at bounding box center [963, 116] width 26 height 26
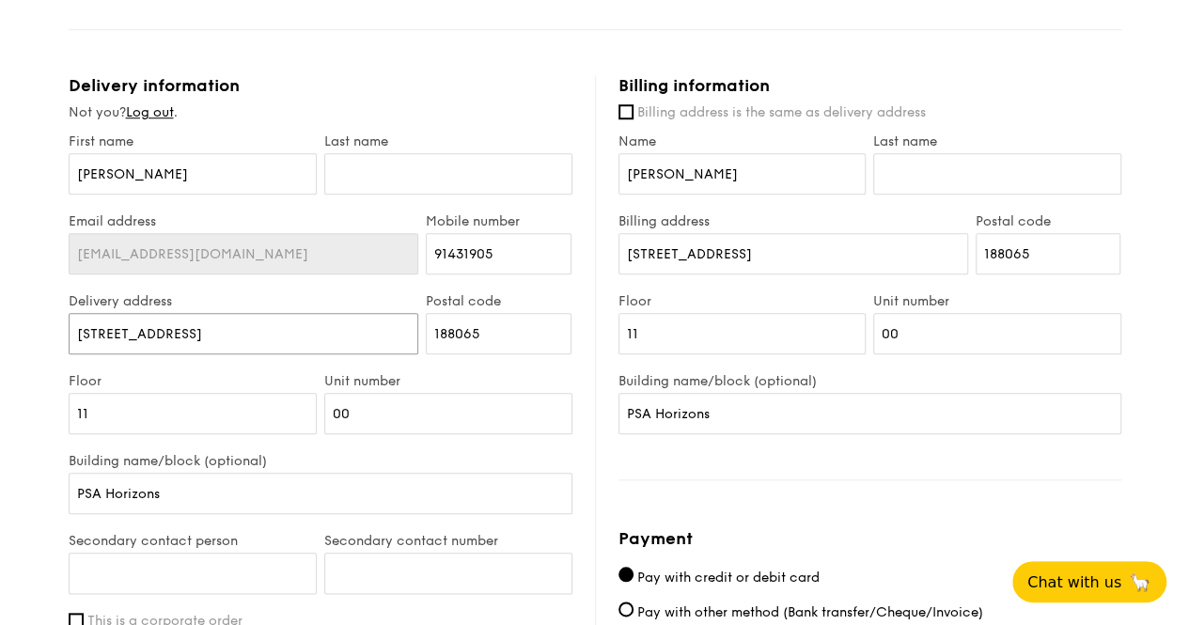
click at [349, 354] on input "[STREET_ADDRESS]" at bounding box center [244, 333] width 351 height 41
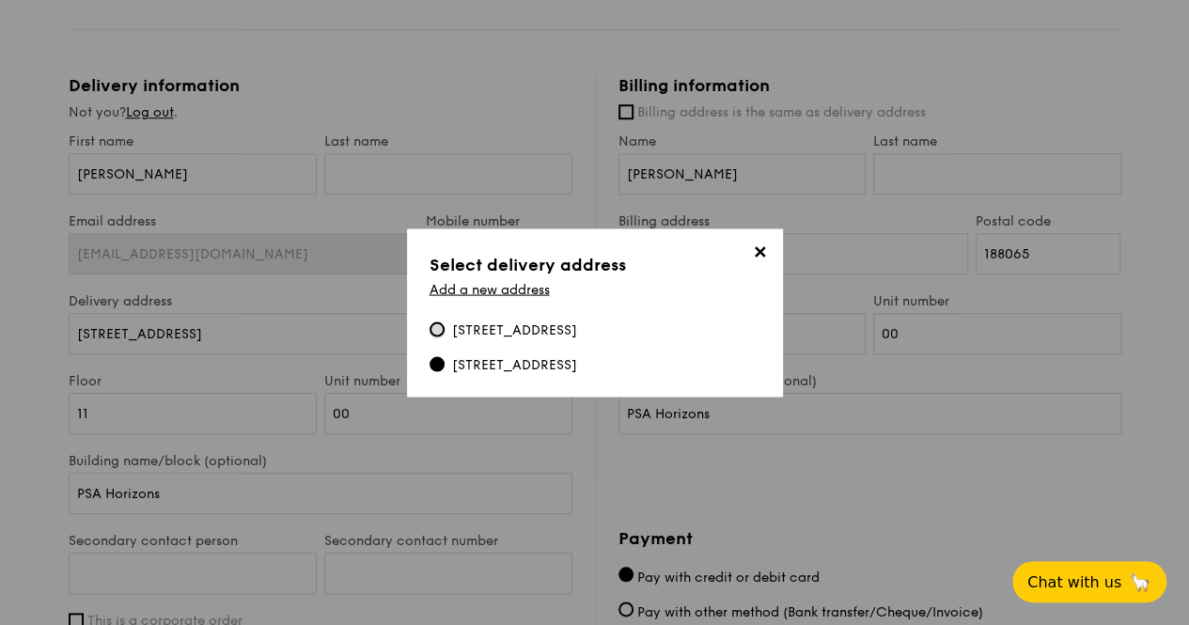
click at [430, 322] on input "[STREET_ADDRESS]" at bounding box center [437, 328] width 15 height 15
type input "7"
type input "SMU Admin Building"
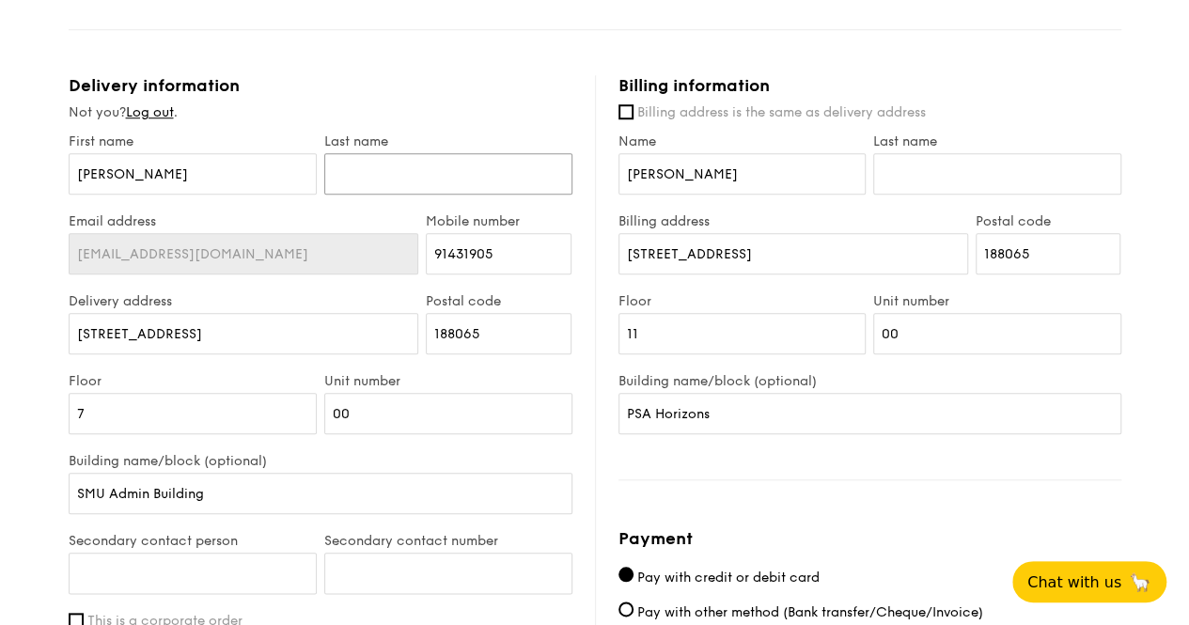
click at [372, 191] on input "text" at bounding box center [448, 173] width 248 height 41
type input "Theo"
click at [517, 263] on input "91431905" at bounding box center [499, 253] width 146 height 41
click at [327, 343] on input "[STREET_ADDRESS]" at bounding box center [244, 333] width 351 height 41
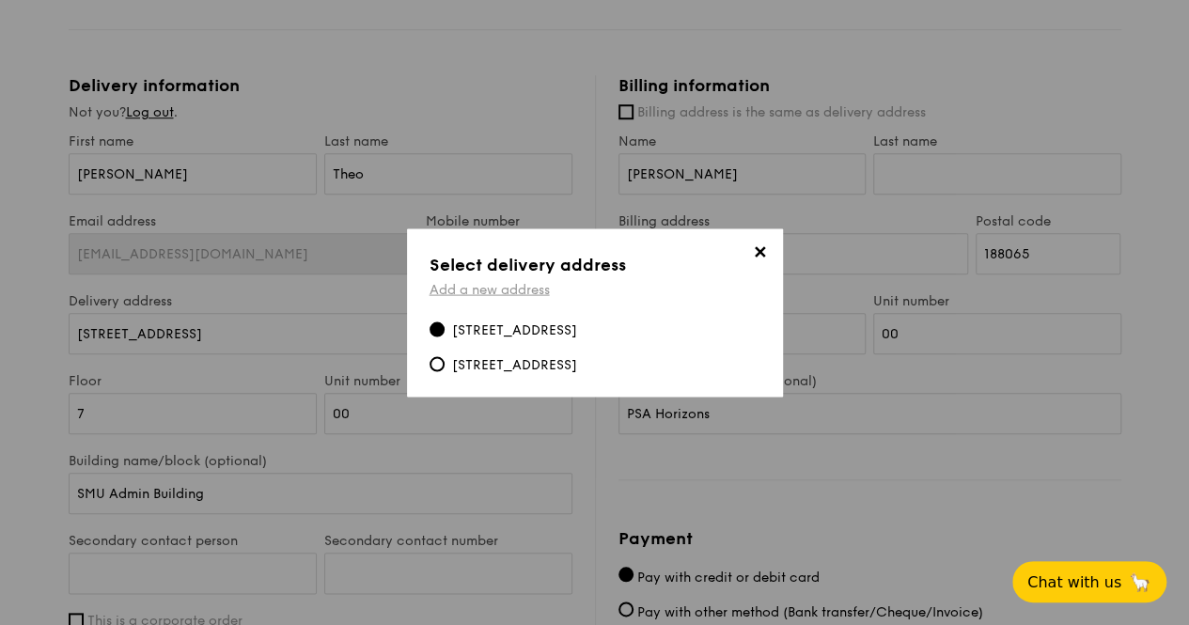
click at [506, 281] on link "Add a new address" at bounding box center [490, 289] width 120 height 16
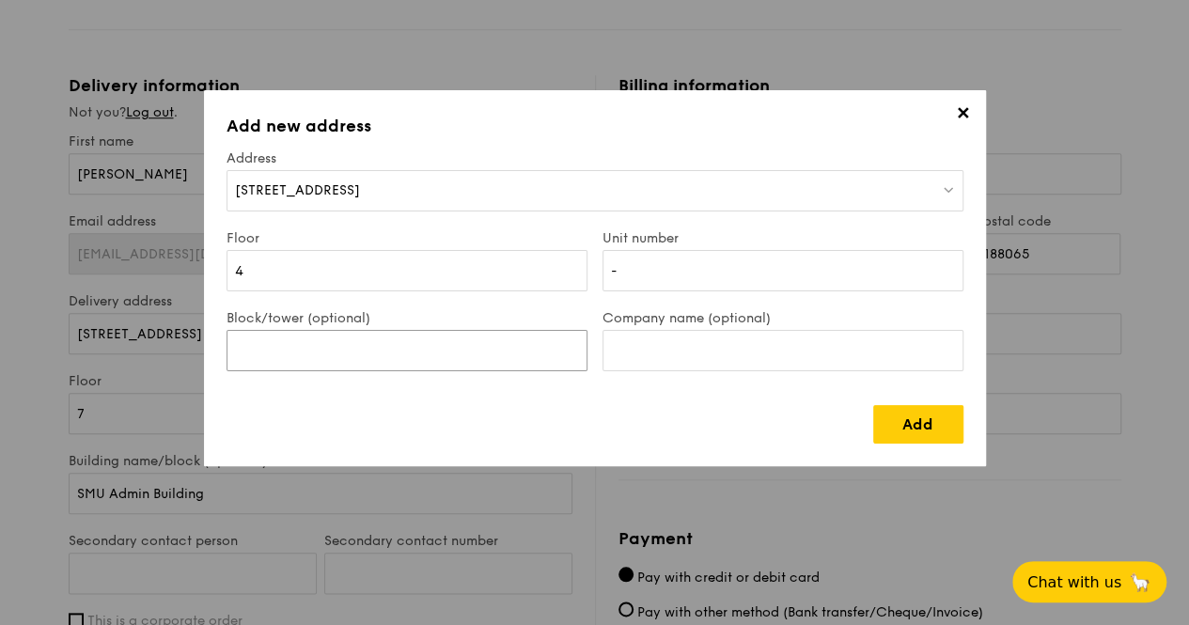
click at [508, 346] on input "Block/tower (optional)" at bounding box center [407, 350] width 361 height 41
click at [908, 407] on link "Add" at bounding box center [918, 424] width 90 height 39
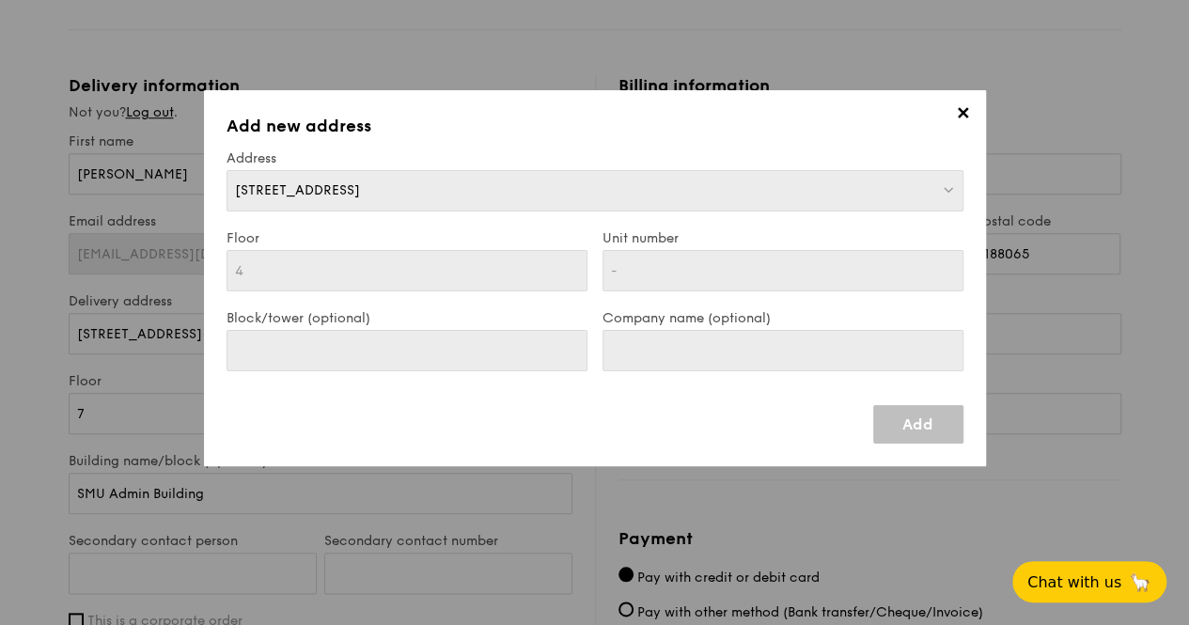
click at [960, 104] on span "✕" at bounding box center [963, 116] width 26 height 26
type input "[STREET_ADDRESS]"
type input "119078"
type input "4"
type input "-"
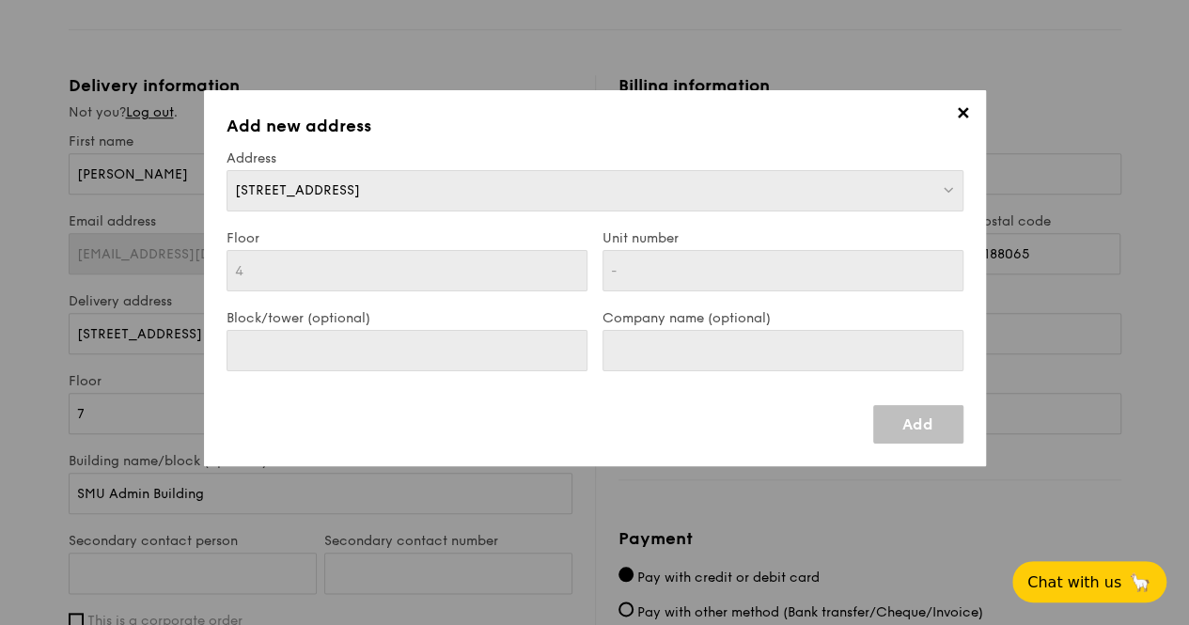
type input "[STREET_ADDRESS]"
type input "119078"
type input "4"
type input "-"
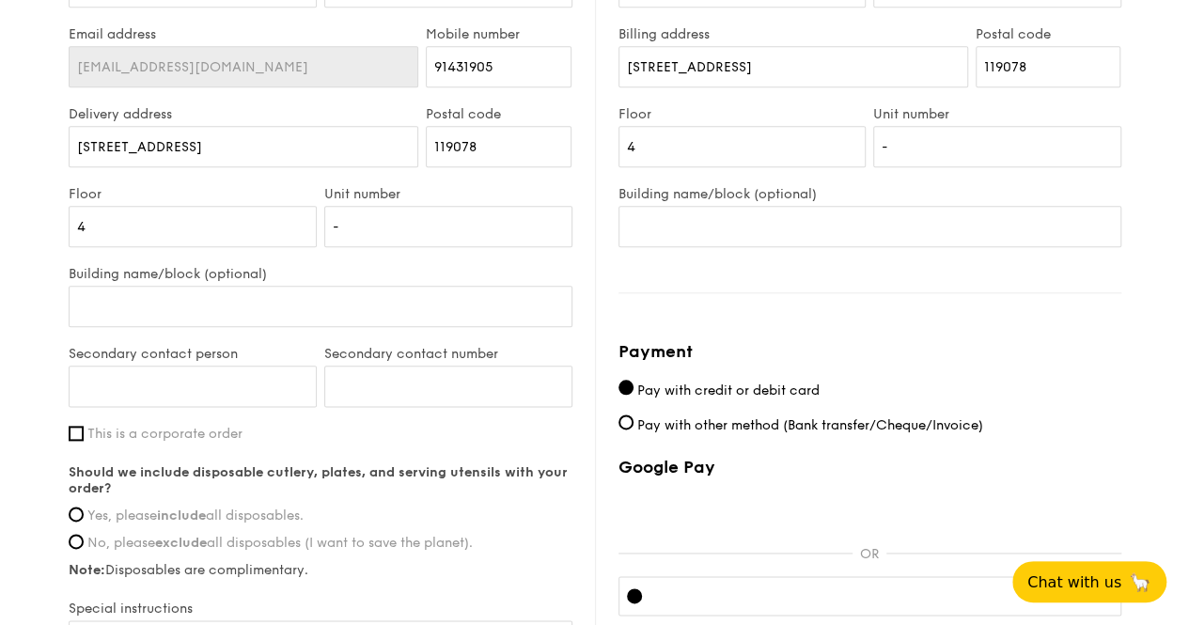
scroll to position [940, 0]
click at [241, 326] on input "Building name/block (optional)" at bounding box center [321, 305] width 504 height 41
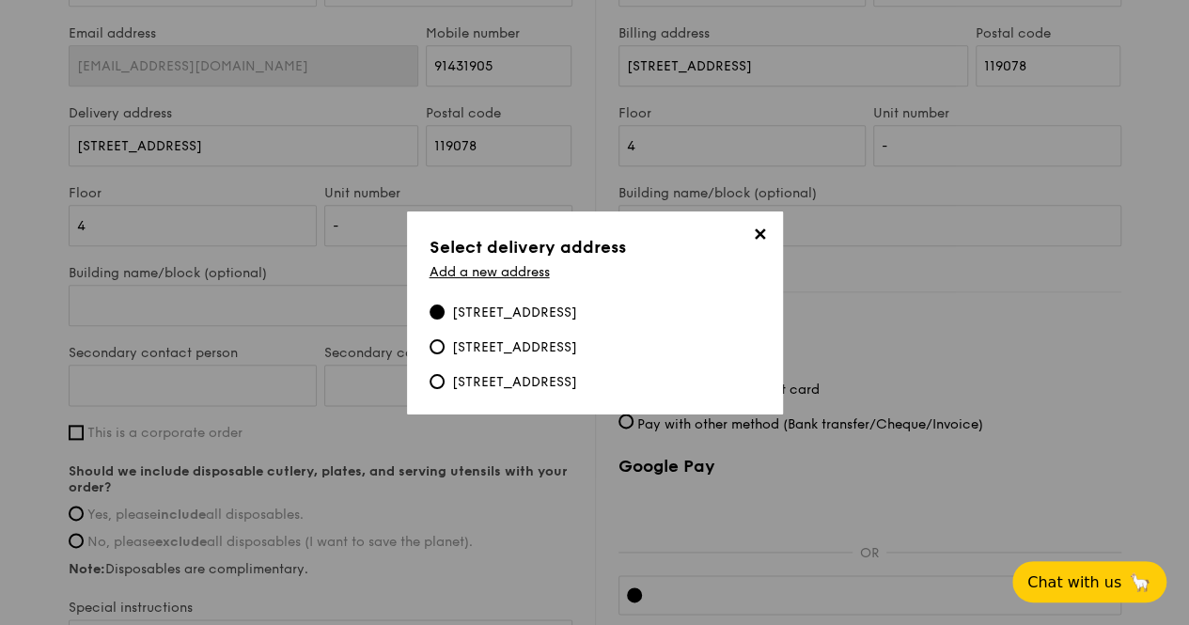
click at [756, 225] on span "✕" at bounding box center [760, 238] width 26 height 26
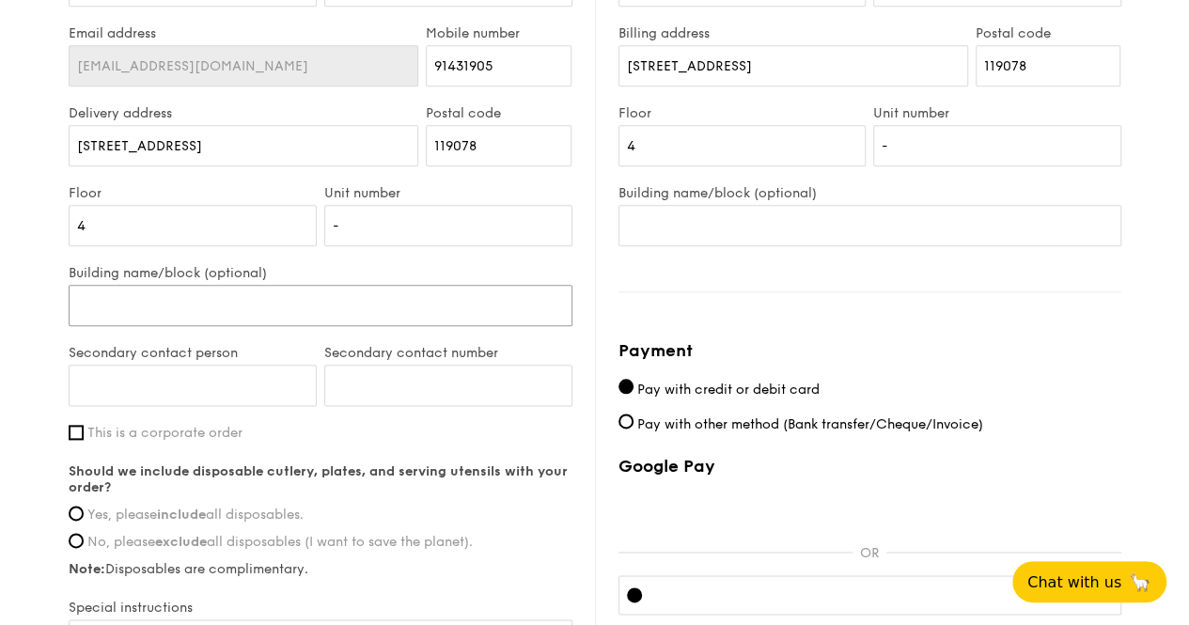
click at [476, 323] on input "Building name/block (optional)" at bounding box center [321, 305] width 504 height 41
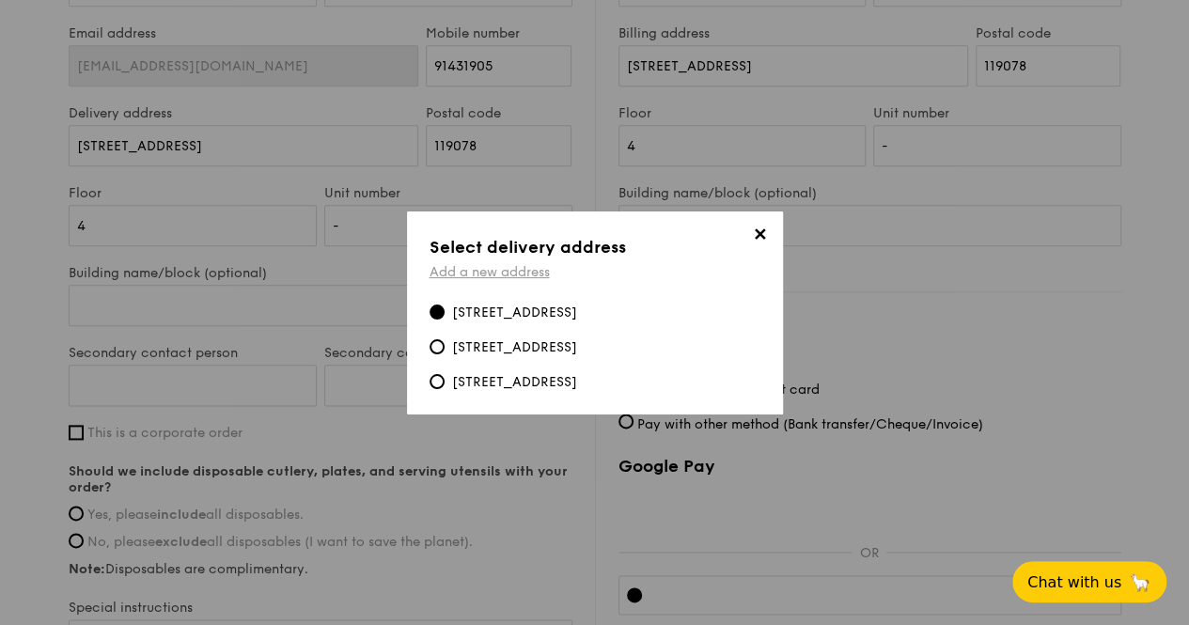
click at [464, 264] on link "Add a new address" at bounding box center [490, 272] width 120 height 16
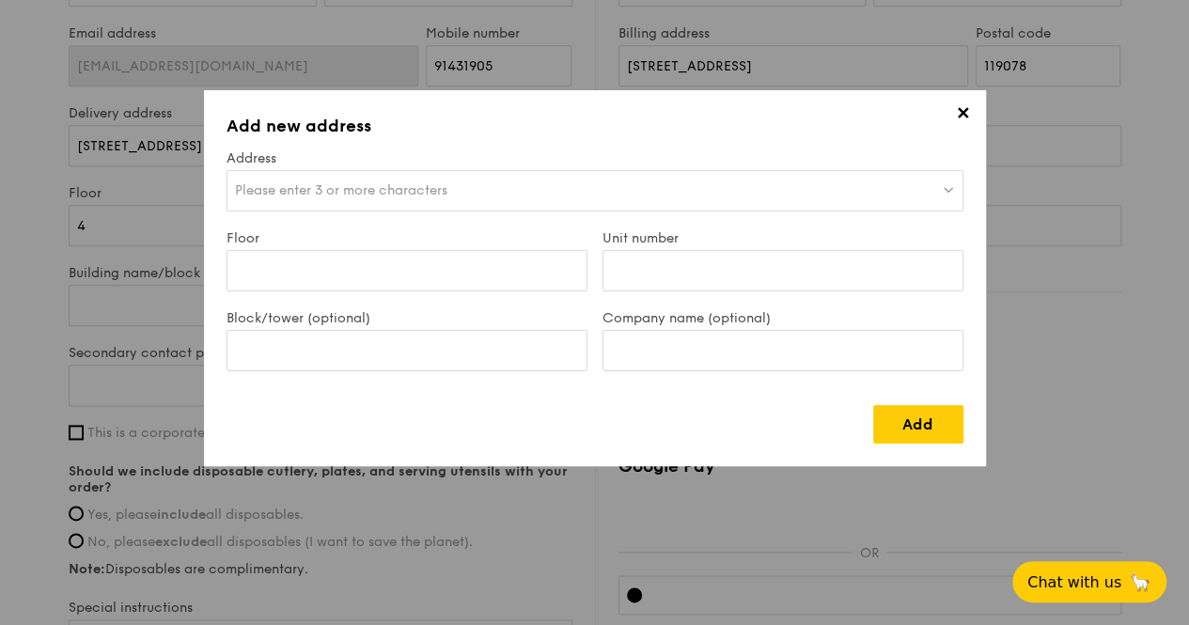
click at [964, 106] on span "✕" at bounding box center [963, 116] width 26 height 26
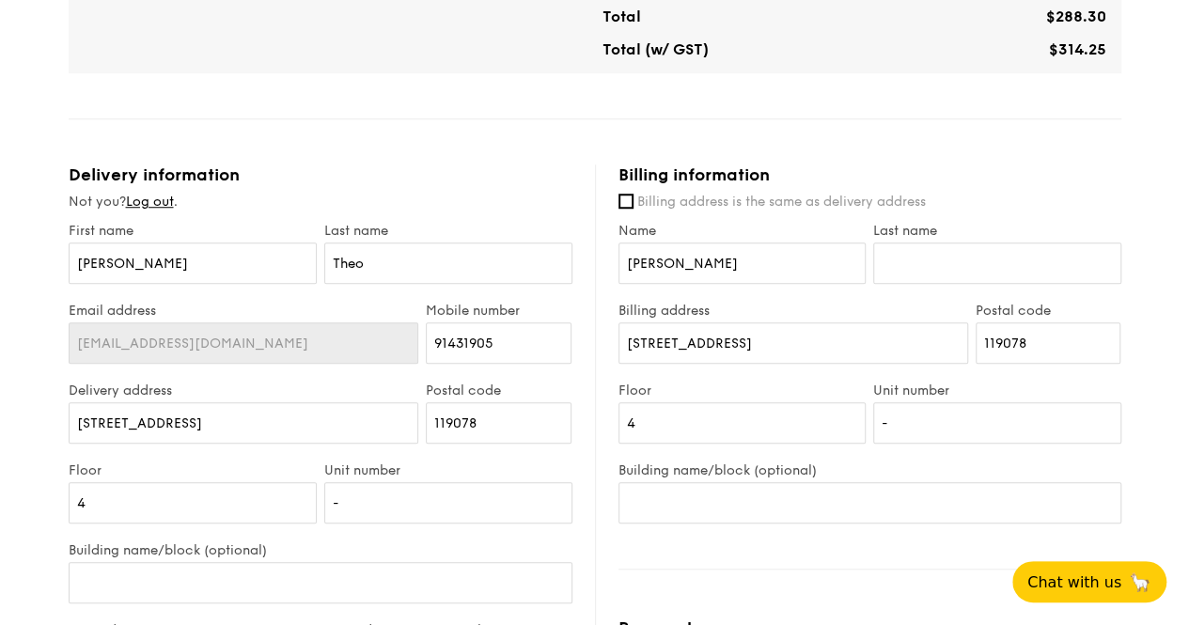
scroll to position [846, 0]
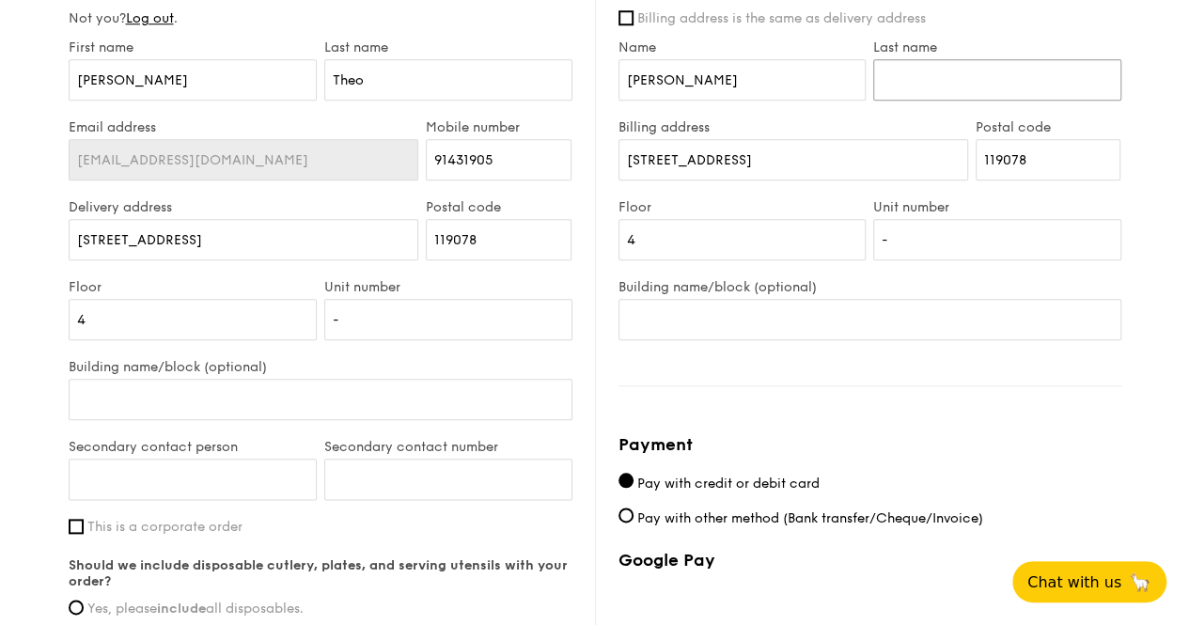
drag, startPoint x: 912, startPoint y: 95, endPoint x: 913, endPoint y: 127, distance: 32.0
click at [912, 95] on input "Last name" at bounding box center [997, 79] width 248 height 41
click at [902, 154] on input "[STREET_ADDRESS]" at bounding box center [793, 159] width 350 height 41
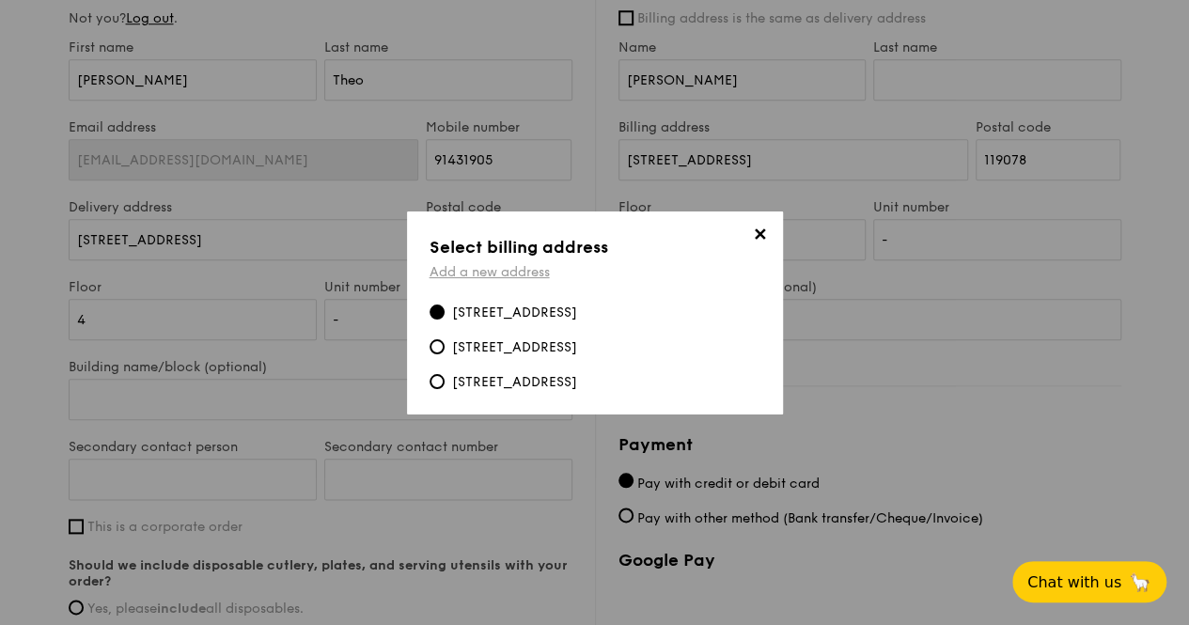
click at [524, 267] on link "Add a new address" at bounding box center [490, 272] width 120 height 16
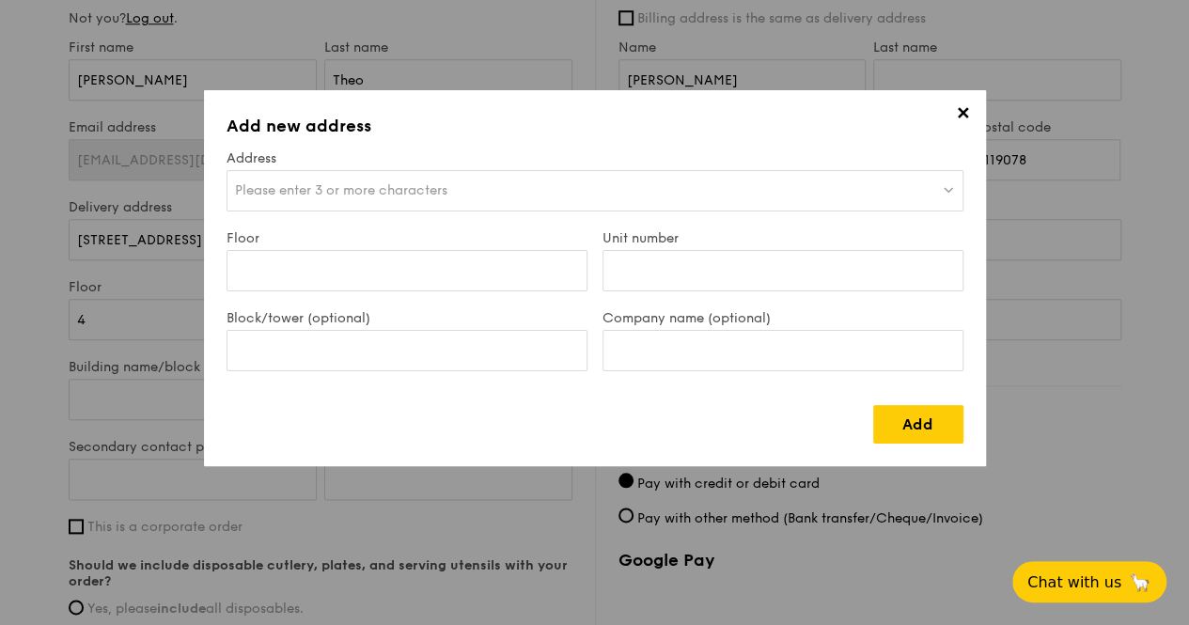
click at [527, 189] on div "Please enter 3 or more characters" at bounding box center [595, 190] width 737 height 41
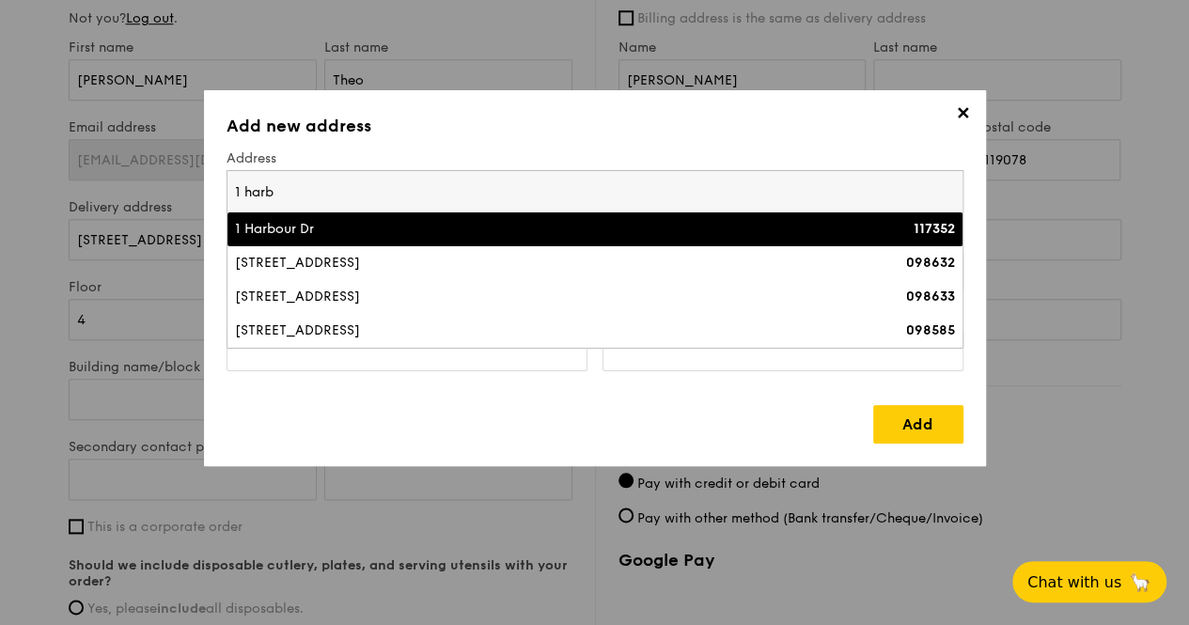
type input "1 harb"
click at [526, 227] on div "1 Harbour Dr" at bounding box center [505, 229] width 540 height 19
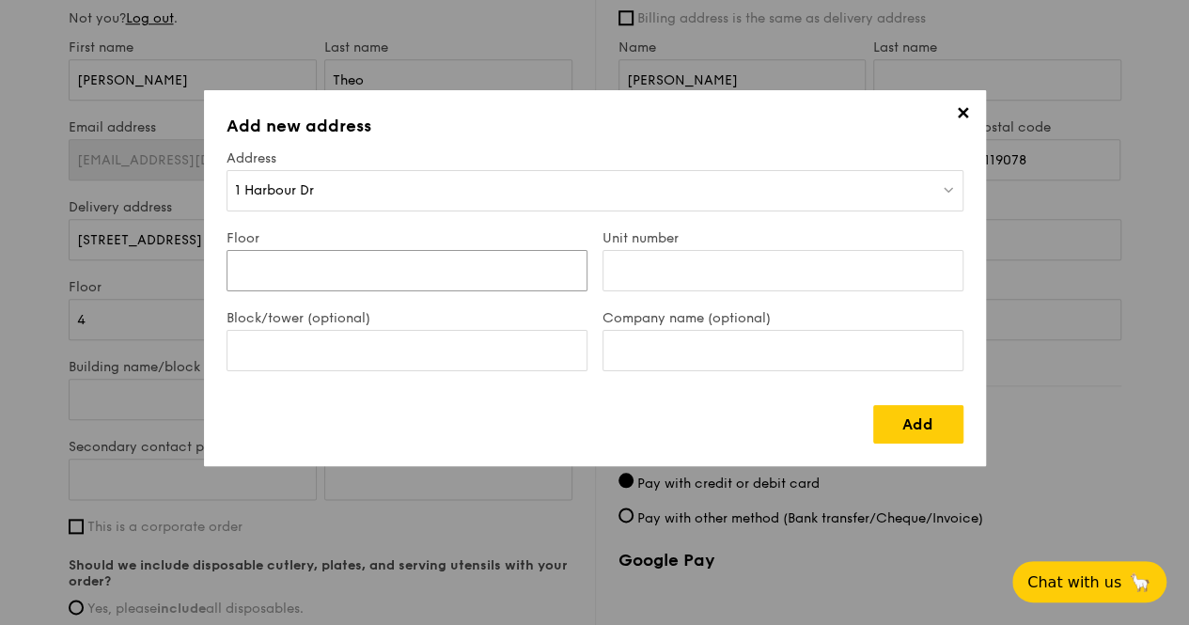
click at [435, 275] on input "Floor" at bounding box center [407, 270] width 361 height 41
type input "11"
click at [721, 268] on input "Unit number" at bounding box center [782, 270] width 361 height 41
type input "00"
click at [918, 420] on link "Add" at bounding box center [918, 424] width 90 height 39
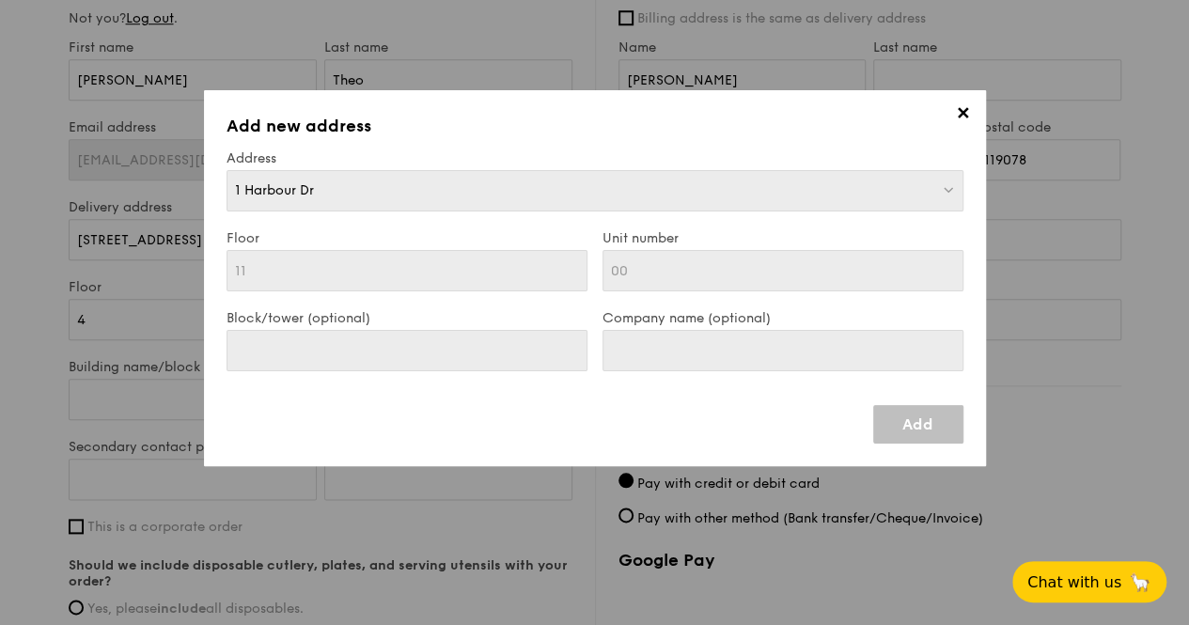
type input "1 Harbour Dr"
type input "117352"
type input "11"
type input "00"
type input "1 Harbour Dr"
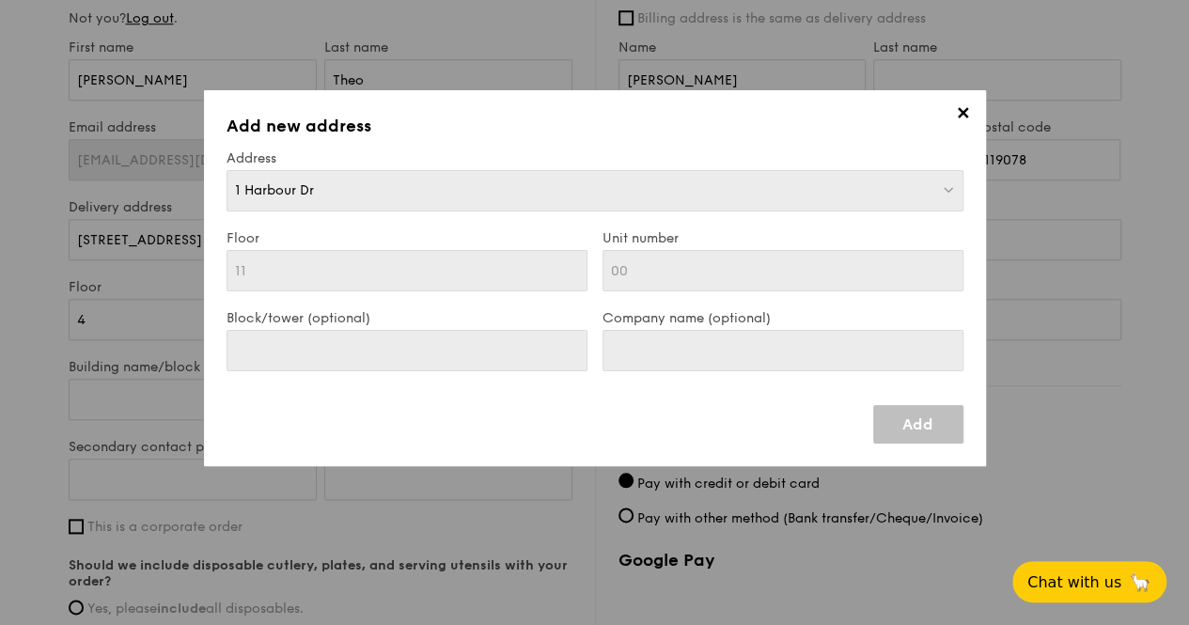
type input "117352"
type input "11"
type input "00"
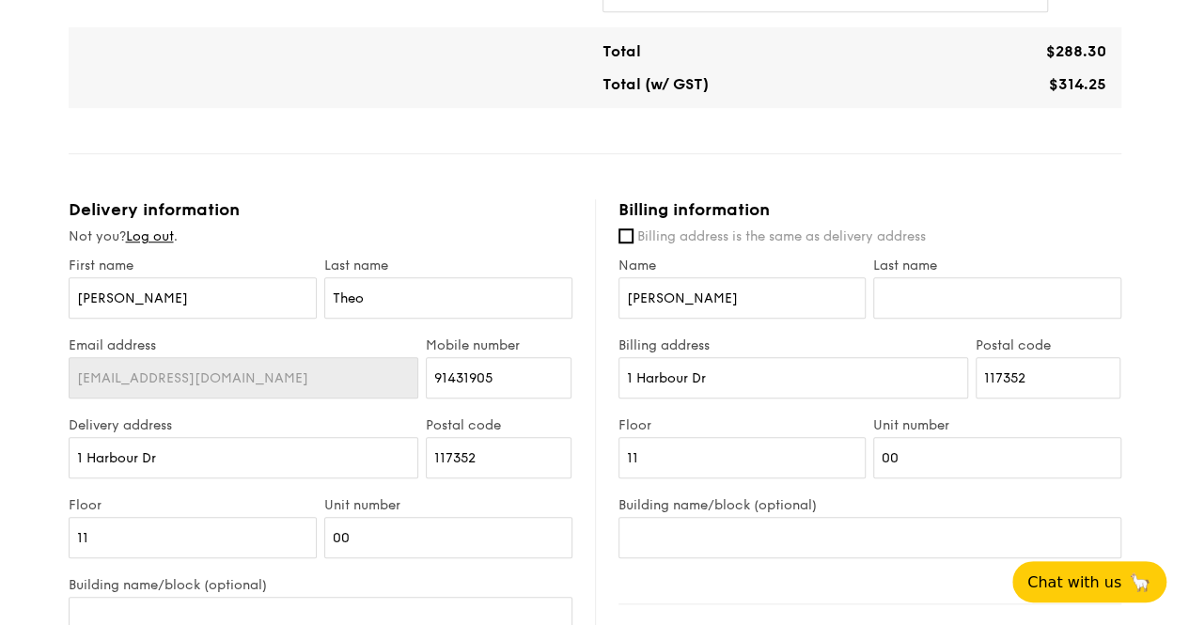
scroll to position [658, 0]
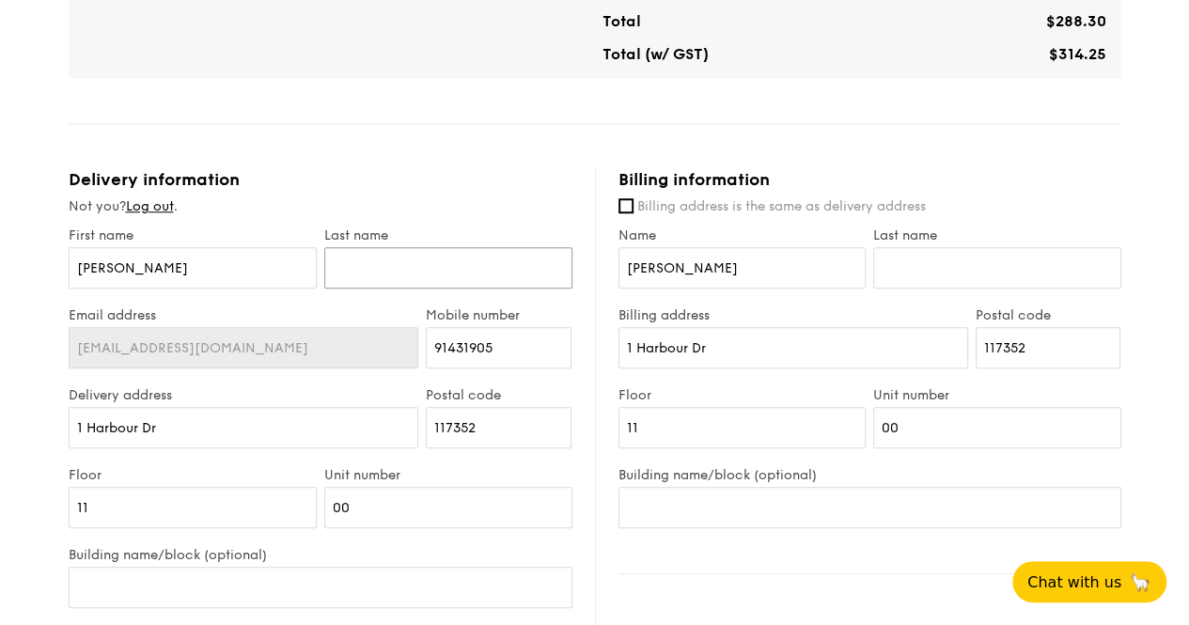
click at [420, 277] on input "text" at bounding box center [448, 267] width 248 height 41
type input "Theo"
click at [350, 438] on input "1 Harbour Dr" at bounding box center [244, 427] width 351 height 41
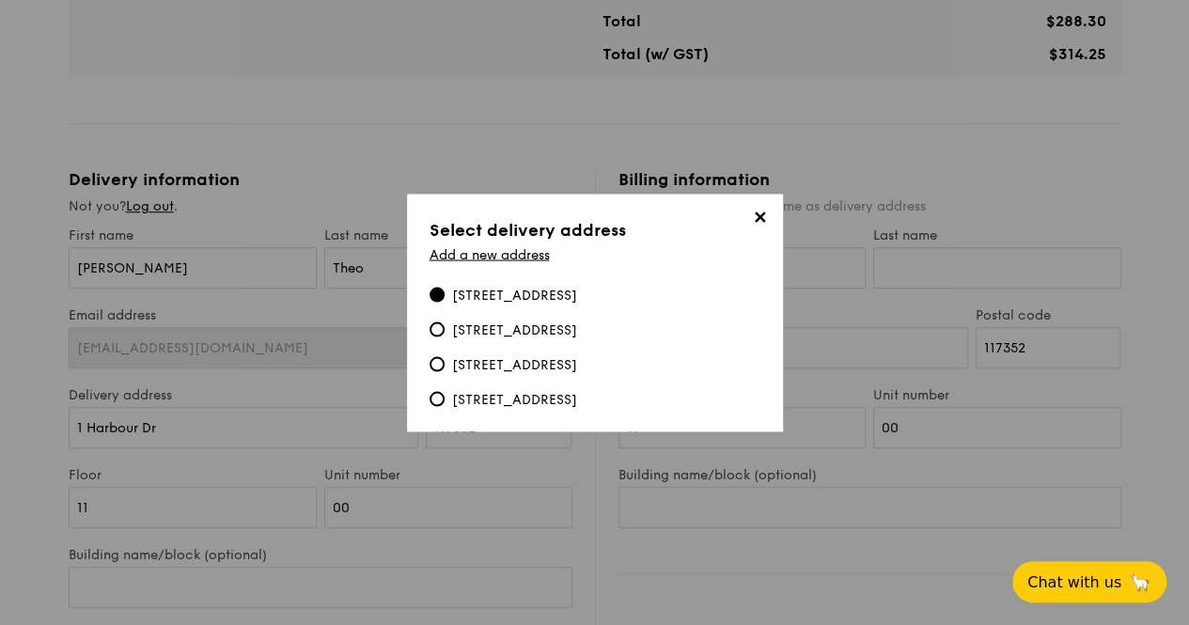
click at [489, 402] on div "[STREET_ADDRESS]" at bounding box center [514, 399] width 125 height 19
click at [445, 402] on input "[STREET_ADDRESS]" at bounding box center [437, 398] width 15 height 15
type input "[STREET_ADDRESS]"
type input "119078"
type input "4"
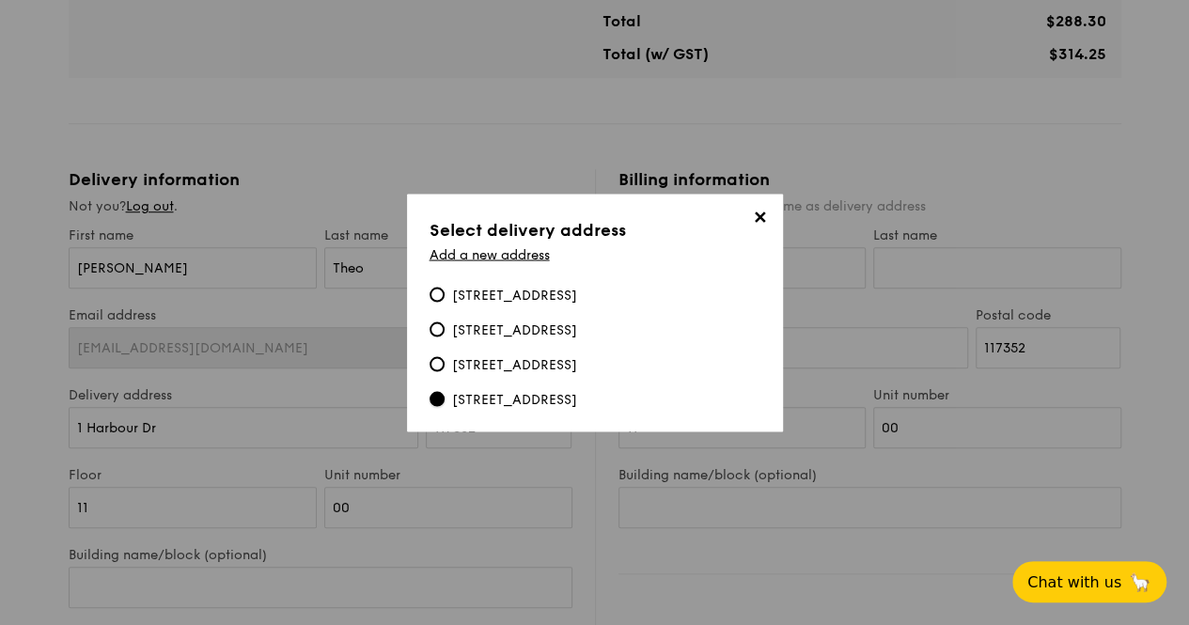
type input "-"
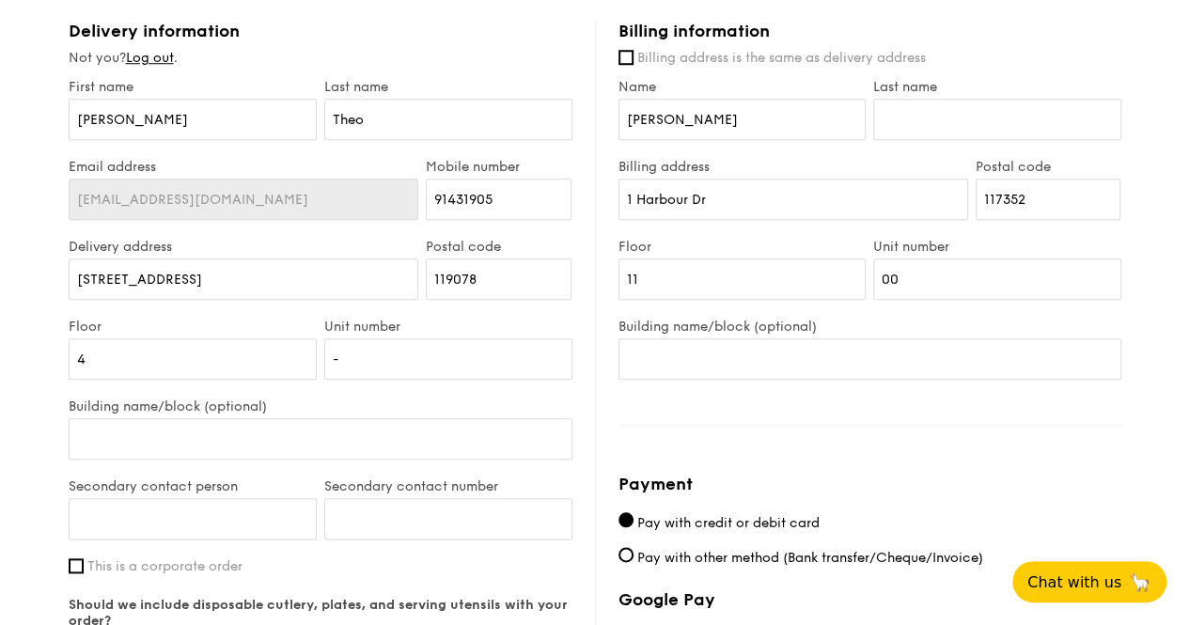
scroll to position [940, 0]
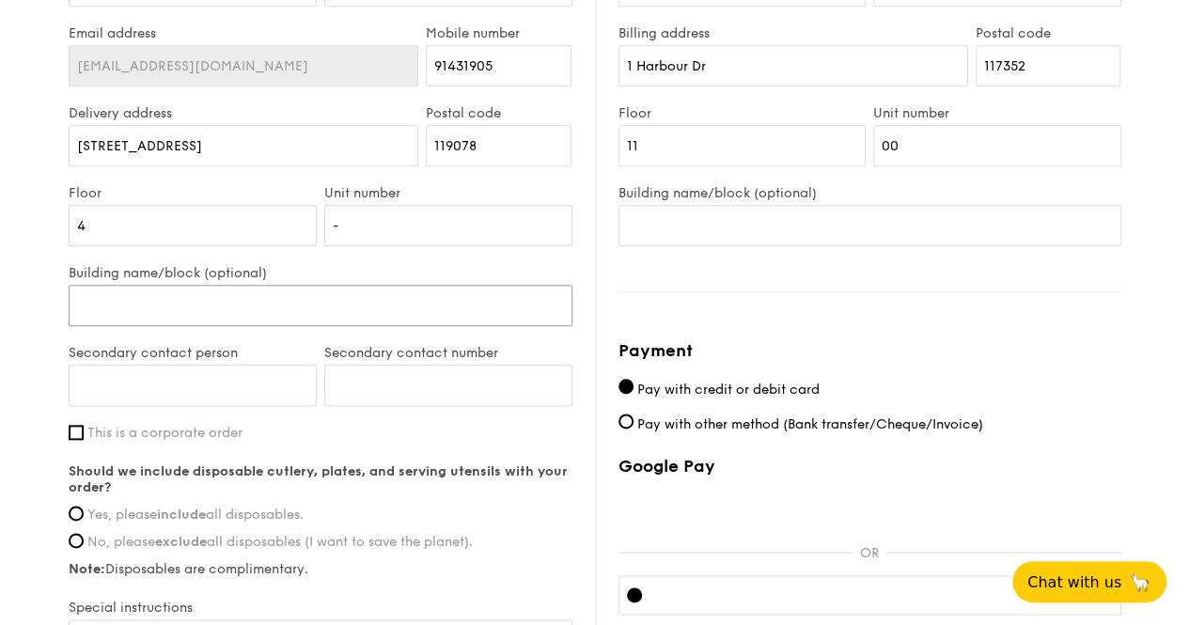
click at [352, 312] on input "Building name/block (optional)" at bounding box center [321, 305] width 504 height 41
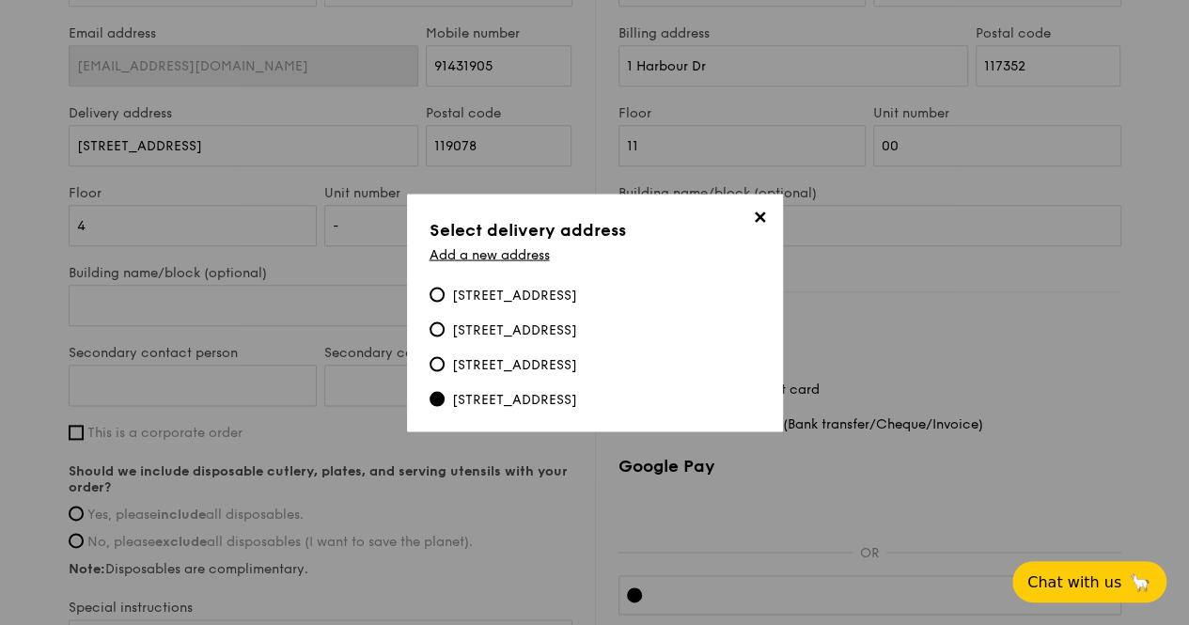
click at [473, 403] on div "[STREET_ADDRESS]" at bounding box center [514, 399] width 125 height 19
click at [445, 403] on input "[STREET_ADDRESS]" at bounding box center [437, 398] width 15 height 15
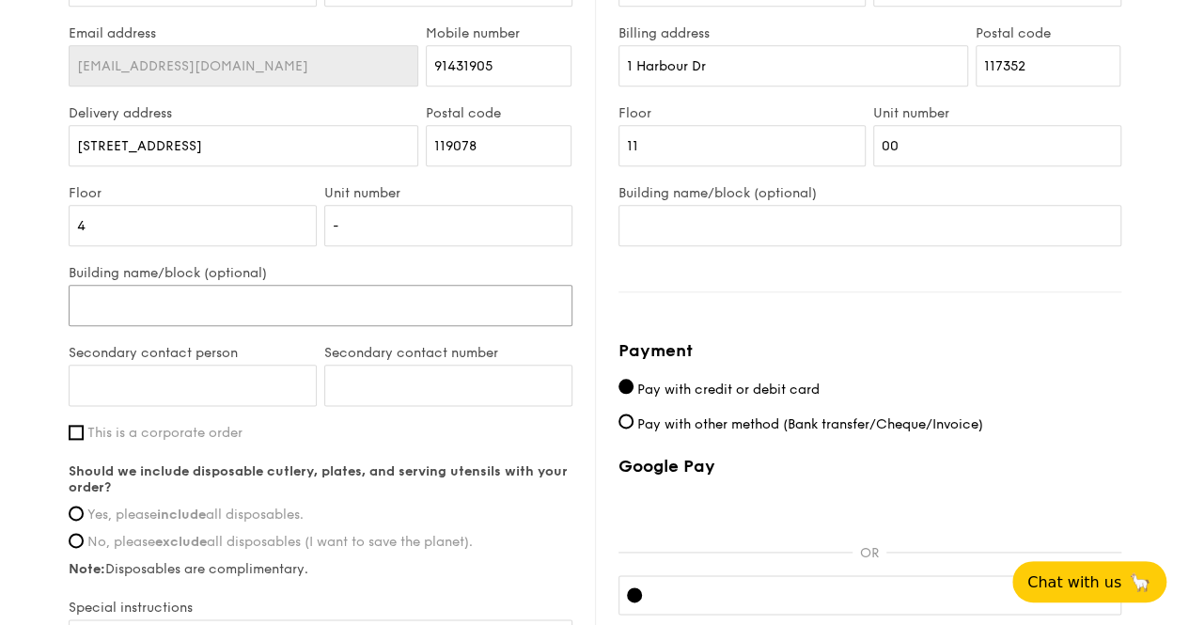
click at [310, 322] on input "Building name/block (optional)" at bounding box center [321, 305] width 504 height 41
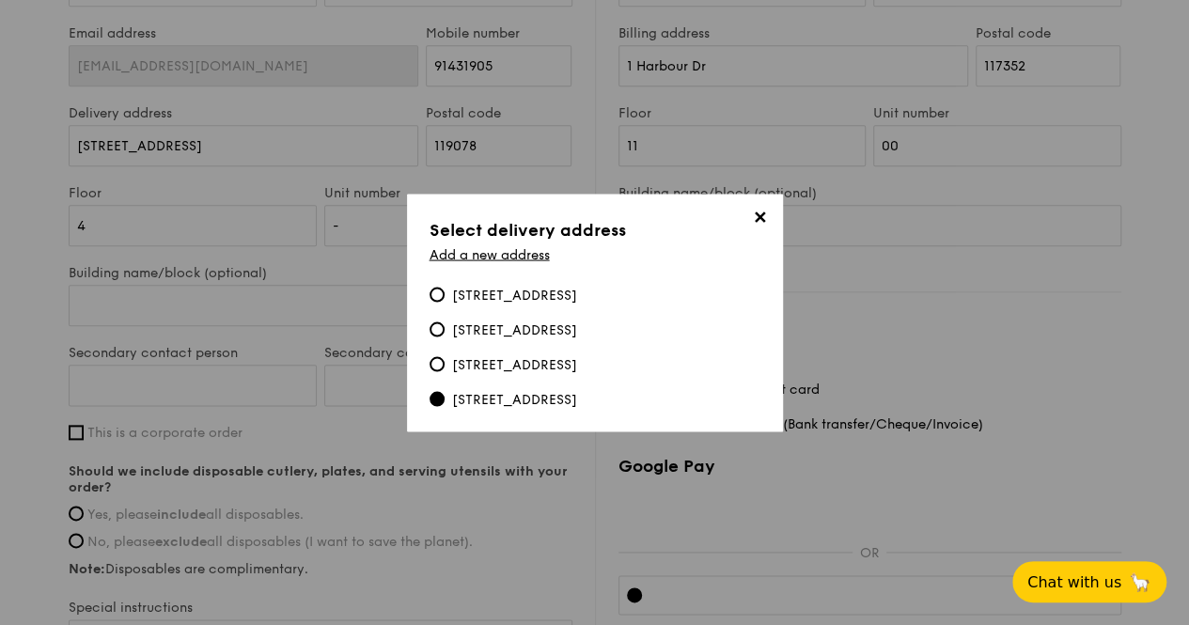
click at [757, 207] on span "✕" at bounding box center [760, 220] width 26 height 26
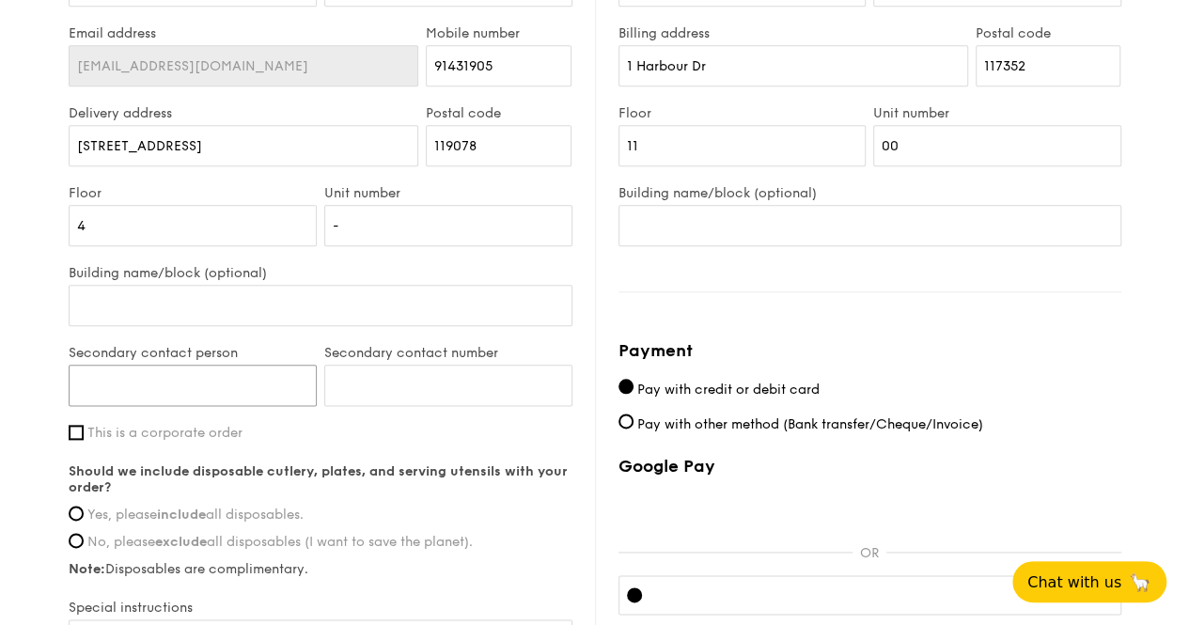
click at [164, 402] on input "Secondary contact person" at bounding box center [193, 385] width 248 height 41
type input "Eng Eng"
click at [400, 400] on input "Secondary contact number" at bounding box center [448, 385] width 248 height 41
click at [390, 398] on input "Secondary contact number" at bounding box center [448, 385] width 248 height 41
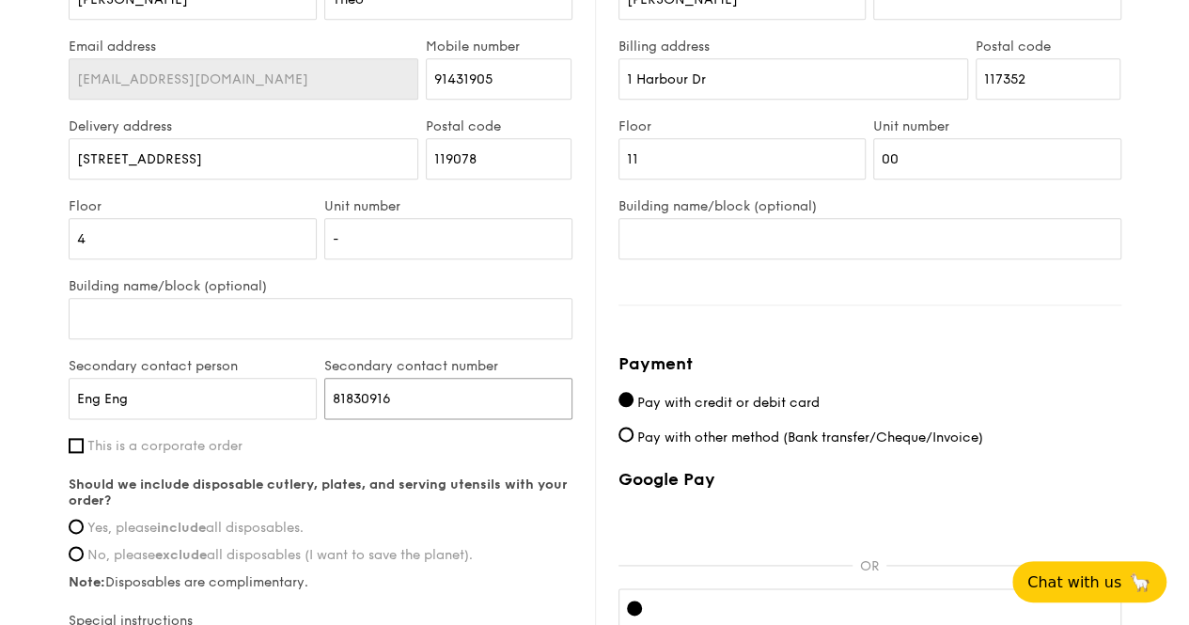
scroll to position [739, 0]
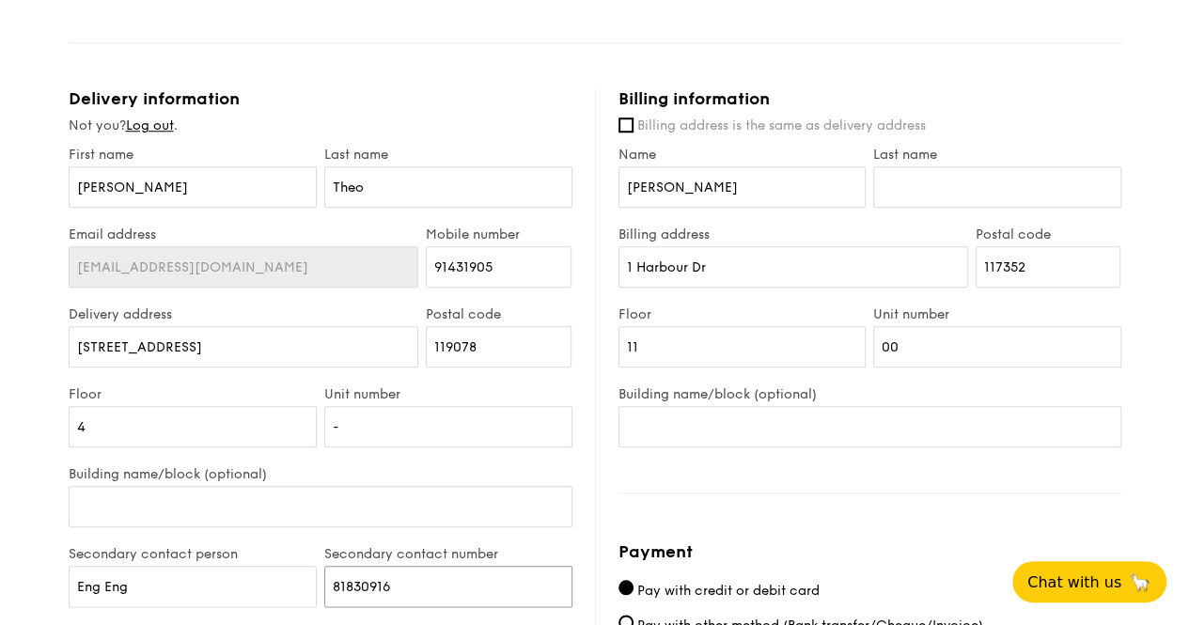
type input "81830916"
click at [899, 200] on input "Last name" at bounding box center [997, 186] width 248 height 41
type input "Theo"
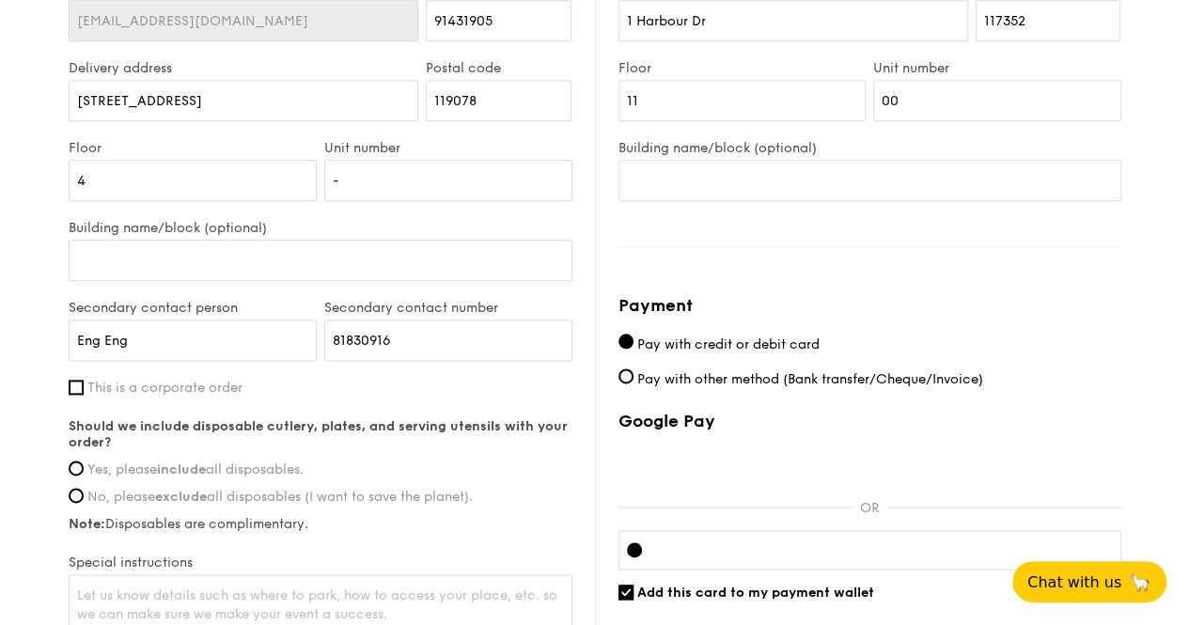
scroll to position [1115, 0]
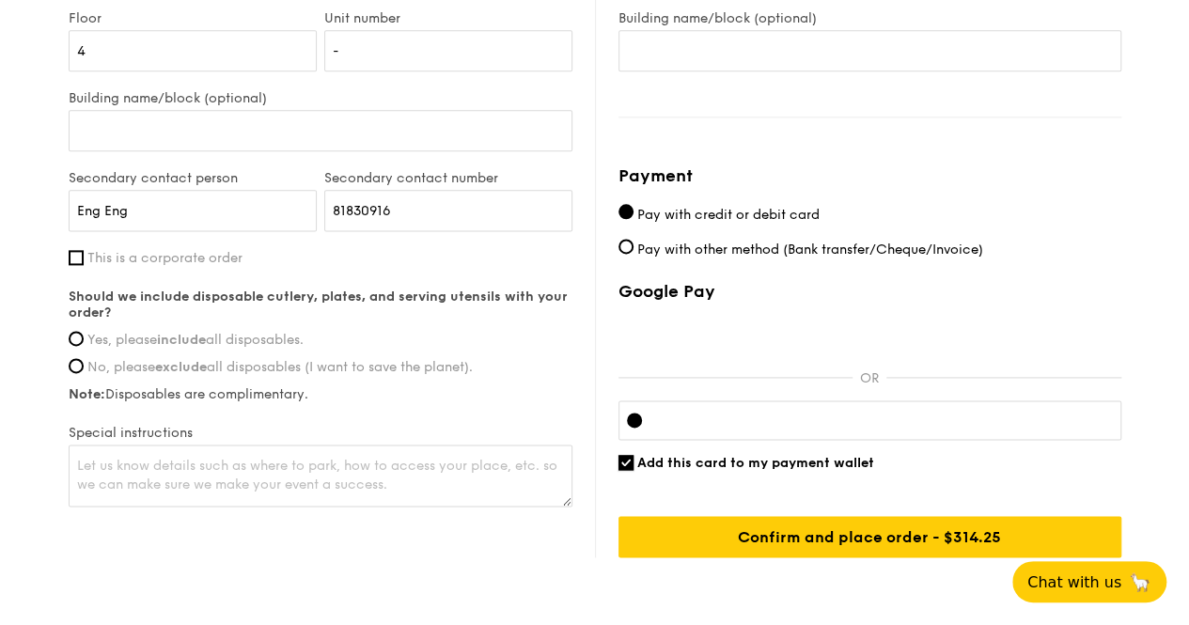
click at [624, 470] on input "Add this card to my payment wallet" at bounding box center [625, 462] width 15 height 15
checkbox input "false"
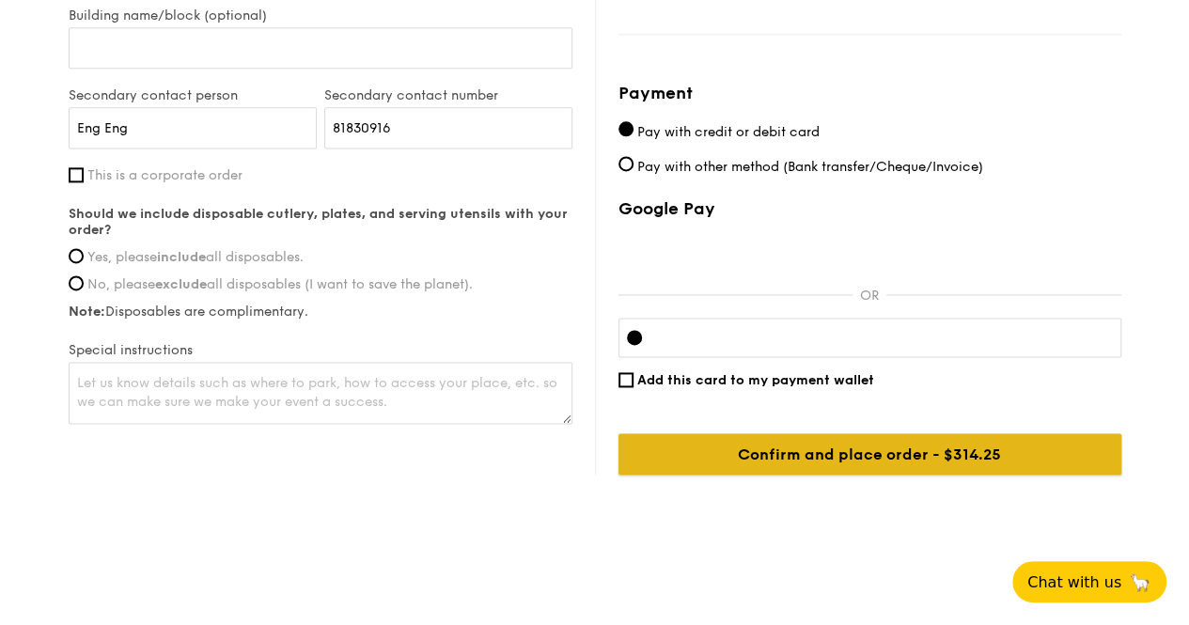
click at [803, 455] on input "Confirm and place order - $314.25" at bounding box center [869, 453] width 503 height 41
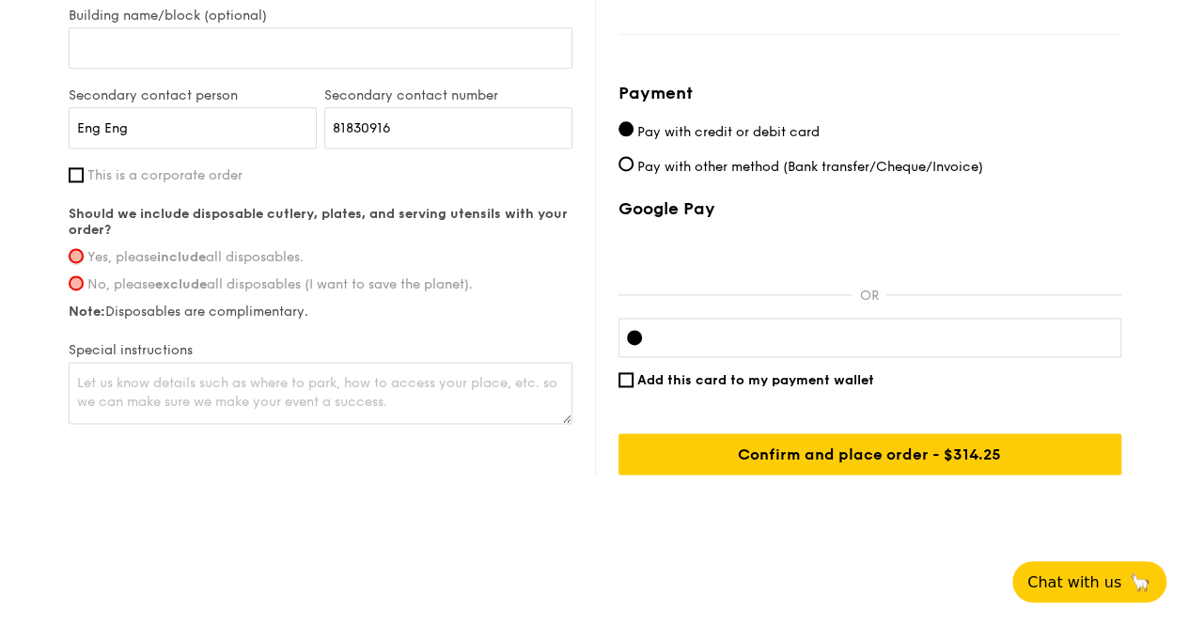
click at [72, 255] on input "Yes, please include all disposables." at bounding box center [76, 255] width 15 height 15
radio input "true"
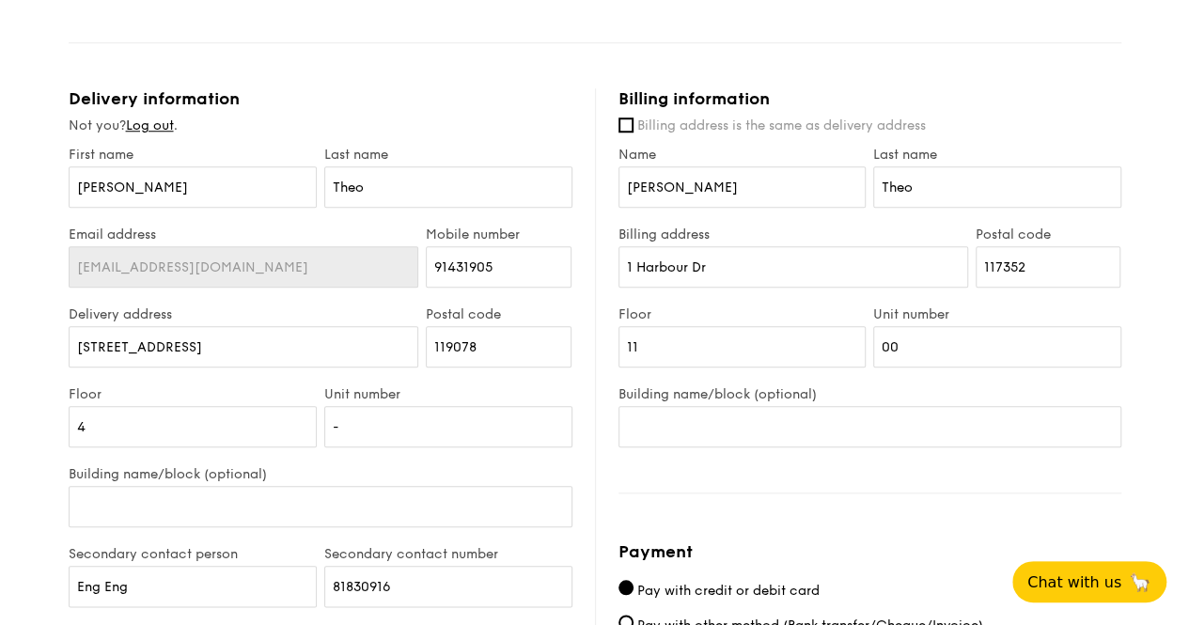
scroll to position [1115, 0]
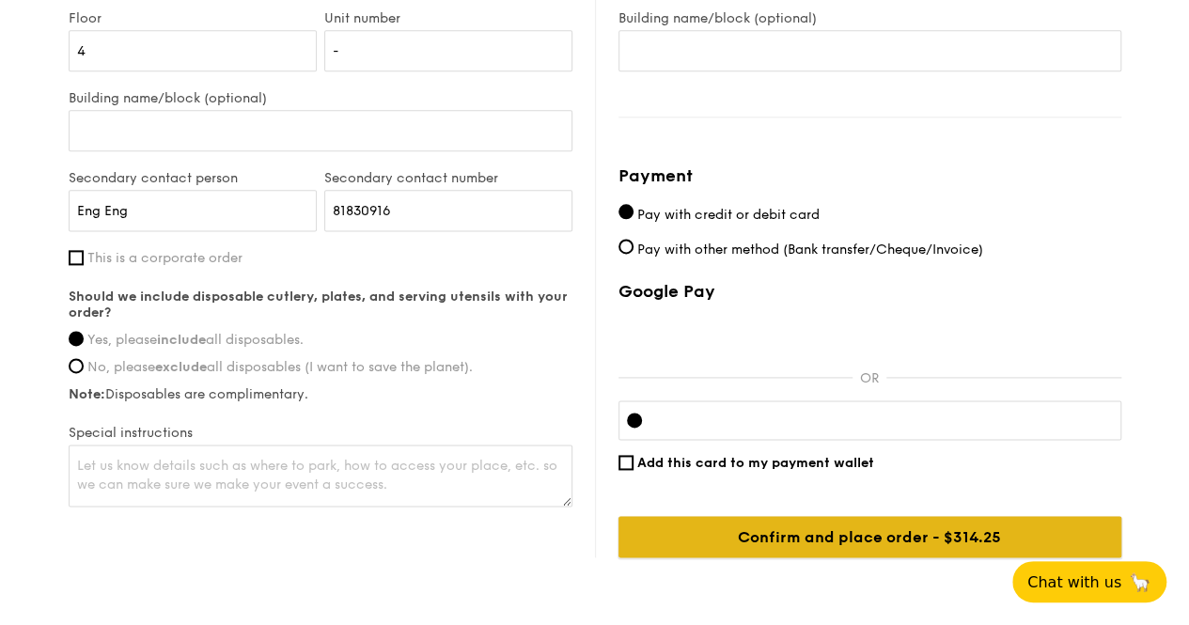
click at [825, 546] on input "Confirm and place order - $314.25" at bounding box center [869, 536] width 503 height 41
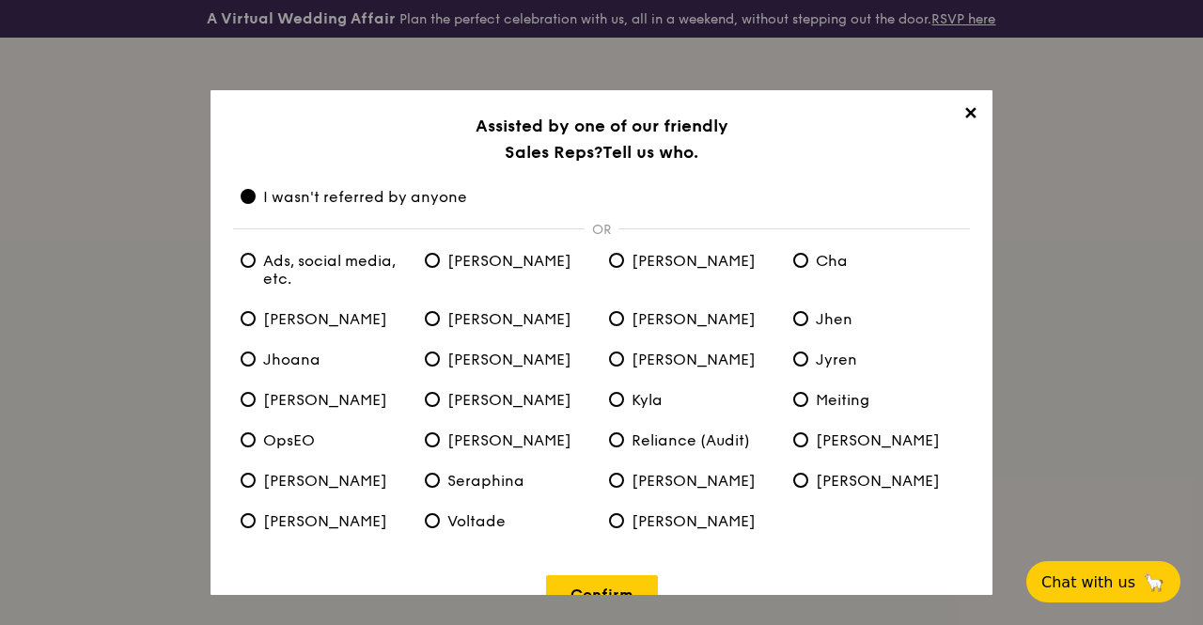
click at [440, 254] on span "[PERSON_NAME]" at bounding box center [498, 261] width 147 height 18
click at [440, 254] on input "[PERSON_NAME]" at bounding box center [432, 260] width 15 height 15
radio input "true"
radio anyone "false"
click at [600, 582] on link "Confirm" at bounding box center [602, 594] width 112 height 39
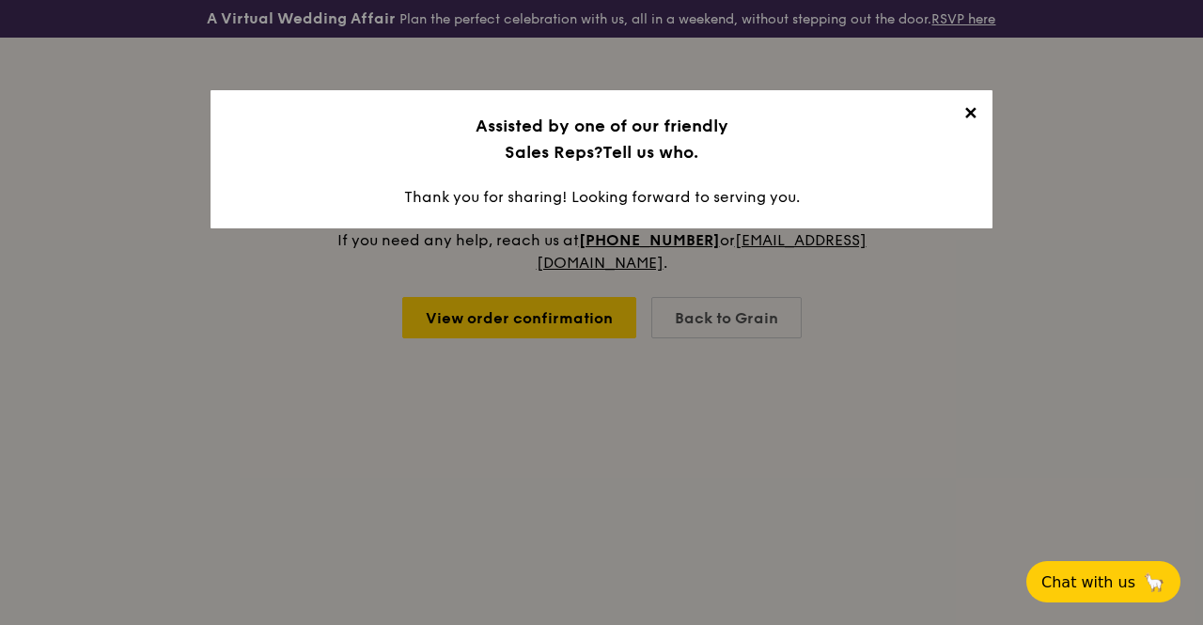
click at [961, 121] on span "✕" at bounding box center [970, 116] width 26 height 26
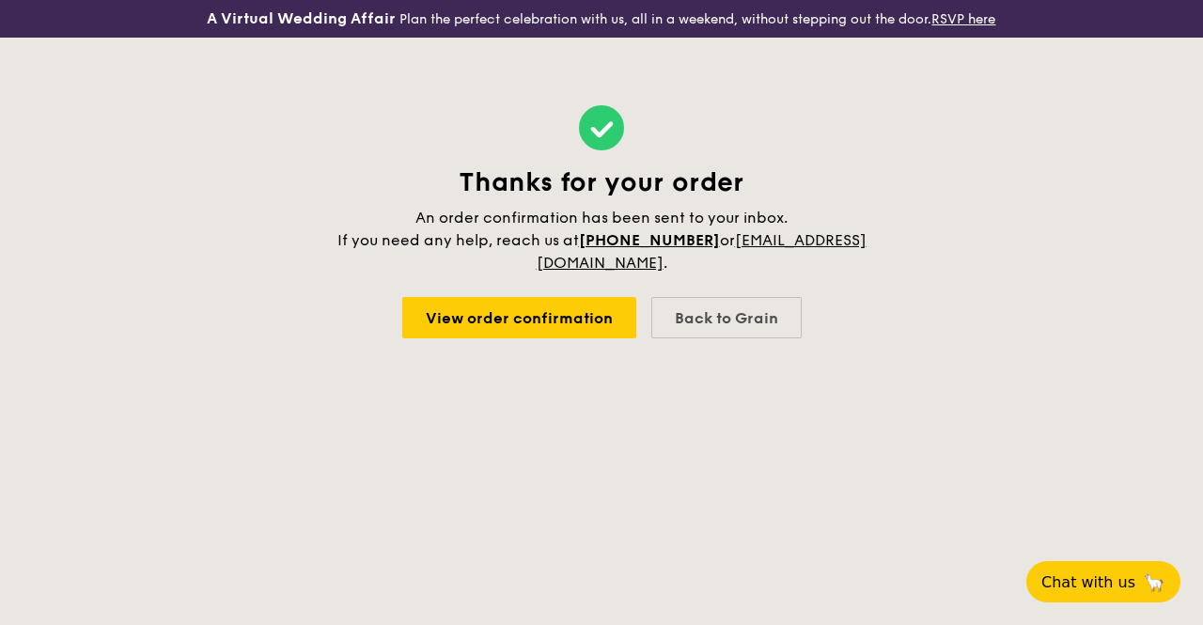
click at [972, 228] on div "Thanks for your order An order confirmation has been sent to your inbox. If you…" at bounding box center [601, 222] width 1203 height 368
